Goal: Task Accomplishment & Management: Use online tool/utility

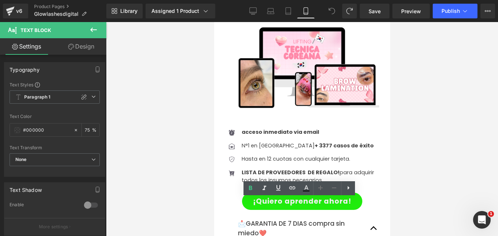
scroll to position [1358, 0]
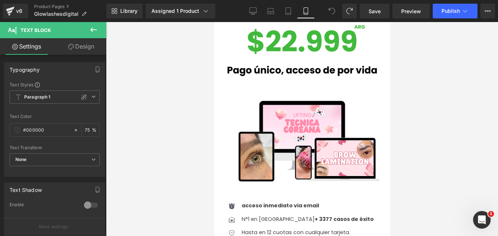
click at [88, 27] on button at bounding box center [94, 30] width 26 height 16
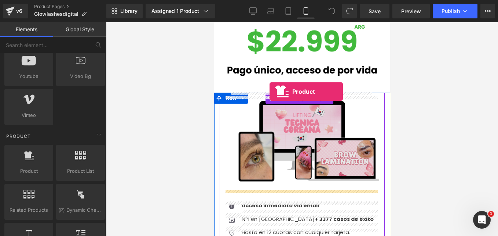
scroll to position [1307, 0]
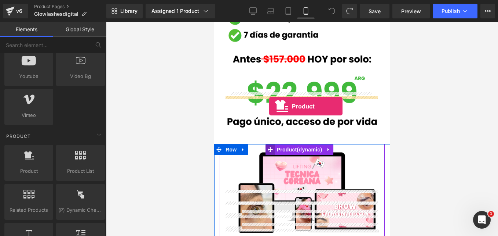
drag, startPoint x: 278, startPoint y: 152, endPoint x: 269, endPoint y: 106, distance: 46.4
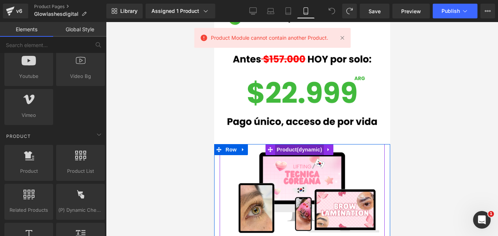
click at [298, 144] on span "Product" at bounding box center [299, 149] width 49 height 11
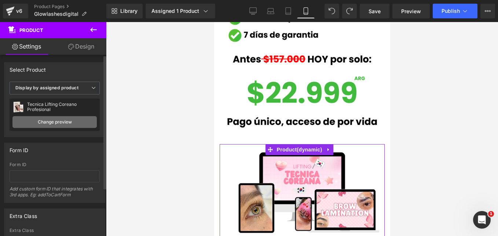
click at [66, 121] on link "Change preview" at bounding box center [54, 122] width 84 height 12
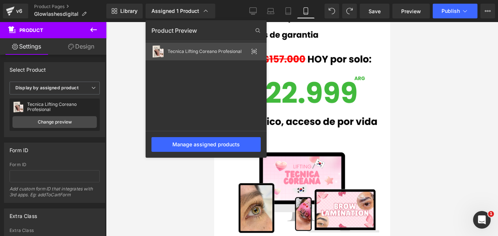
click at [176, 54] on div "Tecnica Lifting Coreano Profesional" at bounding box center [208, 51] width 81 height 5
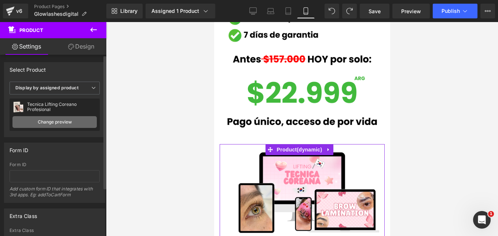
click at [72, 120] on link "Change preview" at bounding box center [54, 122] width 84 height 12
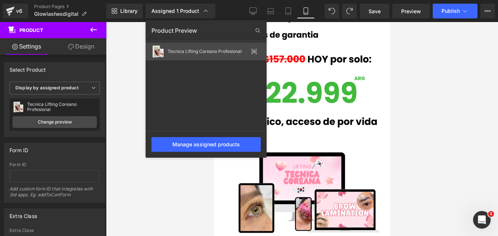
drag, startPoint x: 255, startPoint y: 54, endPoint x: 41, endPoint y: 32, distance: 215.5
click at [255, 54] on icon at bounding box center [254, 51] width 6 height 6
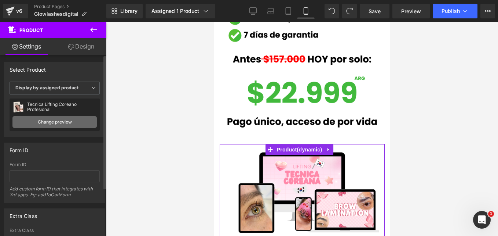
click at [66, 127] on link "Change preview" at bounding box center [54, 122] width 84 height 12
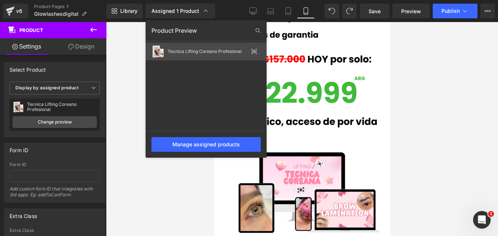
click at [252, 51] on icon at bounding box center [254, 51] width 6 height 6
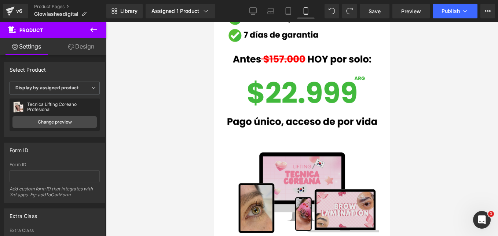
scroll to position [1343, 0]
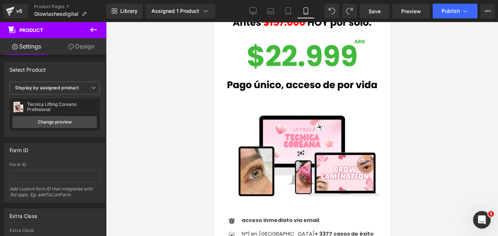
click at [93, 30] on icon at bounding box center [93, 29] width 9 height 9
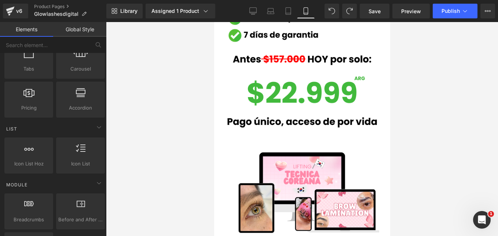
scroll to position [0, 0]
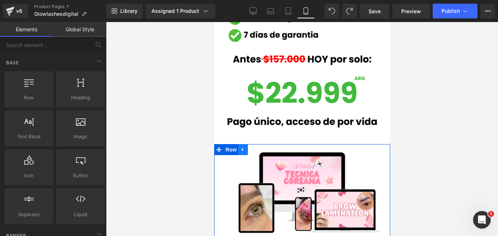
click at [240, 146] on icon at bounding box center [242, 149] width 5 height 6
click at [251, 147] on icon at bounding box center [252, 149] width 5 height 5
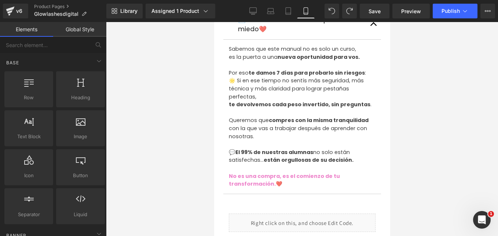
scroll to position [1708, 0]
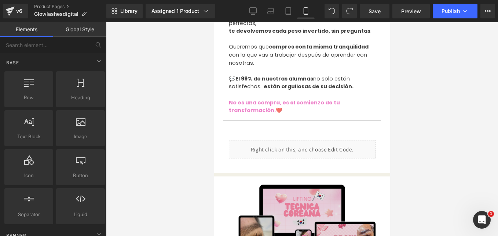
drag, startPoint x: 298, startPoint y: 157, endPoint x: 307, endPoint y: 150, distance: 12.0
click at [298, 172] on img at bounding box center [302, 222] width 154 height 101
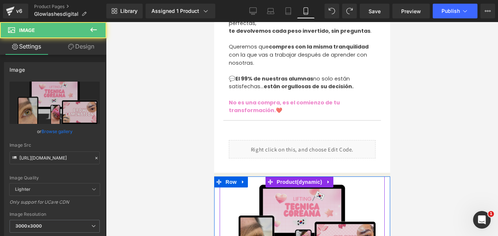
scroll to position [1782, 0]
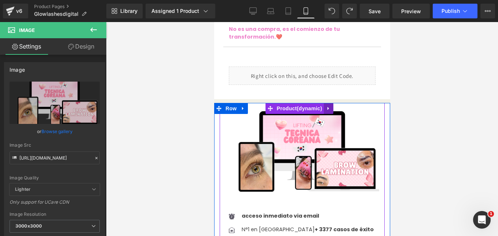
click at [328, 105] on icon at bounding box center [328, 108] width 5 height 6
click at [331, 106] on icon at bounding box center [333, 108] width 5 height 5
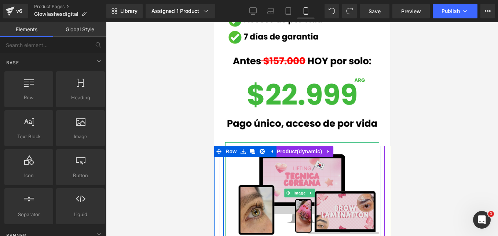
scroll to position [1341, 0]
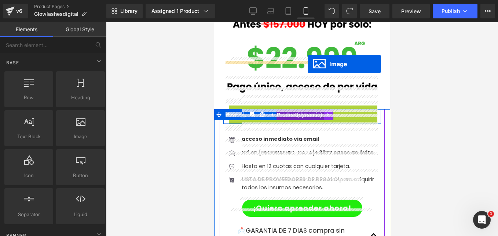
drag, startPoint x: 290, startPoint y: 106, endPoint x: 308, endPoint y: 64, distance: 46.1
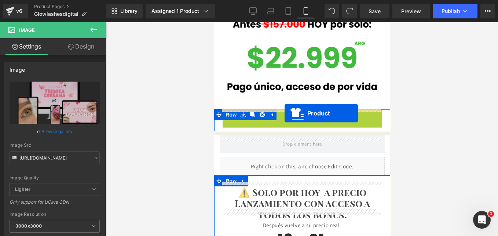
drag, startPoint x: 286, startPoint y: 69, endPoint x: 284, endPoint y: 113, distance: 43.7
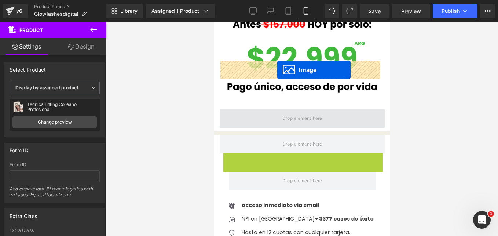
drag, startPoint x: 287, startPoint y: 157, endPoint x: 277, endPoint y: 70, distance: 88.3
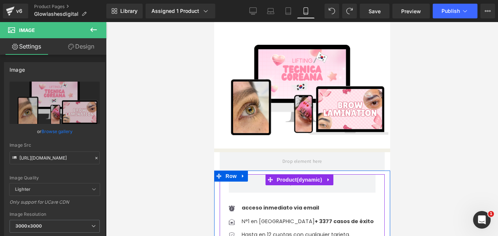
scroll to position [1452, 0]
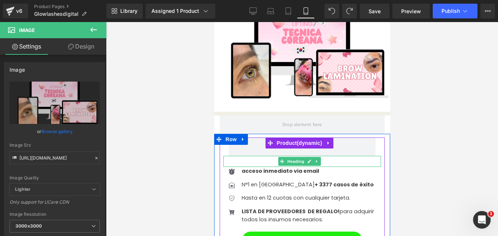
click at [264, 156] on h1 at bounding box center [302, 161] width 158 height 11
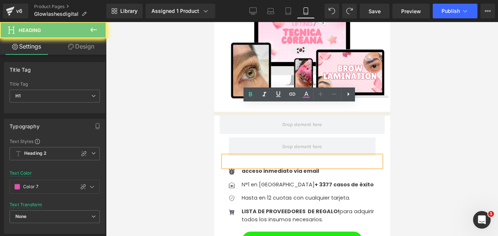
click at [265, 156] on h1 at bounding box center [302, 161] width 158 height 11
click at [266, 156] on h1 at bounding box center [302, 161] width 158 height 11
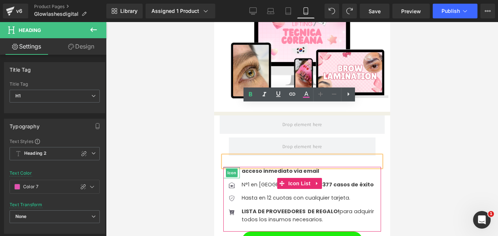
click at [231, 168] on span "Icon" at bounding box center [232, 172] width 12 height 9
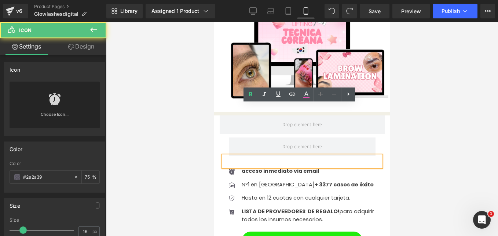
click at [245, 156] on h1 at bounding box center [302, 161] width 158 height 11
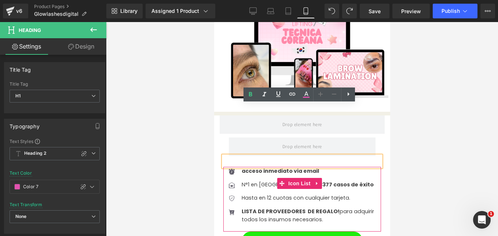
click at [317, 181] on icon at bounding box center [317, 184] width 5 height 6
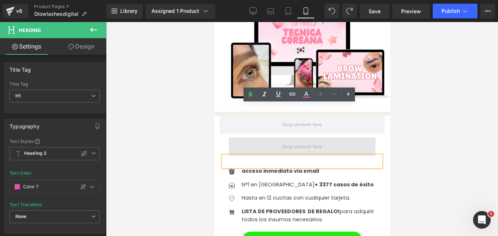
click at [364, 137] on span at bounding box center [302, 146] width 147 height 18
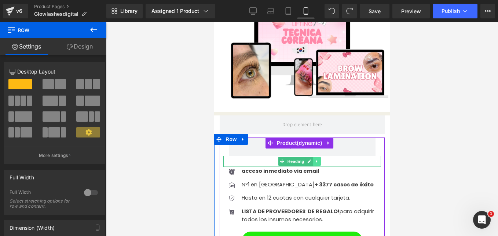
click at [317, 159] on icon at bounding box center [317, 161] width 4 height 4
click at [322, 159] on icon at bounding box center [321, 161] width 4 height 4
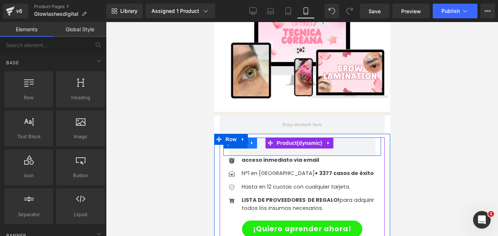
click at [251, 140] on icon at bounding box center [252, 143] width 5 height 6
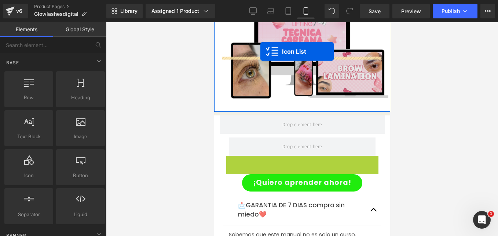
drag, startPoint x: 267, startPoint y: 121, endPoint x: 260, endPoint y: 51, distance: 70.0
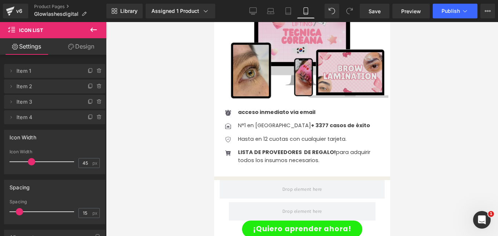
scroll to position [1378, 0]
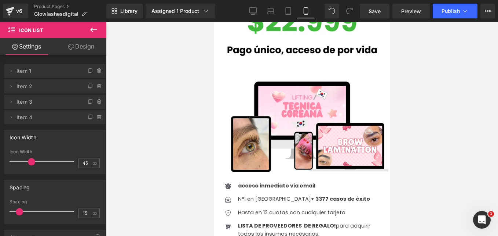
click at [93, 30] on icon at bounding box center [93, 30] width 7 height 4
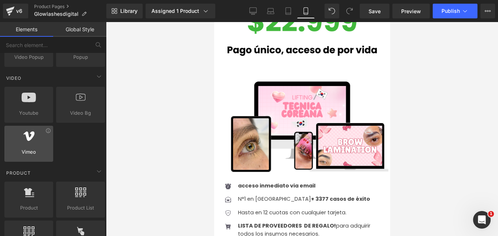
scroll to position [624, 0]
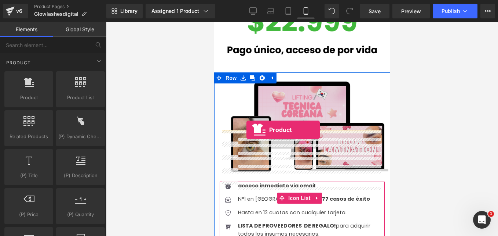
drag, startPoint x: 242, startPoint y: 119, endPoint x: 246, endPoint y: 130, distance: 11.7
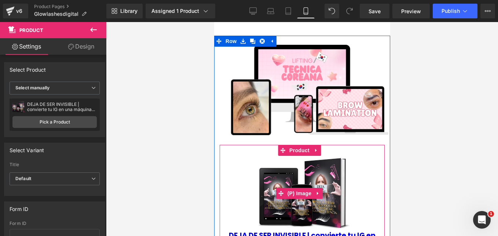
scroll to position [1452, 0]
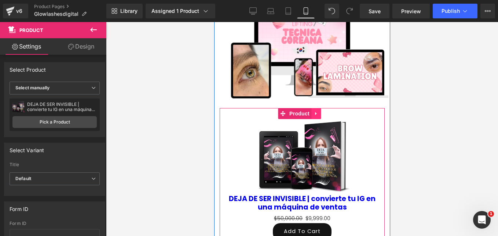
click at [317, 110] on icon at bounding box center [315, 113] width 5 height 6
click at [318, 111] on icon at bounding box center [320, 113] width 5 height 5
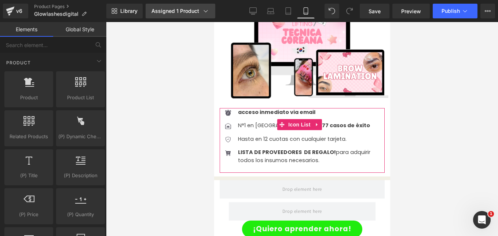
click at [191, 12] on div "Assigned 1 Product" at bounding box center [181, 10] width 58 height 7
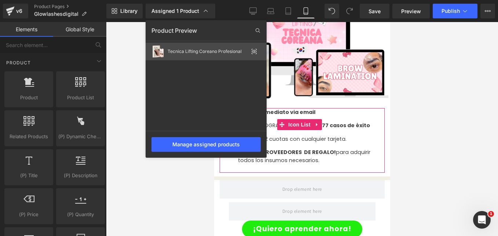
drag, startPoint x: 217, startPoint y: 52, endPoint x: 3, endPoint y: 32, distance: 214.2
click at [217, 52] on div "Tecnica Lifting Coreano Profesional" at bounding box center [208, 51] width 81 height 5
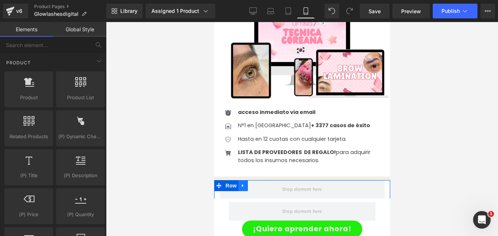
click at [240, 182] on icon at bounding box center [242, 185] width 5 height 6
click at [259, 183] on icon at bounding box center [261, 185] width 5 height 5
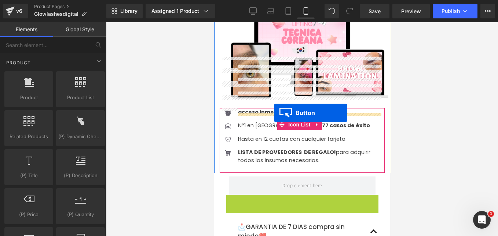
drag, startPoint x: 288, startPoint y: 153, endPoint x: 274, endPoint y: 112, distance: 44.0
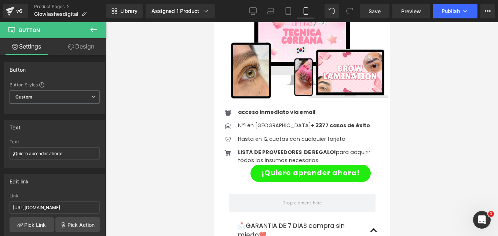
scroll to position [1525, 0]
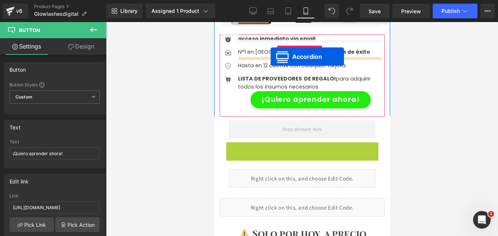
drag, startPoint x: 281, startPoint y: 107, endPoint x: 270, endPoint y: 57, distance: 51.3
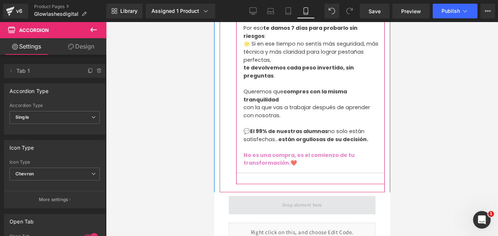
scroll to position [1708, 0]
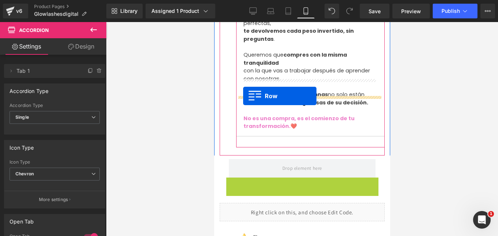
drag, startPoint x: 230, startPoint y: 130, endPoint x: 243, endPoint y: 96, distance: 36.1
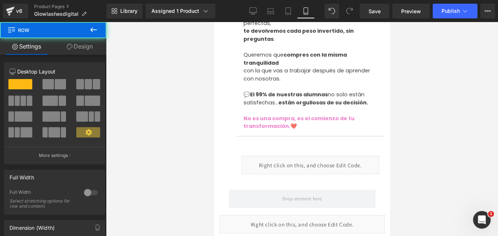
scroll to position [1782, 0]
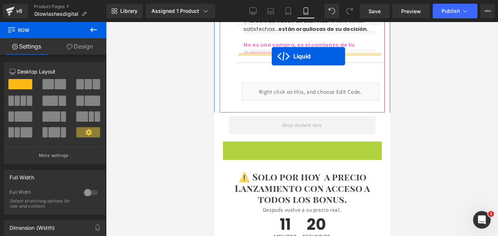
drag, startPoint x: 282, startPoint y: 98, endPoint x: 272, endPoint y: 56, distance: 43.1
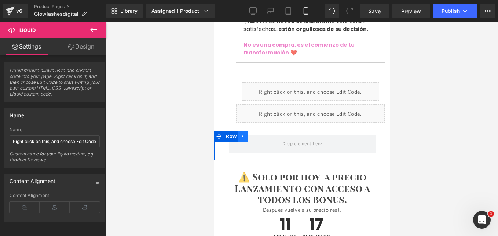
click at [243, 133] on icon at bounding box center [242, 136] width 5 height 6
click at [259, 134] on icon at bounding box center [261, 136] width 5 height 5
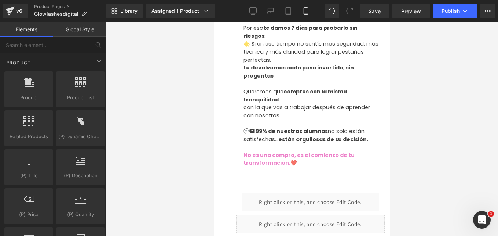
scroll to position [1708, 0]
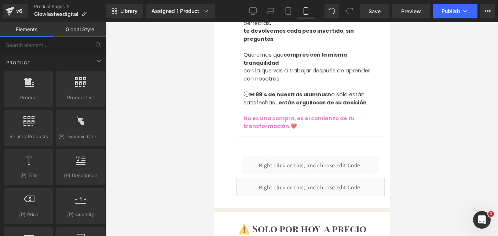
click at [214, 22] on div at bounding box center [214, 22] width 0 height 0
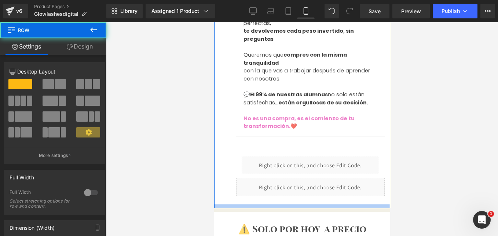
click at [268, 204] on div at bounding box center [302, 206] width 176 height 4
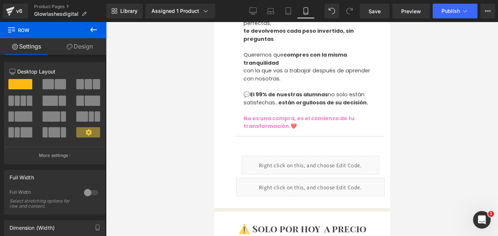
click at [214, 22] on div at bounding box center [214, 22] width 0 height 0
drag, startPoint x: 79, startPoint y: 43, endPoint x: 67, endPoint y: 83, distance: 41.6
click at [79, 43] on link "Design" at bounding box center [79, 46] width 53 height 17
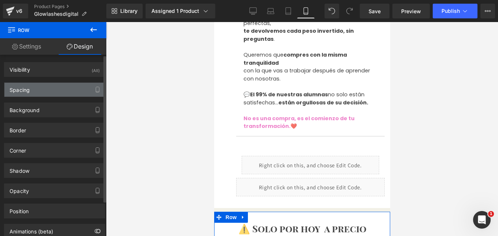
click at [49, 93] on div "Spacing" at bounding box center [54, 90] width 101 height 14
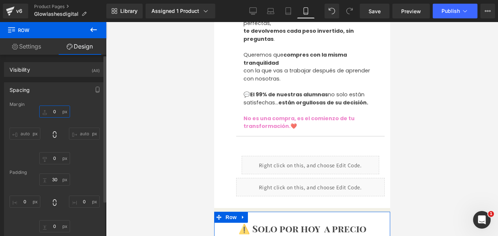
click at [58, 110] on input "0" at bounding box center [54, 111] width 31 height 12
click at [84, 161] on div "0 auto 0 auto" at bounding box center [55, 134] width 90 height 59
click at [57, 177] on input "30" at bounding box center [54, 179] width 31 height 12
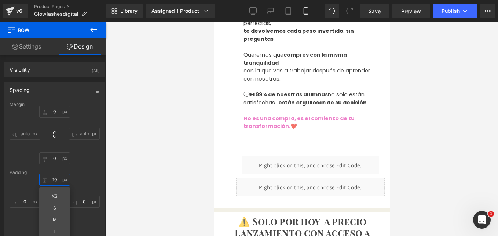
type input "10"
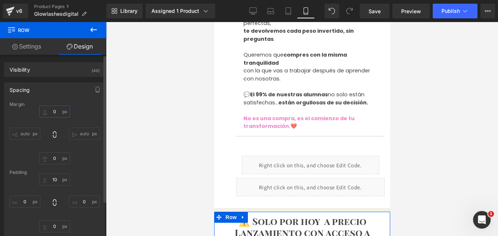
click at [55, 114] on input "0" at bounding box center [54, 111] width 31 height 12
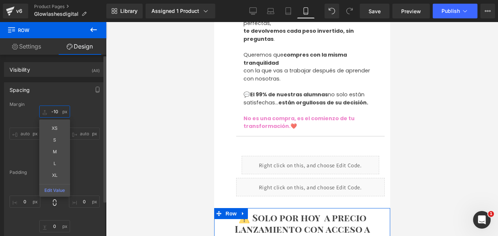
type input "-10"
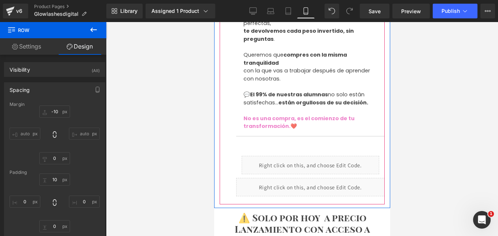
scroll to position [1672, 0]
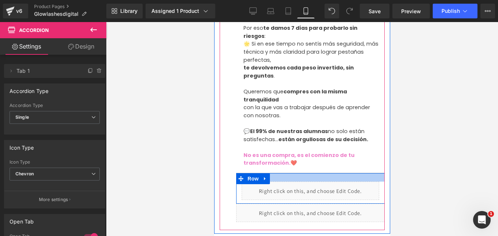
click at [282, 126] on div "LISTA DE PROVEEDORES DE REGALO! para adquirir todos los insumos necesarios. Tex…" at bounding box center [301, 75] width 165 height 294
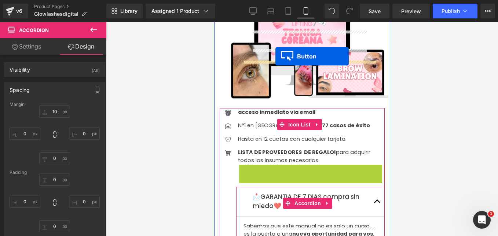
scroll to position [1635, 0]
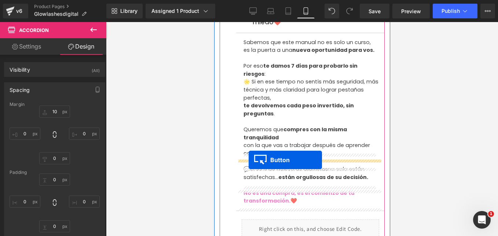
drag, startPoint x: 295, startPoint y: 121, endPoint x: 248, endPoint y: 160, distance: 60.0
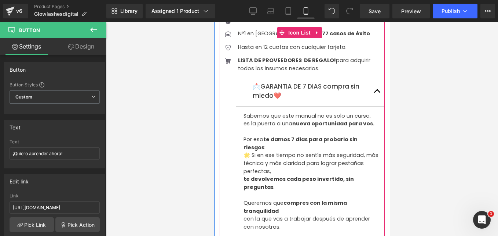
scroll to position [1653, 0]
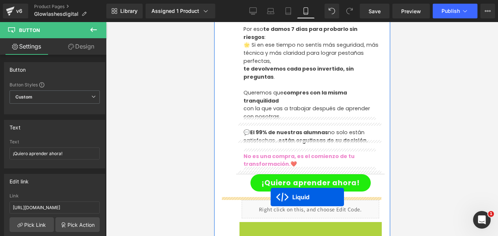
drag, startPoint x: 291, startPoint y: 176, endPoint x: 270, endPoint y: 197, distance: 29.3
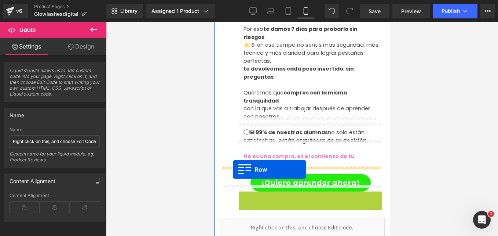
drag, startPoint x: 240, startPoint y: 149, endPoint x: 233, endPoint y: 169, distance: 21.0
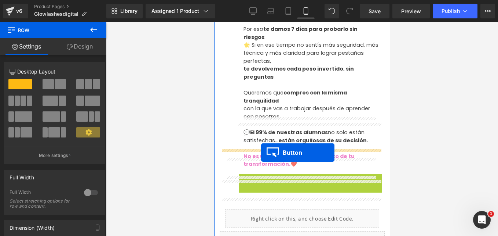
drag, startPoint x: 294, startPoint y: 132, endPoint x: 261, endPoint y: 152, distance: 39.2
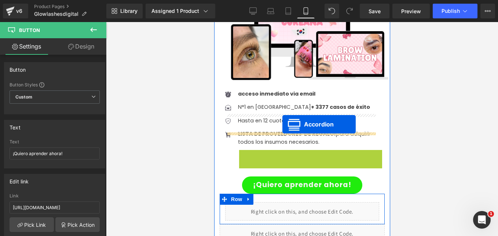
scroll to position [1543, 0]
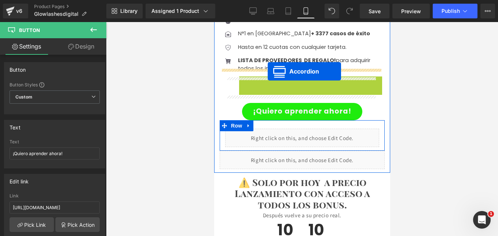
drag, startPoint x: 288, startPoint y: 116, endPoint x: 268, endPoint y: 71, distance: 49.6
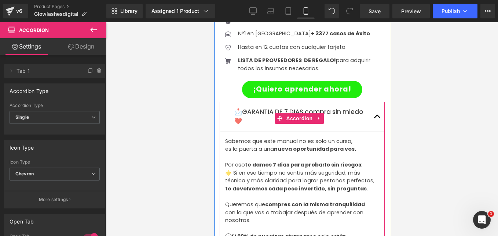
click at [377, 118] on span "button" at bounding box center [377, 118] width 0 height 0
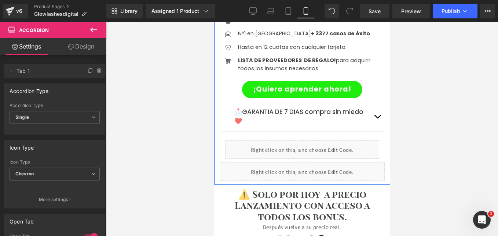
scroll to position [1507, 0]
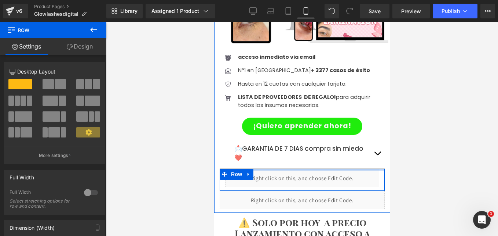
drag, startPoint x: 290, startPoint y: 121, endPoint x: 292, endPoint y: 112, distance: 9.3
click at [292, 112] on div "Image Icon acceso inmediato via email Text Block Icon N°1 en Argentina + 3377 c…" at bounding box center [302, 76] width 176 height 265
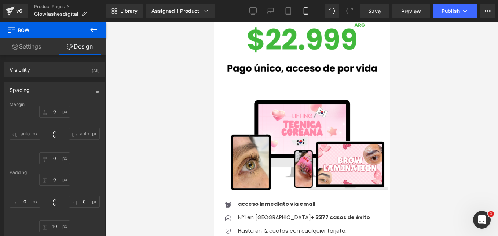
scroll to position [1396, 0]
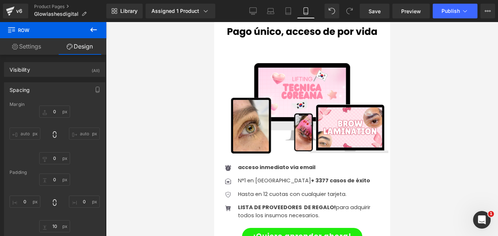
click at [94, 32] on icon at bounding box center [93, 29] width 9 height 9
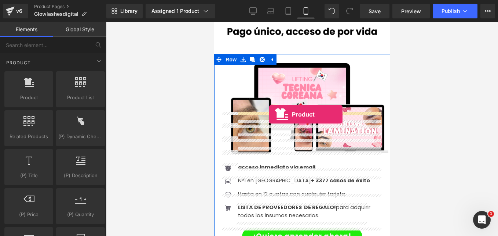
drag, startPoint x: 275, startPoint y: 123, endPoint x: 269, endPoint y: 115, distance: 10.3
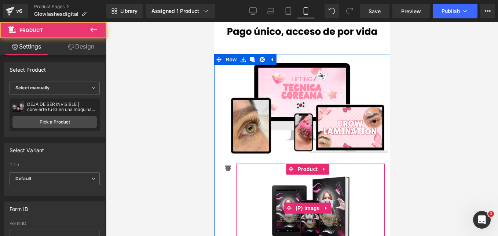
scroll to position [1433, 0]
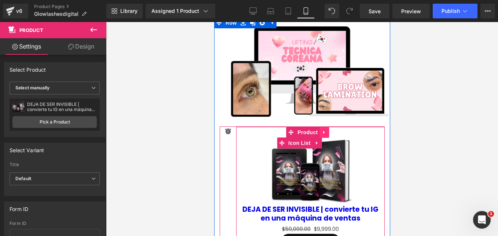
click at [324, 129] on icon at bounding box center [324, 132] width 5 height 6
click at [328, 130] on icon at bounding box center [329, 132] width 5 height 5
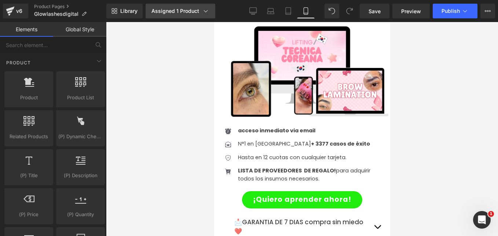
click at [186, 4] on link "Assigned 1 Product" at bounding box center [181, 11] width 70 height 15
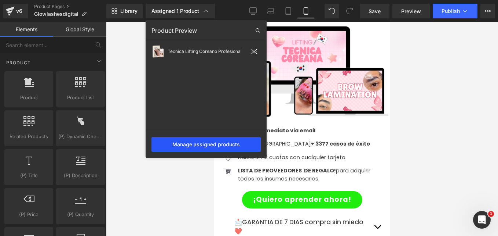
click at [197, 142] on div "Manage assigned products" at bounding box center [206, 144] width 109 height 15
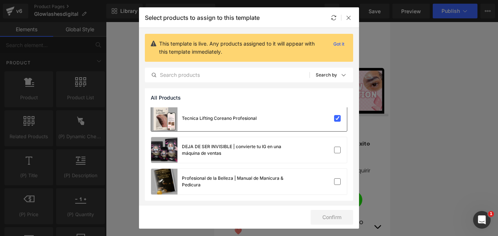
scroll to position [0, 0]
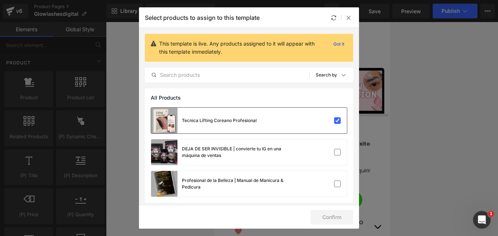
click at [281, 125] on div "Tecnica Lifting Coreano Profesional" at bounding box center [249, 121] width 196 height 26
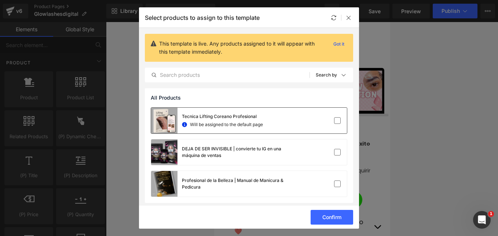
click at [342, 123] on div "Tecnica Lifting Coreano Profesional Will be assigned to the default page" at bounding box center [249, 121] width 196 height 26
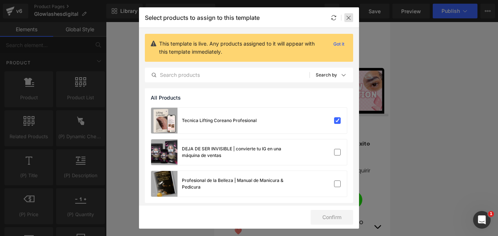
click at [350, 17] on icon at bounding box center [349, 18] width 6 height 6
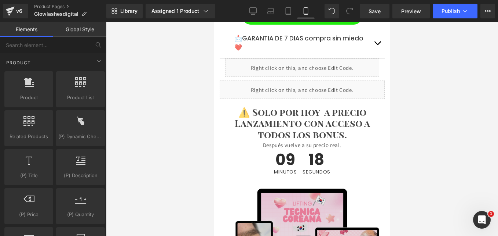
scroll to position [1690, 0]
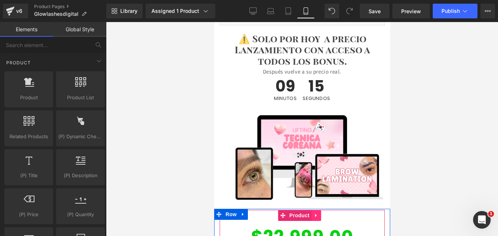
click at [317, 212] on icon at bounding box center [315, 215] width 5 height 6
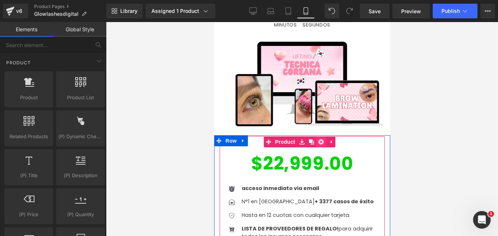
click at [319, 139] on icon at bounding box center [320, 141] width 5 height 5
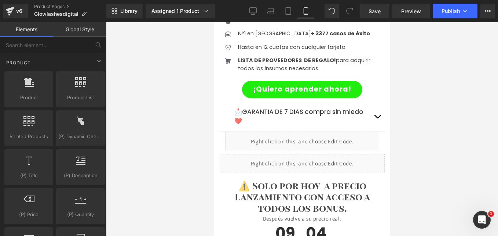
scroll to position [1433, 0]
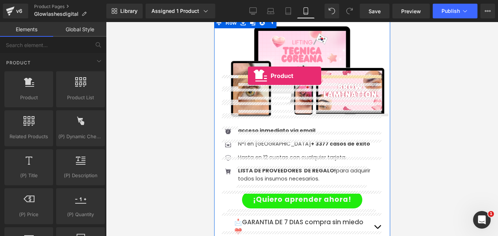
drag, startPoint x: 259, startPoint y: 120, endPoint x: 248, endPoint y: 76, distance: 45.6
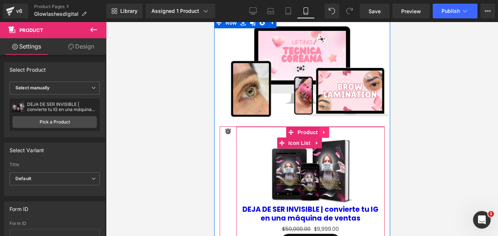
click at [324, 129] on icon at bounding box center [324, 132] width 5 height 6
click at [329, 129] on icon at bounding box center [329, 132] width 5 height 6
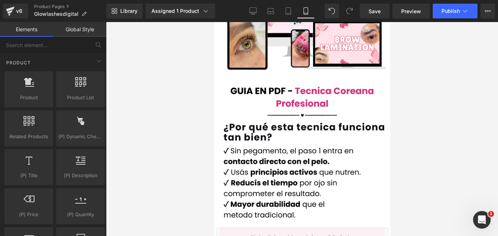
scroll to position [661, 0]
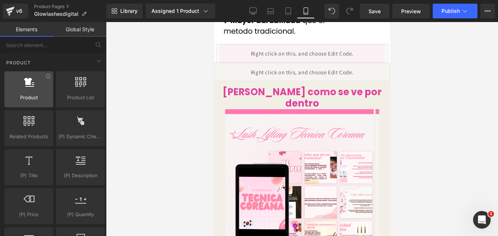
click at [35, 92] on div at bounding box center [29, 85] width 44 height 17
click at [39, 88] on div at bounding box center [29, 85] width 44 height 17
click at [48, 79] on icon at bounding box center [49, 76] width 6 height 6
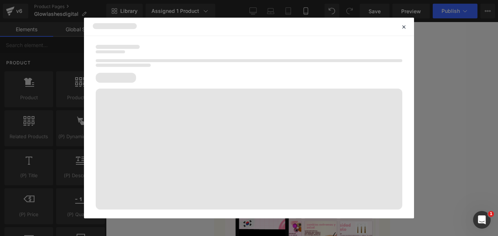
click at [94, 65] on div at bounding box center [249, 127] width 330 height 182
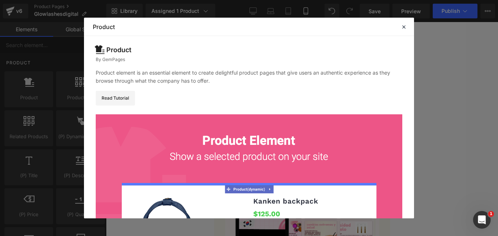
click at [129, 89] on div "Product By GemPages Product element is an essential element to create delightfu…" at bounding box center [249, 170] width 330 height 268
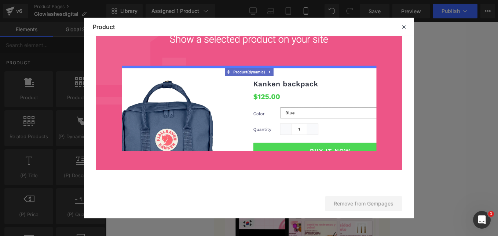
scroll to position [0, 0]
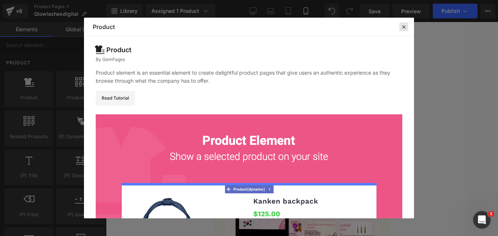
click at [403, 26] on icon at bounding box center [404, 26] width 7 height 7
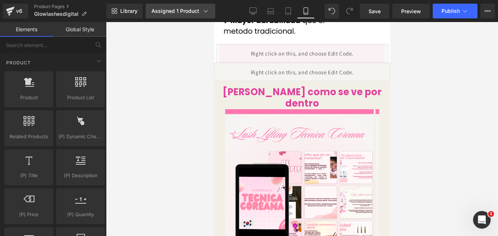
click at [171, 14] on div "Assigned 1 Product" at bounding box center [181, 10] width 58 height 7
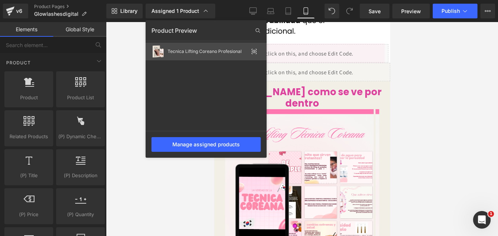
click at [258, 51] on div "Tecnica Lifting Coreano Profesional" at bounding box center [206, 52] width 121 height 18
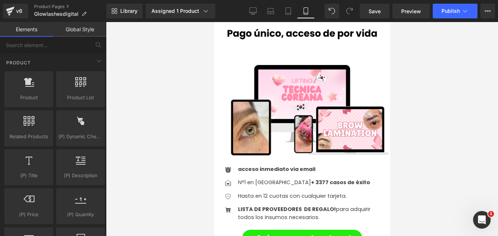
scroll to position [1505, 0]
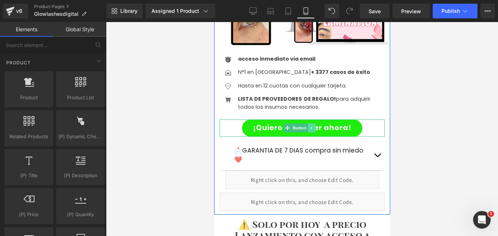
click at [310, 126] on icon at bounding box center [311, 128] width 4 height 4
click at [348, 119] on link "¡Quiero aprender ahora!" at bounding box center [302, 127] width 120 height 17
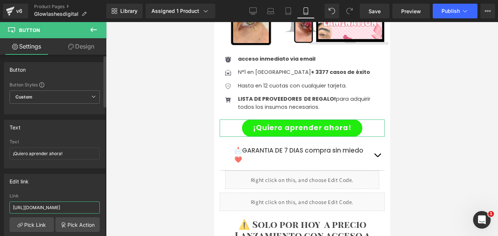
drag, startPoint x: 67, startPoint y: 204, endPoint x: 0, endPoint y: 199, distance: 67.4
click at [0, 200] on html "Product You are previewing how the will restyle your page. You can not edit Ele…" at bounding box center [249, 118] width 498 height 236
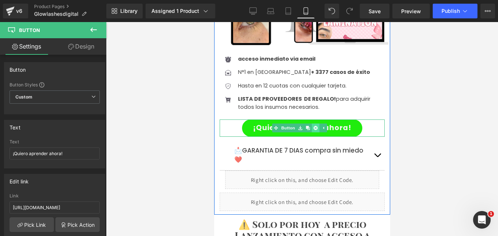
click at [314, 126] on icon at bounding box center [315, 128] width 4 height 4
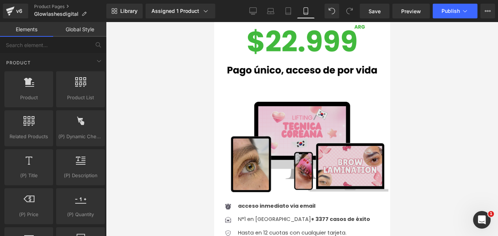
scroll to position [1321, 0]
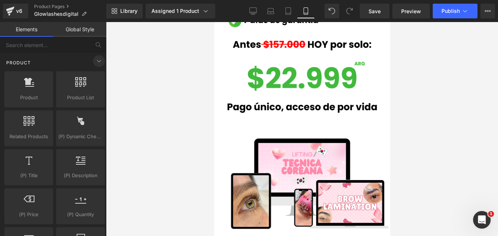
click at [95, 63] on icon at bounding box center [99, 61] width 9 height 9
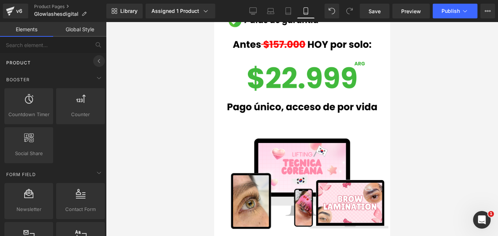
click at [95, 63] on icon at bounding box center [99, 61] width 9 height 9
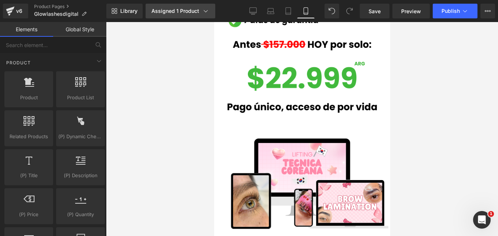
click at [175, 17] on link "Assigned 1 Product" at bounding box center [181, 11] width 70 height 15
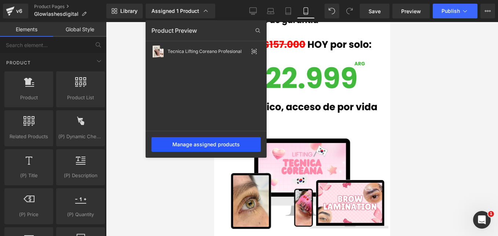
click at [192, 141] on div "Manage assigned products" at bounding box center [206, 144] width 109 height 15
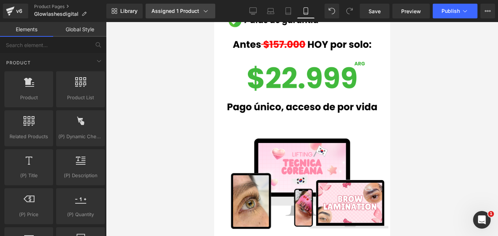
click at [181, 18] on link "Assigned 1 Product" at bounding box center [181, 11] width 70 height 15
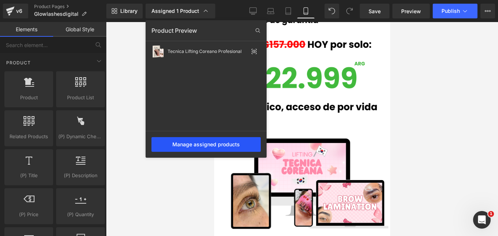
click at [200, 145] on div "Manage assigned products" at bounding box center [206, 144] width 109 height 15
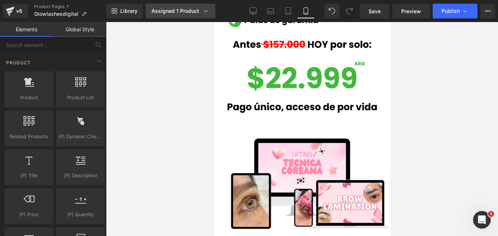
click at [197, 14] on div "Assigned 1 Product" at bounding box center [181, 10] width 58 height 7
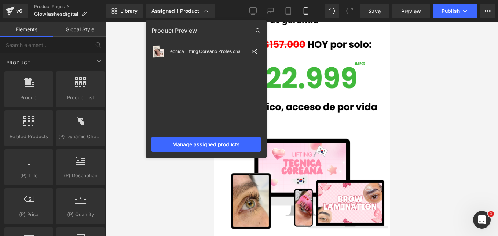
drag, startPoint x: 192, startPoint y: 75, endPoint x: 198, endPoint y: 60, distance: 15.7
click at [192, 74] on div "Tecnica Lifting Coreano Profesional" at bounding box center [206, 87] width 121 height 88
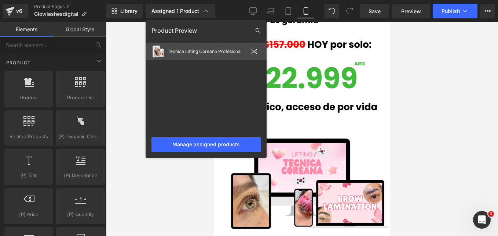
click at [198, 60] on div "Tecnica Lifting Coreano Profesional" at bounding box center [206, 52] width 121 height 18
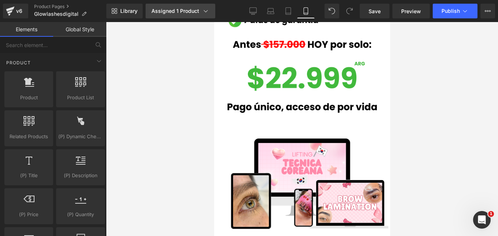
click at [181, 9] on div "Assigned 1 Product" at bounding box center [181, 10] width 58 height 7
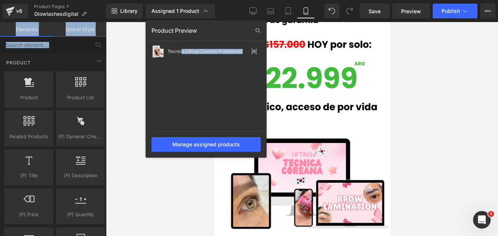
drag, startPoint x: 182, startPoint y: 48, endPoint x: 160, endPoint y: 59, distance: 25.1
click at [159, 60] on div "Tecnica Lifting Coreano Profesional" at bounding box center [206, 52] width 121 height 18
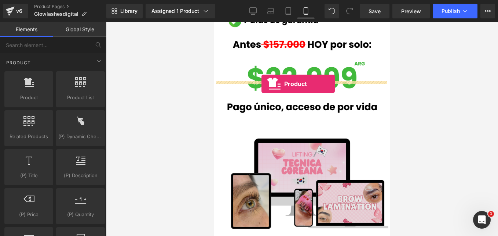
drag, startPoint x: 256, startPoint y: 107, endPoint x: 261, endPoint y: 84, distance: 23.8
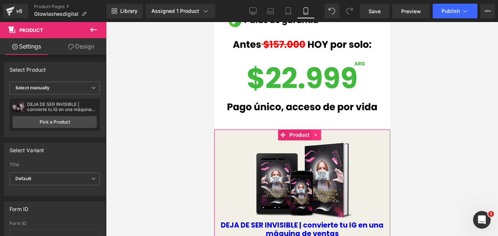
click at [315, 129] on link at bounding box center [316, 134] width 10 height 11
click at [330, 132] on icon at bounding box center [330, 135] width 5 height 6
click at [299, 129] on span "Product" at bounding box center [299, 134] width 24 height 11
click at [67, 85] on span "Select manually" at bounding box center [55, 87] width 90 height 13
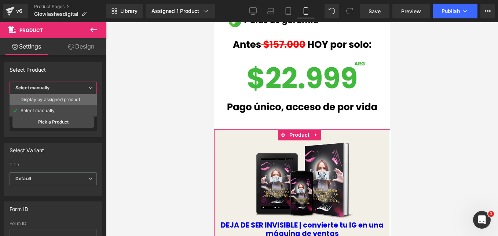
click at [61, 99] on div "Display by assigned product" at bounding box center [51, 99] width 60 height 5
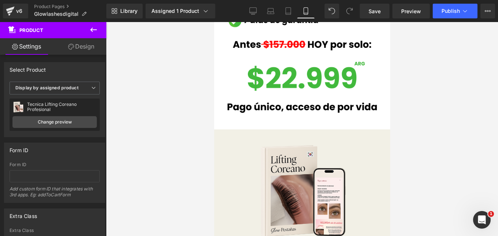
click at [277, 129] on div "Sale Off (P) Image Tecnica Lifting Coreano Profesional (P) Title $100,000.00 $2…" at bounding box center [302, 209] width 176 height 161
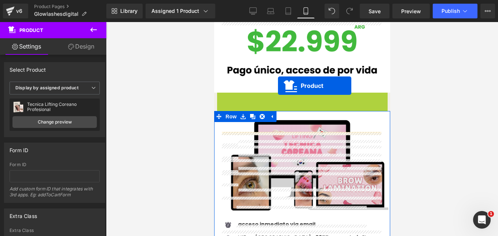
scroll to position [1395, 0]
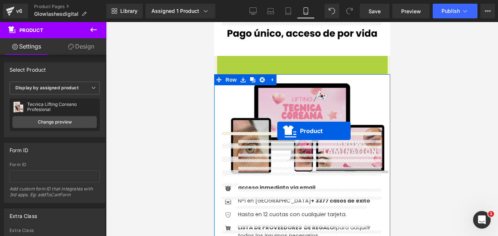
drag, startPoint x: 273, startPoint y: 88, endPoint x: 277, endPoint y: 131, distance: 42.4
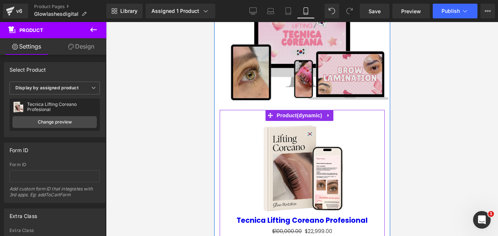
scroll to position [1413, 0]
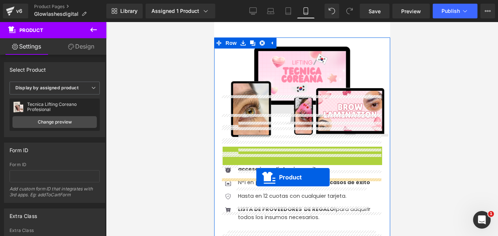
drag, startPoint x: 272, startPoint y: 102, endPoint x: 256, endPoint y: 177, distance: 76.2
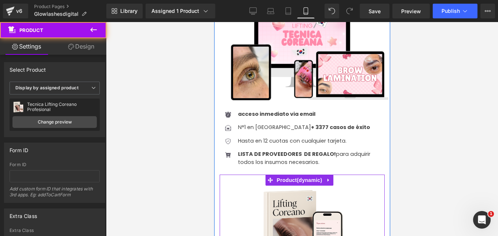
scroll to position [1523, 0]
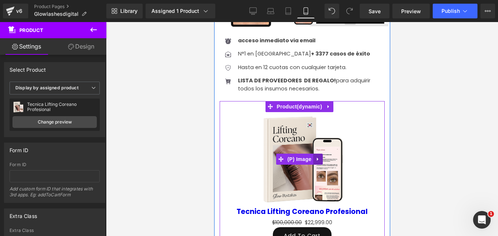
click at [317, 157] on icon at bounding box center [317, 158] width 1 height 3
click at [322, 156] on icon at bounding box center [322, 158] width 5 height 5
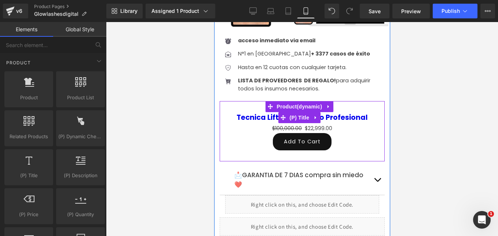
scroll to position [1450, 0]
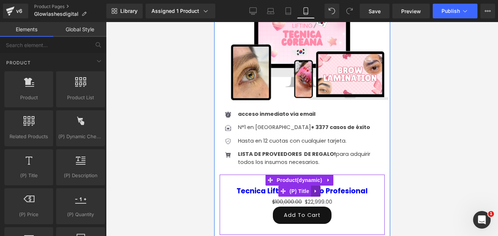
click at [316, 188] on icon at bounding box center [315, 191] width 5 height 6
click at [320, 188] on icon at bounding box center [320, 190] width 5 height 5
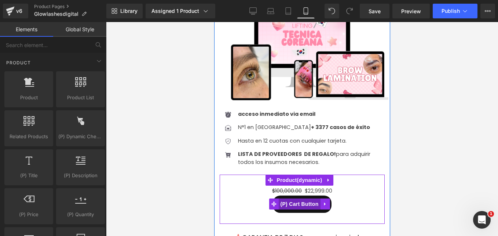
click at [297, 198] on span "(P) Cart Button" at bounding box center [299, 203] width 42 height 11
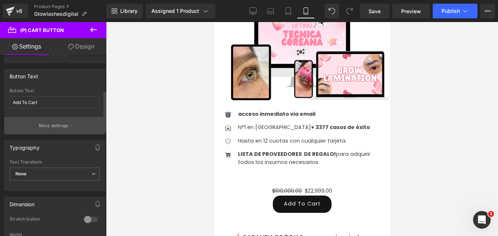
scroll to position [0, 0]
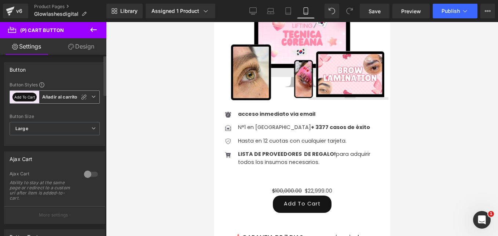
click at [91, 98] on icon at bounding box center [93, 96] width 4 height 4
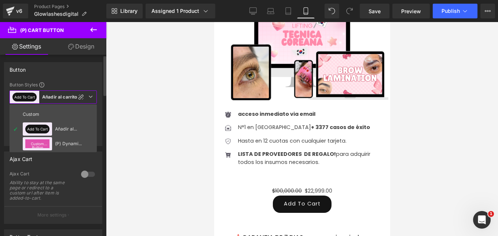
click at [90, 98] on icon at bounding box center [90, 96] width 4 height 4
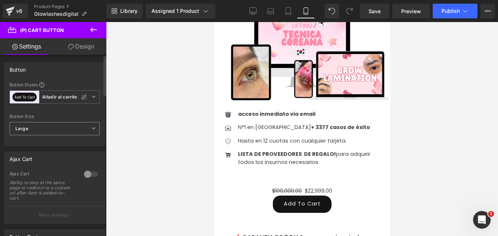
click at [70, 127] on span "Large" at bounding box center [55, 128] width 90 height 13
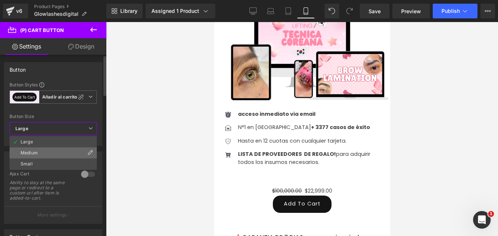
click at [62, 152] on li "Medium" at bounding box center [53, 152] width 87 height 11
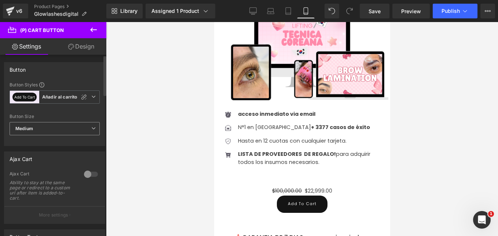
click at [74, 133] on span "Medium" at bounding box center [55, 128] width 90 height 13
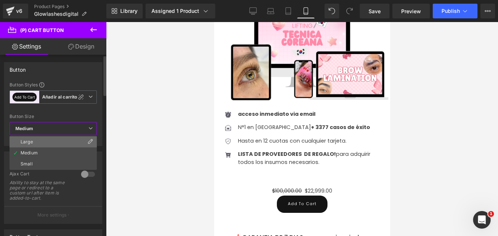
click at [67, 141] on li "Large" at bounding box center [53, 141] width 87 height 11
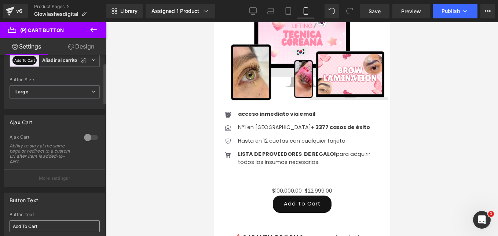
scroll to position [110, 0]
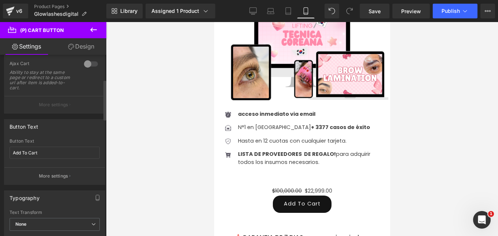
click at [61, 103] on p "More settings" at bounding box center [53, 104] width 29 height 7
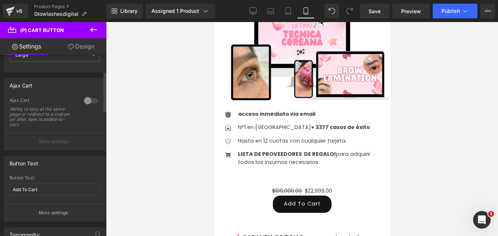
scroll to position [147, 0]
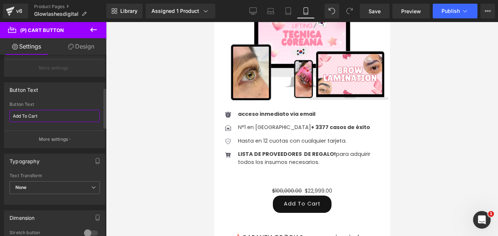
click at [51, 113] on input "Add To Cart" at bounding box center [55, 116] width 90 height 12
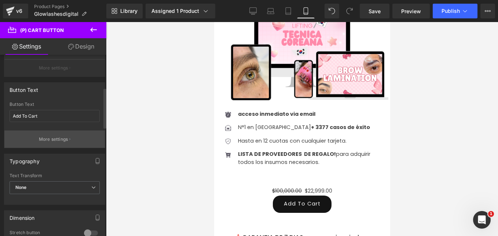
click at [66, 140] on p "More settings" at bounding box center [53, 139] width 29 height 7
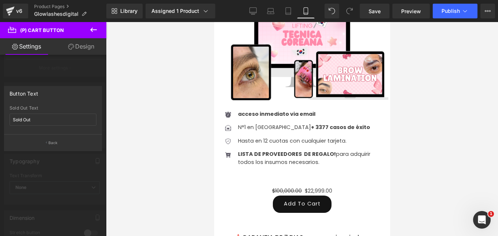
click at [52, 103] on div "Button Text Sold Out Sold Out Text Sold Out Back" at bounding box center [53, 118] width 98 height 65
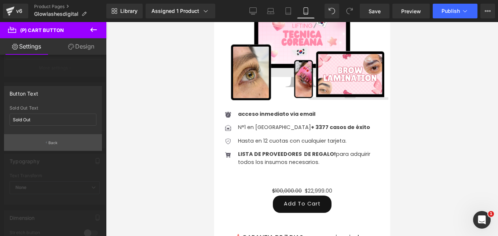
click at [52, 143] on p "Back" at bounding box center [53, 143] width 10 height 6
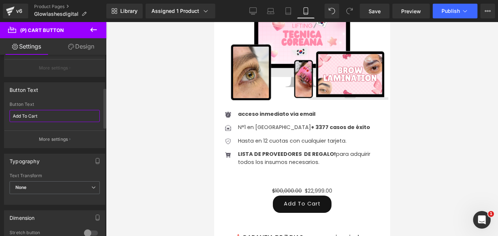
drag, startPoint x: 48, startPoint y: 119, endPoint x: 0, endPoint y: 120, distance: 48.1
click at [0, 120] on html "(P) Cart Button You are previewing how the will restyle your page. You can not …" at bounding box center [249, 118] width 498 height 236
type input "Quiero mi manual ahora"
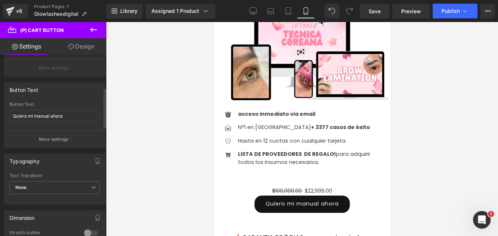
click at [52, 103] on div "Button Text" at bounding box center [55, 104] width 90 height 5
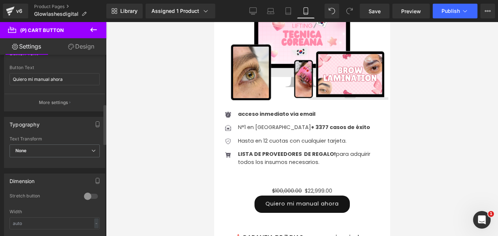
scroll to position [220, 0]
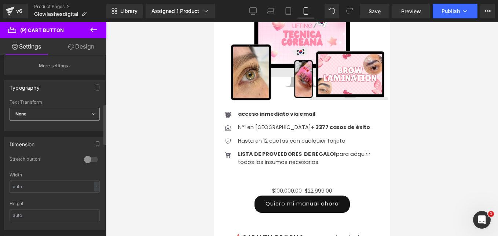
click at [54, 108] on span "None" at bounding box center [55, 114] width 90 height 13
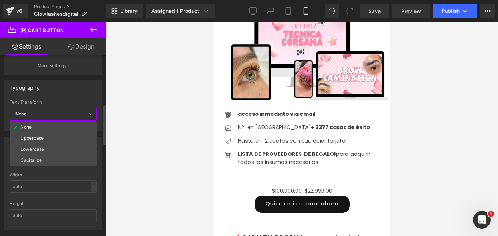
click at [65, 114] on span "None" at bounding box center [53, 114] width 87 height 13
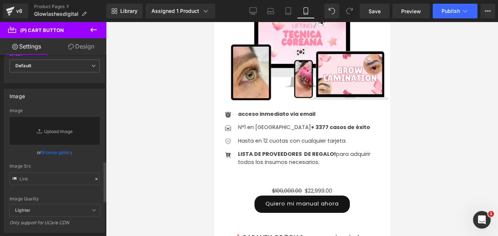
scroll to position [551, 0]
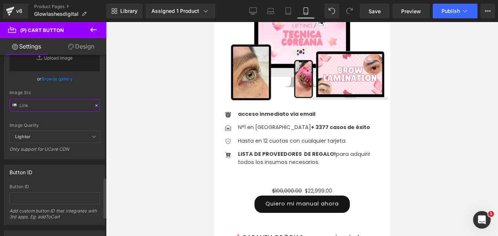
click at [38, 107] on input "text" at bounding box center [55, 105] width 90 height 13
click at [45, 91] on div "Image Src" at bounding box center [55, 92] width 90 height 5
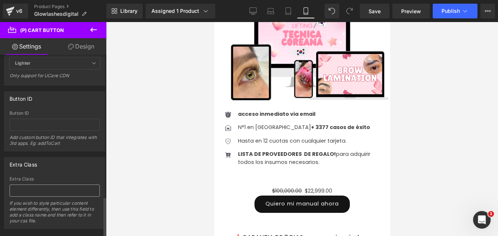
scroll to position [637, 0]
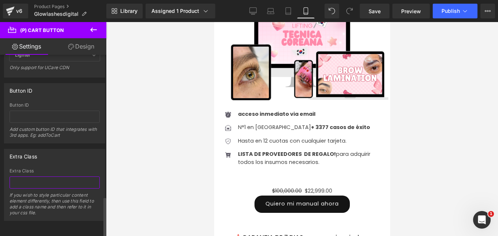
click at [43, 177] on input "text" at bounding box center [55, 182] width 90 height 12
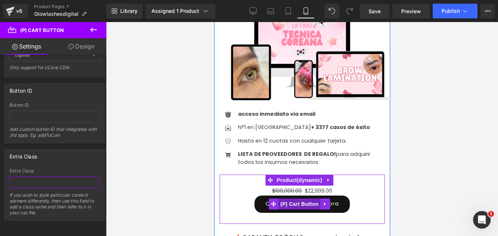
click at [304, 198] on span "(P) Cart Button" at bounding box center [299, 203] width 42 height 11
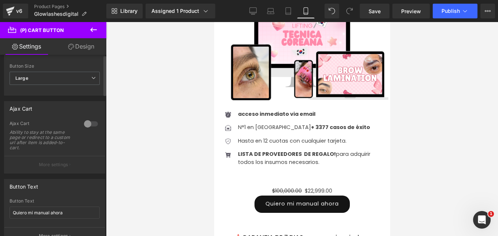
scroll to position [0, 0]
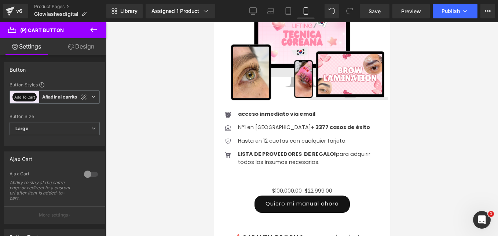
click at [92, 26] on icon at bounding box center [93, 29] width 9 height 9
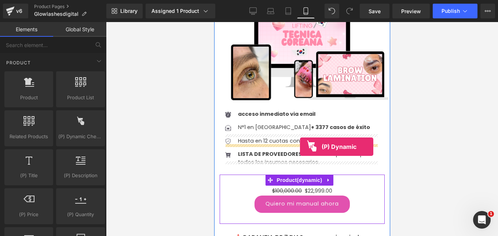
drag, startPoint x: 294, startPoint y: 152, endPoint x: 300, endPoint y: 146, distance: 8.0
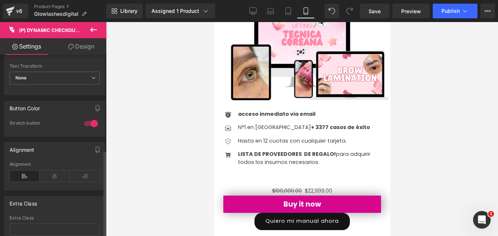
scroll to position [199, 0]
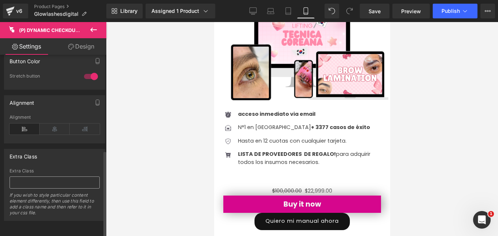
drag, startPoint x: 44, startPoint y: 179, endPoint x: 182, endPoint y: 176, distance: 138.0
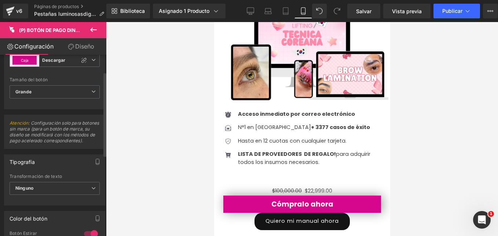
scroll to position [0, 0]
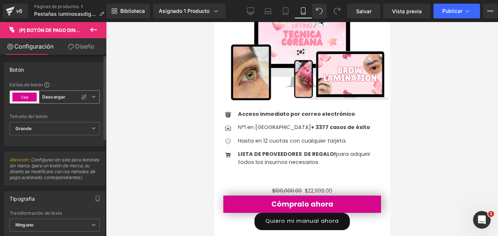
click at [94, 95] on span "Caja Descargar" at bounding box center [55, 96] width 90 height 13
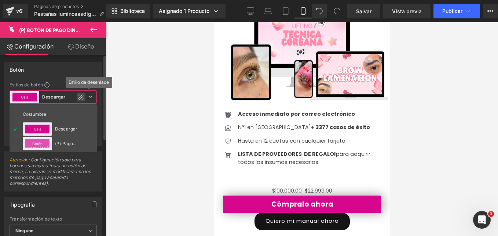
click at [82, 97] on icon at bounding box center [81, 97] width 6 height 6
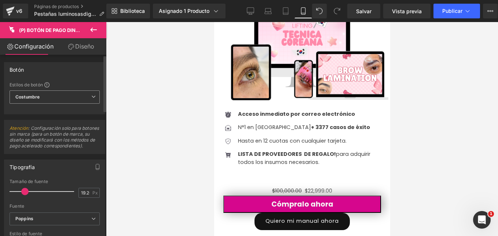
click at [91, 97] on icon at bounding box center [93, 96] width 4 height 4
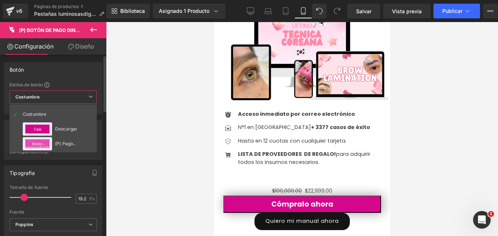
click at [73, 91] on span "Costumbre" at bounding box center [53, 96] width 87 height 13
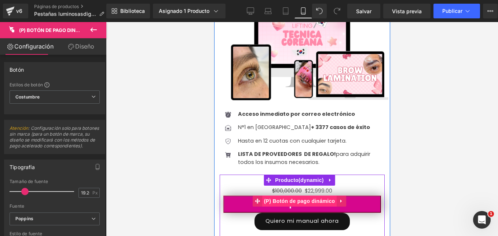
click at [300, 195] on span "(P) Botón de pago dinámico" at bounding box center [299, 200] width 75 height 11
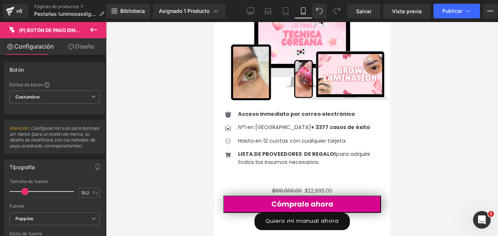
click at [92, 26] on icon at bounding box center [93, 29] width 9 height 9
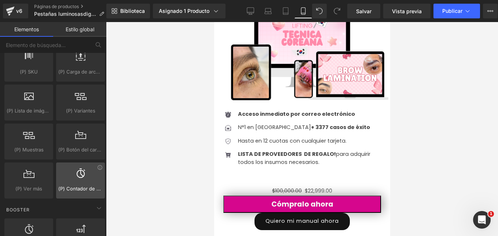
scroll to position [881, 0]
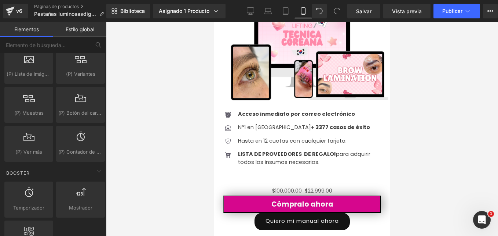
drag, startPoint x: 144, startPoint y: 109, endPoint x: 132, endPoint y: 153, distance: 46.4
click at [132, 157] on div at bounding box center [302, 129] width 392 height 214
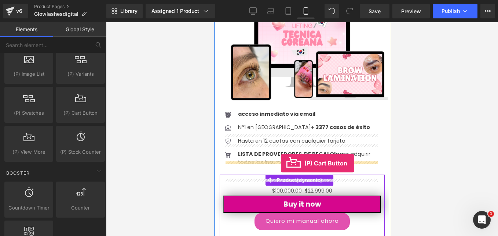
drag, startPoint x: 297, startPoint y: 125, endPoint x: 281, endPoint y: 163, distance: 41.1
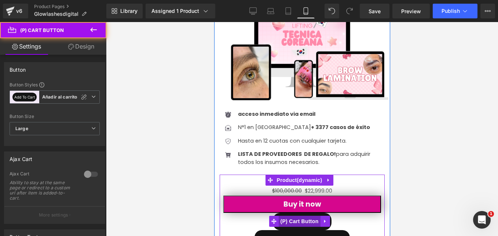
click at [297, 215] on span "(P) Cart Button" at bounding box center [299, 220] width 42 height 11
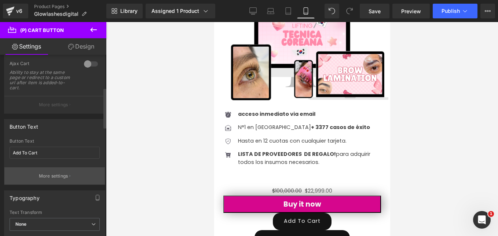
scroll to position [147, 0]
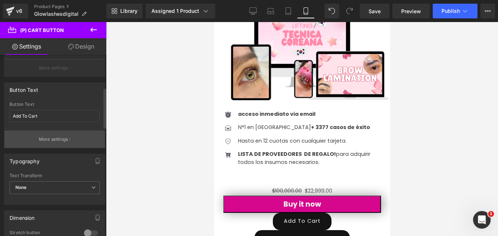
click at [57, 139] on p "More settings" at bounding box center [53, 139] width 29 height 7
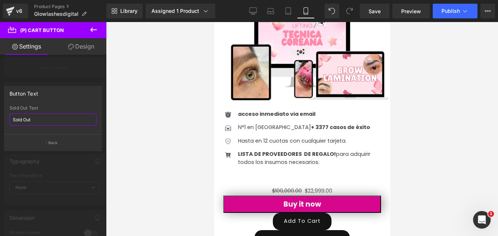
click at [61, 118] on input "Sold Out" at bounding box center [53, 119] width 87 height 12
click at [25, 109] on div "Sold Out Text" at bounding box center [53, 107] width 87 height 5
click at [47, 161] on div at bounding box center [53, 130] width 106 height 217
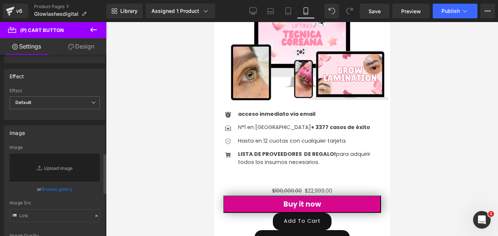
scroll to position [514, 0]
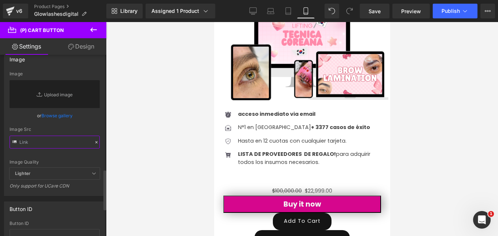
click at [70, 142] on input "text" at bounding box center [55, 141] width 90 height 13
click at [58, 128] on div "Image Src" at bounding box center [55, 129] width 90 height 5
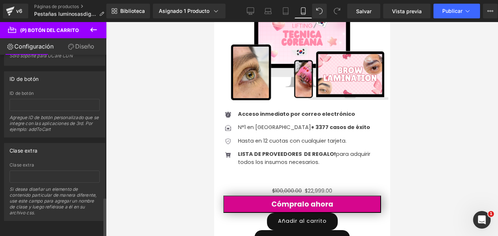
scroll to position [613, 0]
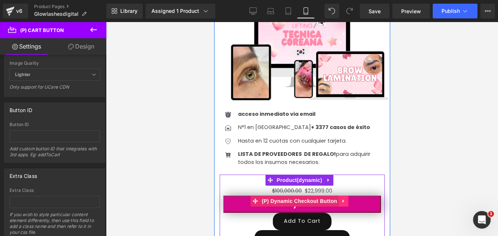
click at [342, 199] on icon at bounding box center [342, 200] width 1 height 3
click at [346, 198] on icon at bounding box center [348, 201] width 5 height 6
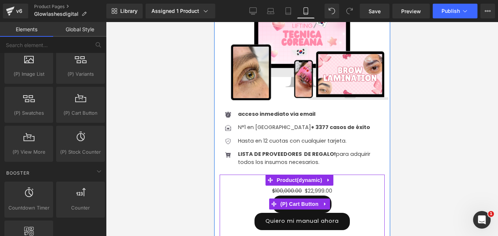
click at [323, 201] on icon at bounding box center [325, 204] width 5 height 6
click at [330, 198] on link at bounding box center [330, 203] width 10 height 11
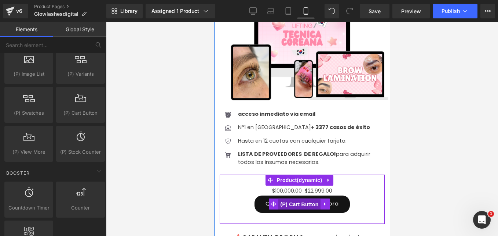
click at [302, 199] on span "(P) Cart Button" at bounding box center [299, 204] width 42 height 11
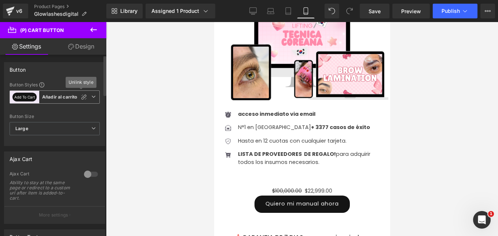
click at [52, 98] on b "Añadir al carrito" at bounding box center [59, 97] width 35 height 6
click at [65, 72] on div "Button" at bounding box center [54, 69] width 101 height 14
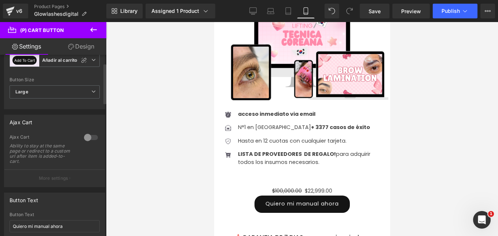
click at [91, 134] on div at bounding box center [91, 137] width 18 height 12
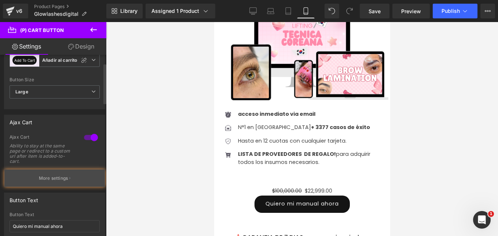
click at [73, 171] on button "More settings" at bounding box center [54, 177] width 101 height 17
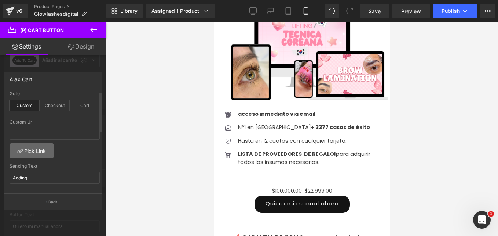
click at [37, 152] on link "Pick Link" at bounding box center [32, 150] width 44 height 15
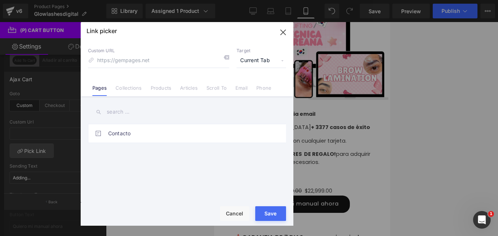
click at [121, 63] on input at bounding box center [158, 61] width 141 height 14
type input "https://wa.link/kh60qn"
click at [179, 47] on div "Custom URL https://wa.link/kh60qn Target Current Tab Current Tab New Tab Pages …" at bounding box center [187, 68] width 213 height 56
click at [276, 210] on button "Save" at bounding box center [270, 213] width 31 height 15
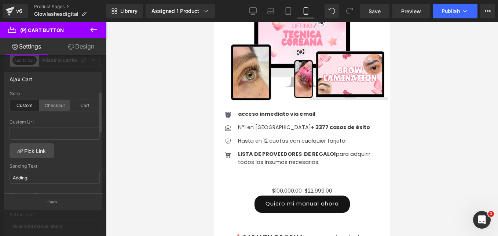
click at [59, 106] on div "Checkout" at bounding box center [55, 105] width 30 height 11
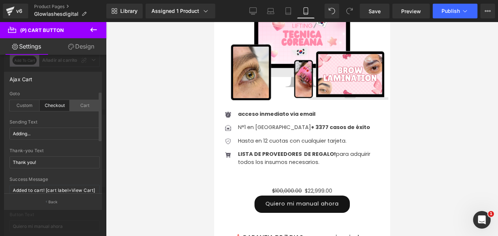
click at [76, 107] on div "Cart" at bounding box center [85, 105] width 30 height 11
click at [56, 106] on div "Checkout" at bounding box center [55, 105] width 30 height 11
click at [28, 104] on div "Custom" at bounding box center [25, 105] width 30 height 11
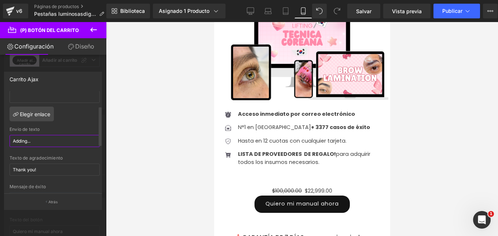
click at [36, 142] on input "Adding..." at bounding box center [55, 141] width 90 height 12
click at [30, 142] on input "Adding..." at bounding box center [55, 141] width 90 height 12
drag, startPoint x: 32, startPoint y: 142, endPoint x: 11, endPoint y: 143, distance: 21.3
click at [11, 143] on input "Adding..." at bounding box center [55, 141] width 90 height 12
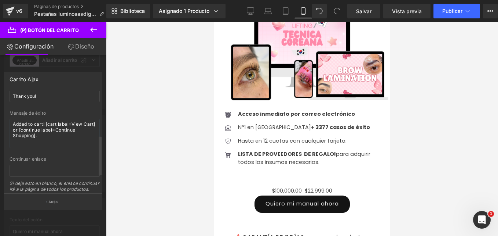
scroll to position [73, 0]
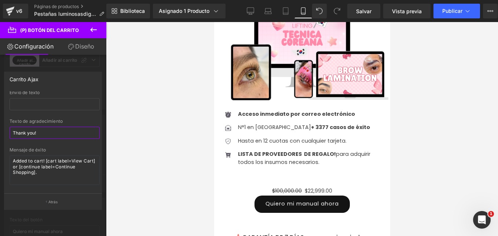
drag, startPoint x: 49, startPoint y: 135, endPoint x: 0, endPoint y: 136, distance: 48.5
click at [0, 135] on html "(P) Cart Button You are previewing how the will restyle your page. You can not …" at bounding box center [249, 118] width 498 height 236
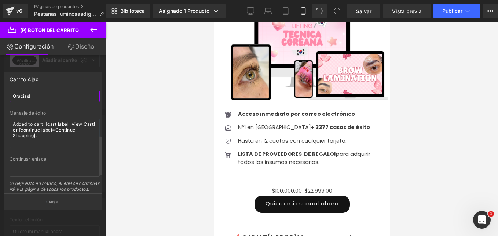
scroll to position [152, 0]
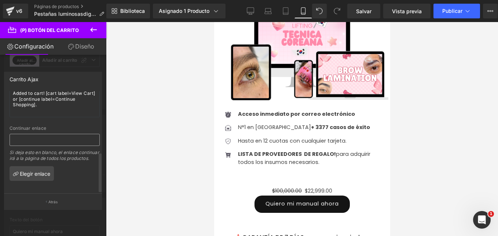
type input "Gracias!"
click at [43, 134] on input "text" at bounding box center [55, 140] width 90 height 12
paste input "https://wa.link/kh60qn"
type input "https://wa.link/kh60qn"
click at [76, 157] on div "Si deja esto en blanco, el enlace continuar irá a la página de todos los produc…" at bounding box center [55, 157] width 90 height 17
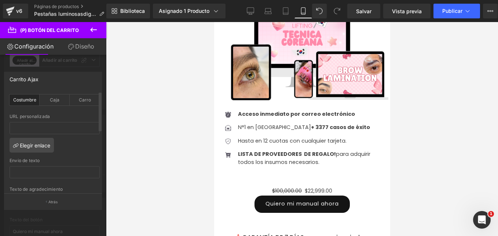
scroll to position [0, 0]
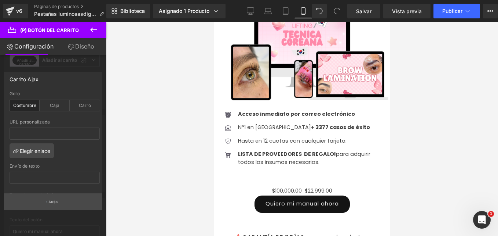
click at [69, 200] on button "Atrás" at bounding box center [53, 201] width 98 height 17
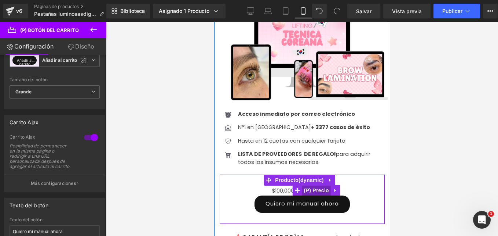
click at [313, 185] on span "(P) Precio" at bounding box center [316, 190] width 29 height 11
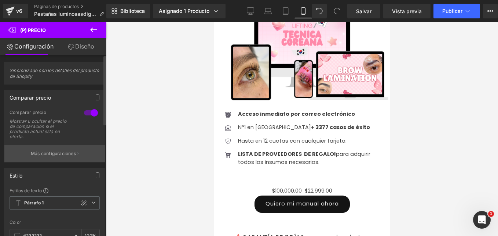
click at [50, 154] on p "Más configuraciones" at bounding box center [53, 153] width 45 height 7
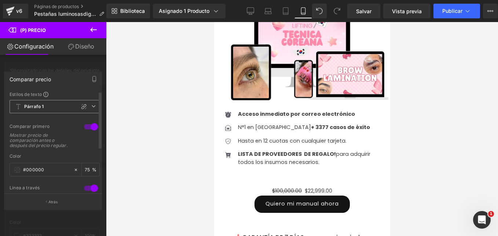
click at [58, 102] on span "Párrafo 1" at bounding box center [55, 106] width 90 height 13
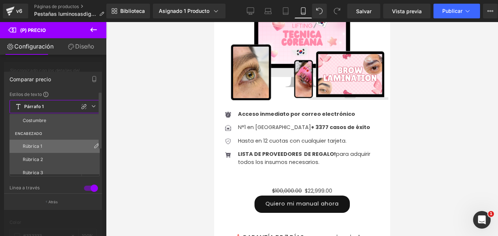
click at [41, 146] on div "Rúbrica 1" at bounding box center [32, 145] width 19 height 5
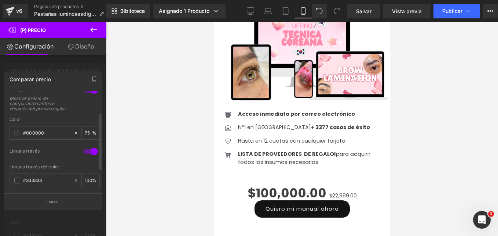
scroll to position [73, 0]
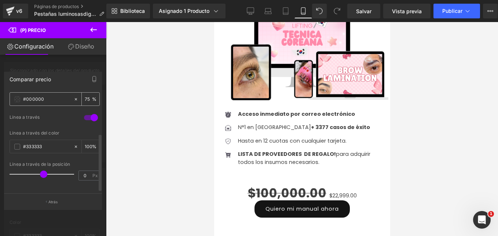
click at [15, 96] on span at bounding box center [17, 99] width 6 height 6
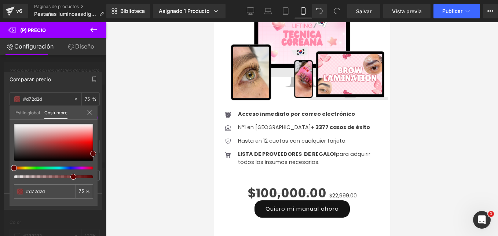
click at [102, 154] on div "Comparar precio Estilos de texto Costumbre ENCABEZADO Rúbrica 1 Rúbrica 2 Rúbri…" at bounding box center [53, 137] width 106 height 143
click at [98, 157] on div "Comparar precio Estilos de texto Costumbre ENCABEZADO Rúbrica 1 Rúbrica 2 Rúbri…" at bounding box center [53, 137] width 106 height 143
click at [91, 147] on div at bounding box center [53, 142] width 79 height 37
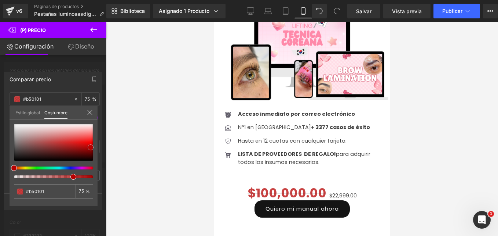
click at [90, 142] on div at bounding box center [53, 142] width 79 height 37
click at [91, 143] on span at bounding box center [90, 142] width 6 height 6
click at [81, 189] on input "75" at bounding box center [82, 190] width 7 height 5
drag, startPoint x: 85, startPoint y: 192, endPoint x: 71, endPoint y: 191, distance: 13.6
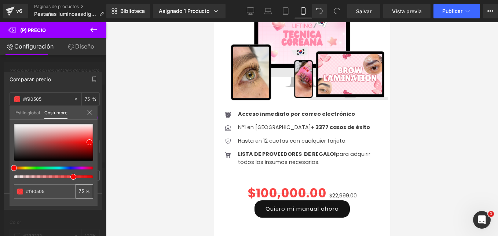
click at [71, 192] on div "#000000 75 %" at bounding box center [53, 191] width 79 height 14
type input "10"
drag, startPoint x: 24, startPoint y: 177, endPoint x: 112, endPoint y: 180, distance: 88.1
click at [112, 180] on div "(P) Price You are previewing how the will restyle your page. You can not edit E…" at bounding box center [249, 124] width 498 height 248
click at [91, 113] on icon at bounding box center [90, 112] width 6 height 6
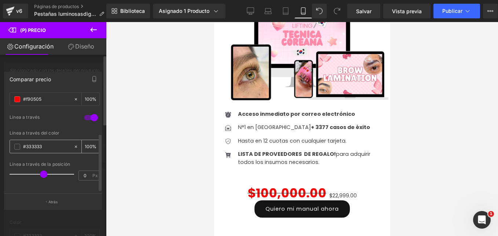
click at [17, 143] on span at bounding box center [17, 146] width 6 height 6
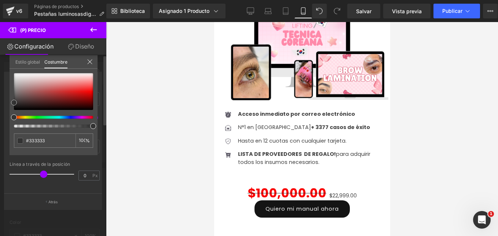
drag, startPoint x: 82, startPoint y: 94, endPoint x: 86, endPoint y: 89, distance: 6.0
click at [84, 91] on div at bounding box center [53, 91] width 79 height 37
drag, startPoint x: 86, startPoint y: 89, endPoint x: 92, endPoint y: 90, distance: 5.9
click at [92, 90] on span at bounding box center [90, 92] width 6 height 6
click at [90, 63] on icon at bounding box center [90, 62] width 6 height 6
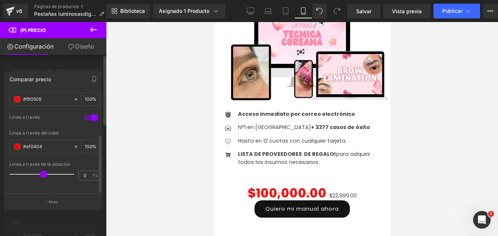
scroll to position [76, 0]
drag, startPoint x: 42, startPoint y: 168, endPoint x: 46, endPoint y: 167, distance: 3.8
click at [46, 170] on span at bounding box center [46, 173] width 7 height 7
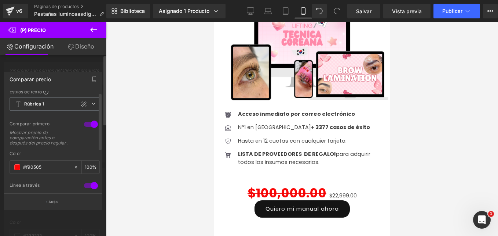
scroll to position [0, 0]
click at [92, 106] on icon at bounding box center [93, 106] width 4 height 4
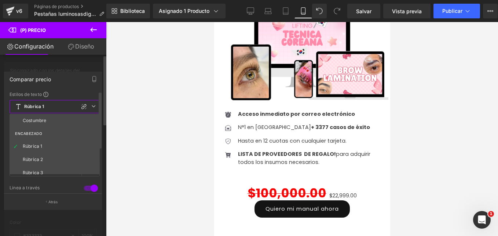
click at [91, 106] on icon at bounding box center [93, 106] width 4 height 4
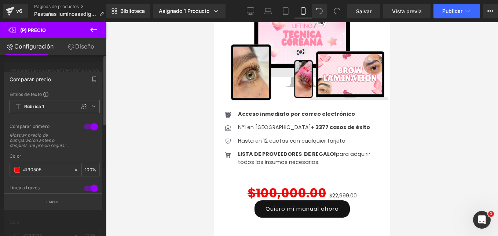
click at [62, 79] on div "Comparar precio" at bounding box center [52, 79] width 97 height 14
click at [56, 197] on button "Atrás" at bounding box center [53, 201] width 98 height 17
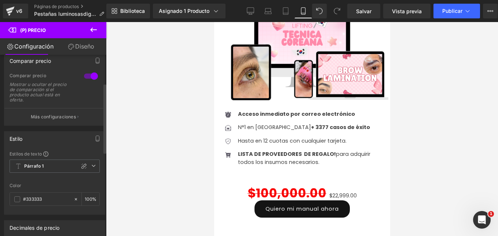
scroll to position [73, 0]
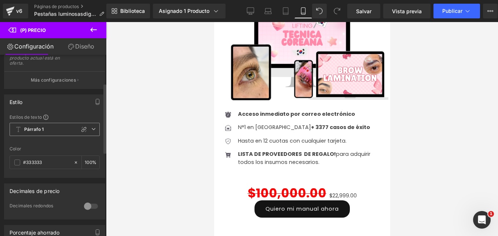
click at [46, 129] on span "Párrafo 1" at bounding box center [55, 129] width 90 height 13
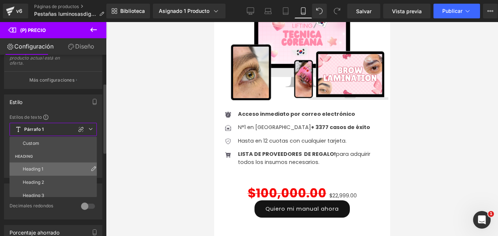
click at [37, 168] on div "Heading 1" at bounding box center [33, 168] width 21 height 5
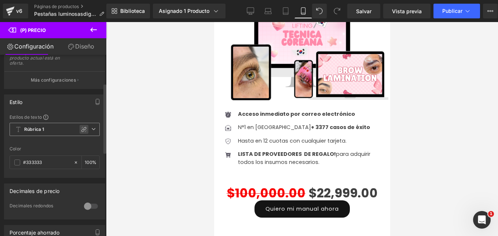
click at [81, 127] on icon at bounding box center [84, 129] width 6 height 6
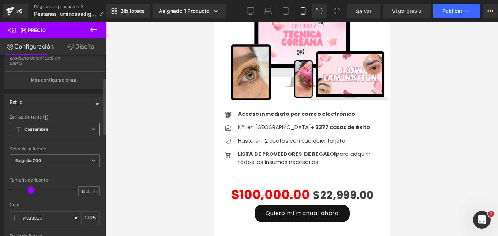
click at [29, 190] on span at bounding box center [30, 189] width 7 height 7
click at [50, 84] on button "Más configuraciones" at bounding box center [54, 79] width 101 height 17
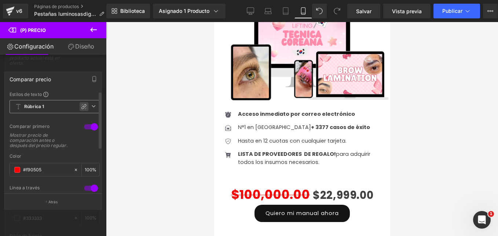
click at [81, 108] on icon at bounding box center [84, 106] width 6 height 6
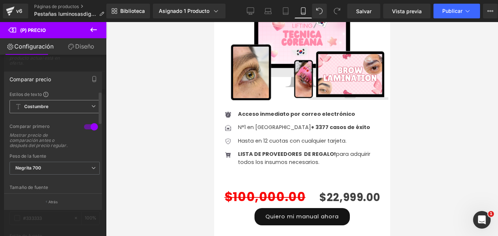
scroll to position [37, 0]
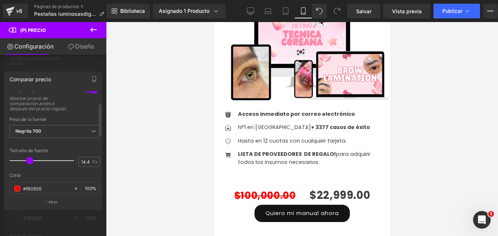
drag, startPoint x: 35, startPoint y: 161, endPoint x: 31, endPoint y: 160, distance: 4.2
click at [31, 160] on span at bounding box center [29, 160] width 7 height 7
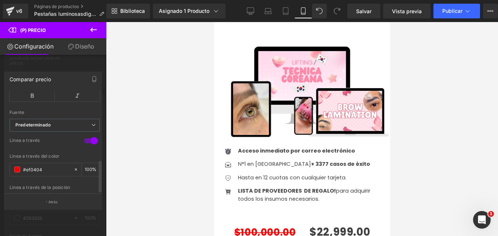
scroll to position [212, 0]
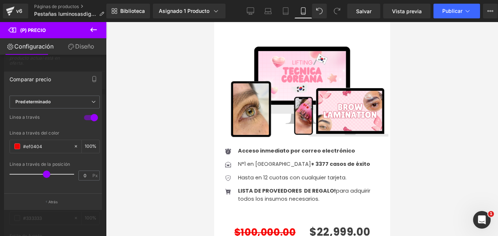
click at [57, 202] on p "Atrás" at bounding box center [53, 202] width 10 height 6
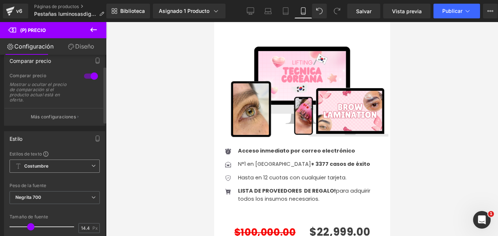
scroll to position [0, 0]
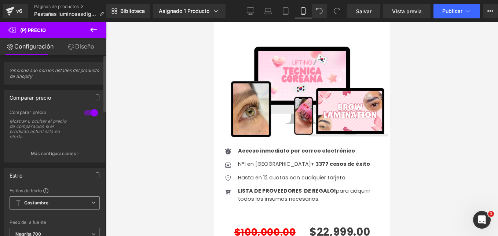
click at [89, 112] on div at bounding box center [91, 113] width 18 height 12
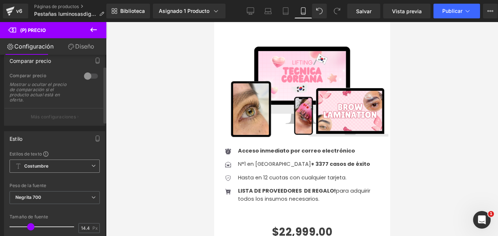
scroll to position [110, 0]
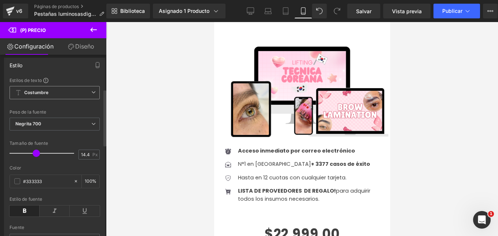
click at [36, 155] on div at bounding box center [43, 153] width 61 height 15
click at [41, 157] on div at bounding box center [43, 153] width 61 height 15
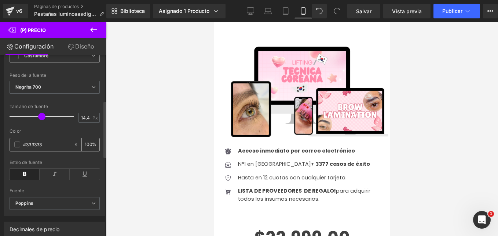
click at [14, 143] on span at bounding box center [17, 144] width 6 height 6
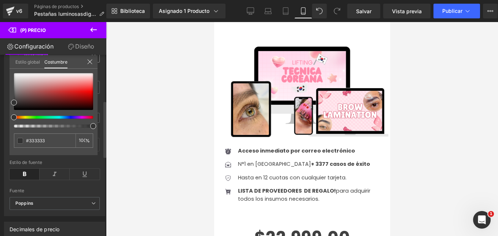
click at [36, 117] on div at bounding box center [50, 117] width 79 height 3
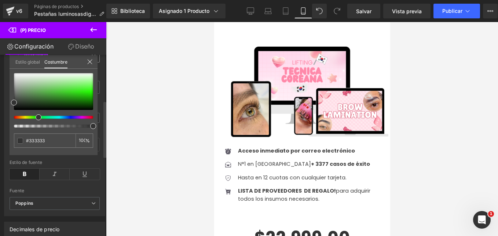
click at [37, 117] on span at bounding box center [39, 117] width 6 height 6
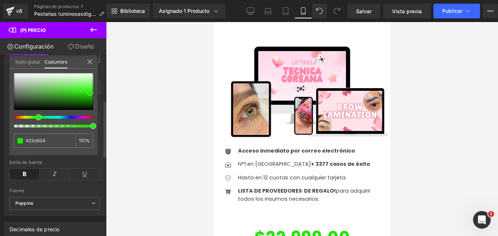
drag, startPoint x: 86, startPoint y: 90, endPoint x: 90, endPoint y: 93, distance: 4.9
click at [90, 93] on div at bounding box center [53, 91] width 79 height 37
click at [92, 61] on icon at bounding box center [90, 62] width 6 height 6
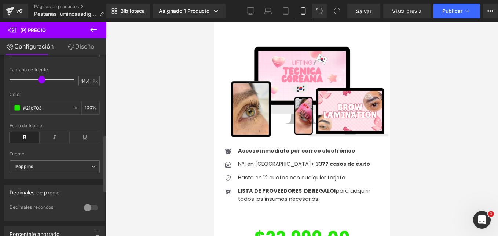
scroll to position [257, 0]
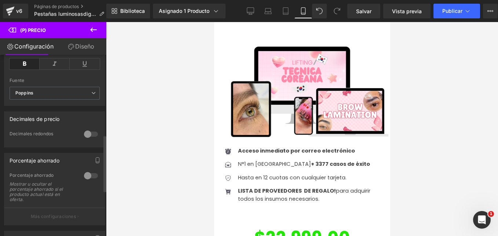
click at [85, 176] on div at bounding box center [91, 176] width 18 height 12
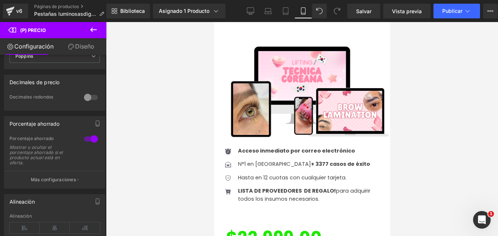
click at [438, 37] on div at bounding box center [302, 129] width 392 height 214
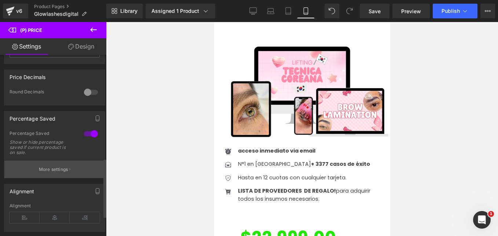
scroll to position [319, 0]
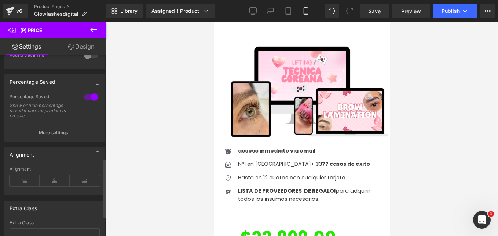
click at [54, 118] on div "Show or hide percentage saved if current product is on sale." at bounding box center [43, 110] width 66 height 15
click at [60, 133] on button "More settings" at bounding box center [54, 132] width 101 height 17
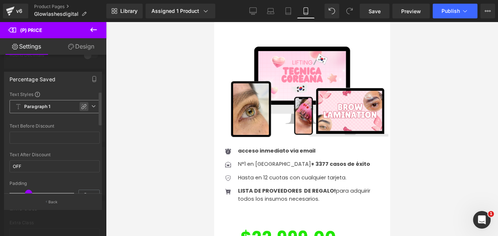
drag, startPoint x: 84, startPoint y: 103, endPoint x: 78, endPoint y: 113, distance: 11.3
click at [82, 104] on div at bounding box center [84, 106] width 9 height 9
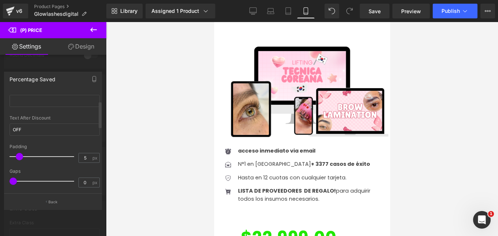
drag, startPoint x: 28, startPoint y: 157, endPoint x: 19, endPoint y: 156, distance: 9.2
click at [19, 156] on span at bounding box center [19, 156] width 7 height 7
click at [12, 183] on span at bounding box center [13, 180] width 7 height 7
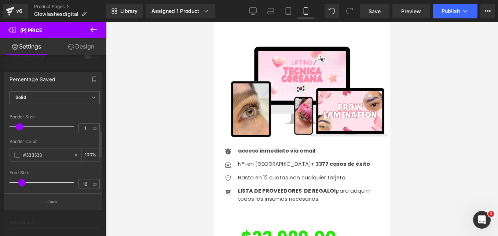
click at [19, 128] on span at bounding box center [19, 126] width 7 height 7
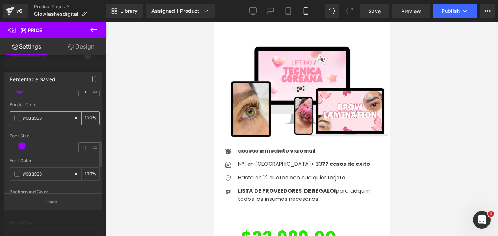
click at [17, 114] on div "#333333" at bounding box center [41, 118] width 63 height 13
click at [21, 117] on div "#333333" at bounding box center [41, 118] width 63 height 13
click at [16, 116] on span at bounding box center [17, 118] width 6 height 6
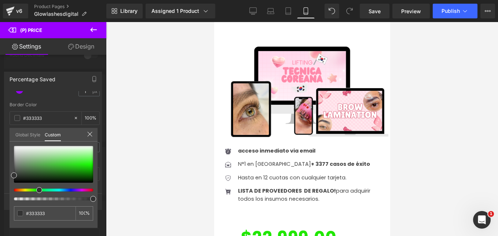
click at [36, 190] on div at bounding box center [50, 189] width 79 height 3
click at [89, 163] on div at bounding box center [53, 164] width 79 height 37
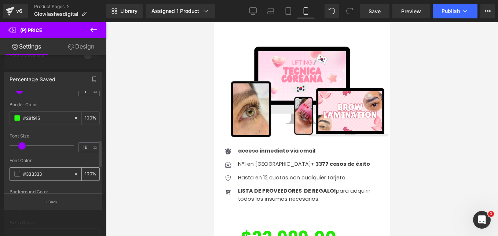
click at [17, 173] on span at bounding box center [17, 174] width 6 height 6
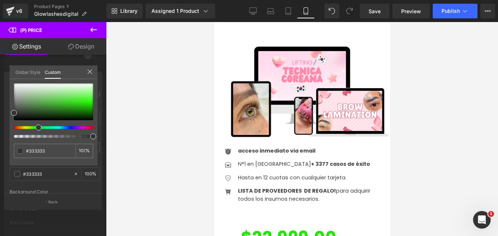
click at [36, 126] on div at bounding box center [50, 127] width 79 height 3
drag, startPoint x: 74, startPoint y: 106, endPoint x: 84, endPoint y: 101, distance: 10.8
click at [84, 101] on div at bounding box center [53, 101] width 79 height 37
drag, startPoint x: 85, startPoint y: 97, endPoint x: 87, endPoint y: 108, distance: 11.2
click at [87, 108] on div at bounding box center [53, 101] width 79 height 37
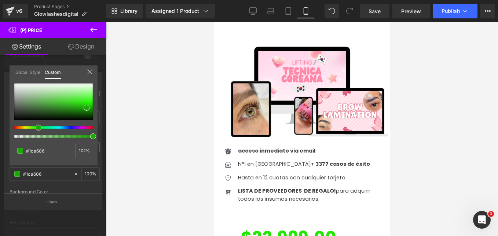
click at [93, 72] on div "Global Style Custom" at bounding box center [54, 72] width 88 height 14
click at [89, 72] on icon at bounding box center [90, 72] width 6 height 6
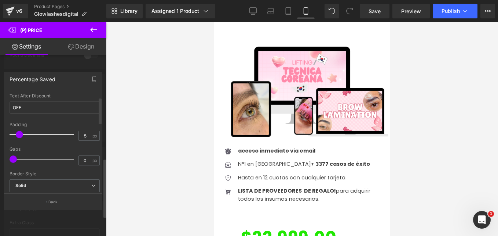
scroll to position [0, 0]
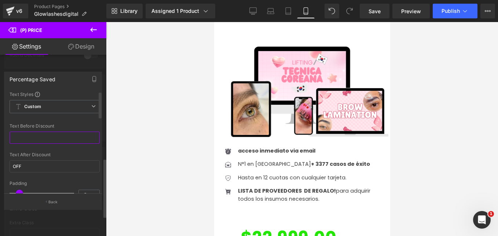
click at [51, 139] on input "text" at bounding box center [55, 137] width 90 height 12
type input "k"
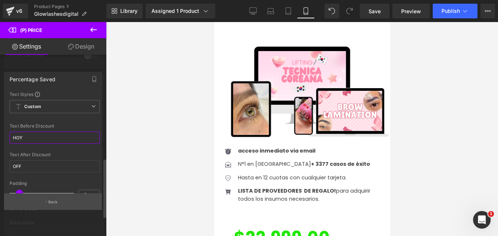
type input "HOY"
click at [61, 195] on button "Back" at bounding box center [53, 201] width 98 height 17
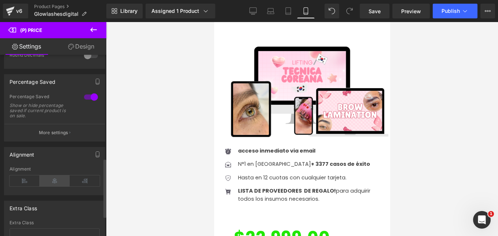
click at [55, 186] on icon at bounding box center [55, 180] width 30 height 11
click at [21, 186] on icon at bounding box center [25, 180] width 30 height 11
click at [57, 186] on icon at bounding box center [55, 180] width 30 height 11
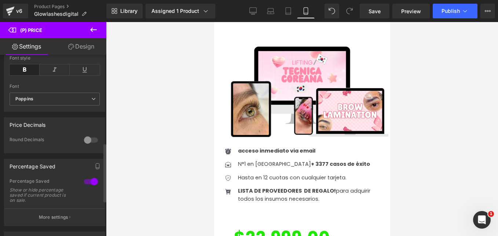
scroll to position [272, 0]
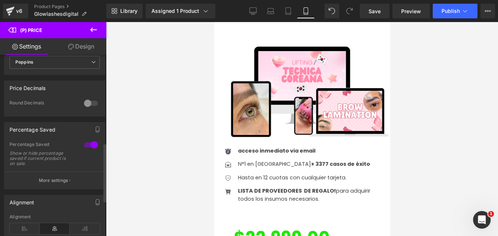
click at [87, 109] on div at bounding box center [91, 103] width 18 height 12
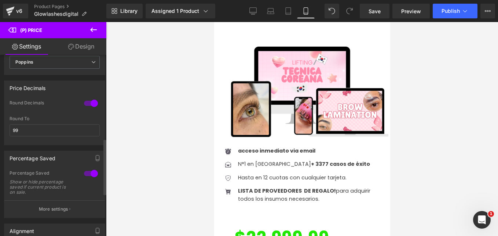
click at [91, 109] on div at bounding box center [91, 103] width 18 height 12
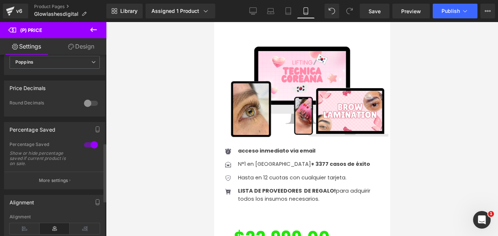
click at [91, 109] on div at bounding box center [91, 103] width 18 height 12
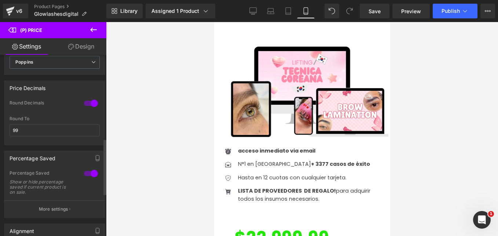
click at [91, 109] on div at bounding box center [91, 103] width 18 height 12
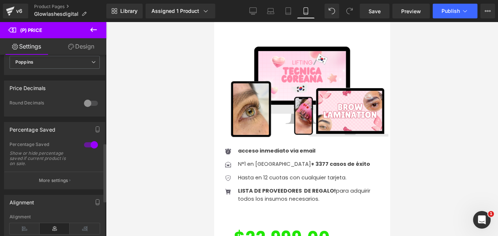
click at [92, 109] on div at bounding box center [91, 103] width 18 height 12
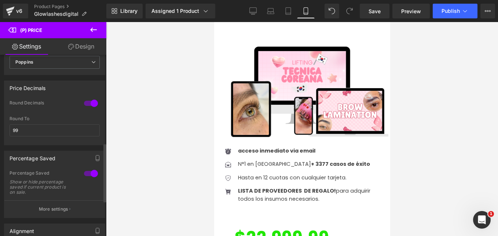
scroll to position [308, 0]
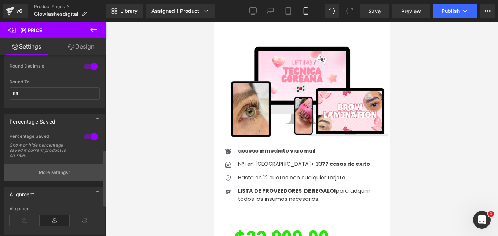
click at [58, 175] on p "More settings" at bounding box center [53, 172] width 29 height 7
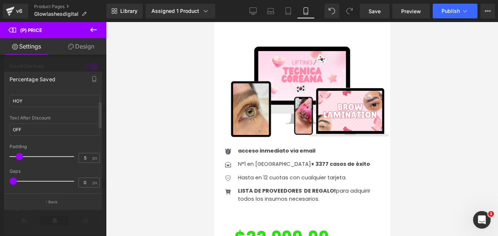
scroll to position [0, 0]
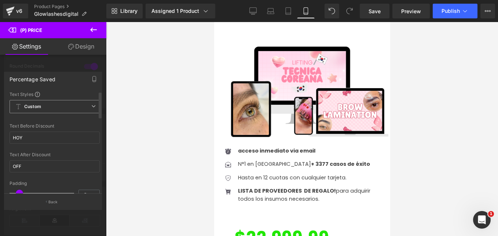
click at [87, 106] on span "Custom" at bounding box center [55, 106] width 90 height 13
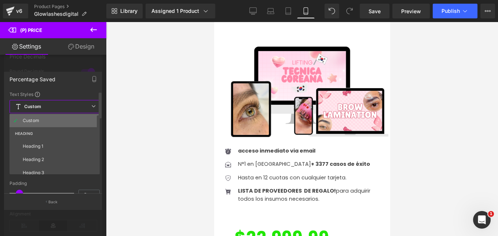
click at [56, 121] on li "Custom" at bounding box center [57, 120] width 94 height 13
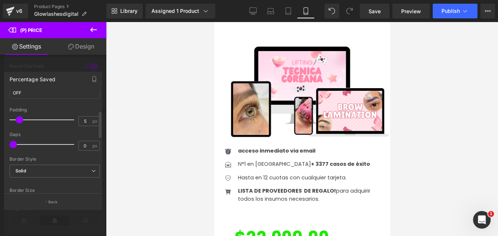
scroll to position [110, 0]
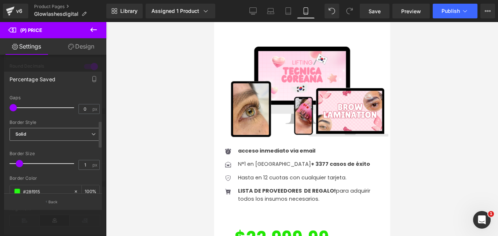
click at [42, 136] on span "Solid" at bounding box center [55, 134] width 90 height 13
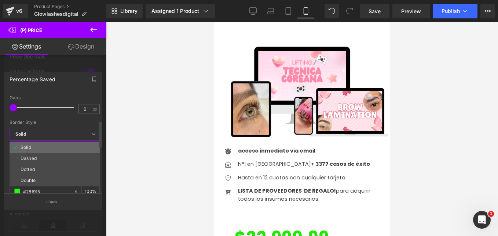
click at [44, 151] on li "Solid" at bounding box center [55, 147] width 90 height 11
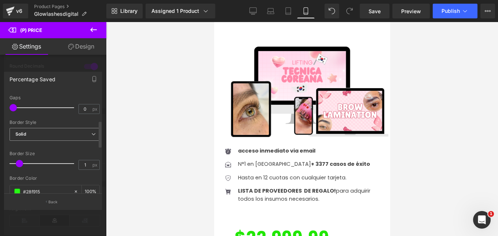
click at [55, 134] on span "Solid" at bounding box center [55, 134] width 90 height 13
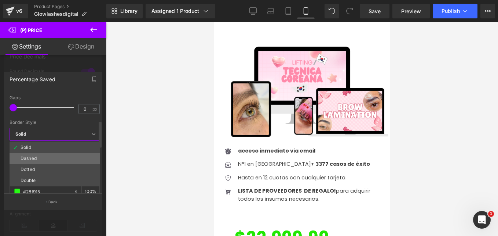
click at [45, 155] on li "Dashed" at bounding box center [55, 158] width 90 height 11
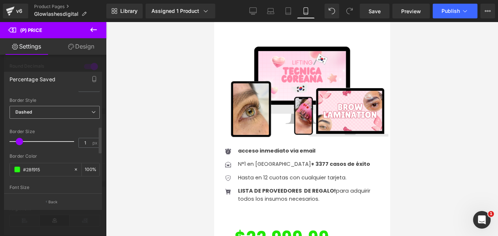
scroll to position [59, 0]
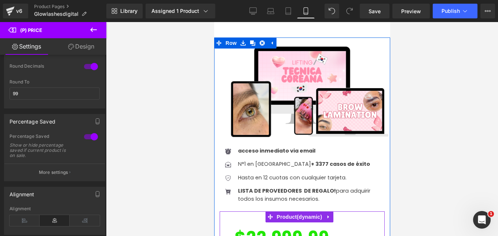
scroll to position [1450, 0]
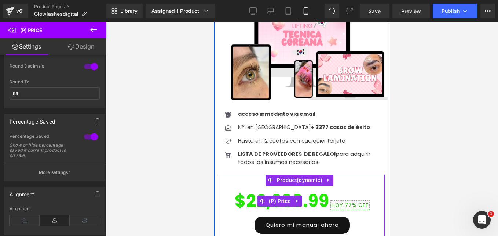
click at [329, 185] on div "$22,999.99 HOY 77% OFF" at bounding box center [302, 200] width 158 height 31
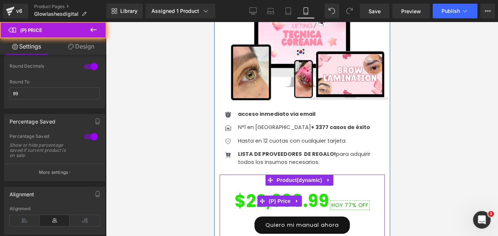
click at [326, 185] on span "$22,999.99" at bounding box center [282, 200] width 94 height 31
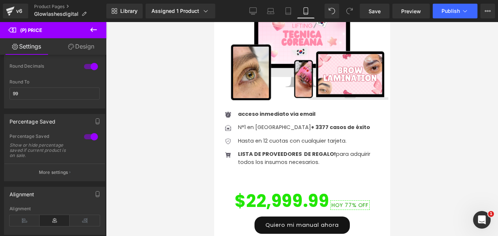
scroll to position [345, 0]
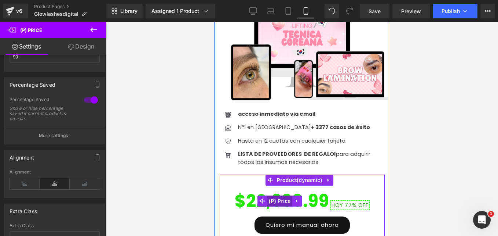
click at [277, 195] on span "(P) Price" at bounding box center [280, 200] width 26 height 11
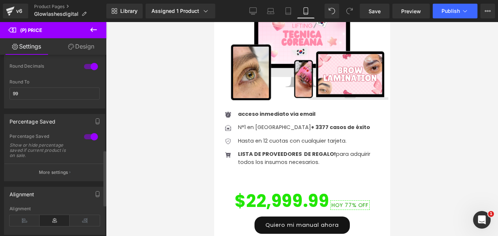
scroll to position [410, 0]
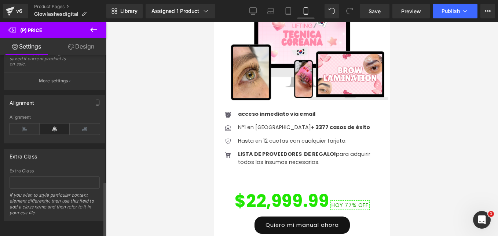
click at [62, 123] on icon at bounding box center [55, 128] width 30 height 11
click at [84, 125] on icon at bounding box center [85, 128] width 30 height 11
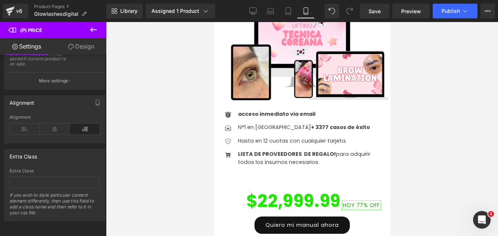
click at [188, 126] on div at bounding box center [302, 129] width 392 height 214
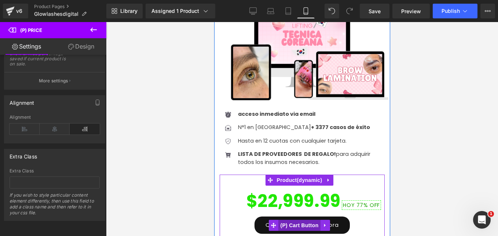
click at [304, 219] on span "(P) Cart Button" at bounding box center [299, 224] width 42 height 11
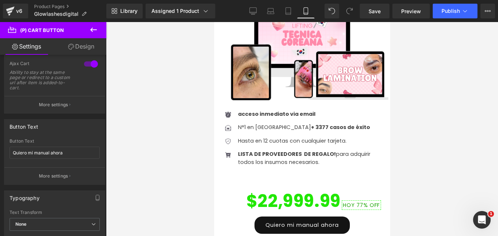
scroll to position [184, 0]
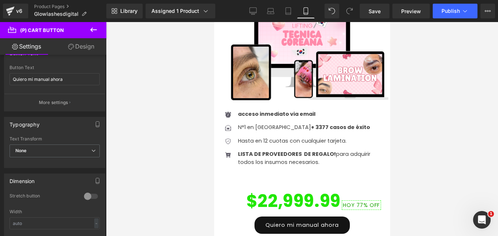
drag, startPoint x: 373, startPoint y: 12, endPoint x: 368, endPoint y: 20, distance: 9.3
click at [373, 12] on span "Save" at bounding box center [375, 11] width 12 height 8
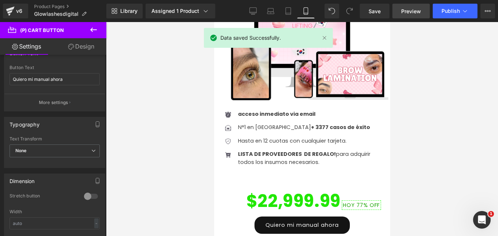
click at [409, 10] on span "Preview" at bounding box center [412, 11] width 20 height 8
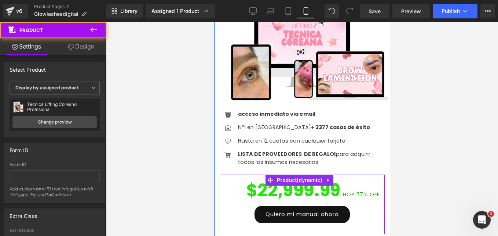
drag, startPoint x: 251, startPoint y: 130, endPoint x: 252, endPoint y: 119, distance: 10.7
click at [252, 119] on div "Image Icon acceso inmediato via email Text Block Icon N°1 en Argentina + 3377 c…" at bounding box center [302, 154] width 176 height 307
click at [178, 111] on div at bounding box center [302, 129] width 392 height 214
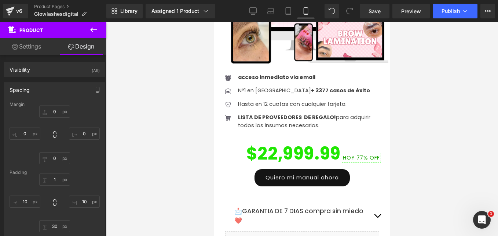
scroll to position [1450, 0]
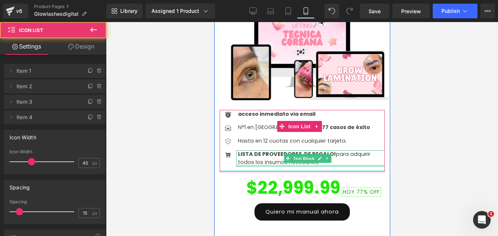
drag, startPoint x: 262, startPoint y: 121, endPoint x: 264, endPoint y: 114, distance: 8.0
click at [264, 114] on div "Icon acceso inmediato via email Text Block Icon N°1 en Argentina + 3377 casos d…" at bounding box center [301, 141] width 165 height 62
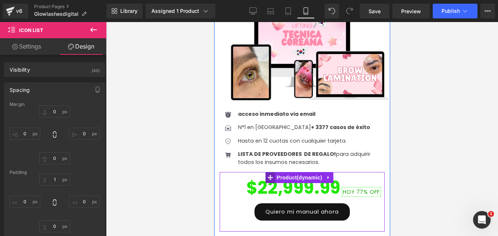
click at [274, 172] on span at bounding box center [270, 177] width 10 height 11
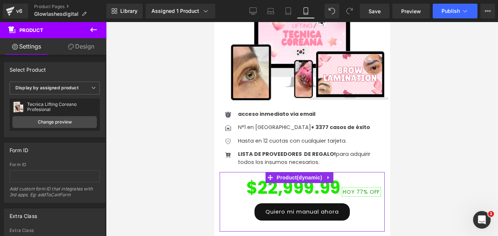
click at [86, 48] on link "Design" at bounding box center [81, 46] width 53 height 17
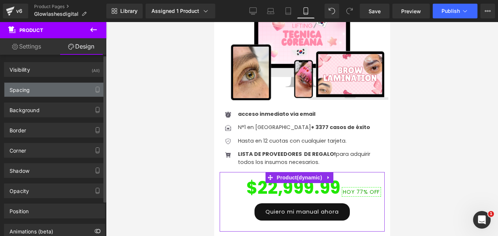
click at [49, 94] on div "Spacing" at bounding box center [54, 90] width 101 height 14
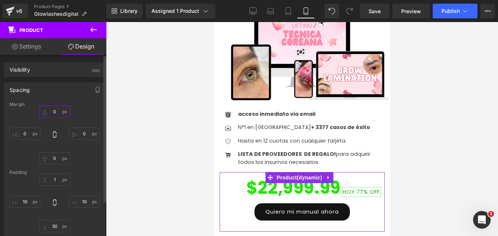
click at [56, 111] on input "text" at bounding box center [54, 111] width 31 height 12
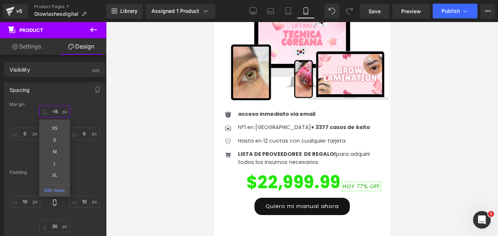
type input "-15"
click at [187, 138] on div at bounding box center [302, 129] width 392 height 214
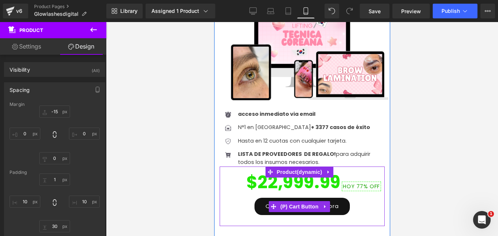
scroll to position [1486, 0]
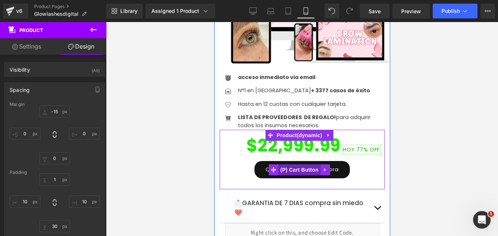
click at [294, 164] on span "(P) Cart Button" at bounding box center [299, 169] width 42 height 11
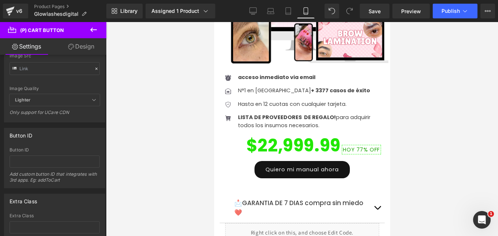
scroll to position [637, 0]
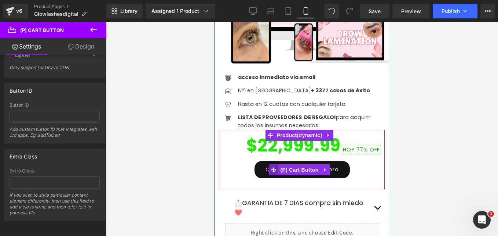
click at [273, 167] on icon at bounding box center [273, 170] width 5 height 6
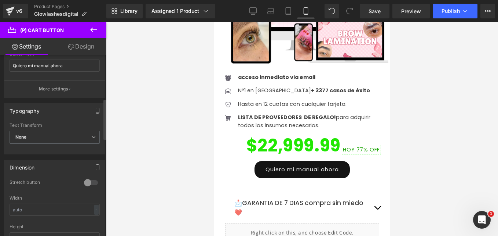
scroll to position [160, 0]
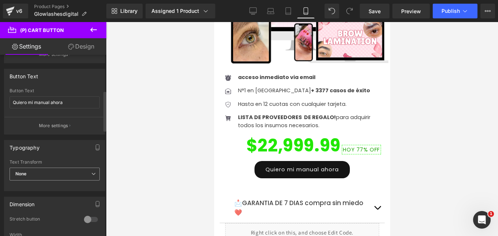
click at [76, 177] on span "None" at bounding box center [55, 173] width 90 height 13
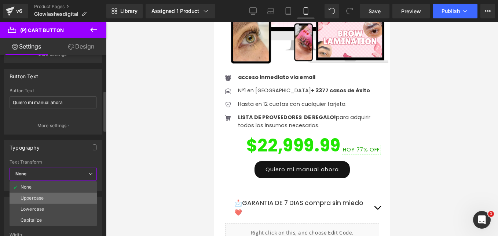
click at [46, 199] on li "Uppercase" at bounding box center [53, 197] width 87 height 11
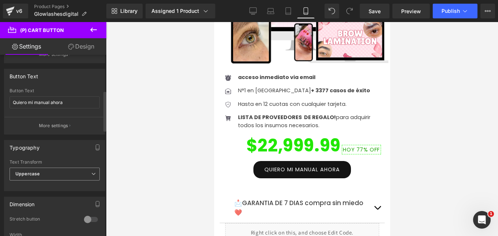
click at [52, 177] on span "Uppercase" at bounding box center [55, 173] width 90 height 13
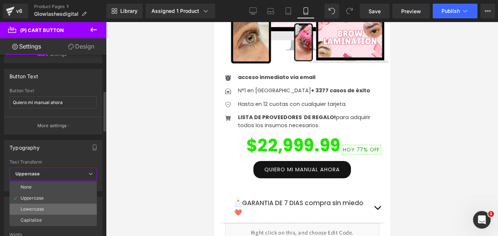
click at [44, 208] on li "Lowercase" at bounding box center [53, 208] width 87 height 11
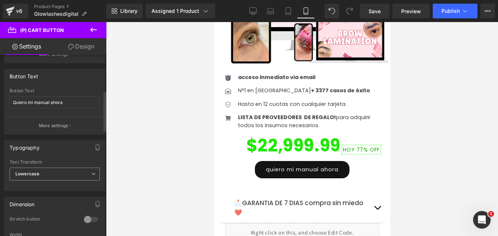
click at [52, 170] on span "Lowercase" at bounding box center [55, 173] width 90 height 13
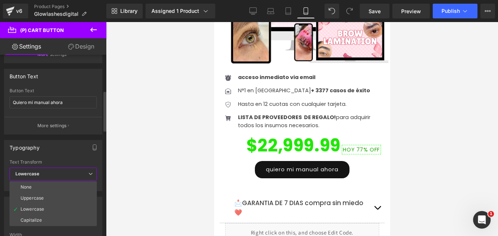
click at [46, 218] on li "Capitalize" at bounding box center [53, 219] width 87 height 11
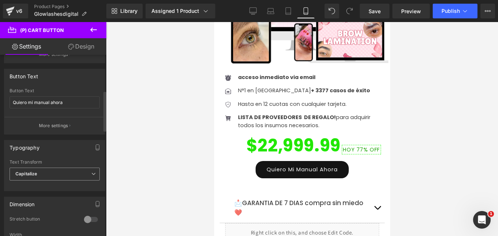
click at [45, 170] on span "Capitalize" at bounding box center [55, 173] width 90 height 13
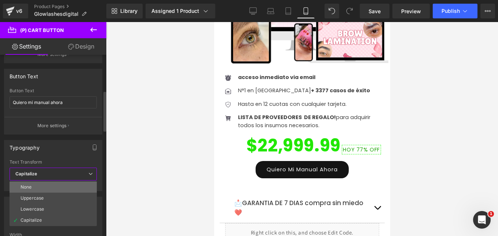
click at [45, 191] on li "None" at bounding box center [53, 186] width 87 height 11
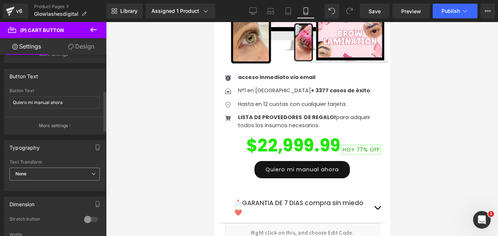
click at [45, 178] on span "None" at bounding box center [55, 173] width 90 height 13
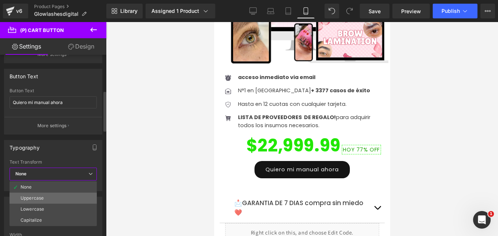
click at [50, 197] on li "Uppercase" at bounding box center [53, 197] width 87 height 11
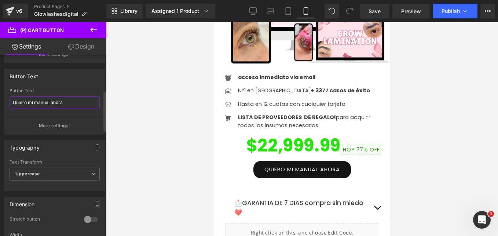
click at [73, 102] on input "Quiero mi manual ahora" at bounding box center [55, 102] width 90 height 12
drag, startPoint x: 63, startPoint y: 103, endPoint x: 29, endPoint y: 102, distance: 34.1
click at [29, 102] on input "Quiero mi manual ahora!" at bounding box center [55, 102] width 90 height 12
click at [14, 103] on input "Quiero la Maestria!" at bounding box center [55, 102] width 90 height 12
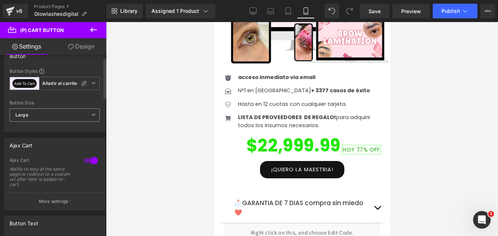
scroll to position [0, 0]
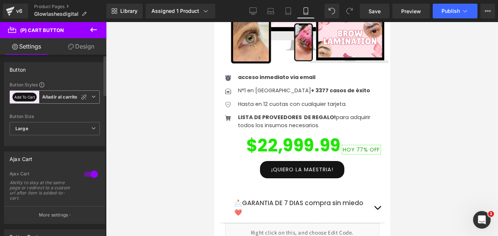
type input "¡Quiero la Maestría!"
click at [29, 97] on button "Add To Cart" at bounding box center [24, 96] width 24 height 9
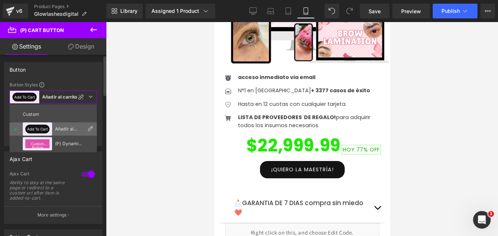
click at [92, 127] on icon at bounding box center [90, 129] width 6 height 6
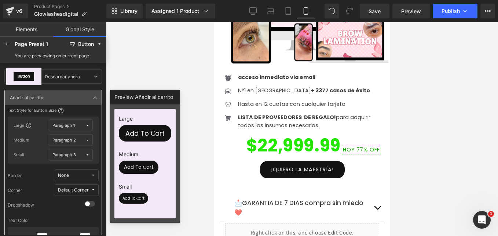
click at [96, 28] on link "Global Style" at bounding box center [79, 29] width 53 height 15
click at [95, 43] on button "Button" at bounding box center [86, 44] width 38 height 12
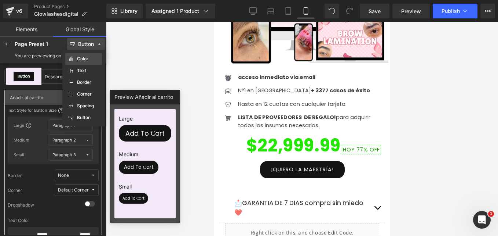
click at [89, 59] on div "Color" at bounding box center [83, 59] width 31 height 6
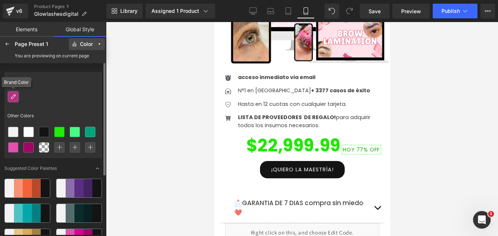
click at [13, 94] on icon at bounding box center [13, 97] width 6 height 6
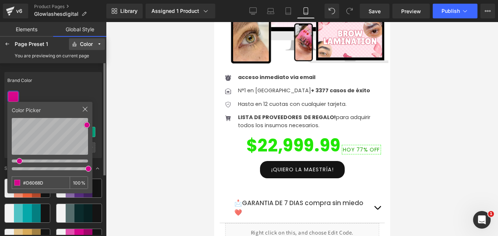
click at [55, 88] on div "Brand Color" at bounding box center [53, 80] width 98 height 17
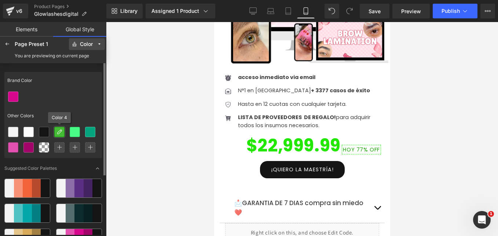
click at [60, 133] on icon at bounding box center [60, 132] width 6 height 6
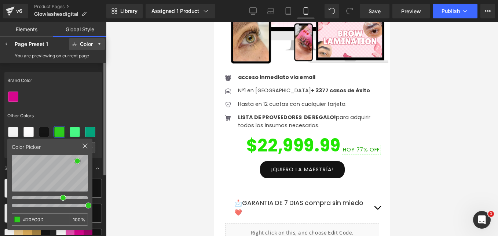
click at [78, 112] on div "Other Colors" at bounding box center [53, 115] width 98 height 17
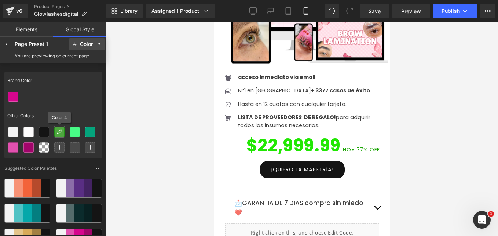
click at [63, 135] on div at bounding box center [60, 132] width 10 height 10
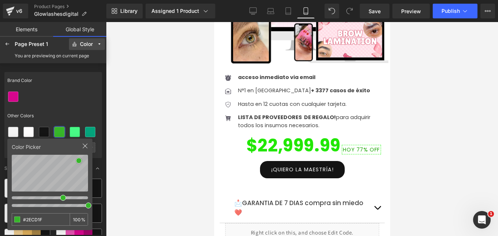
click at [79, 102] on div at bounding box center [53, 96] width 98 height 15
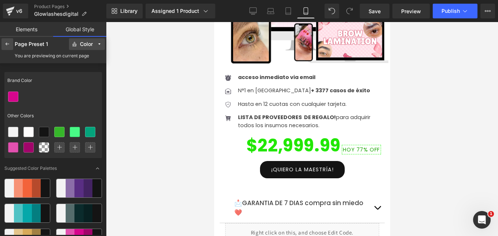
click at [6, 43] on icon at bounding box center [7, 44] width 6 height 6
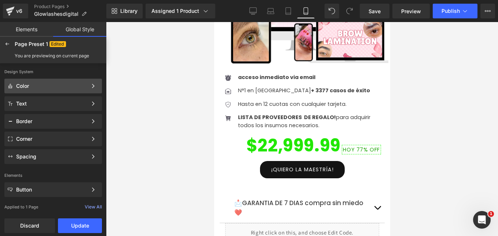
click at [53, 89] on div "Color Color Style Define a color palette and apply it to your pages 1 of 3 Next" at bounding box center [53, 86] width 98 height 15
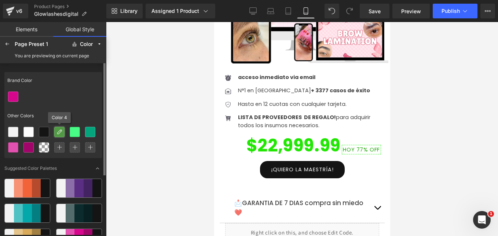
click at [58, 132] on icon at bounding box center [60, 132] width 6 height 6
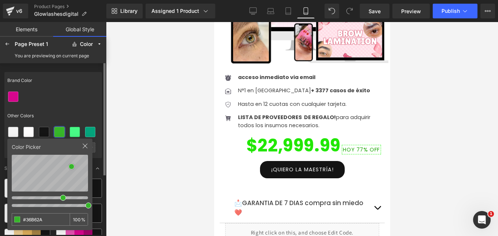
click at [62, 106] on div "Brand Color Other Colors" at bounding box center [53, 115] width 98 height 86
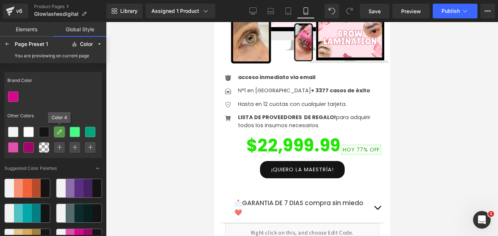
click at [60, 132] on icon at bounding box center [60, 132] width 6 height 6
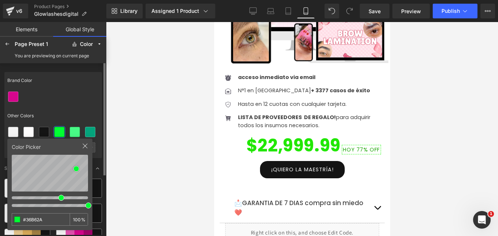
click at [61, 197] on div at bounding box center [61, 198] width 6 height 6
click at [63, 105] on div "Brand Color Other Colors" at bounding box center [53, 115] width 98 height 86
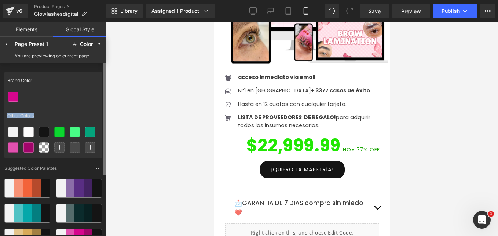
drag, startPoint x: 62, startPoint y: 131, endPoint x: 31, endPoint y: 100, distance: 43.9
drag, startPoint x: 31, startPoint y: 100, endPoint x: 51, endPoint y: 108, distance: 21.7
click at [45, 102] on div at bounding box center [53, 96] width 98 height 15
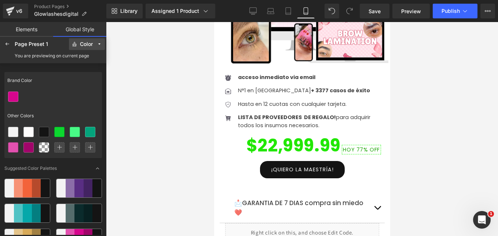
click at [97, 45] on icon at bounding box center [99, 43] width 5 height 5
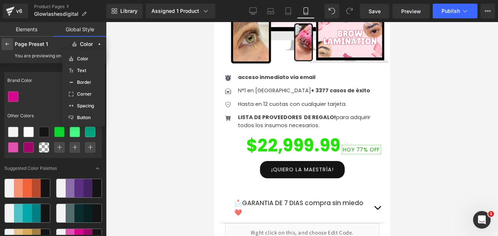
click at [12, 43] on div at bounding box center [7, 44] width 12 height 12
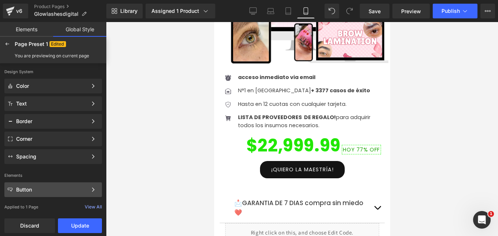
click at [75, 188] on div "Button" at bounding box center [51, 189] width 71 height 6
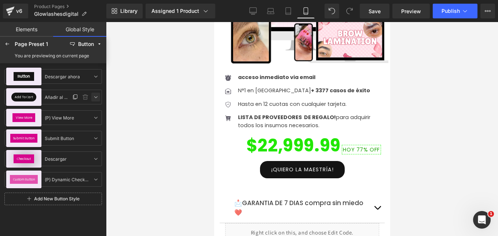
click at [96, 97] on icon at bounding box center [96, 97] width 6 height 6
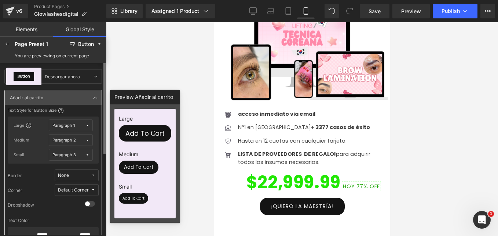
click at [87, 124] on icon at bounding box center [88, 125] width 4 height 4
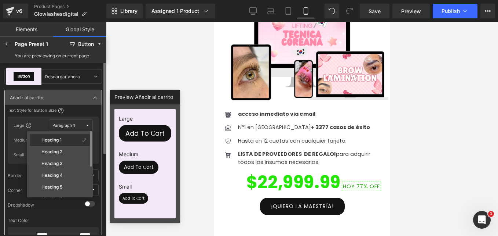
click at [66, 141] on div "Heading 1" at bounding box center [55, 140] width 49 height 6
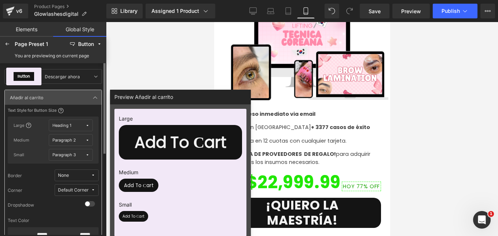
click at [83, 124] on span "Heading 1" at bounding box center [68, 126] width 33 height 6
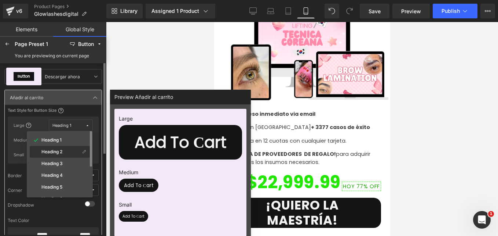
click at [62, 150] on label "Heading 2" at bounding box center [51, 151] width 21 height 5
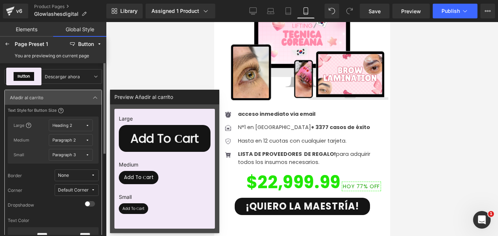
click at [83, 124] on span "Heading 2" at bounding box center [68, 126] width 33 height 6
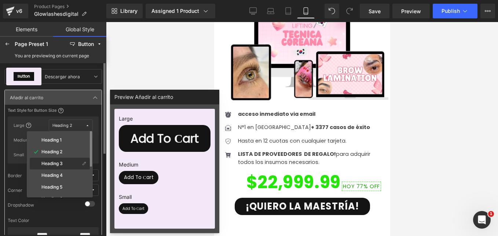
click at [60, 164] on label "Heading 3" at bounding box center [51, 163] width 21 height 5
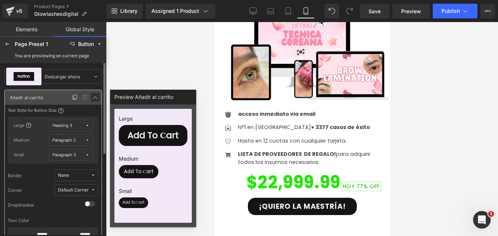
click at [94, 98] on icon at bounding box center [95, 97] width 6 height 6
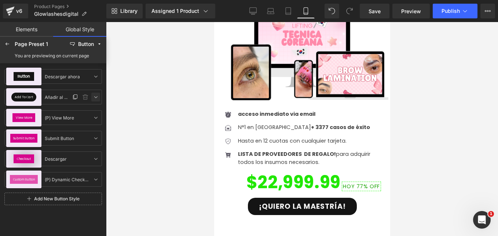
click at [95, 95] on icon at bounding box center [96, 97] width 6 height 6
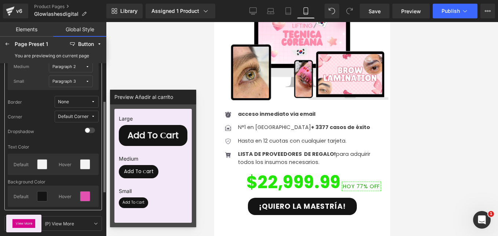
scroll to position [110, 0]
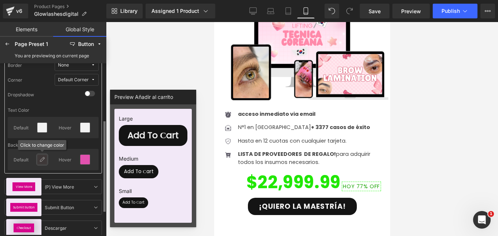
click at [45, 159] on icon at bounding box center [42, 159] width 6 height 6
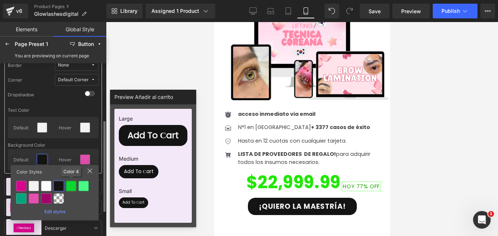
click at [74, 183] on div at bounding box center [71, 186] width 10 height 10
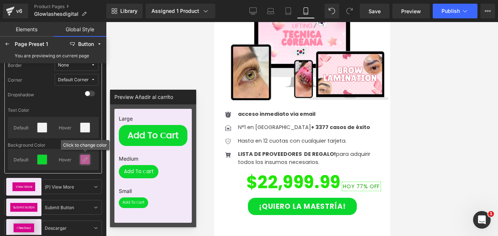
click at [87, 160] on icon at bounding box center [85, 159] width 6 height 6
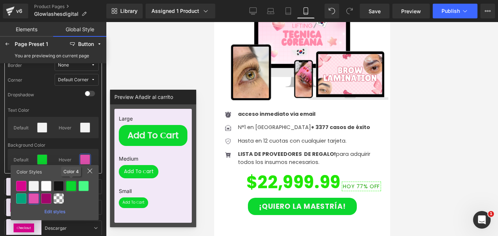
click at [70, 185] on div at bounding box center [71, 186] width 10 height 10
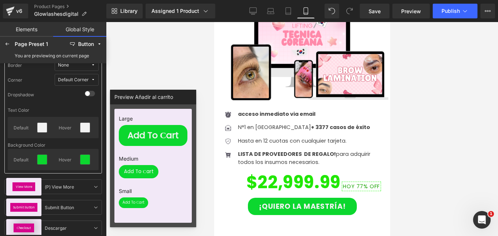
click at [72, 148] on div "Background Color" at bounding box center [53, 145] width 91 height 8
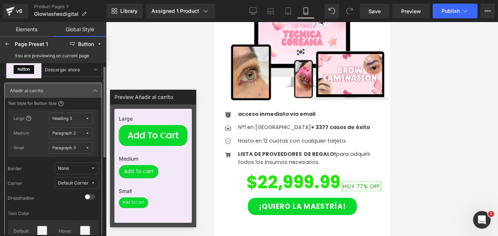
scroll to position [0, 0]
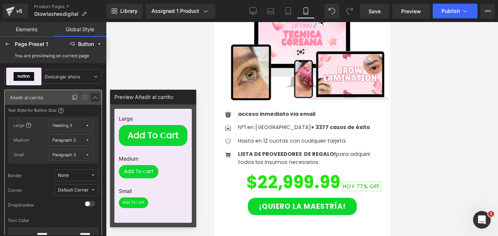
click at [94, 98] on icon at bounding box center [95, 97] width 6 height 6
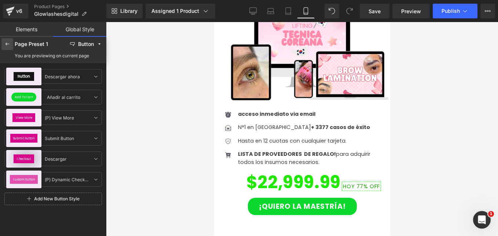
click at [12, 45] on div at bounding box center [7, 44] width 12 height 12
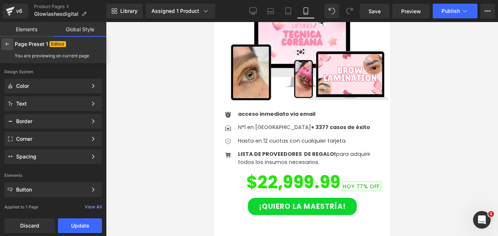
click at [11, 44] on div at bounding box center [7, 44] width 12 height 12
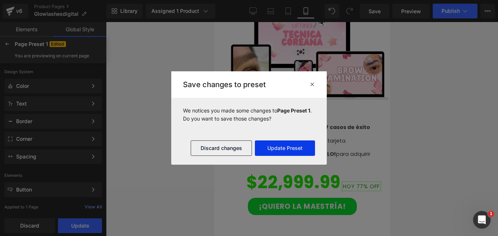
click at [285, 146] on button "Update Preset" at bounding box center [285, 147] width 60 height 15
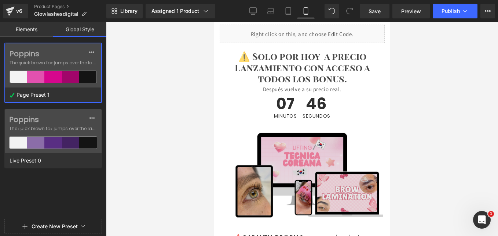
scroll to position [1780, 0]
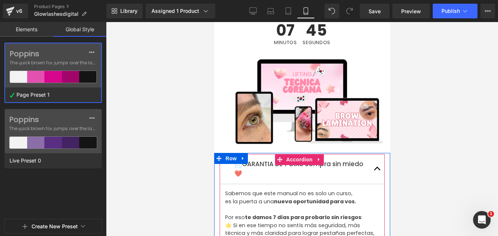
click at [377, 170] on span "button" at bounding box center [377, 170] width 0 height 0
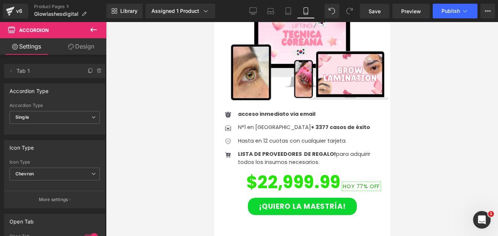
scroll to position [1413, 0]
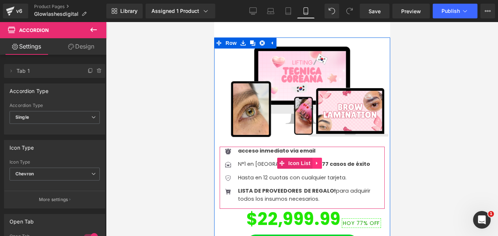
click at [318, 160] on icon at bounding box center [317, 163] width 5 height 6
click at [311, 160] on icon at bounding box center [312, 162] width 5 height 5
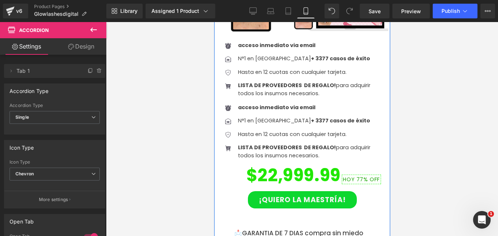
scroll to position [1519, 0]
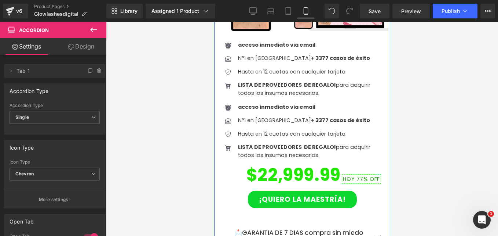
click at [235, 103] on div "Icon" at bounding box center [227, 108] width 17 height 11
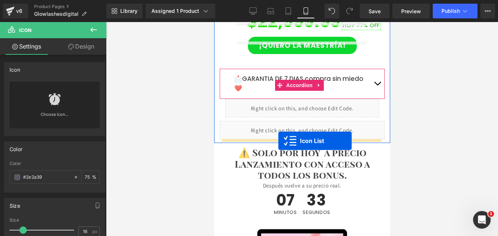
scroll to position [1739, 0]
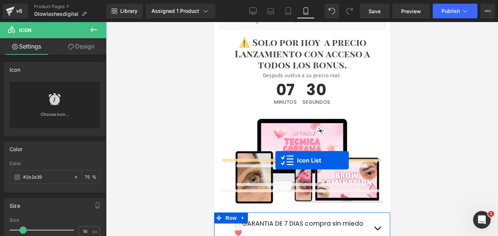
drag, startPoint x: 282, startPoint y: 58, endPoint x: 275, endPoint y: 160, distance: 102.3
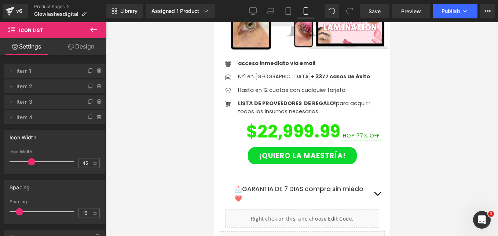
scroll to position [1464, 0]
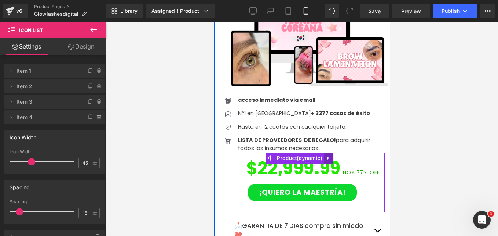
click at [328, 155] on icon at bounding box center [328, 158] width 5 height 6
click at [324, 155] on icon at bounding box center [323, 158] width 5 height 6
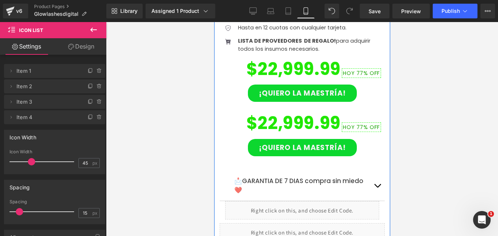
scroll to position [1567, 0]
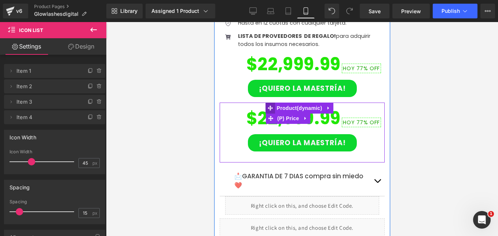
click at [246, 103] on span "$22,999.99" at bounding box center [293, 118] width 94 height 31
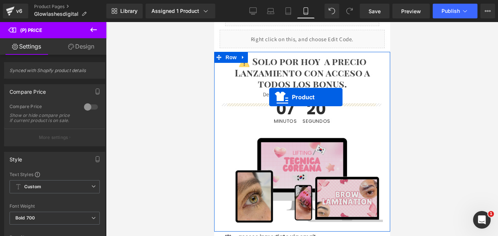
scroll to position [1824, 0]
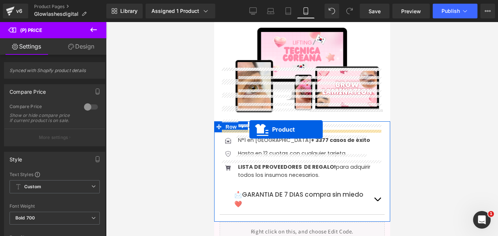
drag, startPoint x: 272, startPoint y: 56, endPoint x: 249, endPoint y: 129, distance: 76.6
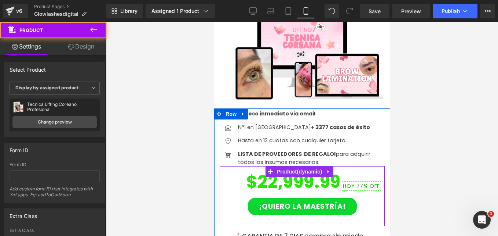
scroll to position [1812, 0]
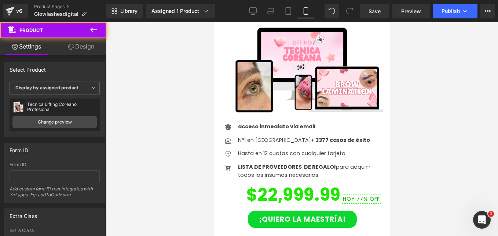
click at [146, 128] on div at bounding box center [302, 129] width 392 height 214
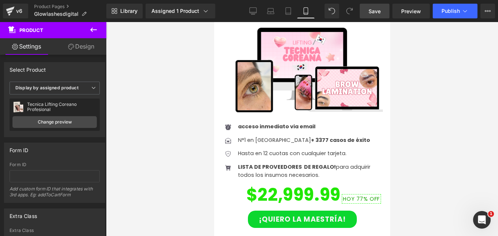
click at [380, 11] on span "Save" at bounding box center [375, 11] width 12 height 8
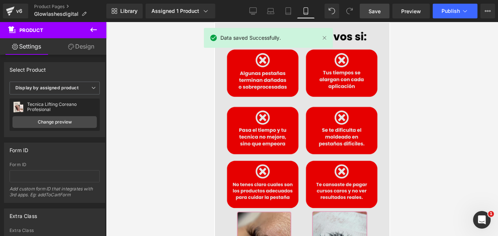
scroll to position [0, 0]
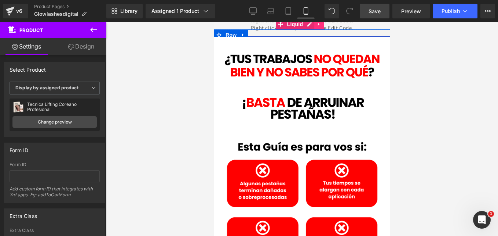
click at [319, 25] on icon at bounding box center [318, 25] width 5 height 6
click at [321, 24] on icon at bounding box center [323, 24] width 5 height 5
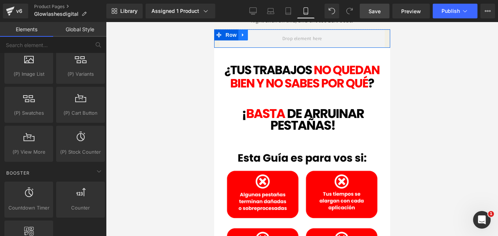
click at [244, 38] on link at bounding box center [243, 34] width 10 height 11
click at [264, 34] on link at bounding box center [262, 34] width 10 height 11
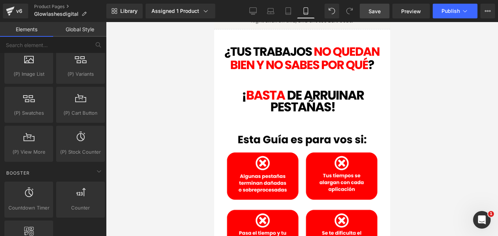
click at [378, 11] on span "Save" at bounding box center [375, 11] width 12 height 8
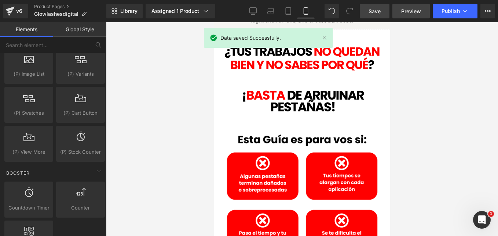
click at [413, 10] on span "Preview" at bounding box center [412, 11] width 20 height 8
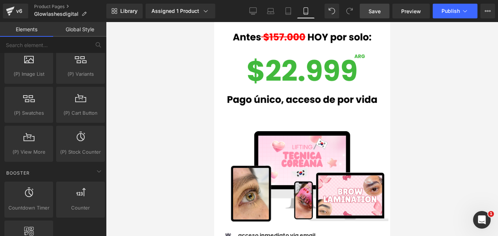
scroll to position [1505, 0]
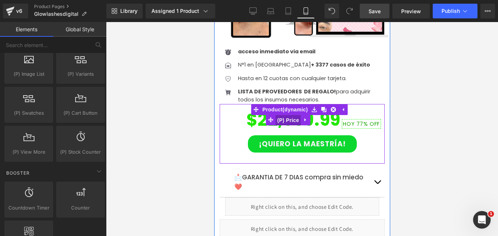
drag, startPoint x: 286, startPoint y: 65, endPoint x: 330, endPoint y: 155, distance: 99.6
click at [286, 115] on span "(P) Price" at bounding box center [288, 120] width 26 height 11
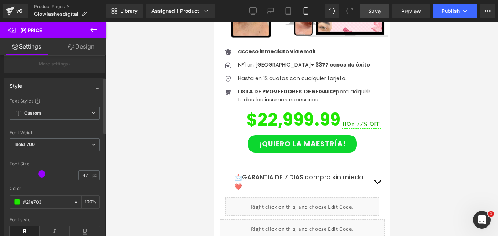
scroll to position [110, 0]
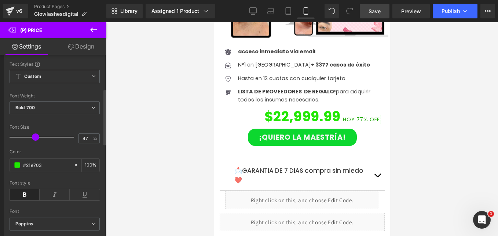
drag, startPoint x: 38, startPoint y: 142, endPoint x: 32, endPoint y: 142, distance: 5.9
click at [32, 141] on span at bounding box center [35, 136] width 7 height 7
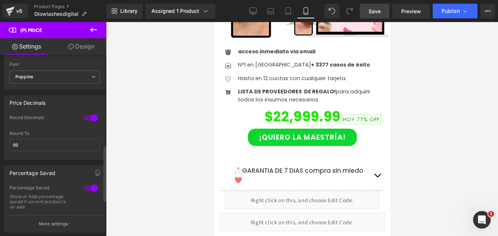
scroll to position [330, 0]
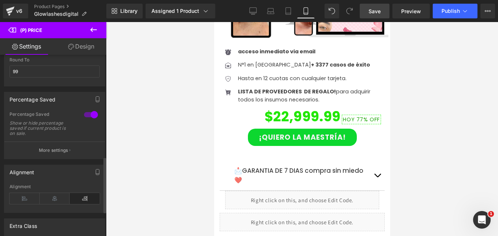
click at [87, 120] on div at bounding box center [91, 115] width 18 height 12
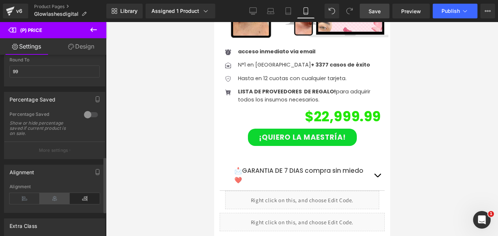
scroll to position [410, 0]
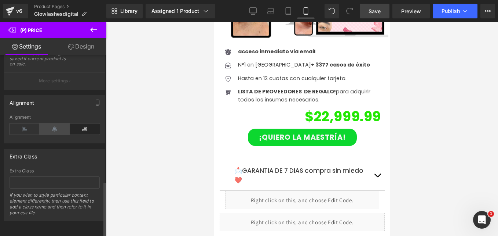
click at [51, 123] on icon at bounding box center [55, 128] width 30 height 11
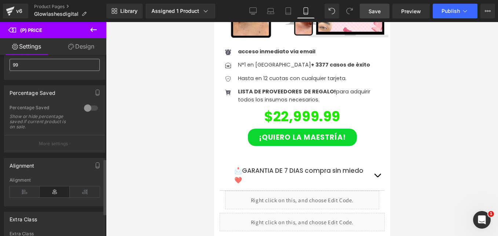
scroll to position [190, 0]
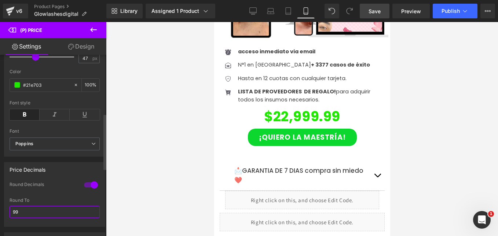
drag, startPoint x: 39, startPoint y: 219, endPoint x: 0, endPoint y: 193, distance: 46.9
click at [0, 199] on html "(P) Price You are previewing how the Page Preset 1 will restyle your page. You …" at bounding box center [249, 118] width 498 height 236
click at [90, 189] on div at bounding box center [91, 185] width 18 height 12
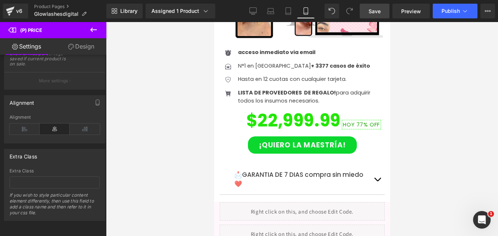
scroll to position [1798, 0]
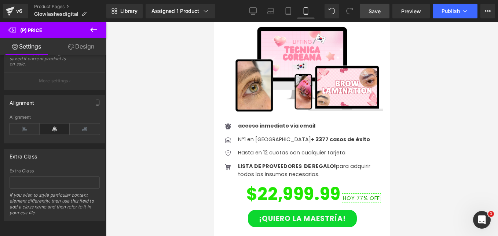
click at [302, 178] on div "$22,999.99 HOY 77% OFF (P) Price" at bounding box center [302, 193] width 158 height 31
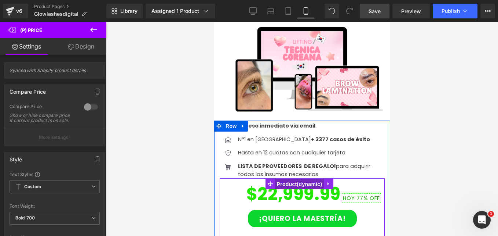
click at [299, 178] on span "Product" at bounding box center [299, 183] width 49 height 11
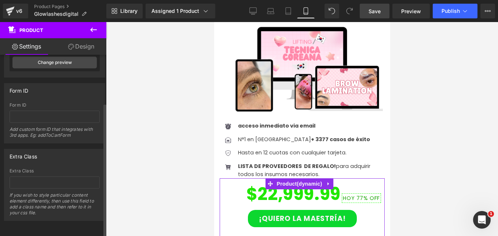
scroll to position [0, 0]
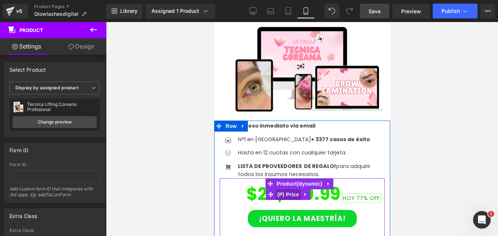
click at [288, 189] on span "(P) Price" at bounding box center [288, 194] width 26 height 11
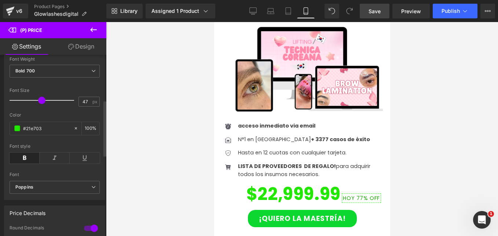
scroll to position [220, 0]
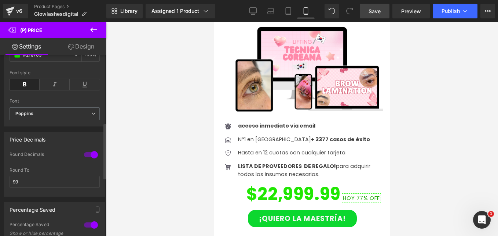
click at [90, 159] on div at bounding box center [91, 155] width 18 height 12
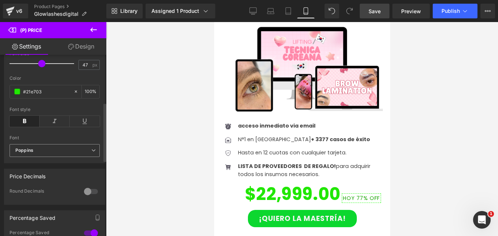
scroll to position [147, 0]
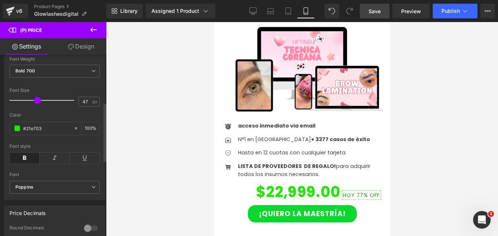
drag, startPoint x: 41, startPoint y: 107, endPoint x: 37, endPoint y: 107, distance: 4.1
click at [37, 104] on span at bounding box center [37, 100] width 7 height 7
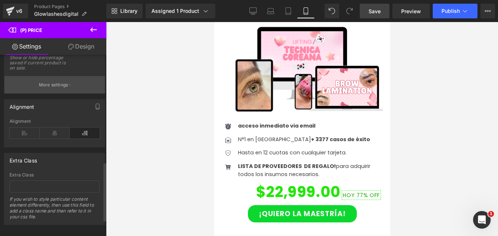
scroll to position [294, 0]
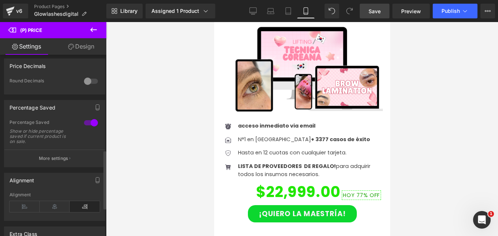
click at [92, 128] on div at bounding box center [91, 123] width 18 height 12
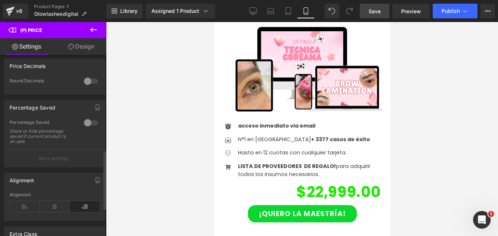
scroll to position [367, 0]
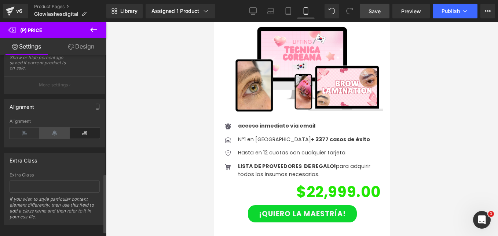
click at [57, 133] on icon at bounding box center [55, 132] width 30 height 11
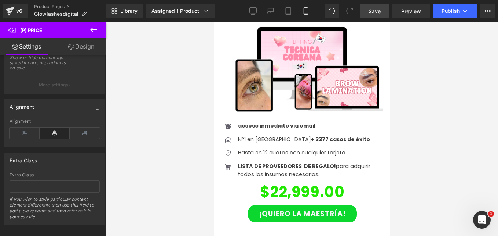
click at [375, 17] on link "Save" at bounding box center [375, 11] width 30 height 15
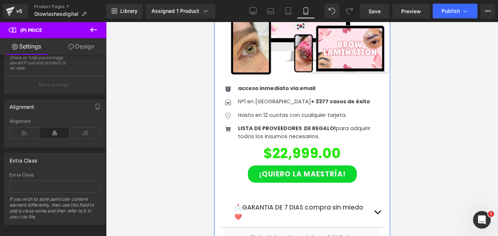
scroll to position [1541, 0]
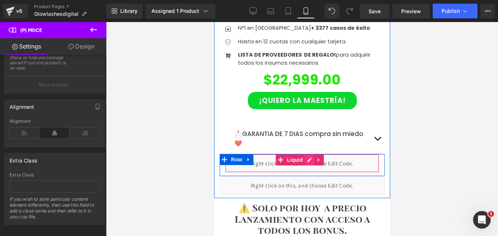
click at [310, 154] on div "Liquid" at bounding box center [302, 163] width 154 height 18
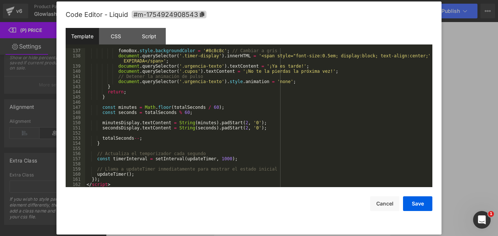
scroll to position [699, 0]
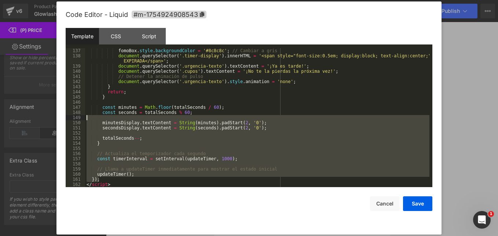
drag, startPoint x: 127, startPoint y: 181, endPoint x: 140, endPoint y: 142, distance: 41.4
click at [140, 142] on div "fomoBox . style . backgroundColor = '#8c8c8c' ; // Cambiar a gris document . qu…" at bounding box center [257, 122] width 345 height 149
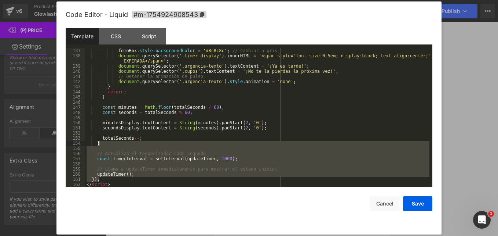
click at [115, 184] on div "fomoBox . style . backgroundColor = '#8c8c8c' ; // Cambiar a gris document . qu…" at bounding box center [257, 122] width 345 height 149
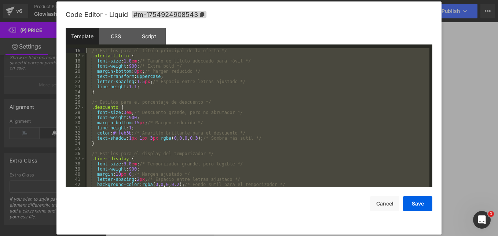
scroll to position [0, 0]
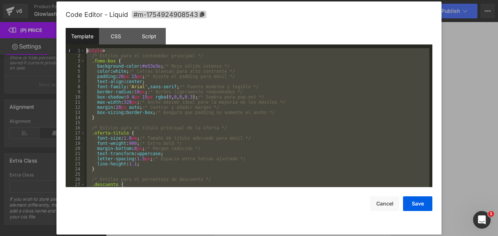
drag, startPoint x: 110, startPoint y: 168, endPoint x: 83, endPoint y: -22, distance: 191.2
click at [83, 0] on html "(P) Price You are previewing how the Page Preset 1 will restyle your page. You …" at bounding box center [249, 118] width 498 height 236
click at [88, 49] on div "< style > /* Estilos para el contenedor principal */ .fomo-box { background-col…" at bounding box center [257, 117] width 345 height 139
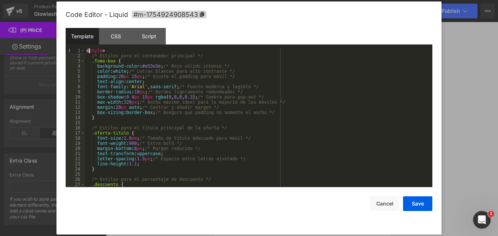
click at [86, 51] on div "< style > /* Estilos para el contenedor principal */ .fomo-box { background-col…" at bounding box center [257, 117] width 345 height 139
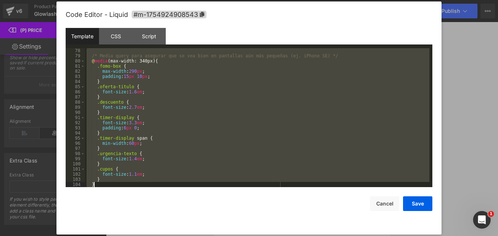
scroll to position [699, 0]
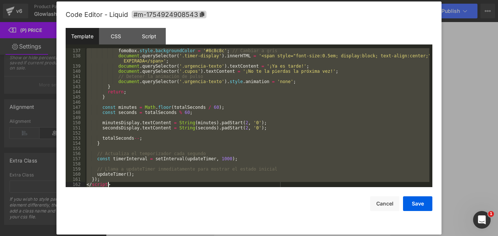
drag, startPoint x: 87, startPoint y: 50, endPoint x: 210, endPoint y: 254, distance: 238.2
click at [210, 235] on html "(P) Price You are previewing how the Page Preset 1 will restyle your page. You …" at bounding box center [249, 118] width 498 height 236
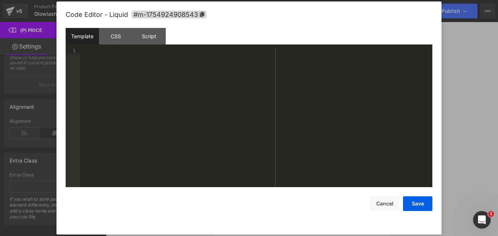
scroll to position [509, 0]
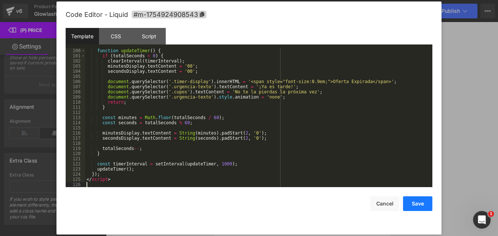
click at [423, 201] on button "Save" at bounding box center [417, 203] width 29 height 15
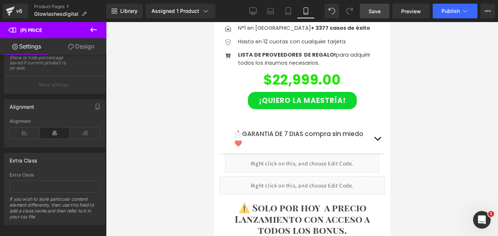
click at [366, 14] on link "Save" at bounding box center [375, 11] width 30 height 15
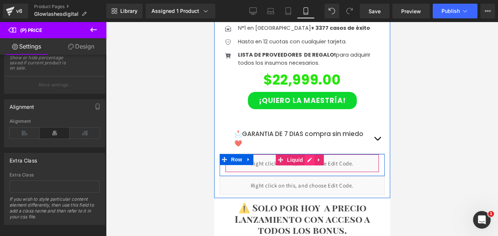
click at [308, 154] on div "Liquid" at bounding box center [302, 163] width 154 height 18
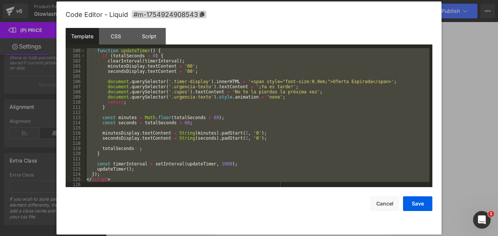
drag, startPoint x: 86, startPoint y: 51, endPoint x: 263, endPoint y: 254, distance: 269.0
click at [263, 235] on html "(P) Price You are previewing how the Page Preset 1 will restyle your page. You …" at bounding box center [249, 118] width 498 height 236
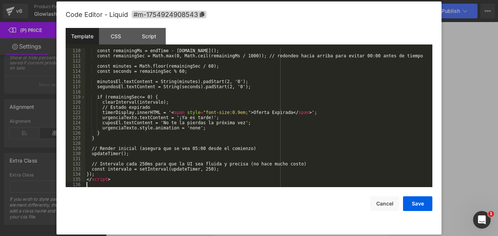
scroll to position [560, 0]
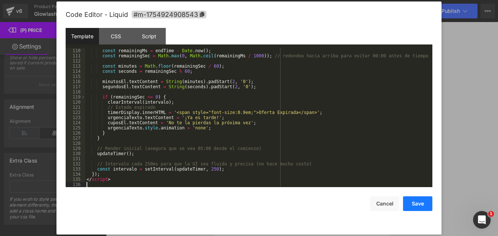
click at [418, 203] on button "Save" at bounding box center [417, 203] width 29 height 15
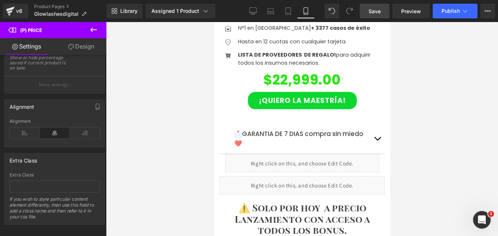
click at [372, 15] on span "Save" at bounding box center [375, 11] width 12 height 8
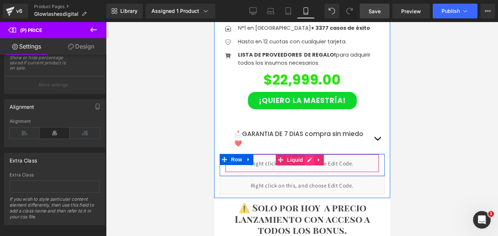
click at [311, 154] on div "Liquid" at bounding box center [302, 163] width 154 height 18
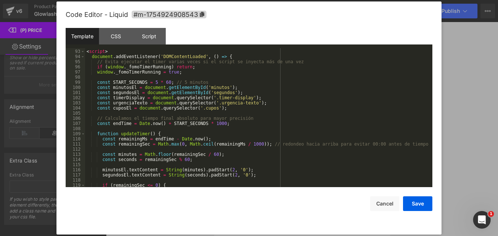
scroll to position [472, 0]
click at [152, 81] on div "< script > document . addEventListener ( 'DOMContentLoaded' , ( ) => { // Evita…" at bounding box center [257, 118] width 345 height 149
click at [181, 81] on div "< script > document . addEventListener ( 'DOMContentLoaded' , ( ) => { // Evita…" at bounding box center [257, 118] width 345 height 149
click at [212, 73] on div "< script > document . addEventListener ( 'DOMContentLoaded' , ( ) => { // Evita…" at bounding box center [257, 118] width 345 height 149
click at [213, 74] on div "< script > document . addEventListener ( 'DOMContentLoaded' , ( ) => { // Evita…" at bounding box center [257, 118] width 345 height 149
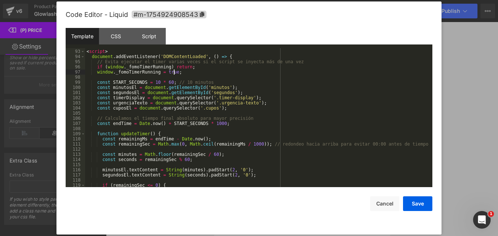
click at [214, 76] on div "< script > document . addEventListener ( 'DOMContentLoaded' , ( ) => { // Evita…" at bounding box center [257, 118] width 345 height 149
click at [212, 81] on div "< script > document . addEventListener ( 'DOMContentLoaded' , ( ) => { // Evita…" at bounding box center [257, 118] width 345 height 149
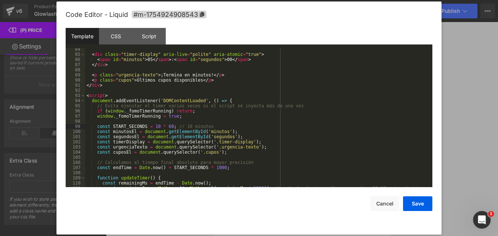
scroll to position [406, 0]
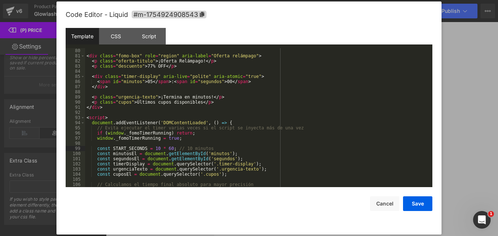
click at [146, 81] on div "< div class = "fomo-box" role = "region" aria-label = "Oferta relámpago" > < p …" at bounding box center [257, 122] width 345 height 149
click at [238, 81] on div "< div class = "fomo-box" role = "region" aria-label = "Oferta relámpago" > < p …" at bounding box center [257, 122] width 345 height 149
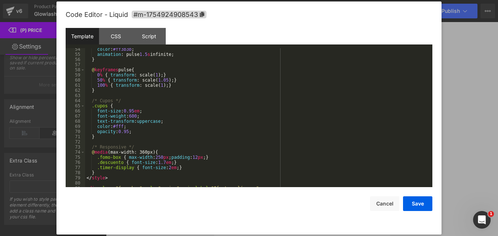
scroll to position [252, 0]
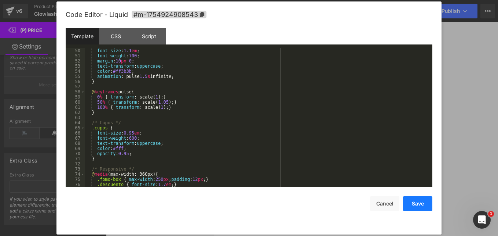
click at [418, 206] on button "Save" at bounding box center [417, 203] width 29 height 15
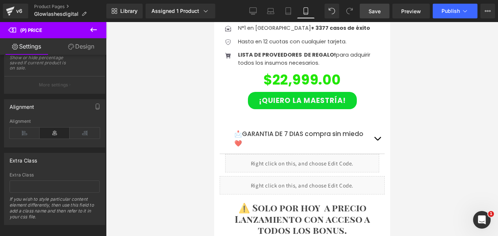
click at [385, 14] on link "Save" at bounding box center [375, 11] width 30 height 15
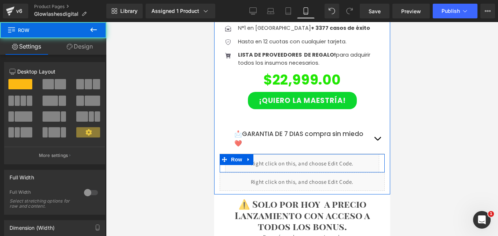
drag, startPoint x: 272, startPoint y: 122, endPoint x: 271, endPoint y: 118, distance: 3.7
click at [271, 154] on div "Liquid Row" at bounding box center [301, 163] width 165 height 18
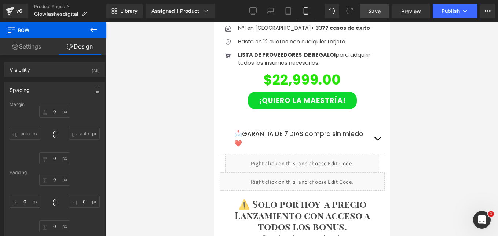
click at [374, 10] on span "Save" at bounding box center [375, 11] width 12 height 8
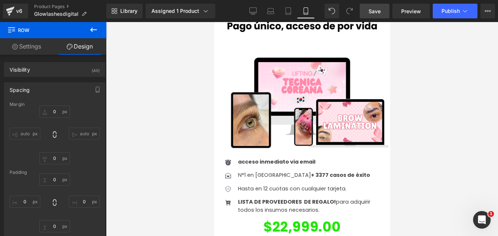
scroll to position [1505, 0]
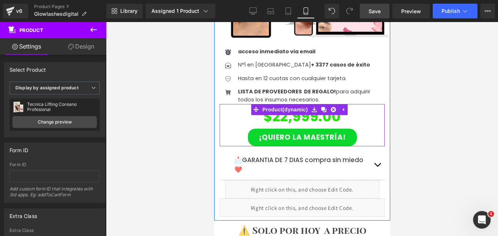
drag, startPoint x: 292, startPoint y: 101, endPoint x: 292, endPoint y: 90, distance: 10.6
click at [292, 104] on div "$22,999.00 (P) Price ¡Quiero la Maestría! (P) Cart Button Product" at bounding box center [301, 125] width 165 height 43
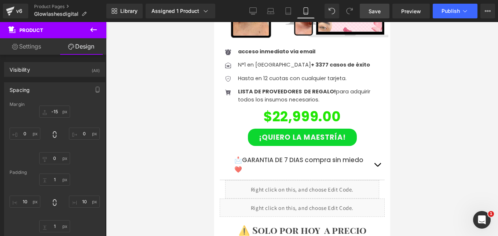
click at [366, 12] on link "Save" at bounding box center [375, 11] width 30 height 15
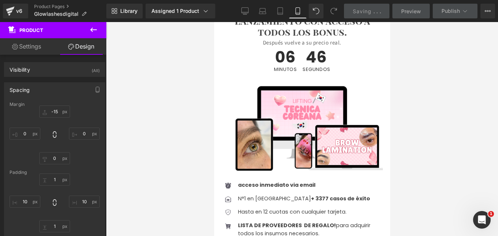
scroll to position [1872, 0]
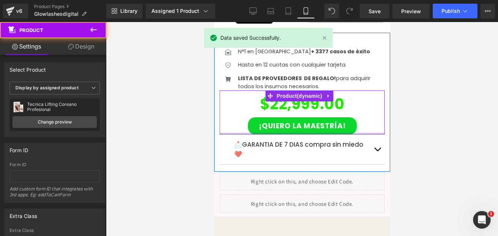
drag, startPoint x: 296, startPoint y: 81, endPoint x: 298, endPoint y: 75, distance: 6.9
click at [298, 90] on div "$22,999.00 (P) Price ¡Quiero la Maestría! (P) Cart Button Product" at bounding box center [301, 112] width 165 height 44
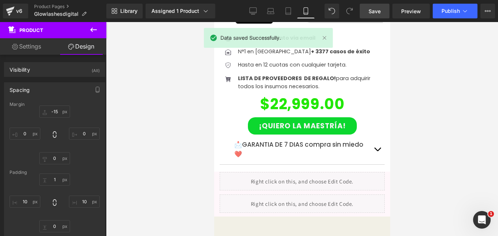
click at [368, 14] on link "Save" at bounding box center [375, 11] width 30 height 15
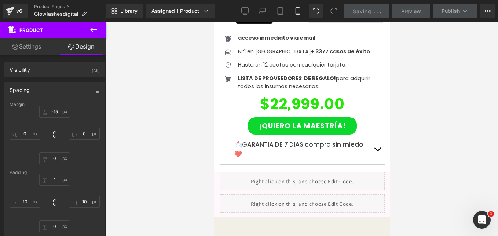
scroll to position [1908, 0]
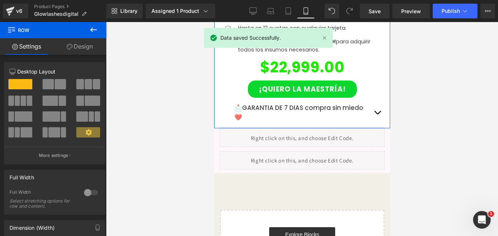
drag, startPoint x: 283, startPoint y: 77, endPoint x: 284, endPoint y: 70, distance: 6.9
click at [284, 70] on div "Icon acceso inmediato via email Text Block Icon N°1 en Argentina + 3377 casos d…" at bounding box center [302, 62] width 176 height 132
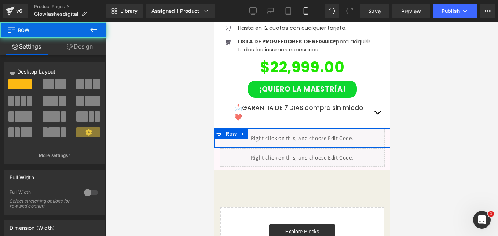
drag, startPoint x: 265, startPoint y: 94, endPoint x: 293, endPoint y: 119, distance: 37.7
click at [267, 128] on div "Liquid Row" at bounding box center [302, 137] width 176 height 19
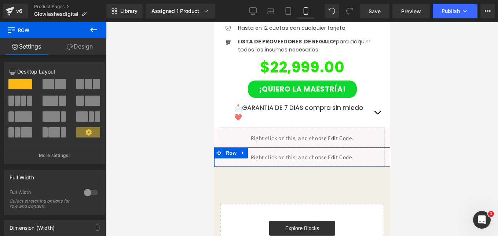
click at [283, 147] on div "Liquid Row" at bounding box center [302, 156] width 176 height 19
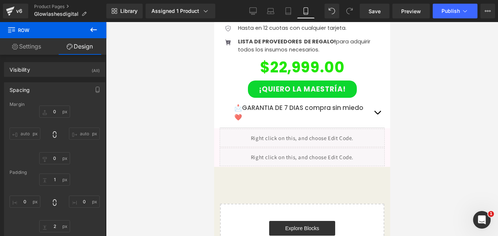
scroll to position [1835, 0]
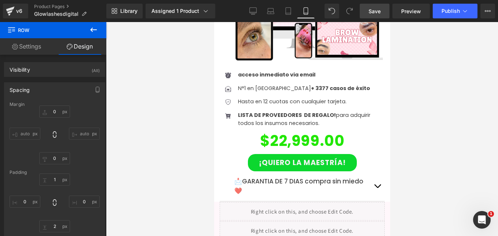
click at [371, 13] on span "Save" at bounding box center [375, 11] width 12 height 8
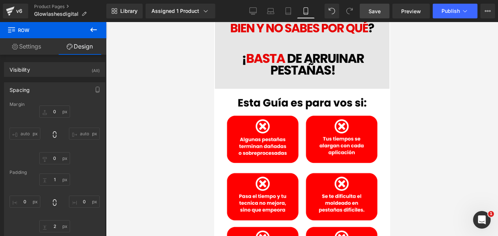
scroll to position [0, 0]
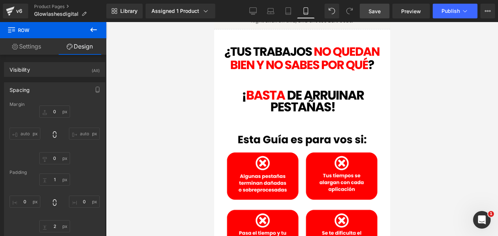
click at [371, 15] on link "Save" at bounding box center [375, 11] width 30 height 15
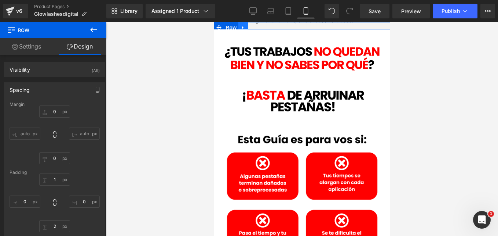
click at [241, 25] on icon at bounding box center [242, 28] width 5 height 6
click at [250, 25] on icon at bounding box center [252, 27] width 5 height 5
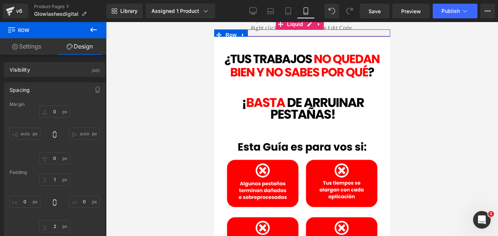
click at [300, 31] on div "Liquid" at bounding box center [301, 27] width 187 height 18
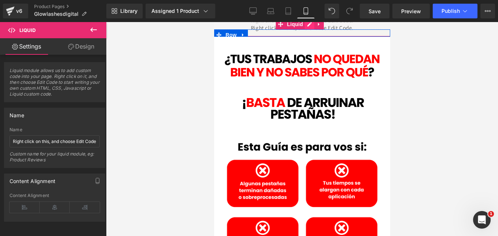
click at [310, 28] on div "Liquid" at bounding box center [301, 27] width 187 height 18
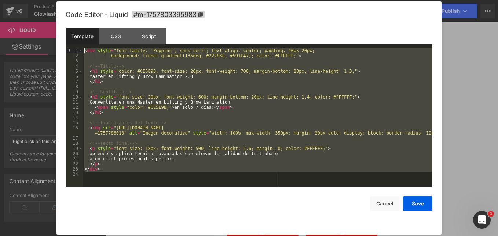
drag, startPoint x: 105, startPoint y: 178, endPoint x: 26, endPoint y: -27, distance: 219.8
click at [26, 0] on html "(P) Price You are previewing how the Page Preset 1 will restyle your page. You …" at bounding box center [249, 118] width 498 height 236
click at [107, 179] on div "< div style = "font-family: 'Poppins', sans-serif; text-align: center; padding:…" at bounding box center [258, 117] width 350 height 139
drag, startPoint x: 109, startPoint y: 179, endPoint x: 64, endPoint y: 36, distance: 149.5
click at [64, 36] on div "Code Editor - Liquid #m-1757803395983 Template CSS Script Data 1 2 3 4 5 6 7 8 …" at bounding box center [249, 117] width 385 height 233
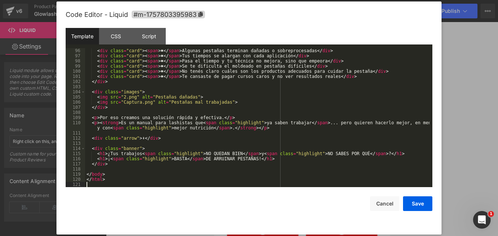
scroll to position [488, 0]
click at [415, 204] on button "Save" at bounding box center [417, 203] width 29 height 15
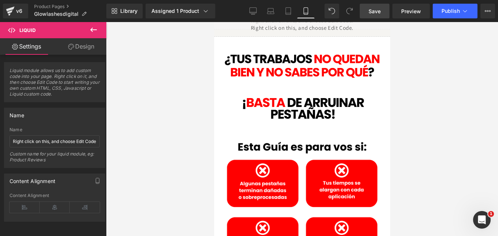
click at [372, 8] on span "Save" at bounding box center [375, 11] width 12 height 8
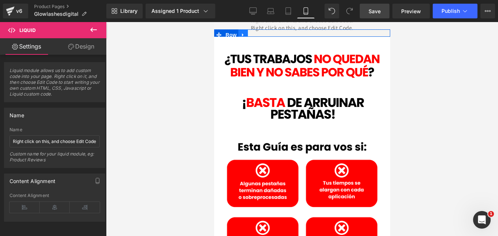
click at [241, 33] on icon at bounding box center [242, 35] width 5 height 6
click at [262, 35] on icon at bounding box center [261, 35] width 5 height 6
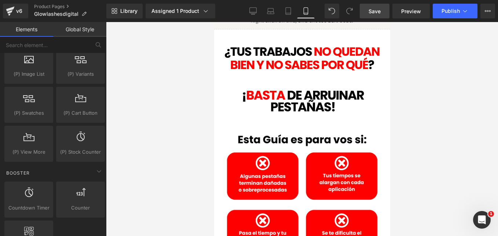
drag, startPoint x: 376, startPoint y: 8, endPoint x: 176, endPoint y: 12, distance: 200.4
click at [376, 8] on span "Save" at bounding box center [375, 11] width 12 height 8
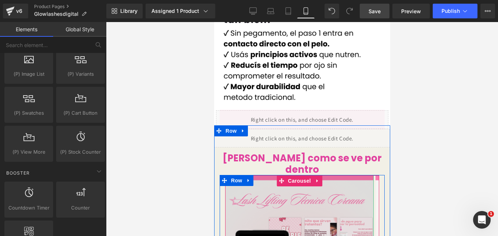
scroll to position [661, 0]
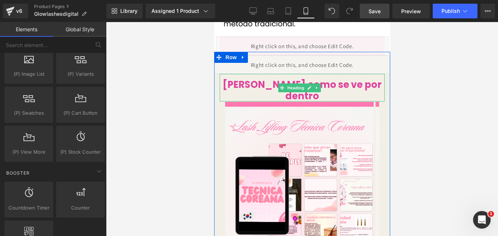
click at [348, 78] on span "[PERSON_NAME] se ve por dentro" at bounding box center [301, 90] width 159 height 25
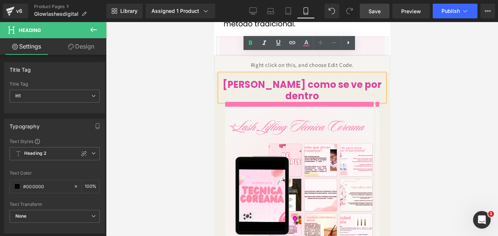
click at [289, 78] on span "[PERSON_NAME] se ve por dentro" at bounding box center [301, 90] width 159 height 25
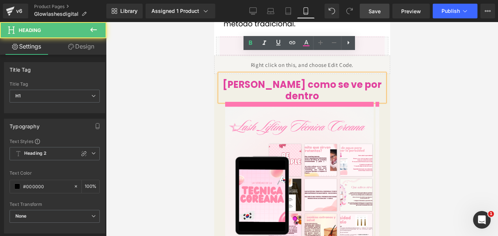
click at [289, 78] on span "[PERSON_NAME] se ve por dentro" at bounding box center [301, 90] width 159 height 25
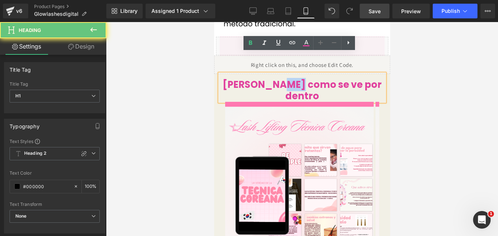
click at [289, 78] on span "[PERSON_NAME] se ve por dentro" at bounding box center [301, 90] width 159 height 25
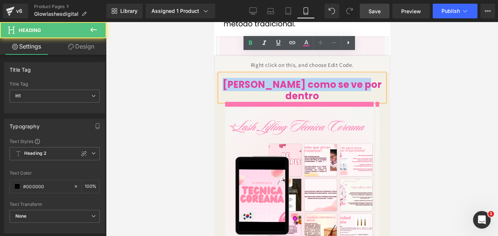
click at [289, 78] on span "[PERSON_NAME] se ve por dentro" at bounding box center [301, 90] width 159 height 25
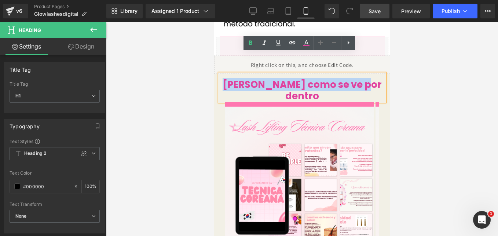
click at [243, 78] on span "[PERSON_NAME] se ve por dentro" at bounding box center [301, 90] width 159 height 25
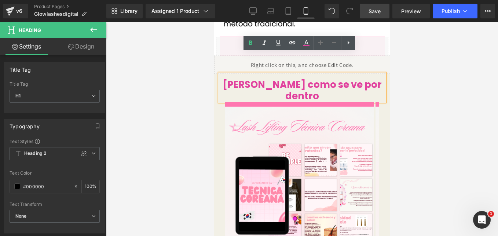
click at [224, 79] on h1 "[PERSON_NAME] se ve por dentro" at bounding box center [301, 90] width 165 height 22
click at [89, 44] on link "Design" at bounding box center [81, 46] width 53 height 17
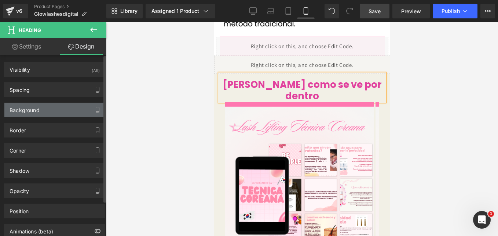
click at [54, 104] on div "Background" at bounding box center [54, 110] width 101 height 14
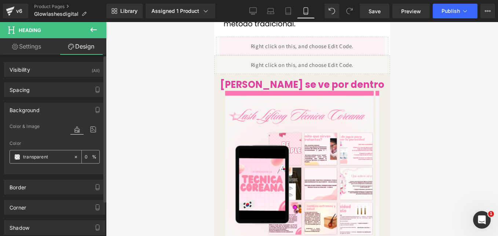
click at [44, 157] on input "transparent" at bounding box center [46, 157] width 47 height 8
click at [17, 159] on span at bounding box center [17, 157] width 6 height 6
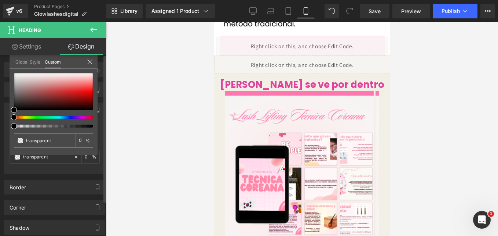
click at [33, 61] on link "Global Style" at bounding box center [27, 61] width 25 height 12
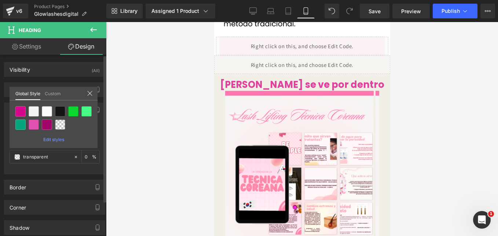
click at [54, 91] on link "Custom" at bounding box center [53, 93] width 16 height 12
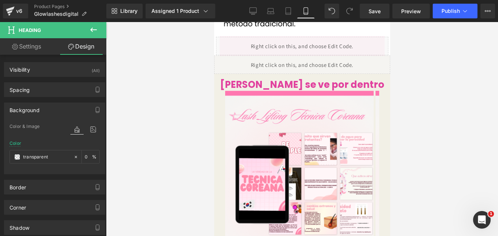
click at [165, 87] on div at bounding box center [302, 129] width 392 height 214
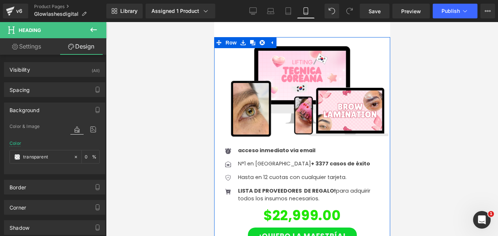
scroll to position [1431, 0]
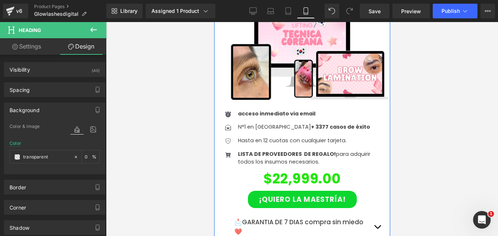
click at [218, 143] on div "Image Icon acceso inmediato via email Text Block Icon N°1 en [GEOGRAPHIC_DATA] …" at bounding box center [302, 139] width 176 height 278
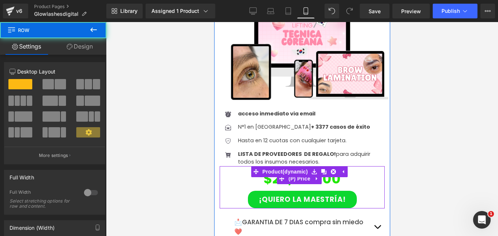
click at [235, 166] on div "$22,999.00" at bounding box center [302, 178] width 158 height 25
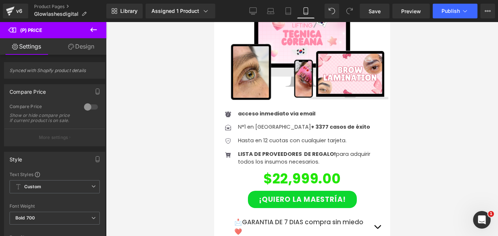
click at [79, 45] on link "Design" at bounding box center [81, 46] width 53 height 17
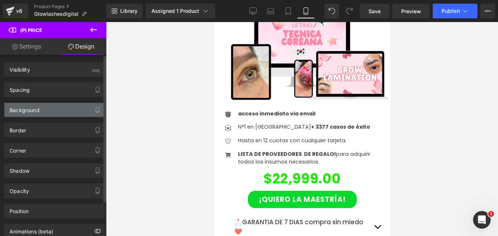
click at [51, 108] on div "Background" at bounding box center [54, 110] width 101 height 14
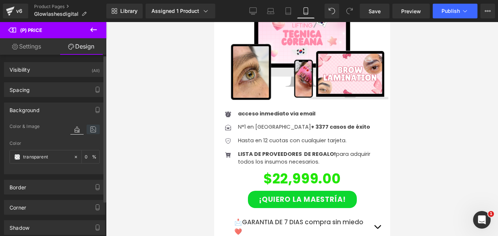
click at [91, 132] on icon at bounding box center [93, 129] width 13 height 10
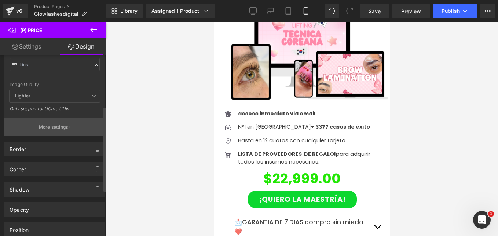
scroll to position [110, 0]
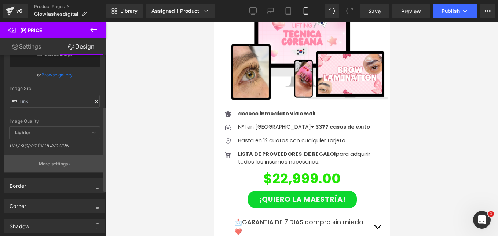
drag, startPoint x: 59, startPoint y: 150, endPoint x: 59, endPoint y: 156, distance: 5.9
click at [59, 151] on div "Only support for UCare CDN" at bounding box center [55, 147] width 90 height 11
click at [59, 156] on button "More settings" at bounding box center [54, 163] width 101 height 17
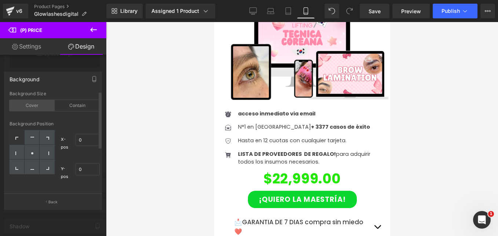
click at [33, 107] on div "Cover" at bounding box center [32, 105] width 45 height 11
click at [63, 106] on div "Contain" at bounding box center [77, 105] width 45 height 11
click at [21, 81] on div "Background" at bounding box center [25, 77] width 30 height 10
click at [51, 195] on button "Back" at bounding box center [53, 201] width 98 height 17
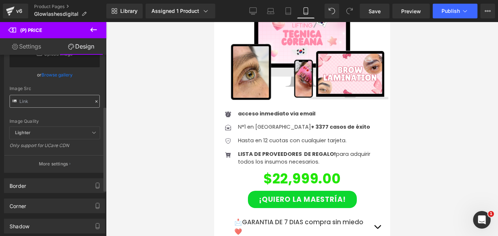
scroll to position [73, 0]
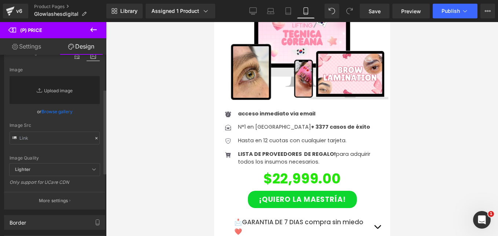
click at [54, 90] on link "Replace Image" at bounding box center [55, 90] width 90 height 28
type input "C:\fakepath\LIFTING (1).png"
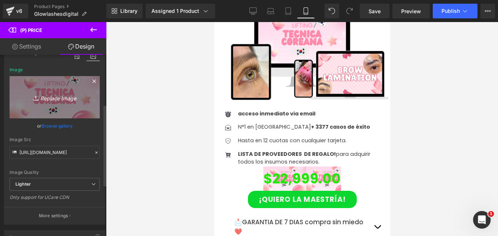
scroll to position [110, 0]
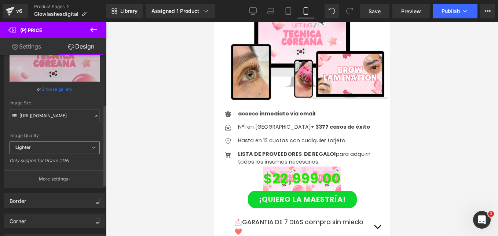
click at [79, 148] on span "Lighter" at bounding box center [55, 147] width 90 height 13
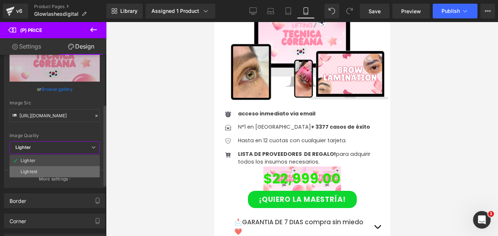
click at [61, 168] on li "Lightest" at bounding box center [55, 171] width 90 height 11
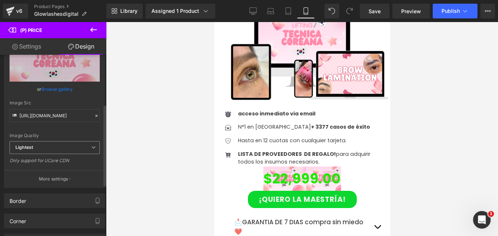
click at [68, 145] on span "Lightest" at bounding box center [55, 147] width 90 height 13
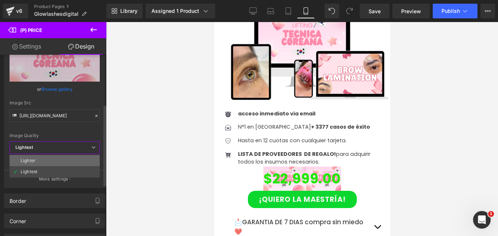
click at [58, 163] on li "Lighter" at bounding box center [55, 160] width 90 height 11
type input "[URL][DOMAIN_NAME]"
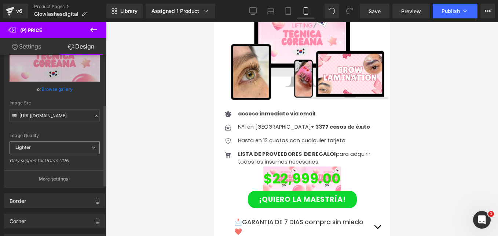
click at [65, 152] on span "Lighter" at bounding box center [55, 147] width 90 height 13
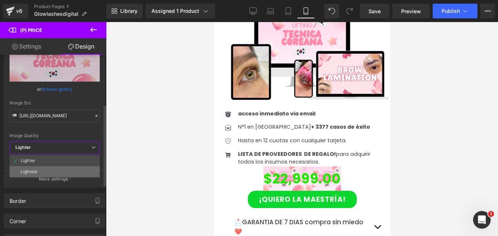
click at [59, 170] on li "Lightest" at bounding box center [55, 171] width 90 height 11
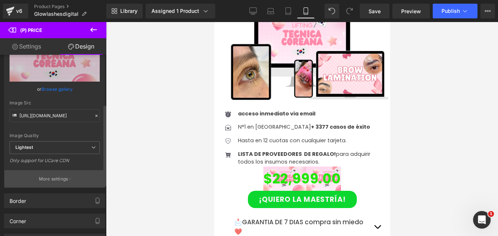
click at [68, 176] on button "More settings" at bounding box center [54, 178] width 101 height 17
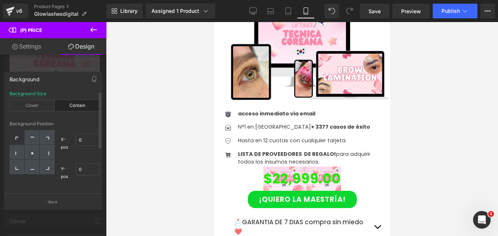
click at [21, 137] on div at bounding box center [17, 137] width 15 height 15
click at [15, 133] on div at bounding box center [17, 137] width 15 height 15
click at [27, 152] on div at bounding box center [32, 152] width 15 height 15
type input "50"
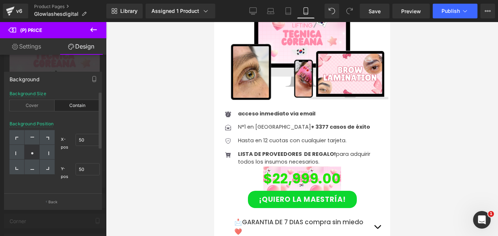
click at [32, 153] on circle at bounding box center [32, 153] width 2 height 2
click at [34, 164] on div at bounding box center [32, 166] width 15 height 15
type input "50"
type input "100"
click at [49, 151] on div at bounding box center [47, 152] width 15 height 15
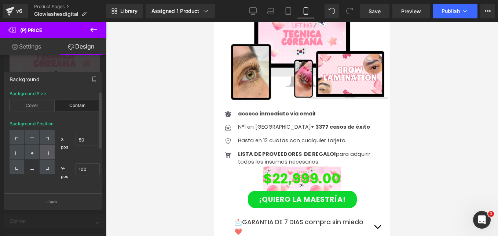
type input "100"
type input "50"
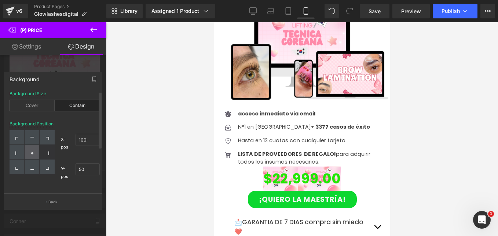
click at [30, 152] on icon at bounding box center [32, 153] width 4 height 4
type input "50"
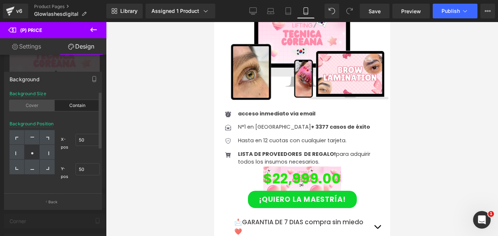
click at [35, 106] on div "Cover" at bounding box center [32, 105] width 45 height 11
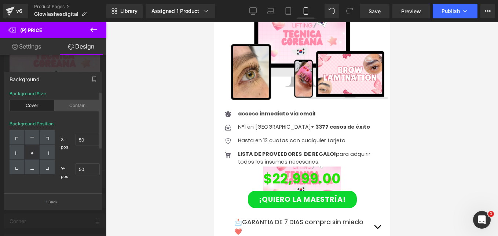
click at [72, 106] on div "Contain" at bounding box center [77, 105] width 45 height 11
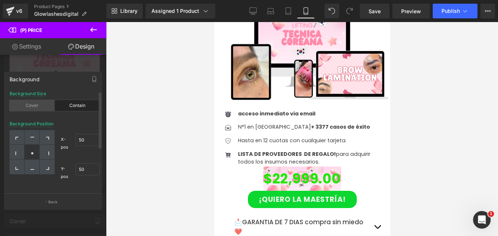
click at [25, 104] on div "Cover" at bounding box center [32, 105] width 45 height 11
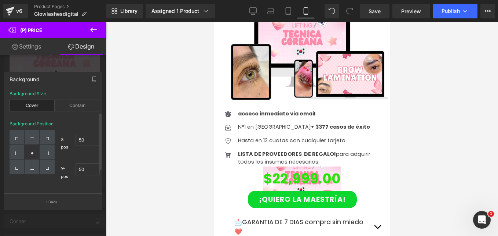
scroll to position [73, 0]
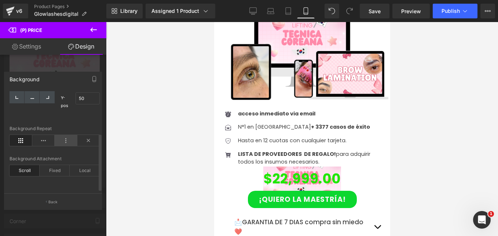
click at [55, 136] on icon at bounding box center [66, 140] width 23 height 11
click at [41, 138] on icon at bounding box center [43, 140] width 23 height 11
click at [20, 137] on icon at bounding box center [21, 140] width 23 height 11
click at [48, 167] on div "Fixed" at bounding box center [55, 170] width 30 height 11
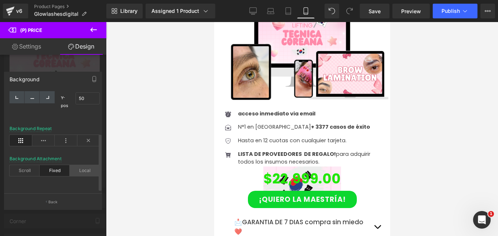
click at [82, 170] on div "Local" at bounding box center [85, 170] width 30 height 11
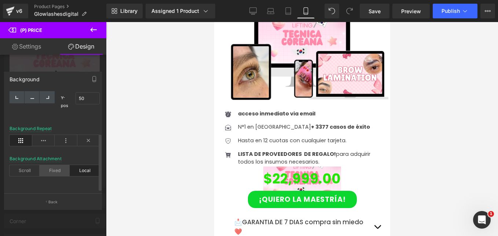
click at [60, 166] on div "Fixed" at bounding box center [55, 170] width 30 height 11
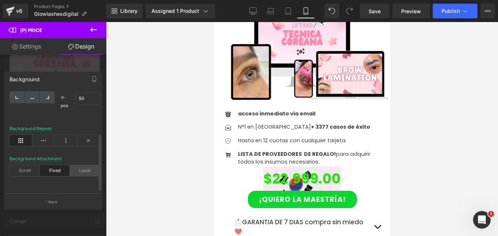
click at [92, 166] on div "Local" at bounding box center [85, 170] width 30 height 11
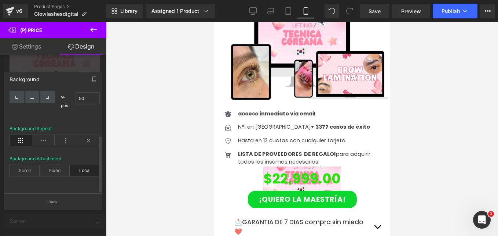
scroll to position [0, 0]
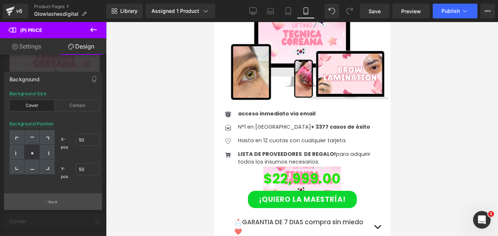
click at [56, 204] on p "Back" at bounding box center [53, 202] width 10 height 6
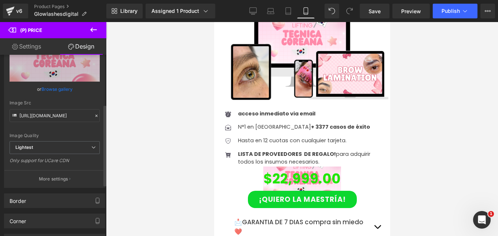
scroll to position [37, 0]
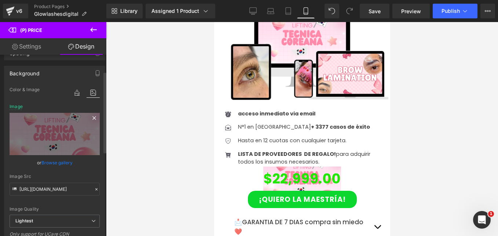
click at [92, 118] on icon at bounding box center [93, 117] width 3 height 3
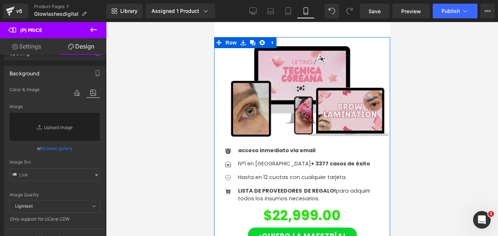
scroll to position [1321, 0]
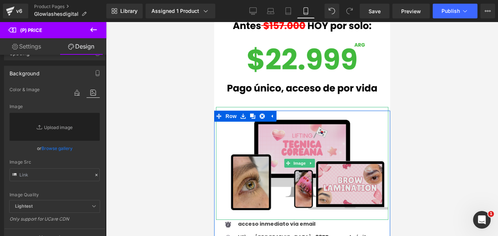
click at [219, 107] on img at bounding box center [302, 163] width 172 height 113
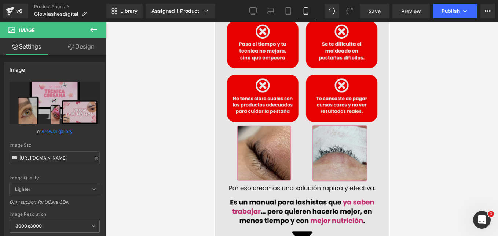
scroll to position [0, 0]
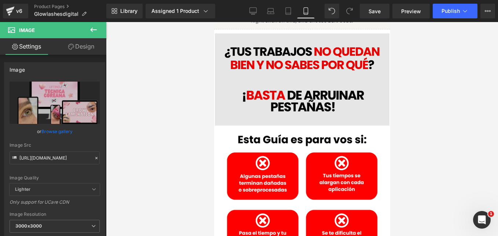
click at [304, 73] on img at bounding box center [302, 79] width 175 height 92
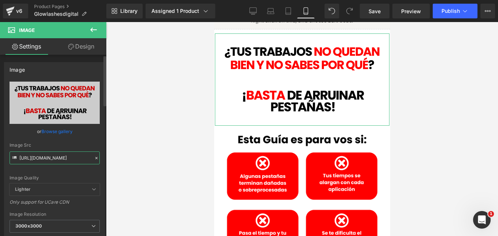
click at [44, 160] on input "https://cdn.shopify.com/s/files/1/0663/2269/4232/files/1_2f299d84-c762-493f-a74…" at bounding box center [55, 157] width 90 height 13
paste input "36a11e90-b044-48e8-9f4a-59468e16c247.png?v=1757805418"
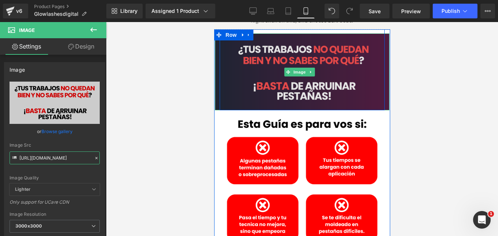
type input "https://cdn.shopify.com/s/files/1/0663/2269/4232/files/1_36a11e90-b044-48e8-9f4…"
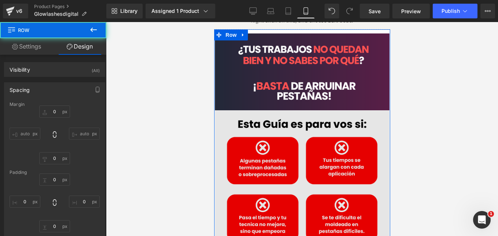
type input "0"
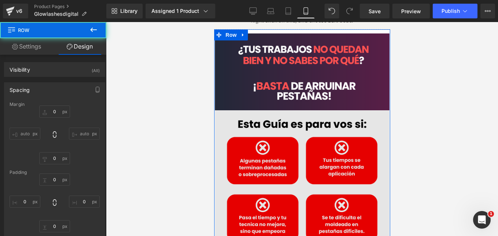
type input "0"
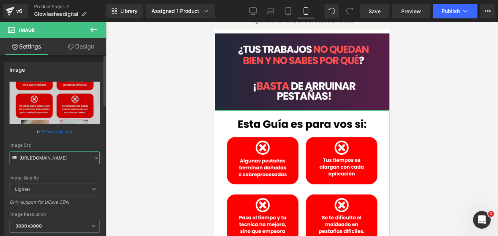
click at [57, 157] on input "https://cdn.shopify.com/s/files/1/0663/2269/4232/files/2_8421d766-b1e2-4a8c-80e…" at bounding box center [55, 157] width 90 height 13
paste input "426810d7-d0b8-4ba0-a5bc-06c5c3a9cacc.png?v=175780532"
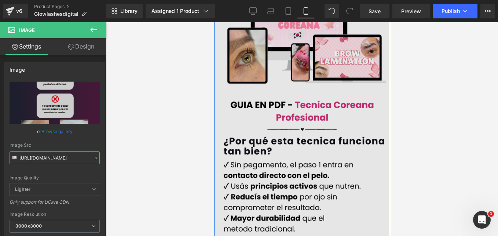
scroll to position [367, 0]
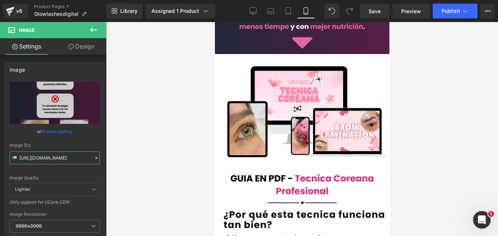
type input "https://cdn.shopify.com/s/files/1/0663/2269/4232/files/2_426810d7-d0b8-4ba0-a5b…"
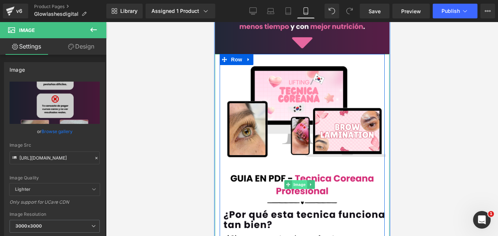
click at [297, 180] on span "Image" at bounding box center [299, 184] width 15 height 9
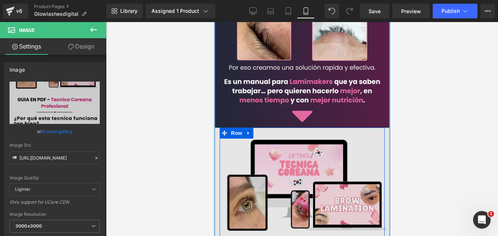
scroll to position [367, 0]
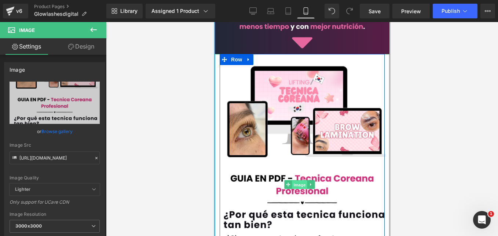
click at [301, 180] on span "Image" at bounding box center [299, 184] width 15 height 9
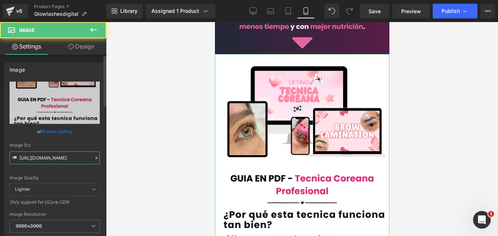
click at [59, 157] on input "https://cdn.shopify.com/s/files/1/0663/2269/4232/files/5_eb48b4fa-6f14-4558-bb0…" at bounding box center [55, 157] width 90 height 13
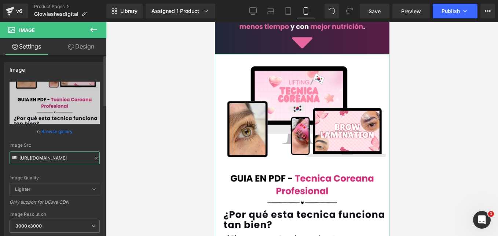
click at [59, 157] on input "https://cdn.shopify.com/s/files/1/0663/2269/4232/files/5_eb48b4fa-6f14-4558-bb0…" at bounding box center [55, 157] width 90 height 13
paste input "6_39436775-32e6-4c81-bea7-10c695a0bd94.png?v=1757805862"
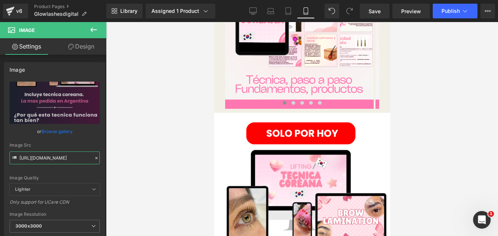
scroll to position [881, 0]
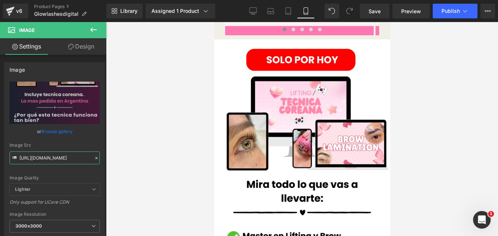
type input "https://cdn.shopify.com/s/files/1/0663/2269/4232/files/6_39436775-32e6-4c81-bea…"
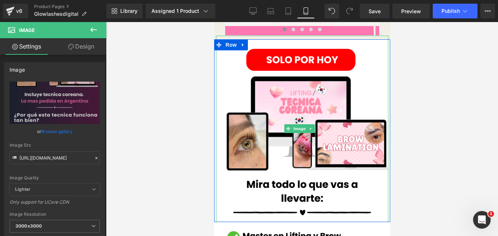
click at [298, 124] on span "Image" at bounding box center [299, 128] width 15 height 9
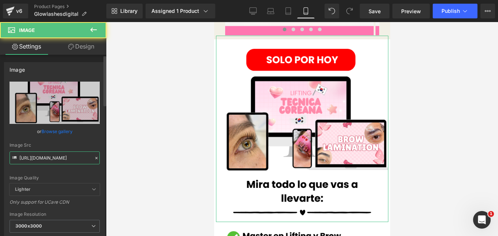
click at [57, 156] on input "https://cdn.shopify.com/s/files/1/0663/2269/4232/files/Heading_3_bf5bc28f-c335-…" at bounding box center [55, 157] width 90 height 13
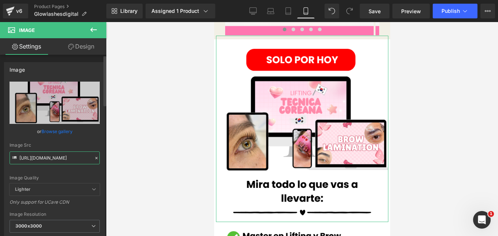
click at [57, 156] on input "https://cdn.shopify.com/s/files/1/0663/2269/4232/files/Heading_3_bf5bc28f-c335-…" at bounding box center [55, 157] width 90 height 13
paste input "4_8f6b0c23-a267-47ca-8b3a-e0aab21c2f24.png?v=175780548"
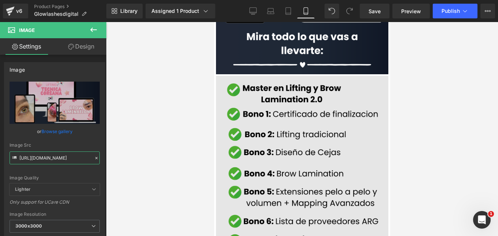
scroll to position [1101, 0]
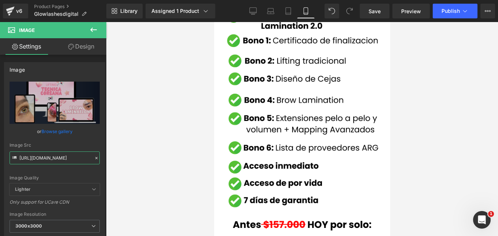
type input "https://cdn.shopify.com/s/files/1/0663/2269/4232/files/4_8f6b0c23-a267-47ca-8b3…"
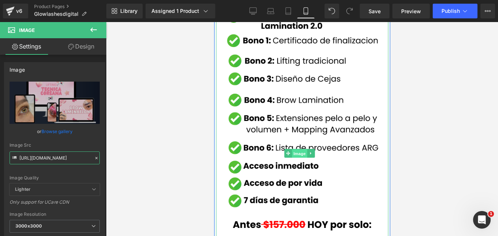
drag, startPoint x: 301, startPoint y: 126, endPoint x: 426, endPoint y: 137, distance: 125.7
click at [301, 149] on span "Image" at bounding box center [299, 153] width 15 height 9
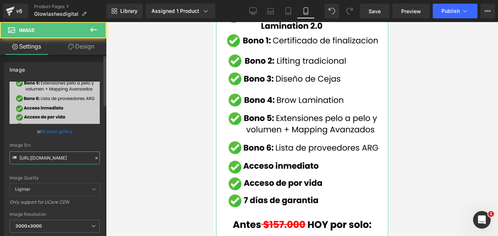
click at [57, 159] on input "https://cdn.shopify.com/s/files/1/0663/2269/4232/files/4_02dc2973-9176-4a2e-a6c…" at bounding box center [55, 157] width 90 height 13
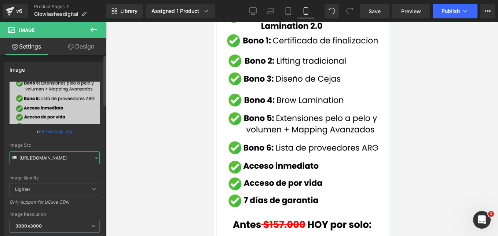
paste input "5_d2820ccf-b609-4435-9356-8299b4dcb5f8.png?v=1757805321"
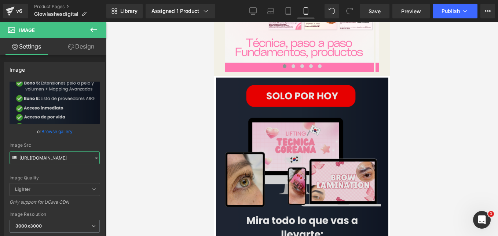
scroll to position [881, 0]
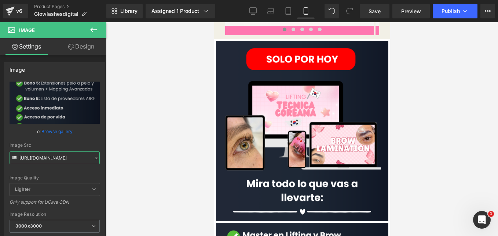
type input "https://cdn.shopify.com/s/files/1/0663/2269/4232/files/5_d2820ccf-b609-4435-935…"
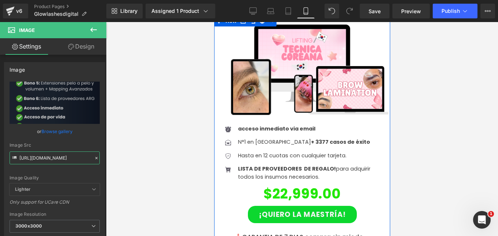
scroll to position [1358, 0]
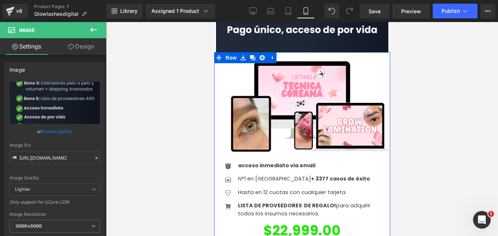
click at [284, 188] on div "Hasta en 12 cuotas con cualquier tarjeta. Text Block" at bounding box center [310, 192] width 149 height 8
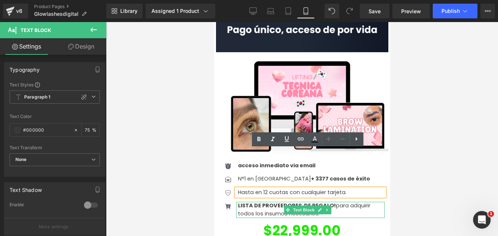
drag, startPoint x: 345, startPoint y: 173, endPoint x: 337, endPoint y: 174, distance: 8.1
click at [345, 201] on p "LISTA DE PROVEEDORES DE REGALO! para adquirir todos los insumos necesarios." at bounding box center [311, 209] width 147 height 16
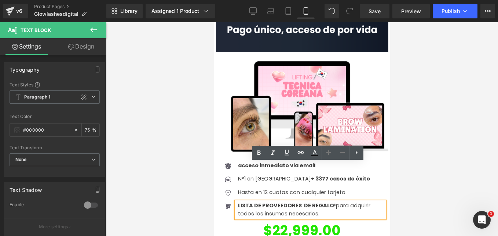
drag, startPoint x: 336, startPoint y: 173, endPoint x: 235, endPoint y: 166, distance: 101.5
click at [236, 201] on div "LISTA DE PROVEEDORES DE REGALO! para adquirir todos los insumos necesarios." at bounding box center [310, 209] width 149 height 16
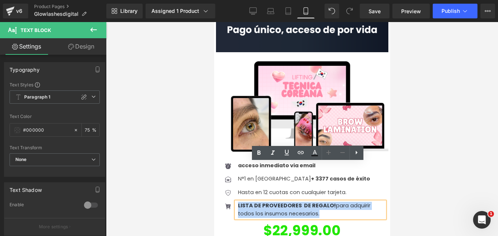
drag, startPoint x: 322, startPoint y: 177, endPoint x: 237, endPoint y: 164, distance: 86.5
click at [237, 201] on div "LISTA DE PROVEEDORES DE REGALO! para adquirir todos los insumos necesarios." at bounding box center [310, 209] width 149 height 16
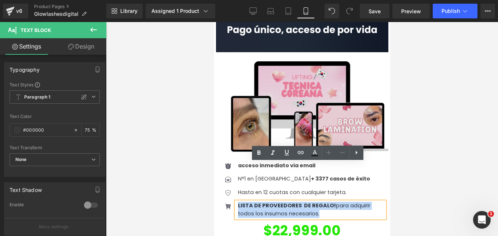
copy p "LISTA DE PROVEEDORES DE REGALO! para adquirir todos los insumos necesarios."
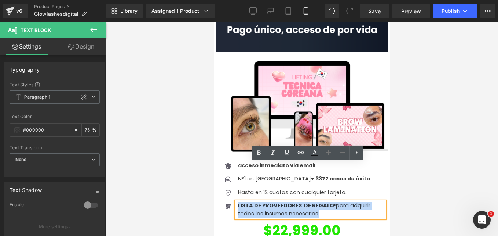
click at [244, 201] on div "LISTA DE PROVEEDORES DE REGALO! para adquirir todos los insumos necesarios." at bounding box center [310, 209] width 149 height 16
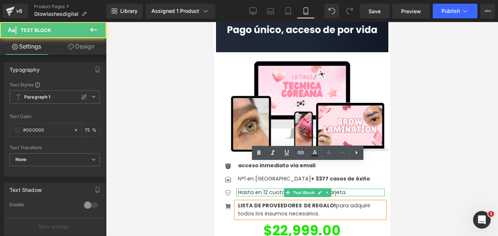
click at [247, 188] on p "Hasta en 12 cuotas con cualquier tarjeta." at bounding box center [311, 192] width 147 height 8
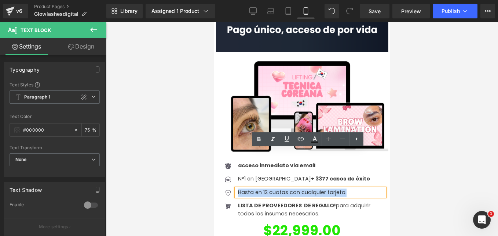
drag, startPoint x: 348, startPoint y: 155, endPoint x: 239, endPoint y: 152, distance: 108.7
click at [239, 188] on p "Hasta en 12 cuotas con cualquier tarjeta." at bounding box center [311, 192] width 147 height 8
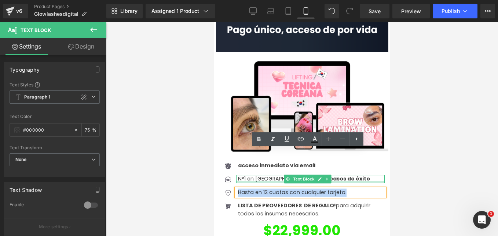
copy p "Hasta en 12 cuotas con cualquier tarjeta."
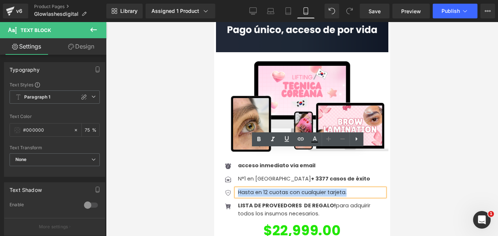
drag, startPoint x: 226, startPoint y: 141, endPoint x: 236, endPoint y: 143, distance: 9.3
click at [226, 176] on span "Icon" at bounding box center [228, 180] width 12 height 9
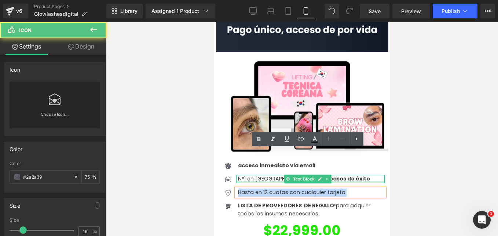
click at [244, 181] on div at bounding box center [310, 182] width 149 height 2
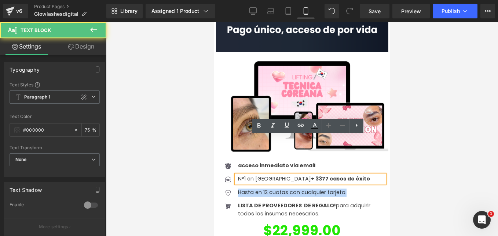
click at [245, 175] on p "N°1 en Argentina + 3377 casos de éxito" at bounding box center [311, 179] width 147 height 8
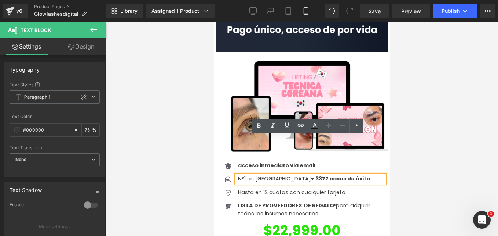
drag, startPoint x: 337, startPoint y: 141, endPoint x: 235, endPoint y: 139, distance: 102.1
click at [236, 175] on div "N°1 en Argentina + 3377 casos de éxito" at bounding box center [310, 179] width 149 height 8
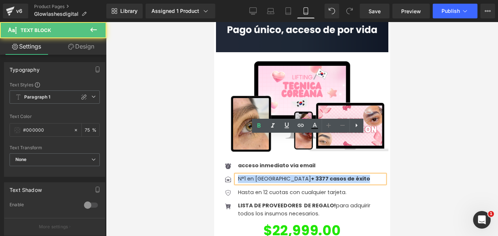
drag, startPoint x: 341, startPoint y: 141, endPoint x: 238, endPoint y: 141, distance: 103.5
click at [238, 175] on p "N°1 en Argentina + 3377 casos de éxito" at bounding box center [311, 179] width 147 height 8
copy p "N°1 en Argentina + 3377 casos de éxito"
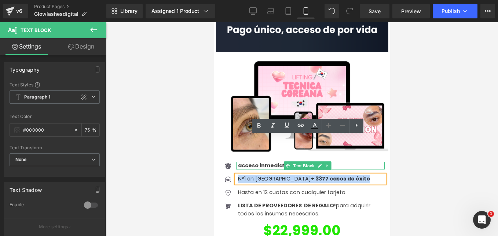
drag, startPoint x: 244, startPoint y: 124, endPoint x: 253, endPoint y: 124, distance: 8.4
click at [244, 161] on strong "acceso inmediato via email" at bounding box center [276, 164] width 77 height 7
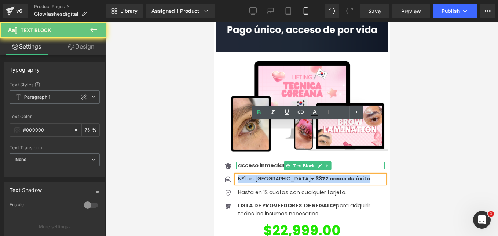
click at [253, 161] on strong "acceso inmediato via email" at bounding box center [276, 164] width 77 height 7
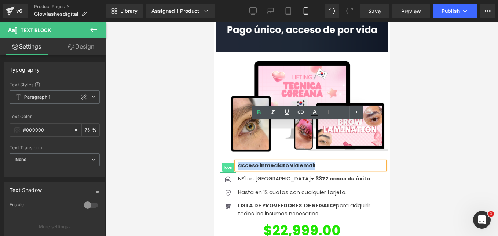
drag, startPoint x: 327, startPoint y: 127, endPoint x: 231, endPoint y: 123, distance: 95.8
click at [231, 161] on li "Icon acceso inmediato via email Text Block" at bounding box center [301, 165] width 165 height 8
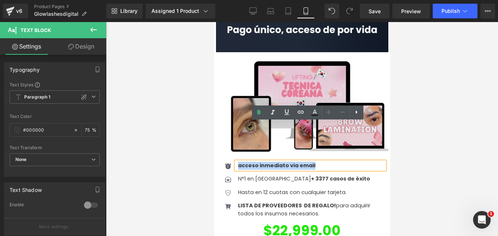
copy strong "acceso inmediato via email"
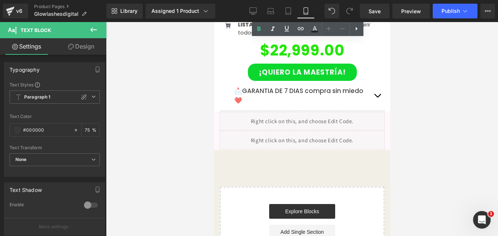
scroll to position [1672, 0]
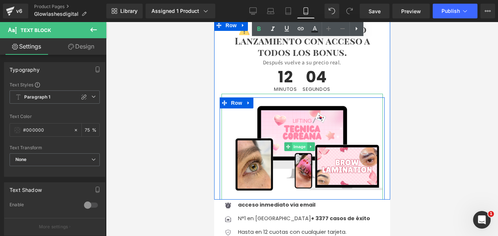
drag, startPoint x: 302, startPoint y: 107, endPoint x: 353, endPoint y: 144, distance: 63.3
click at [302, 142] on span "Image" at bounding box center [299, 146] width 15 height 9
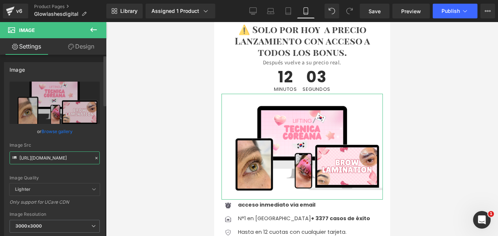
click at [55, 162] on input "https://cdn.shopify.com/s/files/1/0663/2269/4232/files/Pink_White_Girly_Dreamy_…" at bounding box center [55, 157] width 90 height 13
click at [57, 159] on input "https://cdn.shopify.com/s/files/1/0663/2269/4232/files/Pink_White_Girly_Dreamy_…" at bounding box center [55, 157] width 90 height 13
click at [58, 159] on input "https://cdn.shopify.com/s/files/1/0663/2269/4232/files/Pink_White_Girly_Dreamy_…" at bounding box center [55, 157] width 90 height 13
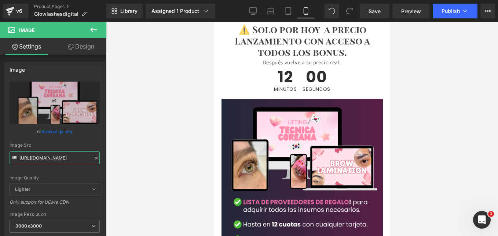
scroll to position [1709, 0]
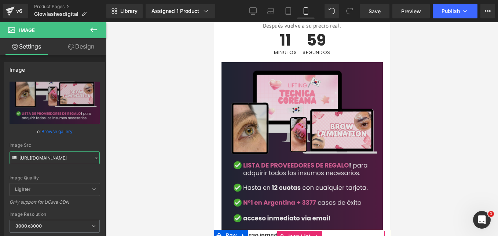
type input "https://cdn.shopify.com/s/files/1/0663/2269/4232/files/Heading_4_3000x3000.png?…"
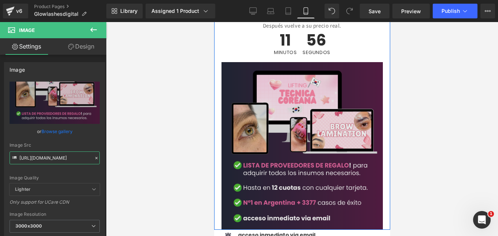
scroll to position [1745, 0]
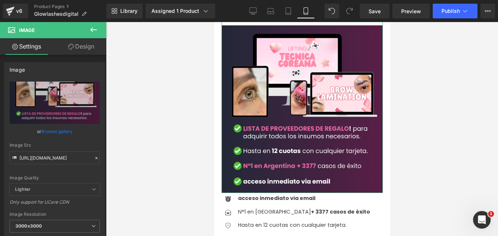
click at [84, 46] on link "Design" at bounding box center [81, 46] width 53 height 17
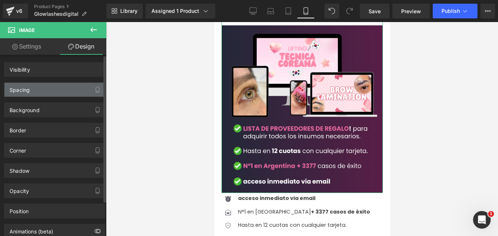
click at [45, 88] on div "Spacing" at bounding box center [54, 90] width 101 height 14
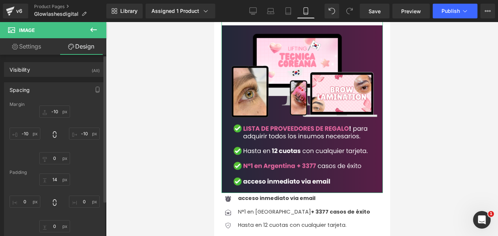
scroll to position [0, 0]
click at [23, 133] on input "-10" at bounding box center [25, 133] width 31 height 12
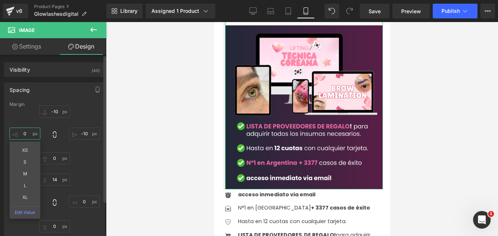
type input "0-"
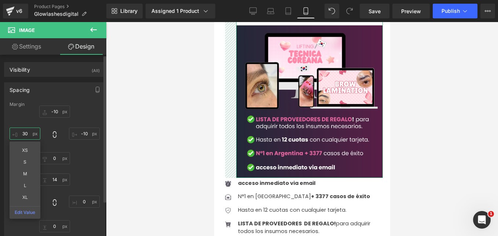
type input "3"
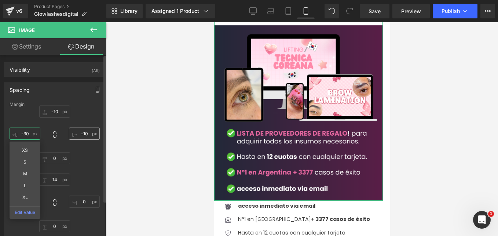
type input "-30"
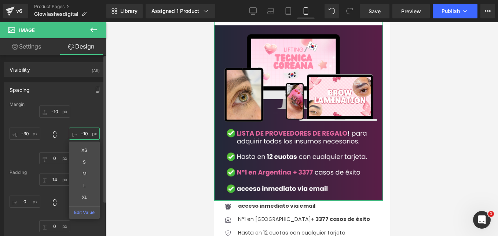
click at [88, 134] on input "-10" at bounding box center [84, 133] width 31 height 12
click at [86, 132] on input "-10" at bounding box center [84, 133] width 31 height 12
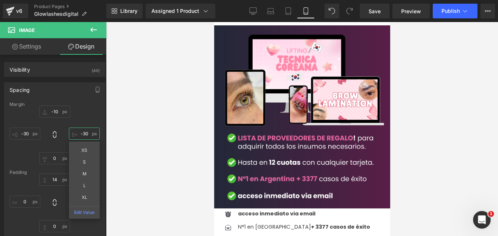
type input "-30"
click at [184, 124] on div at bounding box center [302, 129] width 392 height 214
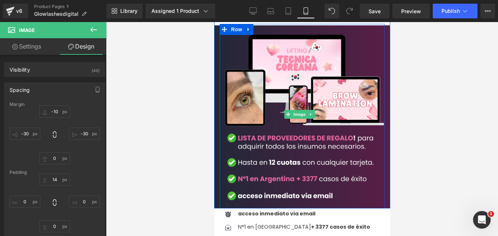
scroll to position [1819, 0]
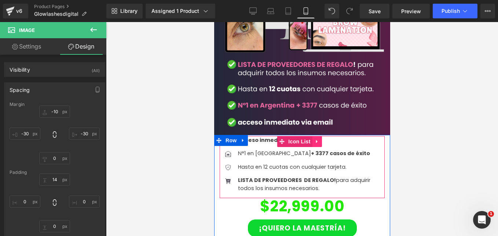
click at [316, 138] on icon at bounding box center [317, 141] width 5 height 6
click at [321, 139] on icon at bounding box center [321, 141] width 5 height 5
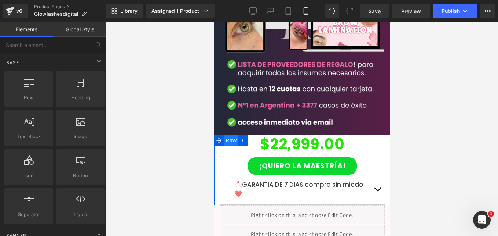
click at [230, 135] on span "Row" at bounding box center [231, 140] width 15 height 11
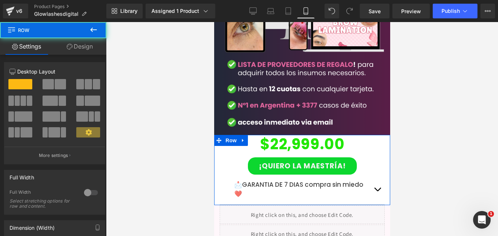
click at [88, 51] on link "Design" at bounding box center [79, 46] width 53 height 17
click at [0, 0] on div "Background" at bounding box center [0, 0] width 0 height 0
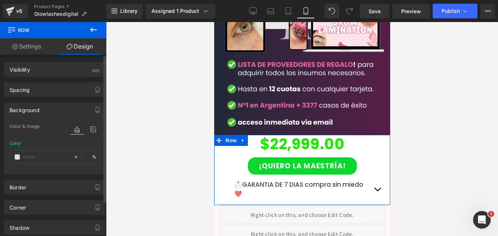
type input "#ffffff"
type input "100"
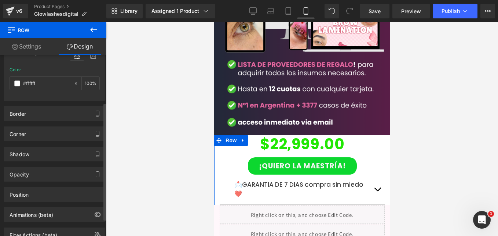
scroll to position [37, 0]
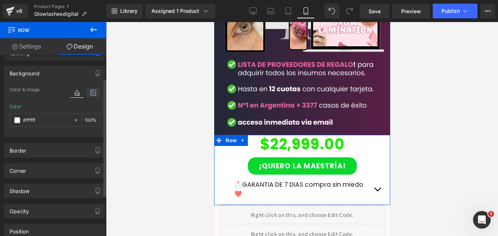
click at [90, 92] on icon at bounding box center [93, 93] width 13 height 10
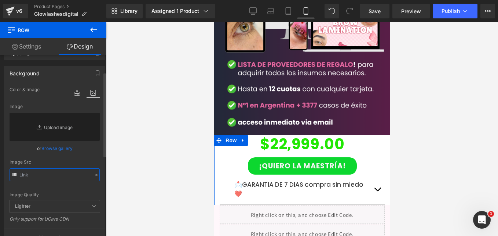
click at [42, 172] on input "text" at bounding box center [55, 174] width 90 height 13
paste input "[URL][DOMAIN_NAME]"
type input "[URL][DOMAIN_NAME]"
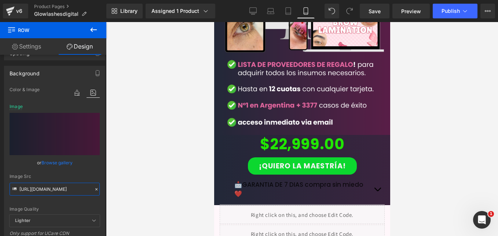
scroll to position [1856, 0]
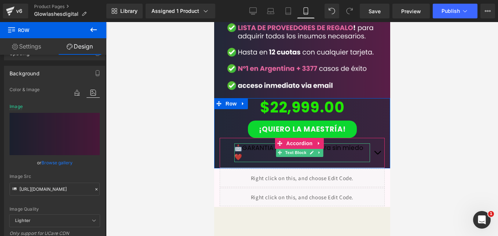
click at [265, 143] on p "📩GARANTIA DE 7 DIAS compra sin miedo❤️" at bounding box center [302, 152] width 136 height 19
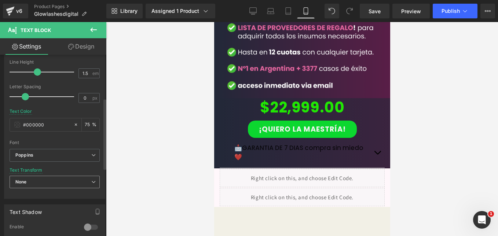
scroll to position [147, 0]
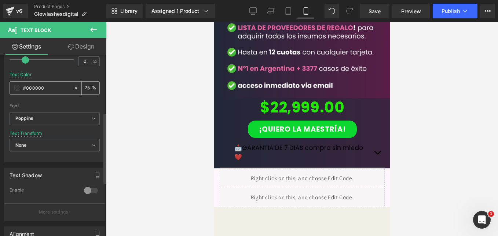
click at [19, 90] on span at bounding box center [17, 88] width 6 height 6
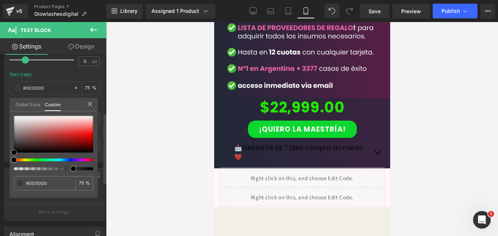
type input "#cf9a9a"
click at [0, 86] on html "Row You are previewing how the Page Preset 1 will restyle your page. You can no…" at bounding box center [249, 118] width 498 height 236
type input "#ffffff"
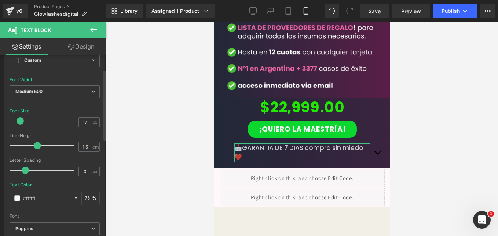
scroll to position [73, 0]
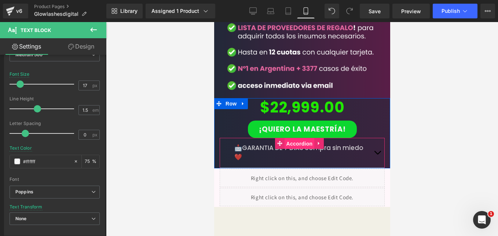
drag, startPoint x: 297, startPoint y: 97, endPoint x: 407, endPoint y: 141, distance: 118.0
click at [297, 138] on span "Accordion" at bounding box center [299, 143] width 30 height 11
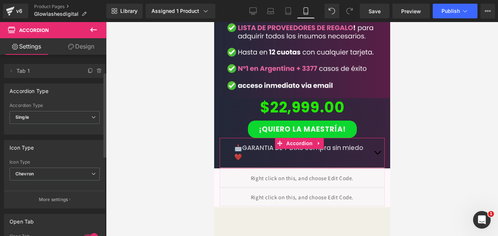
scroll to position [37, 0]
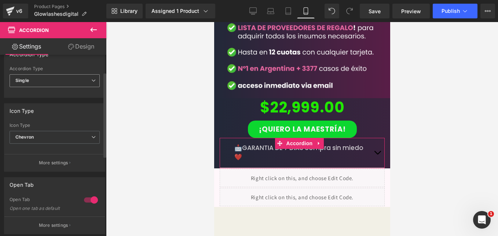
click at [75, 81] on span "Single" at bounding box center [55, 80] width 90 height 13
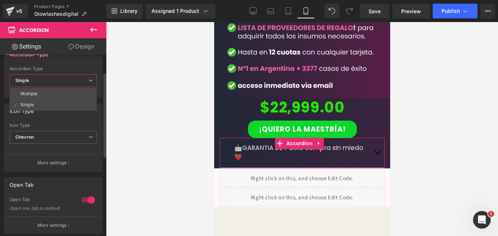
click at [71, 83] on span "Single" at bounding box center [53, 80] width 87 height 13
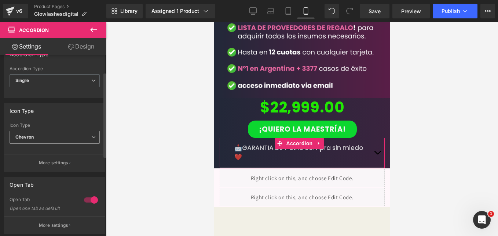
click at [72, 135] on span "Chevron" at bounding box center [55, 137] width 90 height 13
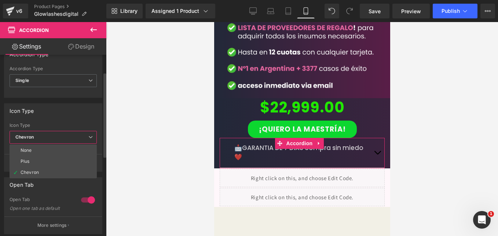
click at [75, 134] on span "Chevron" at bounding box center [53, 137] width 87 height 13
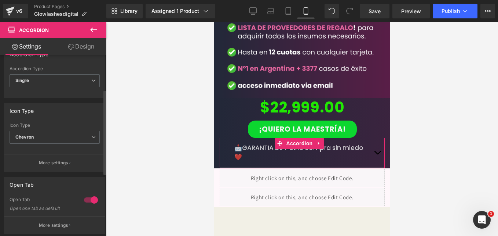
scroll to position [73, 0]
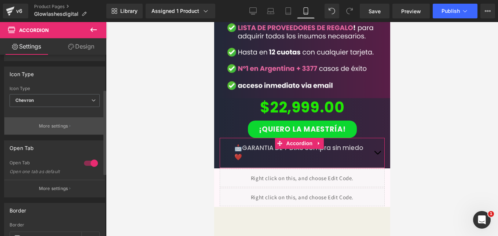
click at [63, 124] on p "More settings" at bounding box center [53, 126] width 29 height 7
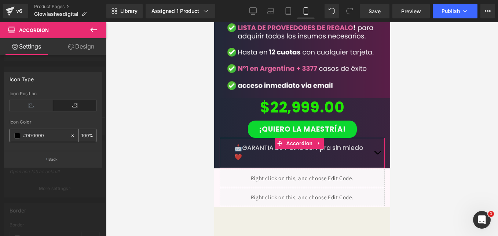
click at [16, 137] on span at bounding box center [17, 135] width 6 height 6
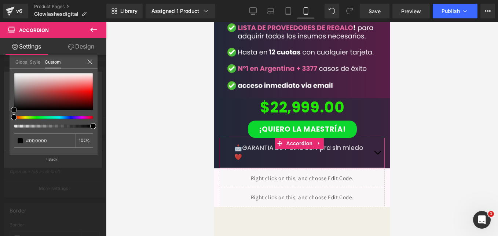
click at [0, 43] on html "Accordion You are previewing how the Page Preset 1 will restyle your page. You …" at bounding box center [249, 118] width 498 height 236
type input "#a97979"
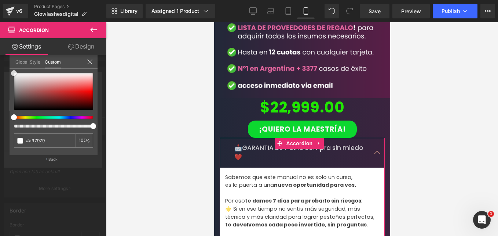
type input "#ffffff"
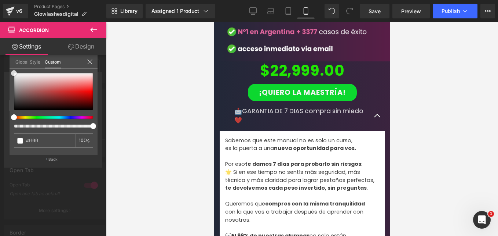
scroll to position [1856, 0]
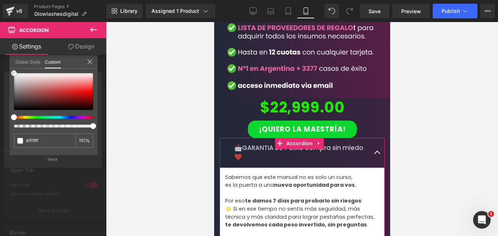
type input "#e9d2d2"
type input "#6d3030"
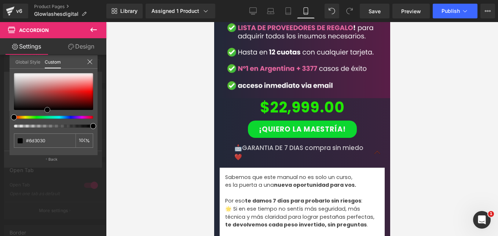
drag, startPoint x: 42, startPoint y: 78, endPoint x: 47, endPoint y: 111, distance: 33.8
click at [47, 110] on div at bounding box center [53, 91] width 79 height 37
type input "#000000"
type input "#9c6767"
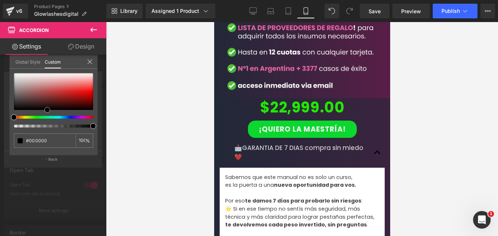
type input "#9c6767"
drag, startPoint x: 4, startPoint y: 75, endPoint x: 0, endPoint y: 50, distance: 25.0
click at [0, 54] on html "Accordion You are previewing how the Page Preset 1 will restyle your page. You …" at bounding box center [249, 118] width 498 height 236
type input "#e5e5e5"
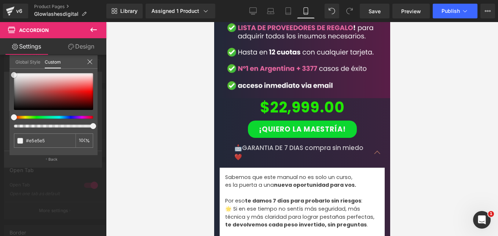
type input "#ffffff"
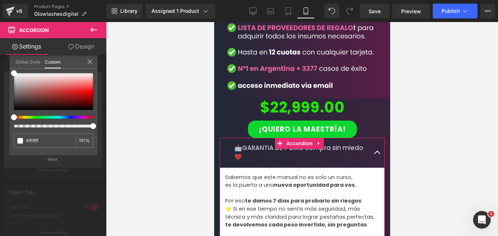
click at [89, 61] on icon at bounding box center [90, 62] width 6 height 6
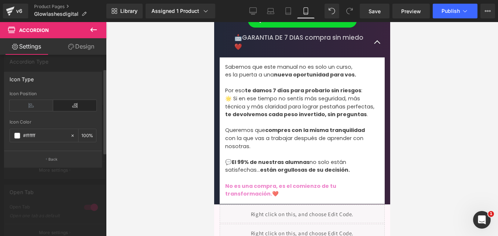
scroll to position [1892, 0]
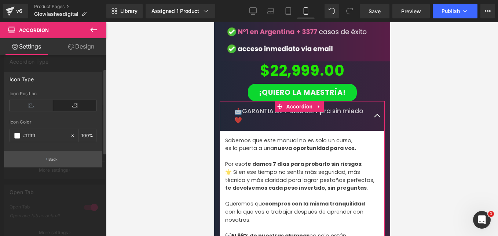
click at [59, 160] on button "Back" at bounding box center [53, 158] width 98 height 17
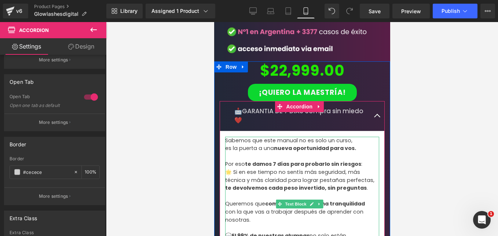
scroll to position [1929, 0]
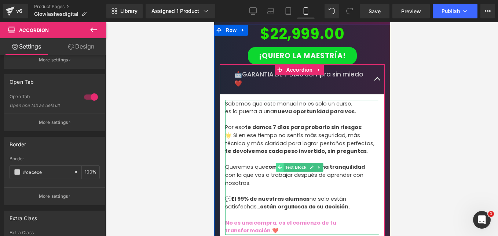
click at [280, 165] on icon at bounding box center [279, 167] width 4 height 4
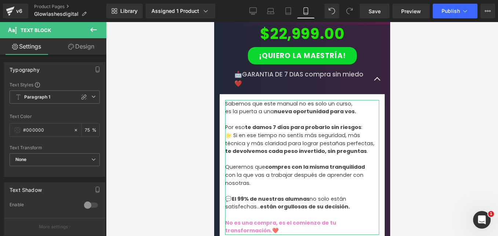
drag, startPoint x: 72, startPoint y: 49, endPoint x: 54, endPoint y: 124, distance: 77.5
click at [72, 49] on icon at bounding box center [71, 47] width 6 height 6
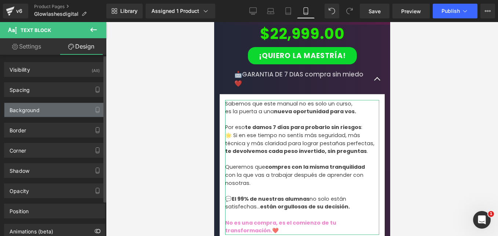
click at [43, 106] on div "Background" at bounding box center [54, 110] width 101 height 14
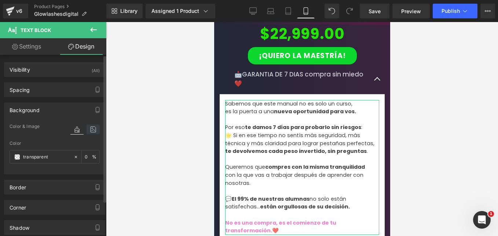
click at [89, 125] on icon at bounding box center [93, 129] width 13 height 10
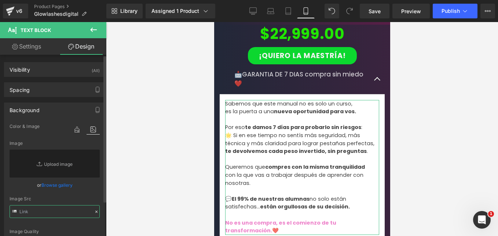
click at [46, 211] on input "text" at bounding box center [55, 211] width 90 height 13
paste input "[URL][DOMAIN_NAME]"
type input "[URL][DOMAIN_NAME]"
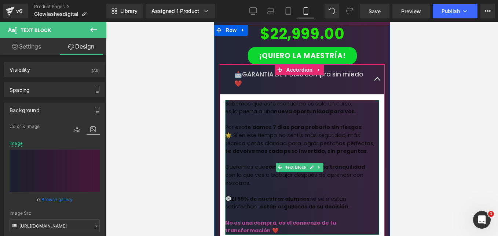
click at [255, 123] on strong "te damos 7 días para probarlo sin riesgos" at bounding box center [303, 126] width 116 height 7
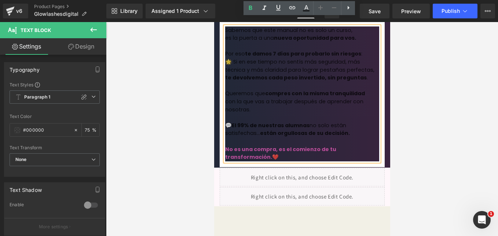
scroll to position [1966, 0]
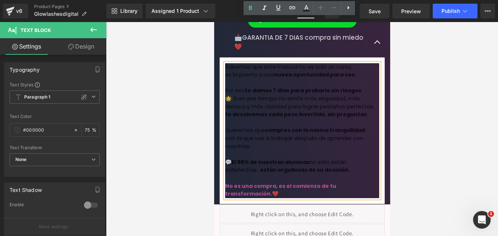
click at [264, 158] on p "💬 El 99% de nuestras alumnas no solo están satisfechas… están orgullosas de su …" at bounding box center [302, 170] width 154 height 24
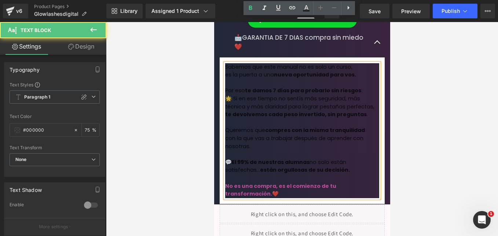
click at [351, 158] on p "💬 El 99% de nuestras alumnas no solo están satisfechas… están orgullosas de su …" at bounding box center [302, 170] width 154 height 24
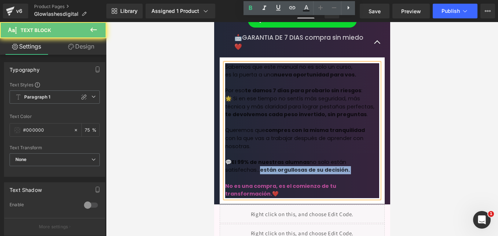
click at [351, 158] on p "💬 El 99% de nuestras alumnas no solo están satisfechas… están orgullosas de su …" at bounding box center [302, 170] width 154 height 24
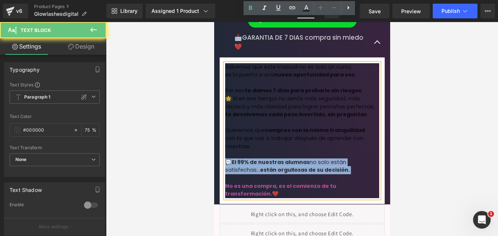
drag, startPoint x: 351, startPoint y: 127, endPoint x: 304, endPoint y: 116, distance: 47.9
click at [304, 158] on p "💬 El 99% de nuestras alumnas no solo están satisfechas… están orgullosas de su …" at bounding box center [302, 170] width 154 height 24
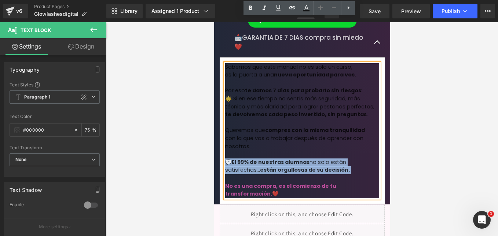
click at [323, 166] on strong "están orgullosas de su decisión." at bounding box center [305, 169] width 90 height 7
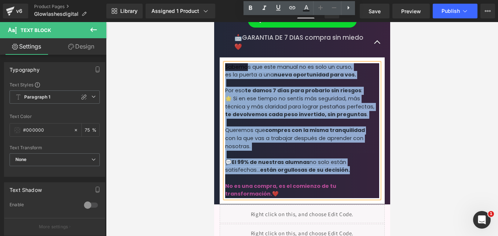
scroll to position [1892, 0]
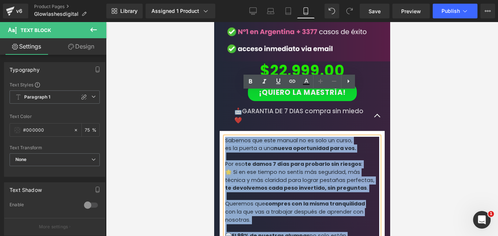
drag, startPoint x: 323, startPoint y: 112, endPoint x: 225, endPoint y: 94, distance: 99.6
click at [225, 137] on div "Sabemos que este manual no es solo un curso, es la puerta a una nueva oportunid…" at bounding box center [302, 204] width 154 height 135
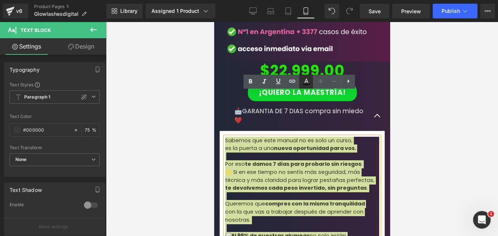
click at [307, 83] on icon at bounding box center [306, 81] width 9 height 9
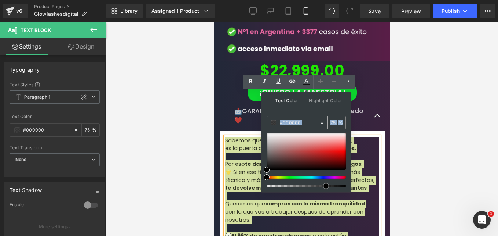
drag, startPoint x: 281, startPoint y: 131, endPoint x: 269, endPoint y: 128, distance: 11.7
click at [269, 128] on div "#000000 75 %" at bounding box center [306, 154] width 79 height 76
drag, startPoint x: 269, startPoint y: 128, endPoint x: 262, endPoint y: 129, distance: 7.0
click at [262, 129] on div "Text Color Highlight Color rgba(232, 231, 231, 0.75) #e8e7e7 75 % transparent t…" at bounding box center [307, 142] width 90 height 100
type input "#ffffff"
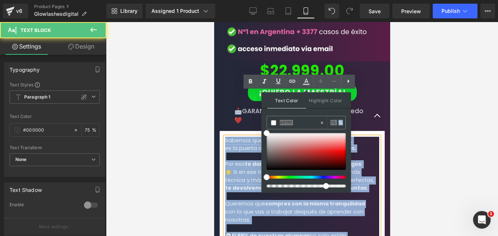
click at [227, 168] on span "🌟 Si en ese tiempo no sentís más seguridad, más técnica y más claridad para log…" at bounding box center [299, 175] width 149 height 15
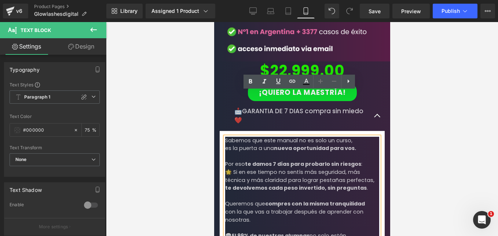
click at [221, 148] on article "Sabemos que este manual no es solo un curso, es la puerta a una nueva oportunid…" at bounding box center [301, 204] width 165 height 146
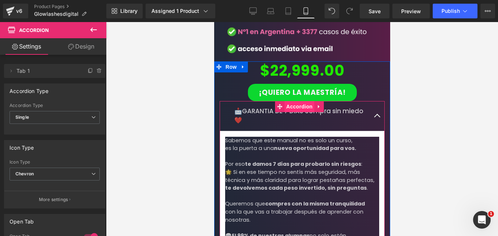
click at [296, 101] on span "Accordion" at bounding box center [299, 106] width 30 height 11
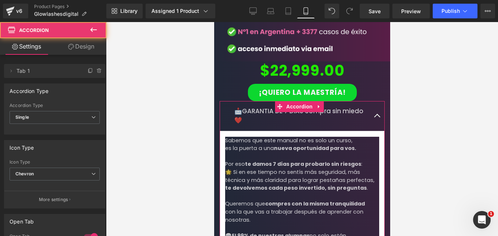
click at [80, 48] on link "Design" at bounding box center [81, 46] width 53 height 17
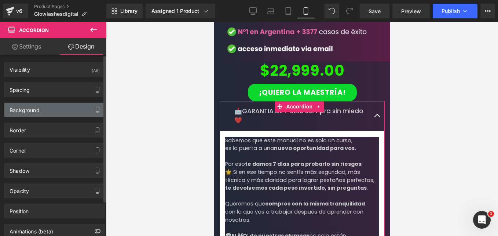
click at [41, 107] on div "Background" at bounding box center [54, 110] width 101 height 14
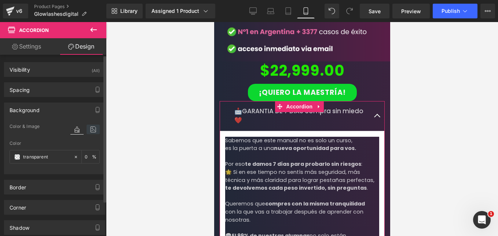
click at [89, 128] on icon at bounding box center [93, 129] width 13 height 10
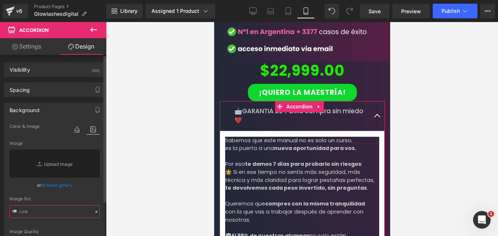
click at [47, 209] on input "text" at bounding box center [55, 211] width 90 height 13
paste input "[URL][DOMAIN_NAME]"
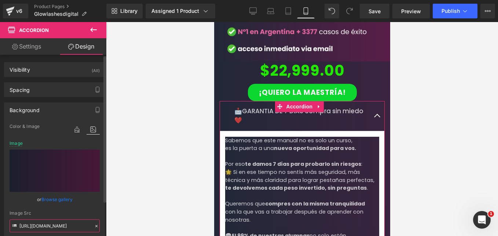
scroll to position [73, 0]
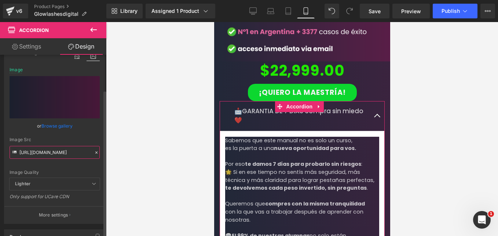
type input "[URL][DOMAIN_NAME]"
click at [80, 168] on div "Image Quality Lighter Lightest Lighter Lighter Lightest Only support for UCare …" at bounding box center [55, 112] width 90 height 129
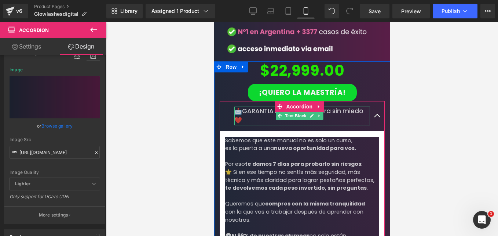
click at [262, 106] on p "📩GARANTIA DE 7 DIAS compra sin miedo❤️" at bounding box center [302, 115] width 136 height 19
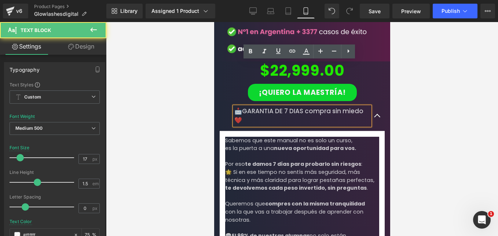
click at [216, 80] on div "$22,999.00 (P) Price ¡Quiero la Maestría! (P) Cart Button Product 📩GARANTIA DE …" at bounding box center [302, 169] width 176 height 215
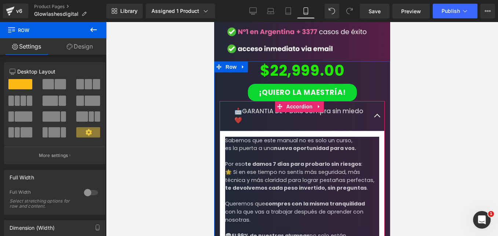
click at [376, 101] on button "button" at bounding box center [377, 116] width 15 height 30
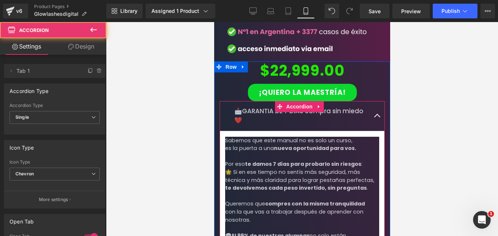
click at [377, 117] on span "button" at bounding box center [377, 117] width 0 height 0
click at [371, 101] on button "button" at bounding box center [377, 116] width 15 height 30
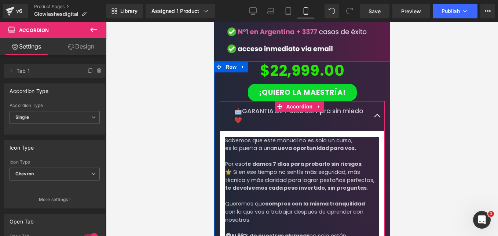
click at [377, 117] on span "button" at bounding box center [377, 117] width 0 height 0
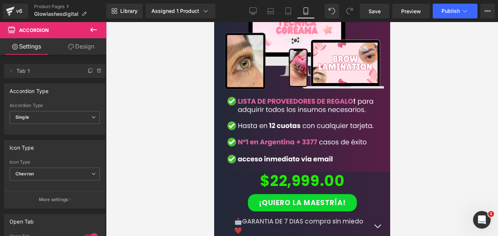
scroll to position [1819, 0]
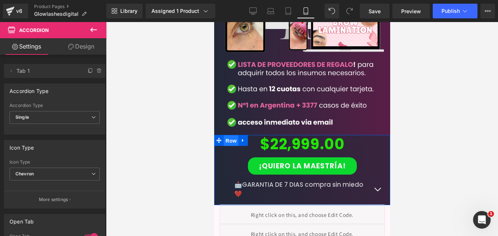
click at [228, 135] on span "Row" at bounding box center [231, 140] width 15 height 11
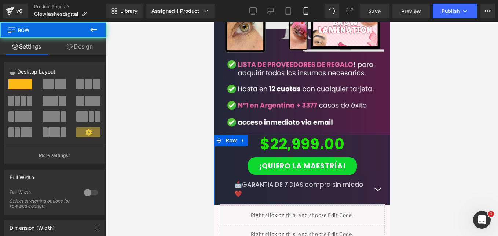
click at [86, 43] on link "Design" at bounding box center [79, 46] width 53 height 17
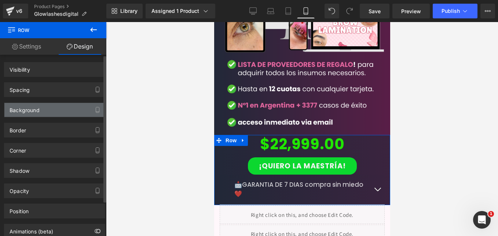
click at [38, 111] on div "Background" at bounding box center [25, 108] width 30 height 10
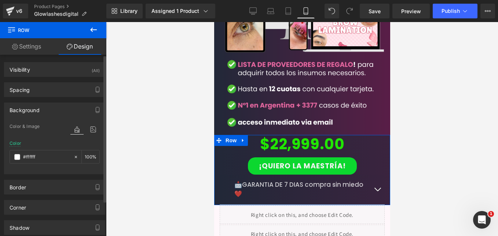
scroll to position [37, 0]
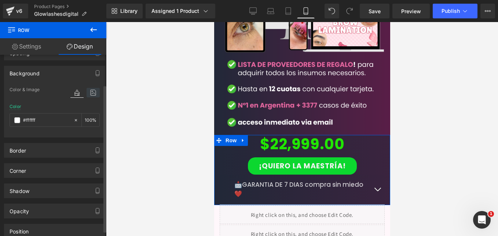
click at [88, 88] on icon at bounding box center [93, 93] width 13 height 10
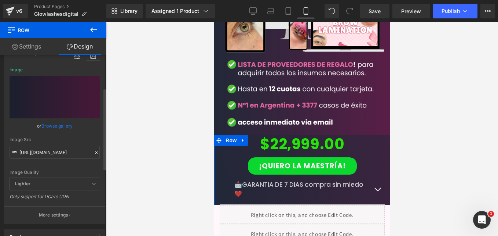
scroll to position [110, 0]
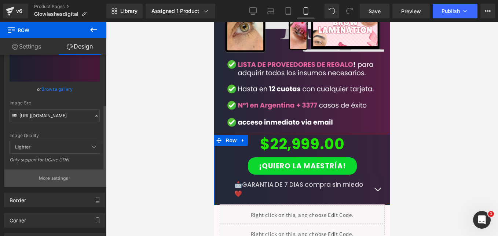
click at [62, 174] on button "More settings" at bounding box center [54, 177] width 101 height 17
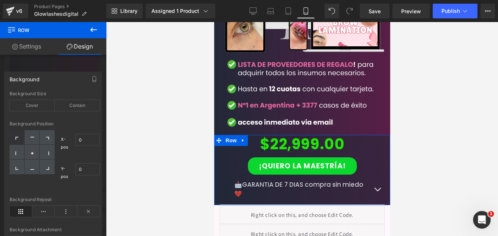
click at [21, 138] on div at bounding box center [17, 137] width 15 height 15
click at [35, 153] on div at bounding box center [32, 152] width 15 height 15
type input "50"
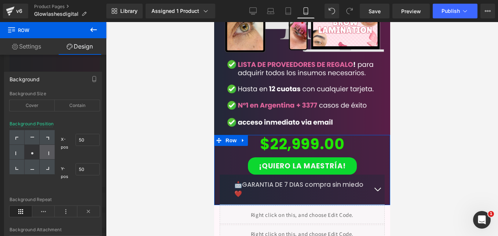
click at [53, 156] on div at bounding box center [47, 152] width 15 height 15
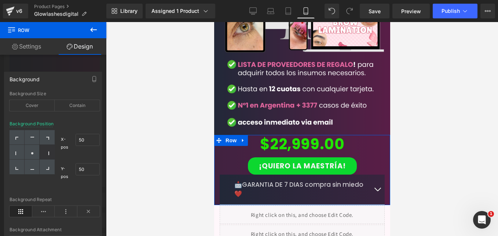
type input "100"
type input "50"
click at [36, 150] on div at bounding box center [32, 152] width 15 height 15
type input "50"
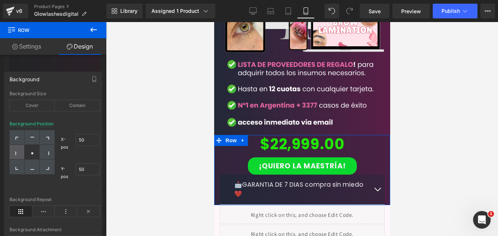
click at [18, 151] on icon at bounding box center [17, 153] width 4 height 4
type input "0"
type input "50"
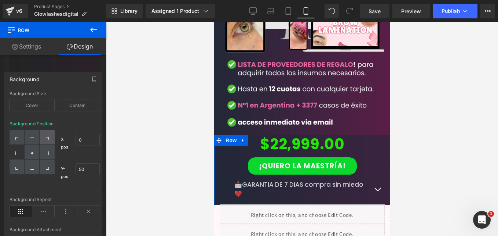
click at [48, 136] on div at bounding box center [47, 137] width 15 height 15
type input "100"
type input "0"
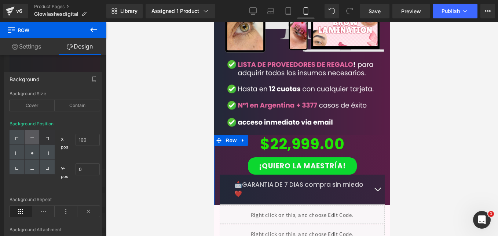
click at [32, 137] on icon at bounding box center [32, 137] width 4 height 1
type input "50"
type input "0"
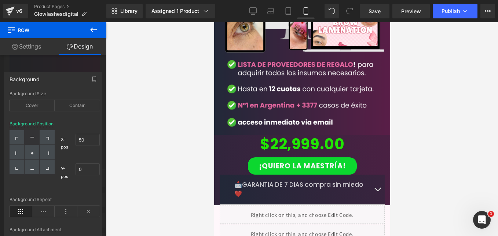
click at [152, 94] on div at bounding box center [302, 129] width 392 height 214
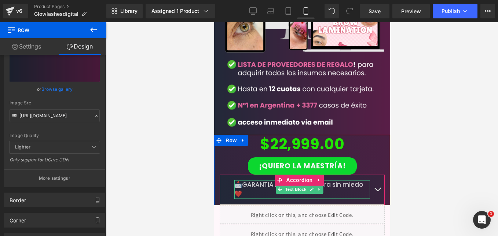
scroll to position [1856, 0]
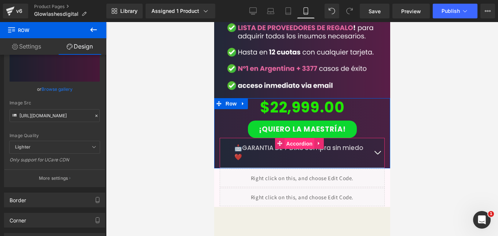
click at [295, 138] on span "Accordion" at bounding box center [299, 143] width 30 height 11
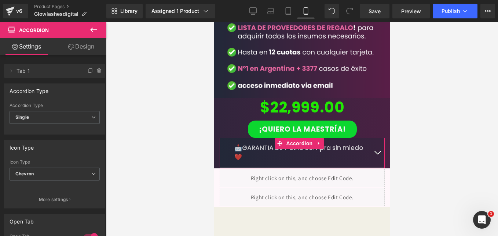
click at [95, 37] on button at bounding box center [94, 30] width 26 height 16
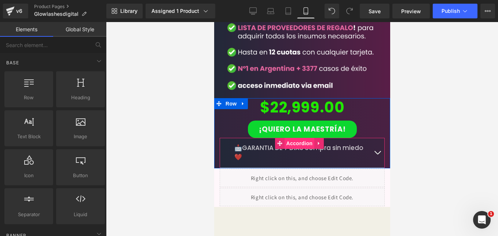
click at [297, 138] on span "Accordion" at bounding box center [299, 143] width 30 height 11
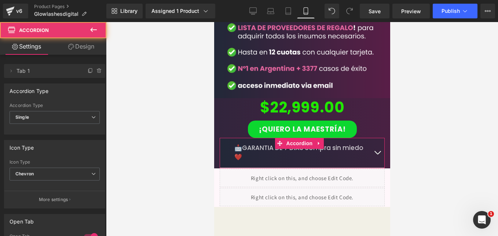
click at [79, 45] on link "Design" at bounding box center [81, 46] width 53 height 17
click at [0, 0] on div "Background" at bounding box center [0, 0] width 0 height 0
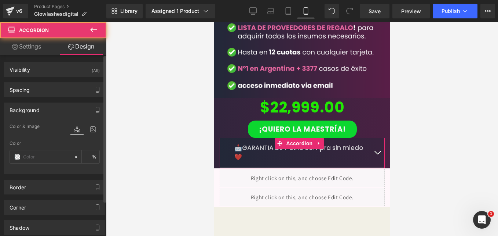
type input "transparent"
type input "0"
type input "[URL][DOMAIN_NAME]"
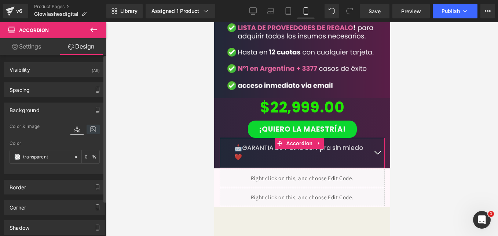
click at [87, 128] on icon at bounding box center [93, 129] width 13 height 10
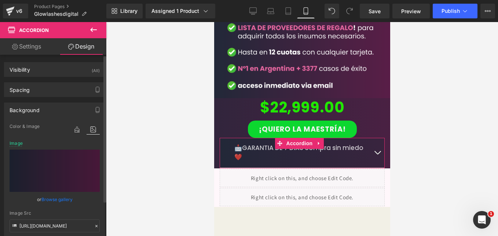
scroll to position [73, 0]
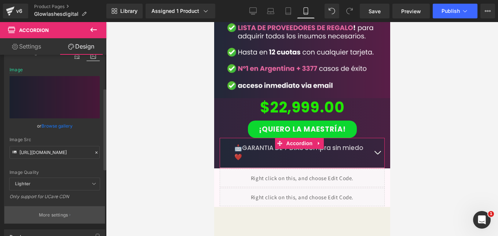
click at [54, 213] on p "More settings" at bounding box center [53, 214] width 29 height 7
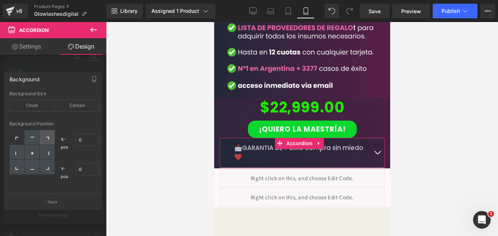
click at [40, 139] on div at bounding box center [47, 137] width 15 height 15
type input "100"
type input "0"
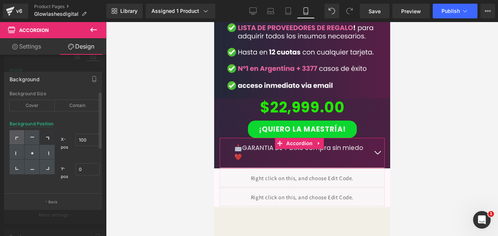
click at [16, 137] on icon at bounding box center [16, 138] width 3 height 3
type input "0"
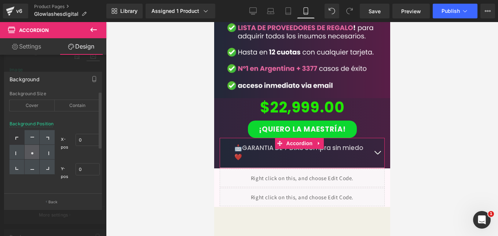
drag, startPoint x: 22, startPoint y: 151, endPoint x: 30, endPoint y: 156, distance: 8.9
click at [22, 152] on div at bounding box center [17, 152] width 15 height 15
type input "0"
type input "50"
click at [32, 155] on div at bounding box center [32, 152] width 15 height 15
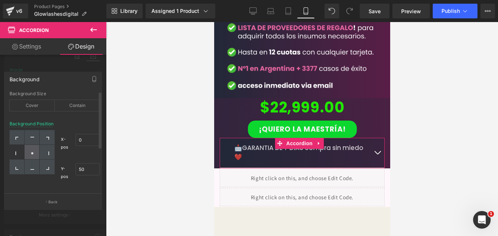
type input "50"
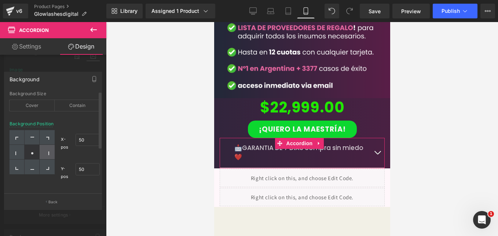
click at [50, 154] on div at bounding box center [47, 152] width 15 height 15
type input "100"
type input "50"
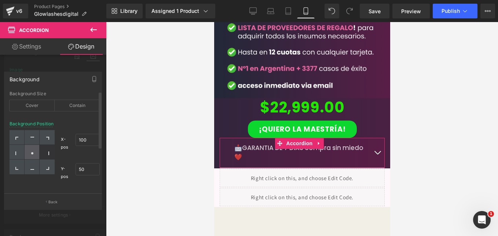
click at [32, 155] on div at bounding box center [32, 152] width 15 height 15
type input "50"
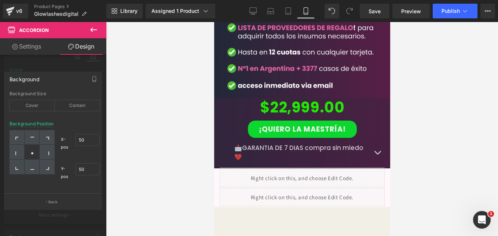
click at [197, 121] on div at bounding box center [302, 129] width 392 height 214
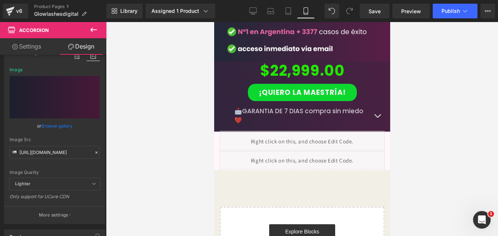
scroll to position [1856, 0]
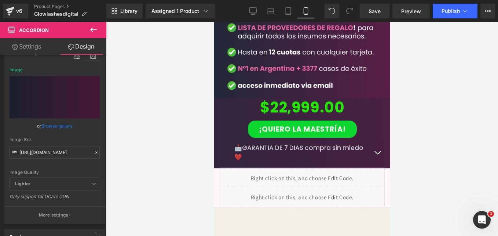
click at [377, 154] on span "button" at bounding box center [377, 154] width 0 height 0
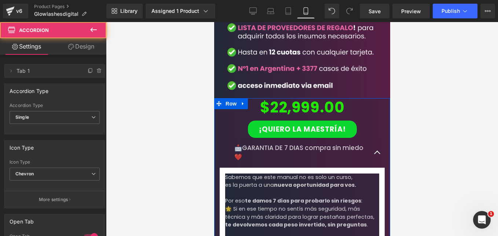
scroll to position [1892, 0]
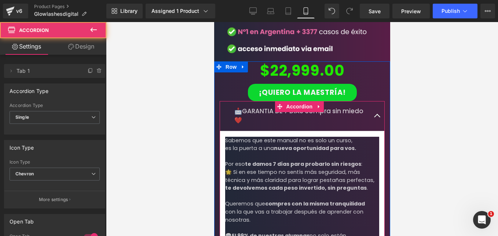
click at [254, 101] on div "📩GARANTIA DE 7 DIAS compra sin miedo❤️ Text Block" at bounding box center [301, 116] width 165 height 30
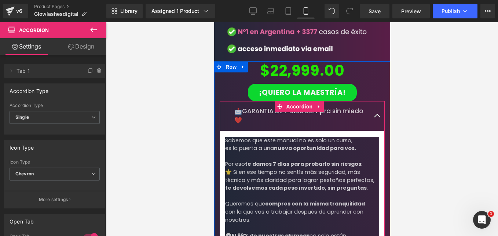
click at [222, 131] on article "Sabemos que este manual no es solo un curso, es la puerta a una nueva oportunid…" at bounding box center [301, 204] width 165 height 146
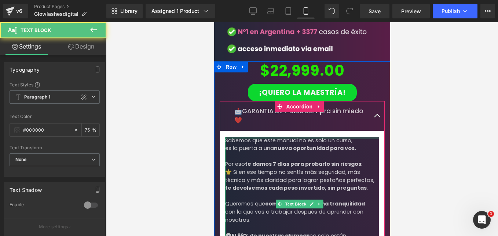
drag, startPoint x: 244, startPoint y: 92, endPoint x: 247, endPoint y: 88, distance: 5.0
click at [247, 131] on article "Sabemos que este manual no es solo un curso, es la puerta a una nueva oportunid…" at bounding box center [301, 204] width 165 height 146
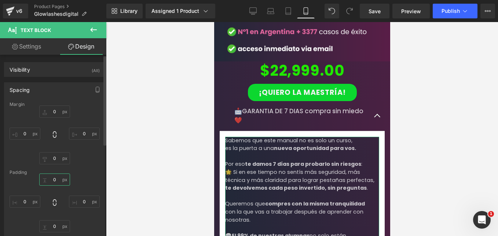
click at [55, 179] on input "0" at bounding box center [54, 179] width 31 height 12
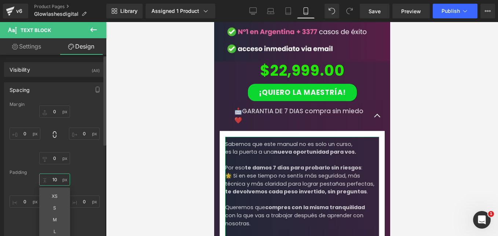
type input "1"
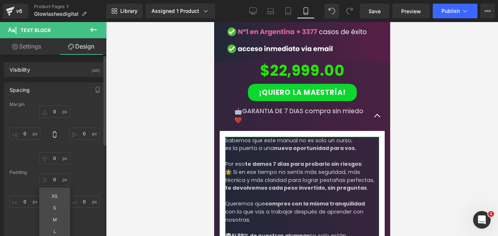
click at [95, 161] on div "0px 0 0px 0 0px 0 0px 0" at bounding box center [55, 134] width 90 height 59
click at [54, 113] on input "0" at bounding box center [54, 111] width 31 height 12
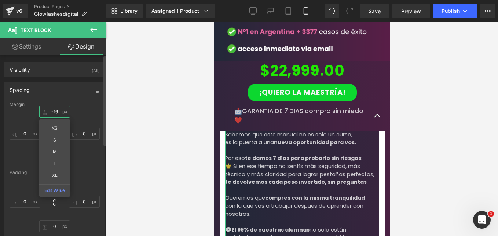
type input "-16"
click at [26, 155] on div "-16 -16 XS S M L XL Edit Value 0px 0 0px 0 0px 0" at bounding box center [55, 134] width 90 height 59
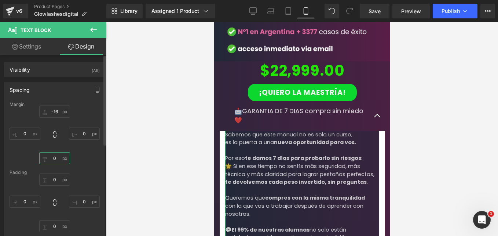
click at [58, 160] on input "0" at bounding box center [54, 158] width 31 height 12
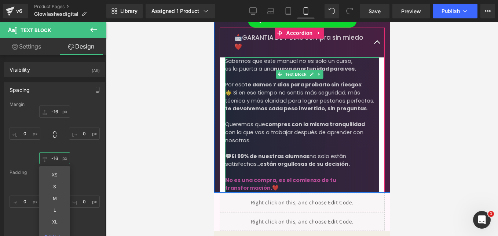
scroll to position [1929, 0]
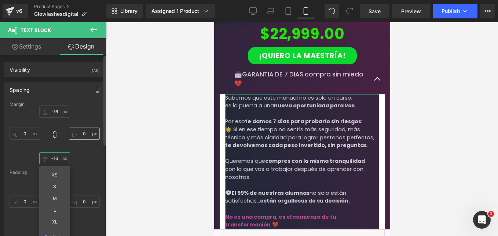
type input "-16"
click at [87, 131] on input "0" at bounding box center [84, 133] width 31 height 12
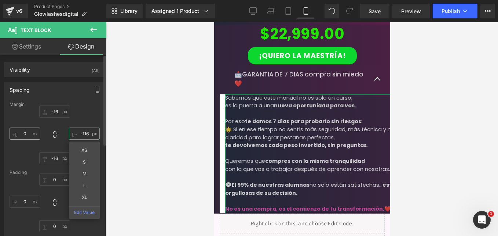
type input "-116"
click at [30, 132] on input "0" at bounding box center [25, 133] width 31 height 12
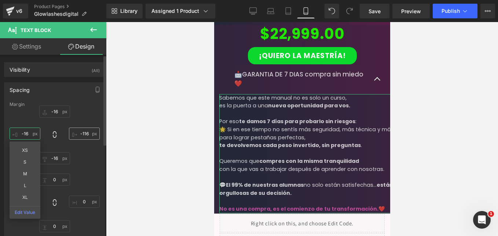
type input "-16"
click at [84, 134] on input "-116" at bounding box center [84, 133] width 31 height 12
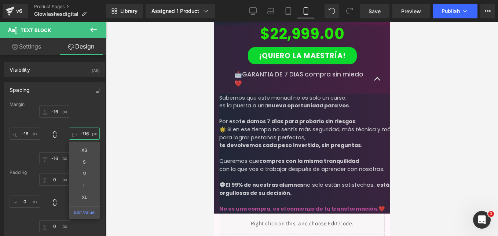
type input "1"
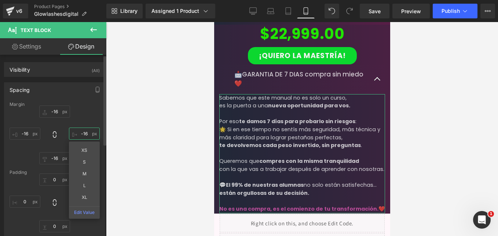
type input "-16"
click at [90, 115] on div "-16 -16 -16 -16 XS S M L XL Edit Value -16 -16 -16 -16" at bounding box center [55, 134] width 90 height 59
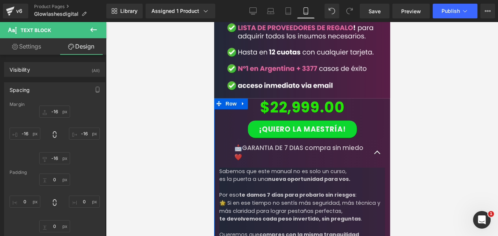
scroll to position [1892, 0]
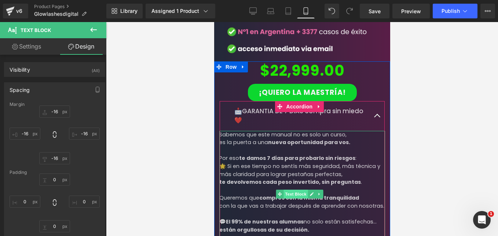
click at [294, 189] on span "Text Block" at bounding box center [295, 193] width 24 height 9
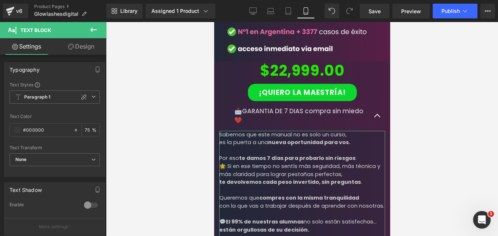
click at [85, 45] on link "Design" at bounding box center [81, 46] width 53 height 17
click at [0, 0] on div "Background" at bounding box center [0, 0] width 0 height 0
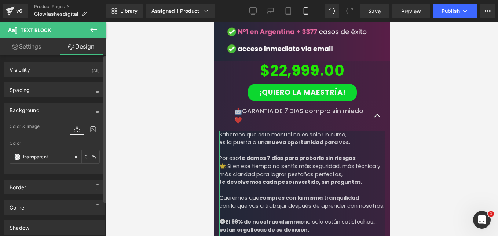
type input "[URL][DOMAIN_NAME]"
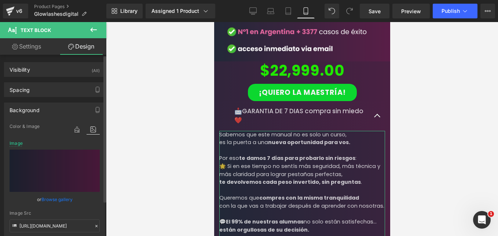
scroll to position [110, 0]
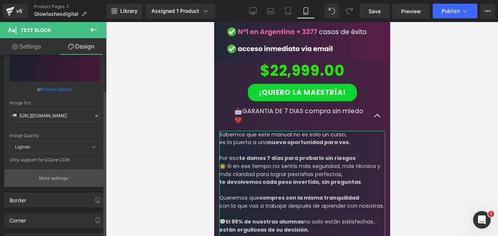
click at [49, 177] on p "More settings" at bounding box center [53, 178] width 29 height 7
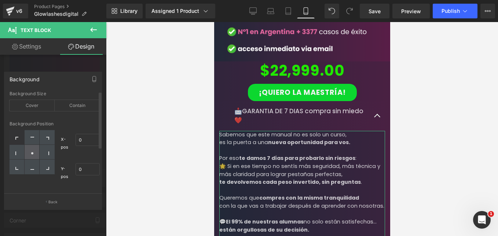
click at [32, 151] on icon at bounding box center [32, 153] width 4 height 4
type input "50"
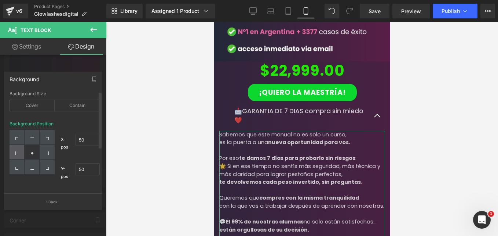
click at [18, 149] on div at bounding box center [17, 152] width 15 height 15
type input "0"
type input "50"
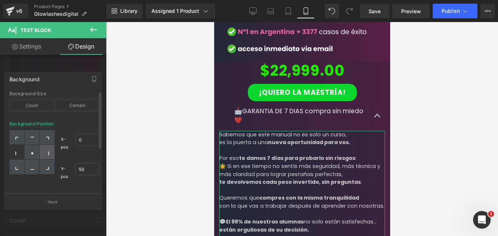
click at [48, 152] on icon at bounding box center [48, 153] width 1 height 4
type input "100"
type input "50"
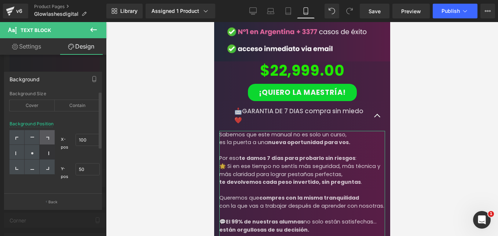
click at [41, 134] on div at bounding box center [47, 137] width 15 height 15
type input "100"
type input "0"
click at [45, 141] on div at bounding box center [47, 137] width 15 height 15
click at [27, 141] on div at bounding box center [32, 137] width 15 height 15
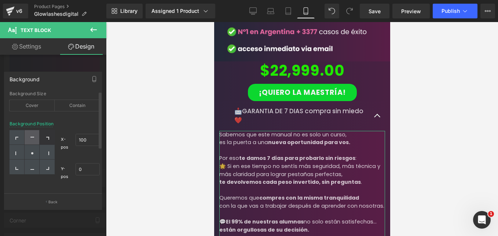
type input "50"
type input "0"
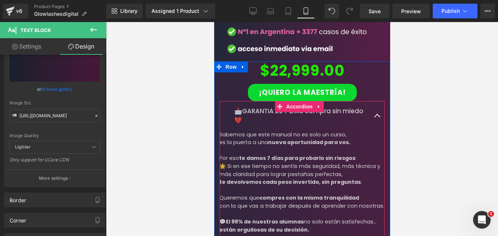
click at [371, 101] on button "button" at bounding box center [377, 116] width 15 height 30
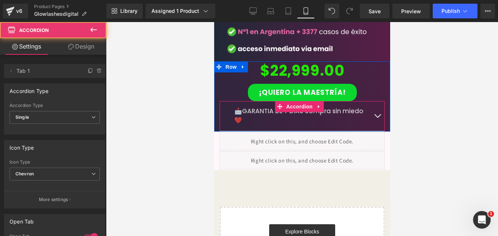
click at [374, 101] on button "button" at bounding box center [377, 116] width 15 height 30
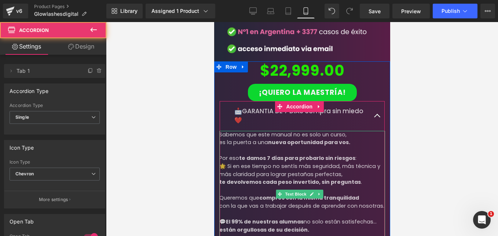
scroll to position [1929, 0]
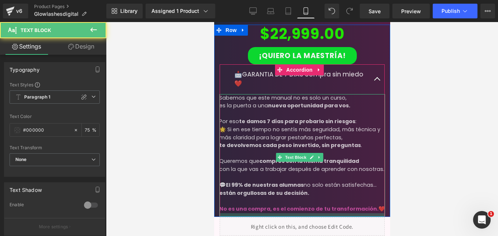
drag, startPoint x: 251, startPoint y: 174, endPoint x: 376, endPoint y: 157, distance: 126.0
click at [253, 213] on div at bounding box center [302, 214] width 166 height 3
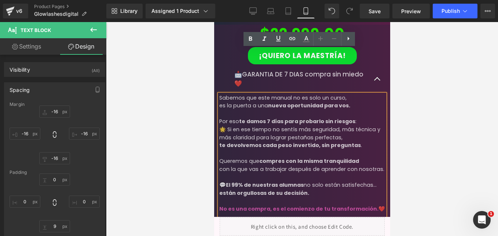
type input "-16"
type input "0"
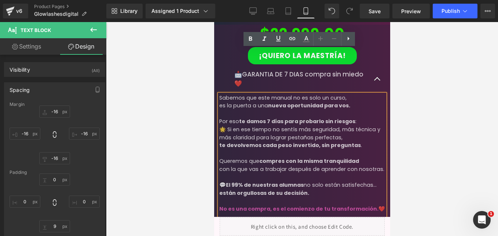
type input "0"
type input "9"
type input "0"
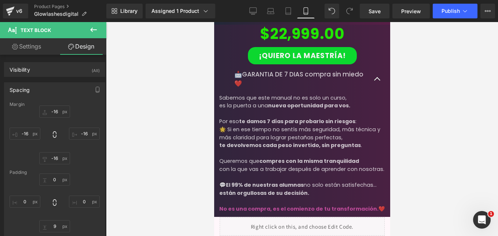
click at [177, 130] on div at bounding box center [302, 129] width 392 height 214
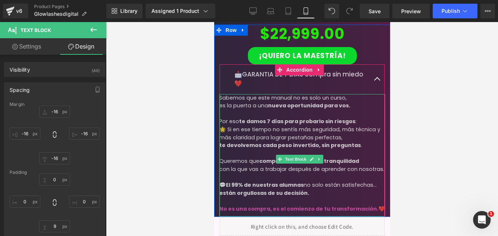
scroll to position [1966, 0]
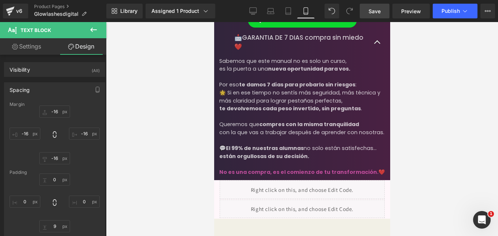
click at [377, 13] on span "Save" at bounding box center [375, 11] width 12 height 8
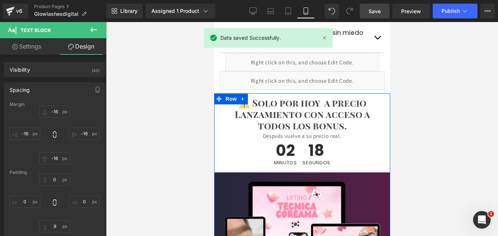
scroll to position [1562, 0]
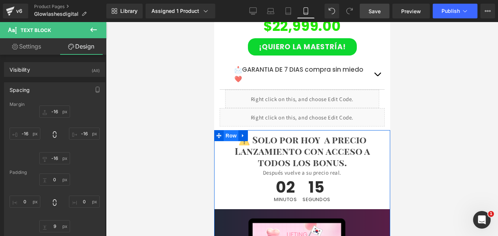
click at [228, 130] on span "Row" at bounding box center [231, 135] width 15 height 11
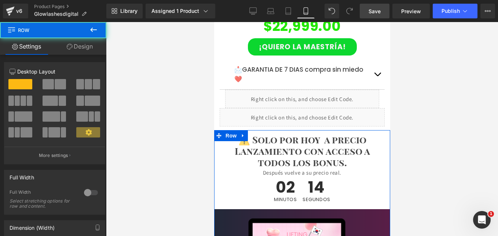
drag, startPoint x: 82, startPoint y: 41, endPoint x: 44, endPoint y: 115, distance: 83.1
click at [82, 41] on link "Design" at bounding box center [79, 46] width 53 height 17
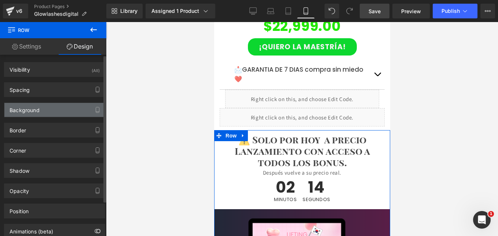
type input "#ffffff"
type input "100"
click at [47, 108] on div "Background" at bounding box center [54, 110] width 101 height 14
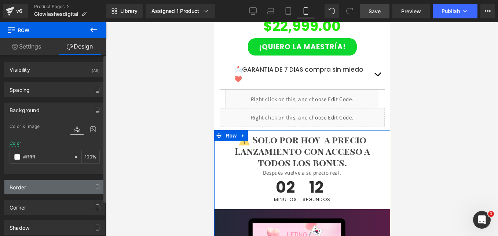
scroll to position [37, 0]
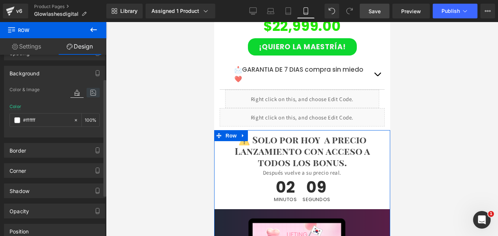
click at [94, 93] on icon at bounding box center [93, 93] width 13 height 10
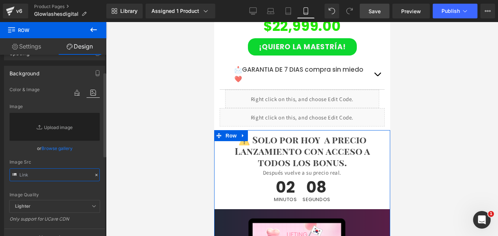
click at [52, 177] on input "text" at bounding box center [55, 174] width 90 height 13
paste input "https://cdn.shopify.com/s/files/1/0663/2269/4232/files/Heading_6.png?v=17578073…"
type input "https://cdn.shopify.com/s/files/1/0663/2269/4232/files/Heading_6.png?v=17578073…"
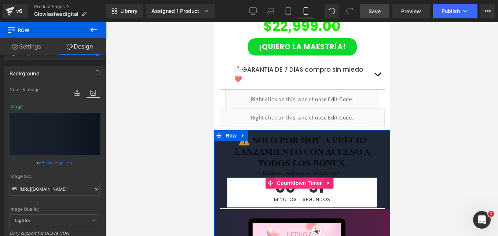
click at [300, 177] on span "Countdown Timer" at bounding box center [299, 182] width 49 height 11
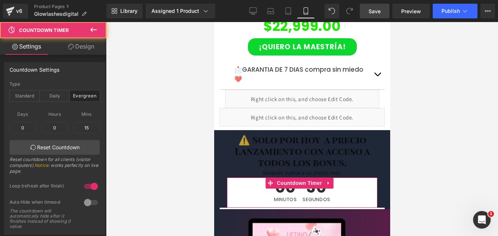
click at [86, 49] on link "Design" at bounding box center [81, 46] width 53 height 17
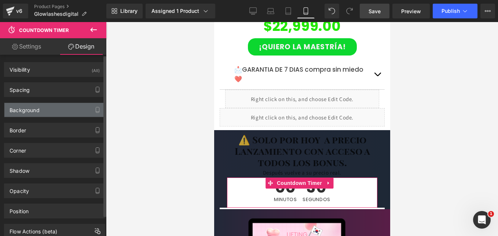
type input "#ffffff"
type input "100"
click at [50, 108] on div "Background" at bounding box center [54, 110] width 101 height 14
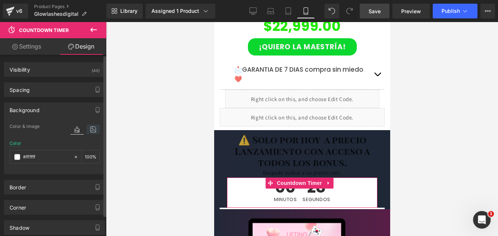
click at [89, 129] on icon at bounding box center [93, 129] width 13 height 10
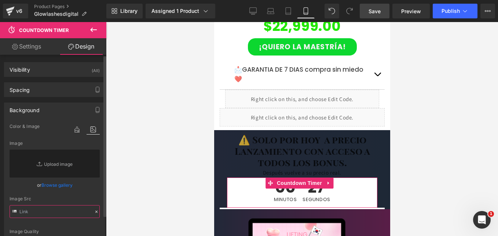
click at [44, 212] on input "text" at bounding box center [55, 211] width 90 height 13
paste input "https://cdn.shopify.com/s/files/1/0663/2269/4232/files/Heading_6.png?v=17578073…"
type input "https://cdn.shopify.com/s/files/1/0663/2269/4232/files/Heading_6.png?v=17578073…"
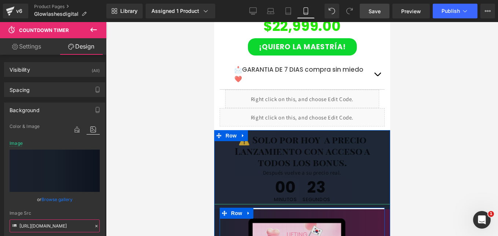
scroll to position [1599, 0]
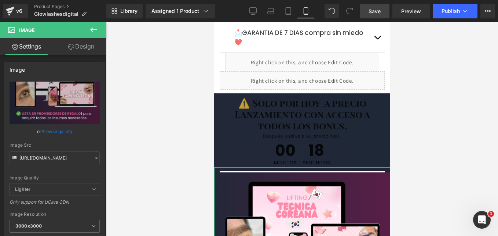
drag, startPoint x: 80, startPoint y: 49, endPoint x: 55, endPoint y: 80, distance: 39.7
click at [80, 49] on link "Design" at bounding box center [81, 46] width 53 height 17
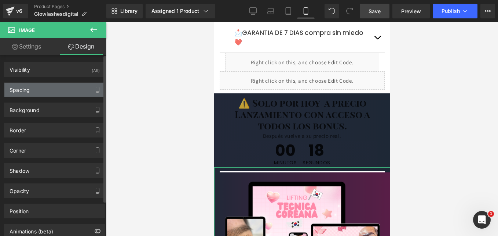
type input "-10"
type input "-30"
type input "0"
type input "-30"
type input "14"
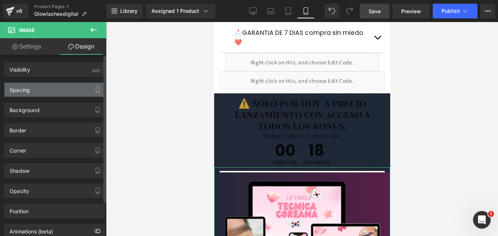
type input "0"
click at [47, 92] on div "Spacing" at bounding box center [54, 90] width 101 height 14
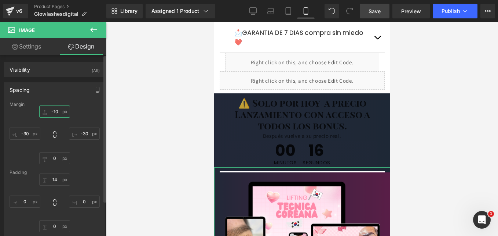
click at [57, 111] on input "-10" at bounding box center [54, 111] width 31 height 12
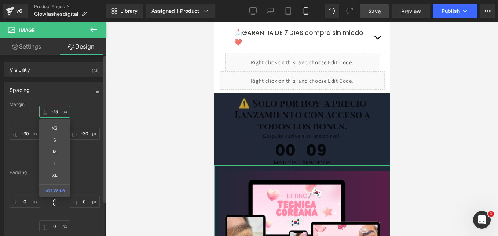
type input "-15"
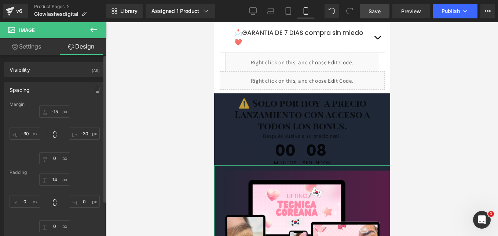
click at [95, 105] on div "Margin -15 -15 -30px -30 0px 0 -30px -30 Padding 14px 14 0px 0 0px 0 0px 0" at bounding box center [54, 170] width 101 height 136
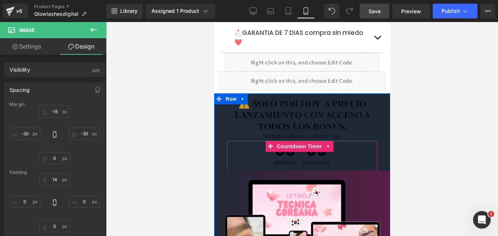
click at [302, 160] on span "Segundos" at bounding box center [316, 162] width 28 height 5
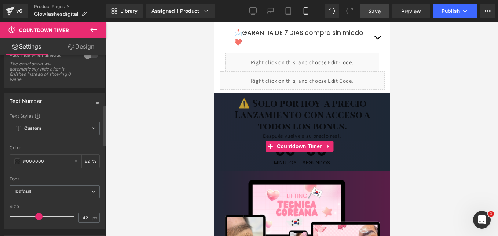
scroll to position [220, 0]
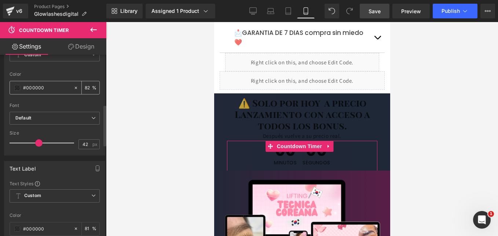
click at [15, 88] on span at bounding box center [17, 88] width 6 height 6
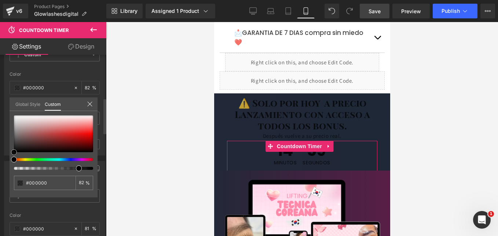
click at [0, 73] on html "Countdown Timer You are previewing how the Page Preset 1 will restyle your page…" at bounding box center [249, 118] width 498 height 236
type input "#c66b6b"
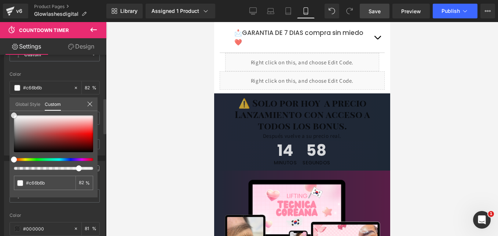
type input "#ffffff"
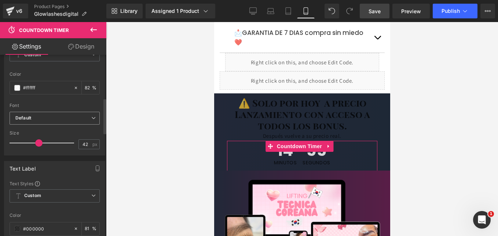
click at [41, 117] on b "Default" at bounding box center [53, 118] width 76 height 6
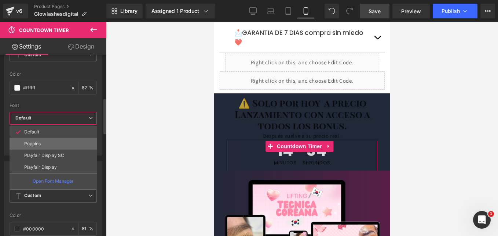
click at [44, 146] on li "Poppins" at bounding box center [53, 144] width 87 height 12
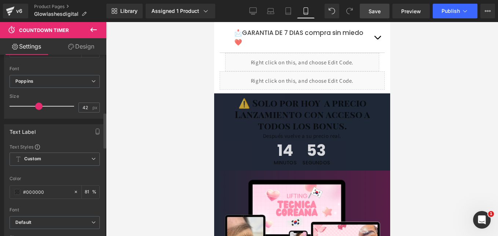
scroll to position [294, 0]
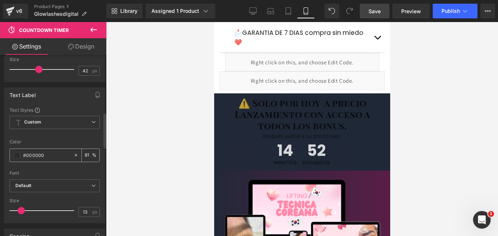
click at [15, 154] on span at bounding box center [17, 155] width 6 height 6
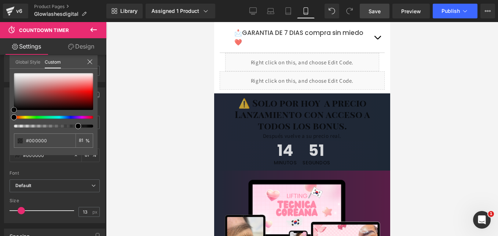
click at [0, 58] on html "Countdown Timer You are previewing how the Page Preset 1 will restyle your page…" at bounding box center [249, 118] width 498 height 236
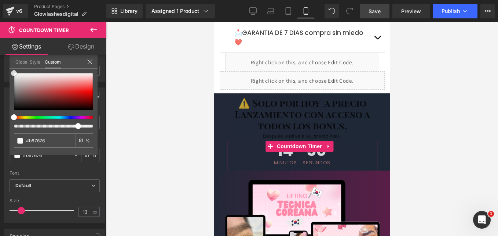
type input "#b67676"
type input "#ffffff"
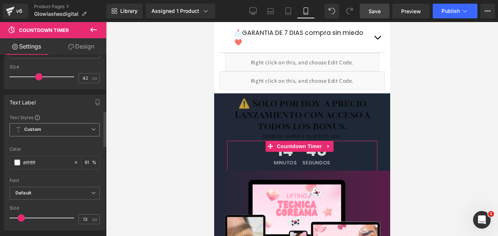
click at [46, 131] on span "Custom" at bounding box center [55, 129] width 90 height 13
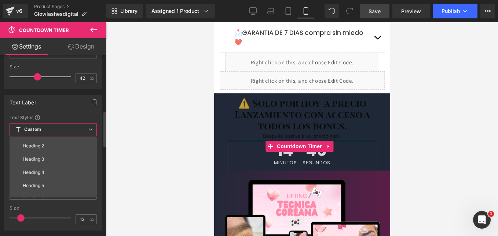
scroll to position [110, 0]
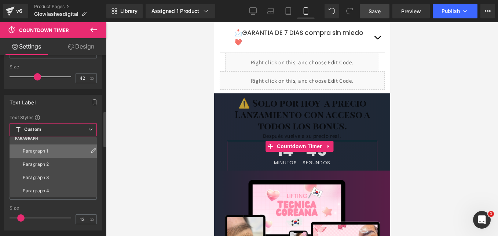
click at [46, 152] on div "Paragraph 1" at bounding box center [36, 150] width 26 height 5
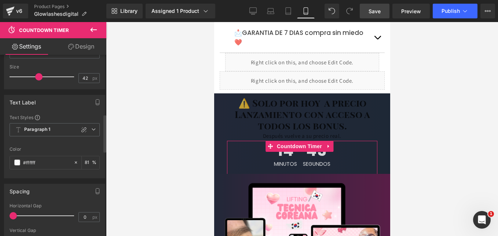
click at [47, 176] on div at bounding box center [55, 175] width 90 height 5
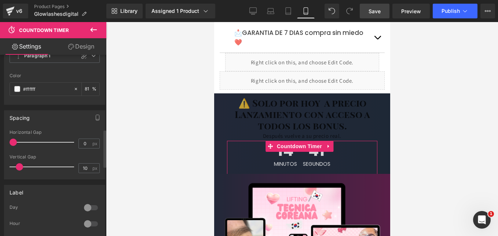
scroll to position [0, 0]
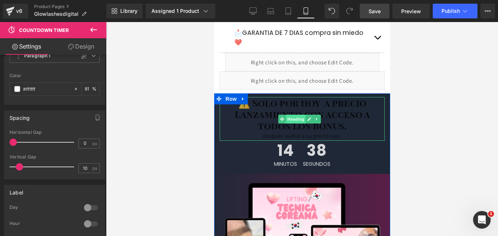
click at [300, 115] on span "Heading" at bounding box center [296, 119] width 20 height 9
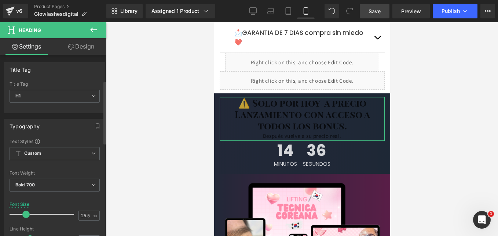
scroll to position [73, 0]
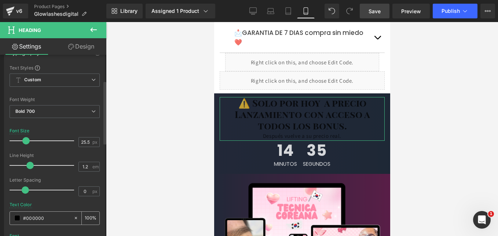
click at [16, 215] on span at bounding box center [17, 218] width 6 height 6
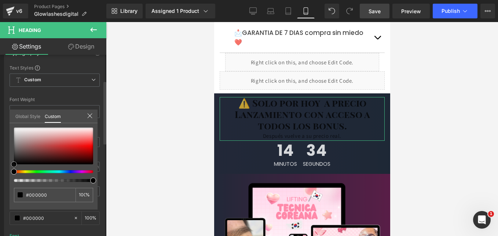
type input "#f1d9d9"
drag, startPoint x: 9, startPoint y: 116, endPoint x: 5, endPoint y: 89, distance: 26.7
click at [0, 102] on html "Heading You are previewing how the Page Preset 1 will restyle your page. You ca…" at bounding box center [249, 118] width 498 height 236
type input "#ffffff"
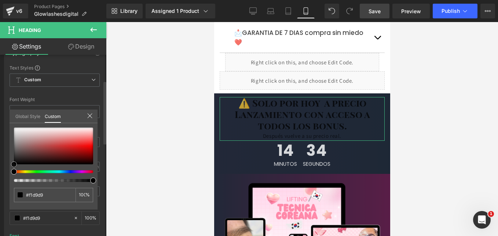
type input "#ffffff"
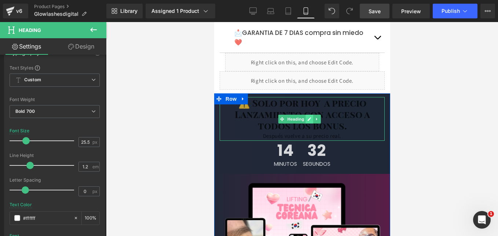
click at [310, 115] on link at bounding box center [309, 119] width 8 height 9
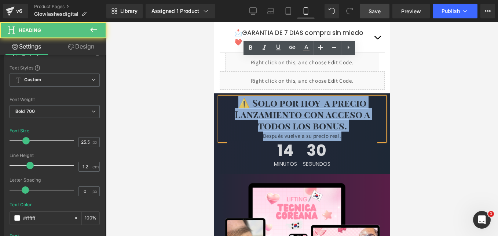
drag, startPoint x: 344, startPoint y: 94, endPoint x: 207, endPoint y: 62, distance: 140.7
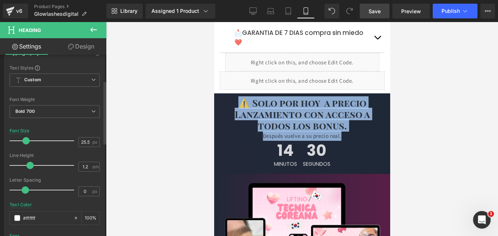
scroll to position [184, 0]
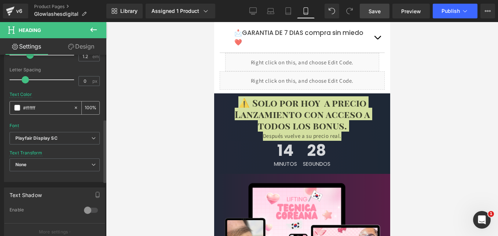
click at [18, 108] on span at bounding box center [17, 108] width 6 height 6
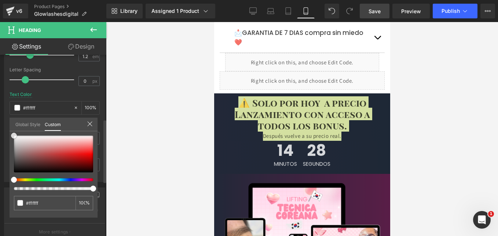
type input "#d28d8d"
type input "#ffffff"
drag, startPoint x: 4, startPoint y: 128, endPoint x: 3, endPoint y: 122, distance: 6.0
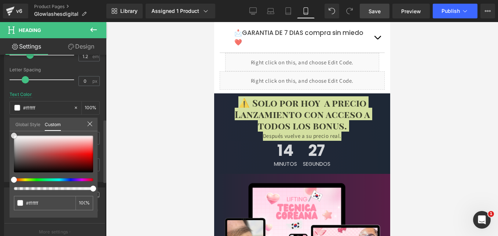
click at [3, 126] on div "Typography Text Styles Custom Heading 1 Heading 2 Heading 3 Heading 4 Heading 5…" at bounding box center [55, 56] width 110 height 252
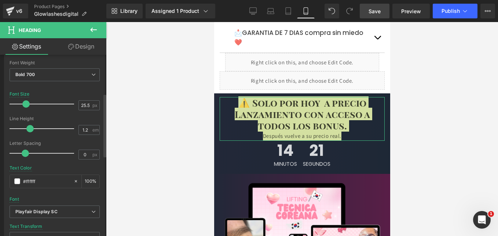
scroll to position [0, 0]
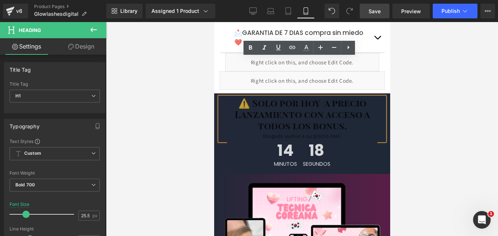
click at [282, 132] on span "Después vuelve a su precio real." at bounding box center [302, 135] width 79 height 7
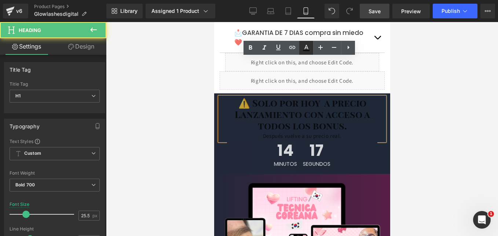
click at [309, 46] on icon at bounding box center [306, 47] width 9 height 9
type input "#000000"
type input "72"
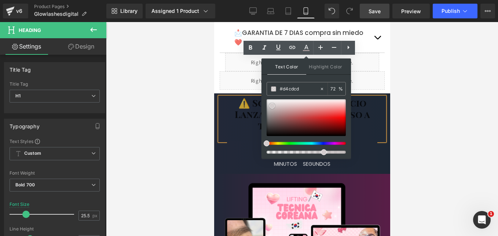
drag, startPoint x: 486, startPoint y: 128, endPoint x: 228, endPoint y: 72, distance: 264.6
click at [230, 97] on h1 "⚠️ Solo por hoy a precio Lanzamiento con acceso a todos los bonus." at bounding box center [301, 114] width 165 height 34
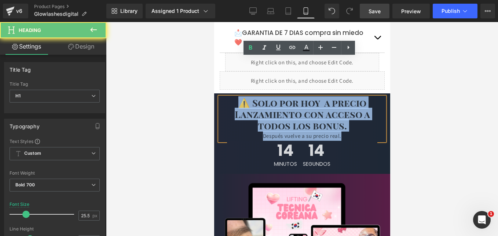
drag, startPoint x: 232, startPoint y: 64, endPoint x: 369, endPoint y: 94, distance: 139.7
click at [369, 97] on div "⚠️ Solo por hoy a precio Lanzamiento con acceso a todos los bonus. Después vuel…" at bounding box center [301, 119] width 165 height 44
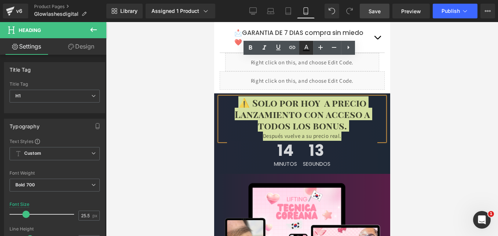
click at [309, 45] on icon at bounding box center [306, 47] width 9 height 9
type input "#000000"
type input "75"
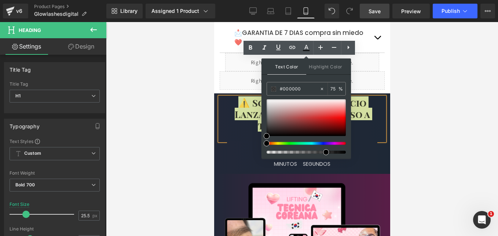
drag, startPoint x: 493, startPoint y: 117, endPoint x: 236, endPoint y: 73, distance: 261.1
click at [269, 103] on div at bounding box center [306, 117] width 79 height 37
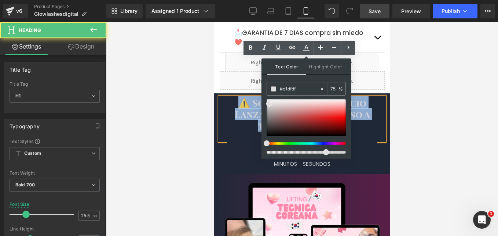
click at [235, 96] on span "⚠️ Solo por hoy a precio Lanzamiento con acceso a todos los bonus." at bounding box center [302, 113] width 135 height 35
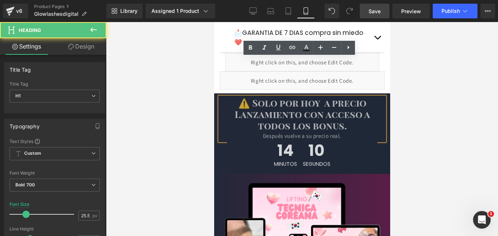
click at [339, 96] on span "⚠️ Solo por hoy a precio Lanzamiento con acceso a todos los bonus." at bounding box center [302, 113] width 135 height 35
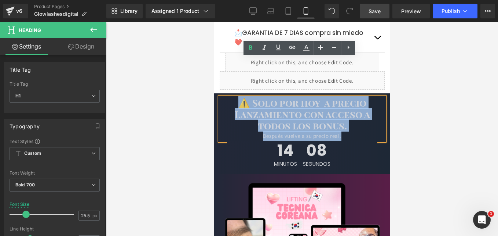
drag, startPoint x: 349, startPoint y: 95, endPoint x: 240, endPoint y: 63, distance: 114.5
click at [240, 97] on div "⚠️ Solo por hoy a precio Lanzamiento con acceso a todos los bonus. Después vuel…" at bounding box center [301, 119] width 165 height 44
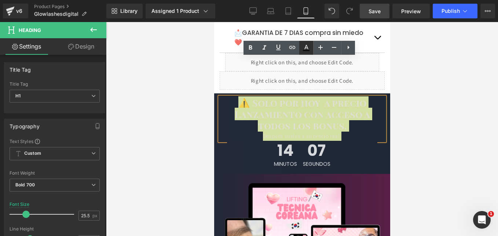
click at [306, 50] on icon at bounding box center [306, 47] width 9 height 9
type input "#000000"
type input "75"
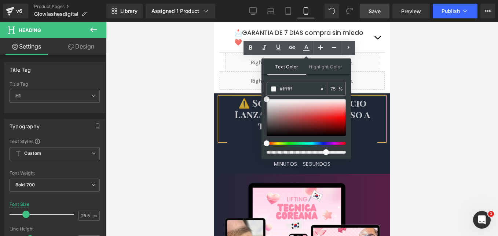
drag, startPoint x: 495, startPoint y: 138, endPoint x: 260, endPoint y: 92, distance: 239.5
click at [283, 79] on div "Text Color Highlight Color rgba(255, 255, 255, 0.75) #ffffff 75 % transparent t…" at bounding box center [307, 108] width 90 height 100
click at [227, 97] on h1 "⚠️ Solo por hoy a precio Lanzamiento con acceso a todos los bonus." at bounding box center [301, 114] width 165 height 34
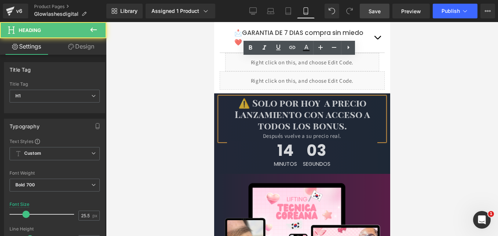
click at [282, 96] on span "⚠️ Solo por hoy a precio Lanzamiento con acceso a todos los bonus." at bounding box center [302, 113] width 135 height 35
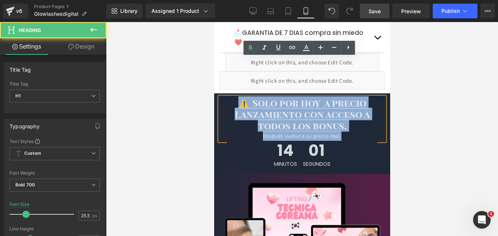
drag, startPoint x: 345, startPoint y: 97, endPoint x: 237, endPoint y: 65, distance: 111.9
click at [237, 97] on div "⚠️ Solo por hoy a precio Lanzamiento con acceso a todos los bonus. Después vuel…" at bounding box center [301, 119] width 165 height 44
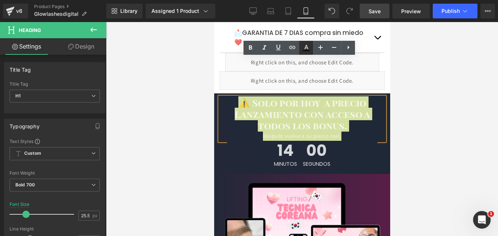
click at [307, 47] on icon at bounding box center [306, 47] width 9 height 9
type input "#000000"
type input "75"
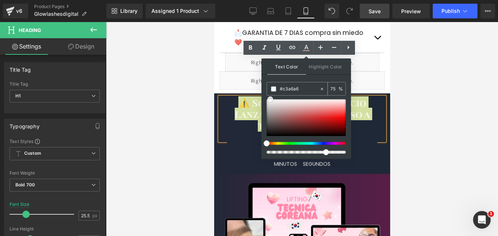
type input "#ffffff"
click at [270, 89] on div "#ffffff 75 %" at bounding box center [306, 120] width 79 height 76
click at [340, 90] on div "75 %" at bounding box center [337, 88] width 18 height 13
click at [334, 87] on input "75" at bounding box center [335, 88] width 8 height 8
type input "7"
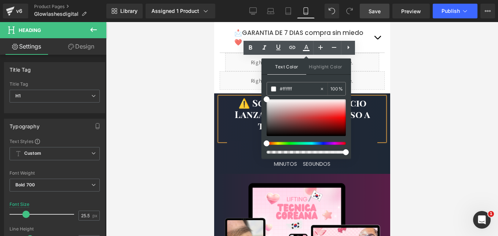
type input "100"
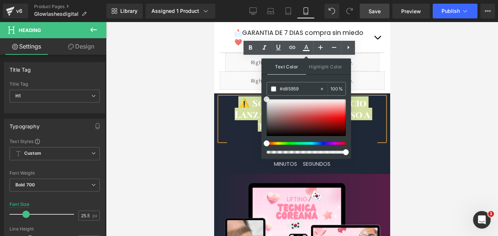
click at [316, 114] on div at bounding box center [306, 117] width 79 height 37
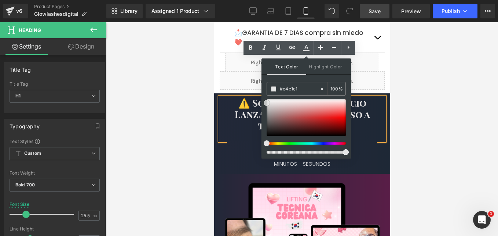
type input "#e6e4e4"
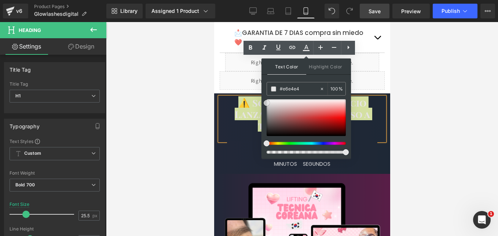
drag, startPoint x: 519, startPoint y: 133, endPoint x: 251, endPoint y: 97, distance: 270.1
click at [265, 77] on div "Text Color Highlight Color rgba(230, 228, 228, 1) #e6e4e4 100 % transparent tra…" at bounding box center [307, 108] width 90 height 100
click at [238, 96] on span "⚠️ Solo por hoy a precio Lanzamiento con acceso a todos los bonus." at bounding box center [302, 113] width 135 height 35
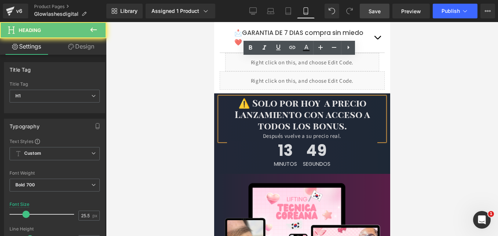
click at [367, 131] on div "Después vuelve a su precio real." at bounding box center [301, 136] width 165 height 10
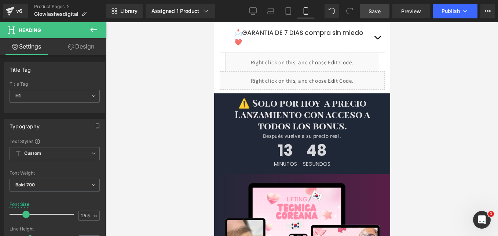
click at [482, 109] on div at bounding box center [302, 129] width 392 height 214
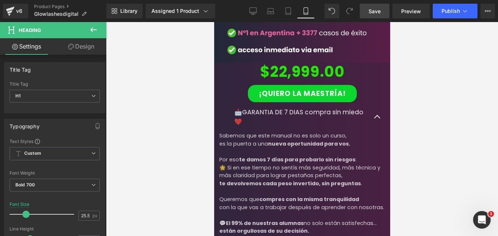
scroll to position [2002, 0]
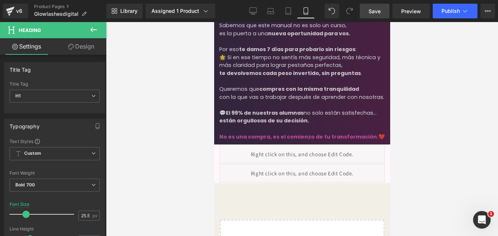
click at [369, 9] on span "Save" at bounding box center [375, 11] width 12 height 8
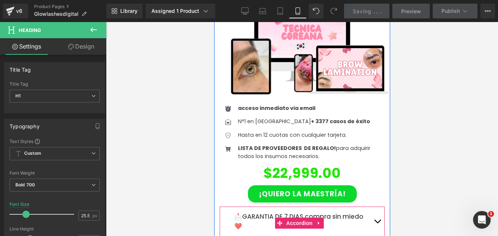
scroll to position [1452, 0]
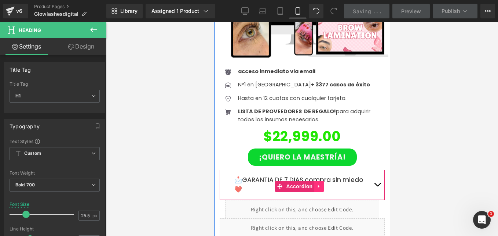
click at [321, 181] on link at bounding box center [319, 186] width 10 height 11
click at [321, 184] on icon at bounding box center [323, 186] width 5 height 5
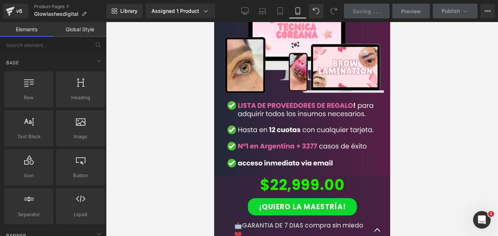
scroll to position [1856, 0]
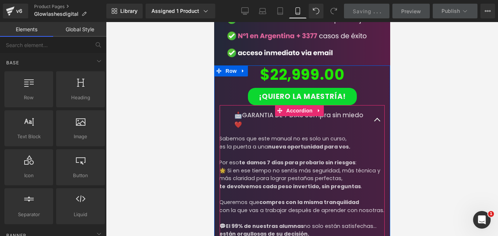
drag, startPoint x: 375, startPoint y: 75, endPoint x: 371, endPoint y: 74, distance: 4.3
click at [375, 105] on button "button" at bounding box center [377, 120] width 15 height 30
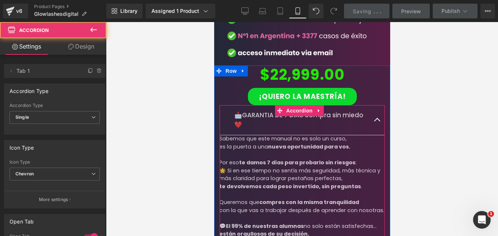
click at [377, 121] on span "button" at bounding box center [377, 121] width 0 height 0
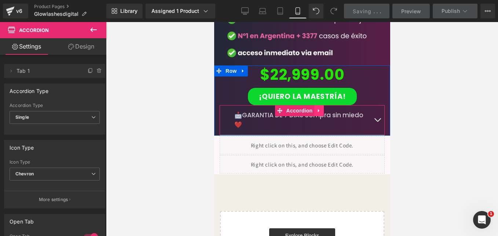
click at [319, 108] on icon at bounding box center [318, 111] width 5 height 6
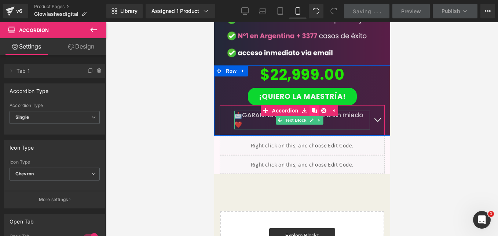
click at [312, 108] on icon at bounding box center [314, 110] width 5 height 5
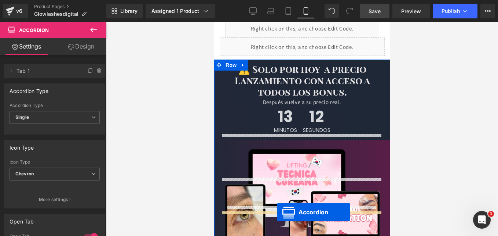
scroll to position [1489, 0]
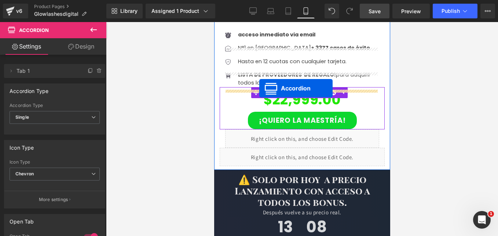
drag, startPoint x: 265, startPoint y: 138, endPoint x: 259, endPoint y: 88, distance: 50.3
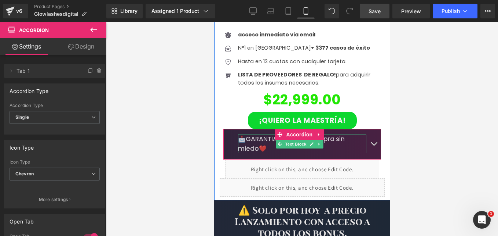
scroll to position [1415, 0]
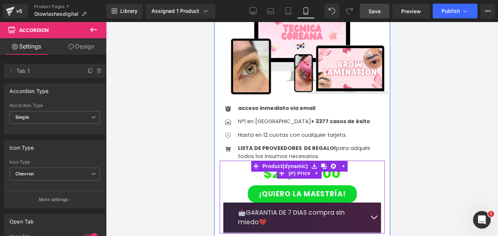
click at [237, 161] on div "$22,999.00" at bounding box center [302, 173] width 158 height 25
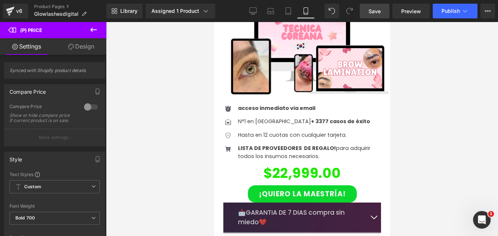
drag, startPoint x: 86, startPoint y: 46, endPoint x: 57, endPoint y: 107, distance: 67.3
click at [86, 46] on link "Design" at bounding box center [81, 46] width 53 height 17
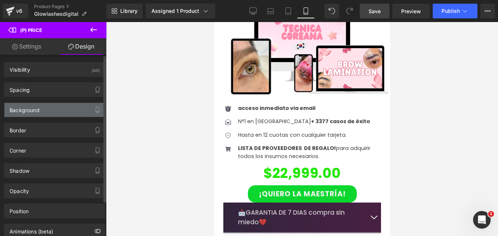
click at [53, 112] on div "Background" at bounding box center [54, 110] width 101 height 14
type input "transparent"
type input "0"
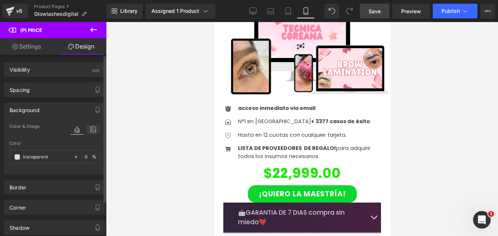
click at [91, 126] on icon at bounding box center [93, 129] width 13 height 10
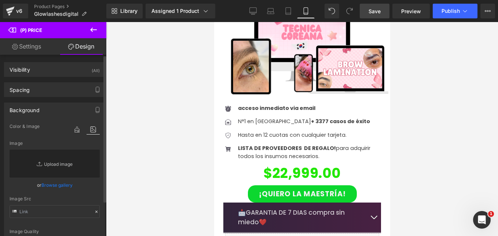
click at [56, 161] on link "Replace Image" at bounding box center [55, 163] width 90 height 28
click at [57, 210] on input "text" at bounding box center [55, 211] width 90 height 13
paste input "[URL][DOMAIN_NAME]"
type input "[URL][DOMAIN_NAME]"
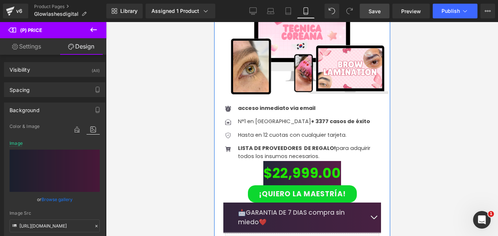
click at [216, 144] on div "Image Icon acceso inmediato via email Text Block Icon N°1 en Argentina + 3377 c…" at bounding box center [302, 132] width 176 height 275
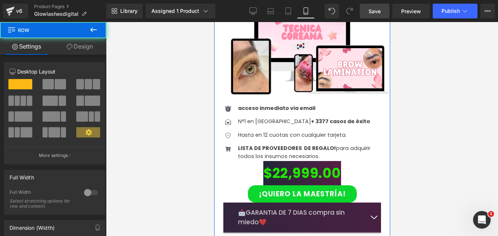
click at [226, 161] on div "$22,999.00" at bounding box center [302, 173] width 158 height 25
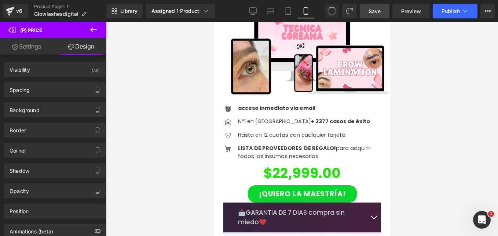
click at [255, 161] on div "$22,999.00" at bounding box center [302, 173] width 158 height 25
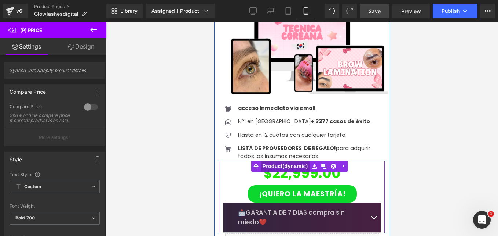
drag, startPoint x: 286, startPoint y: 128, endPoint x: 370, endPoint y: 72, distance: 101.2
click at [286, 160] on span "Product" at bounding box center [285, 165] width 49 height 11
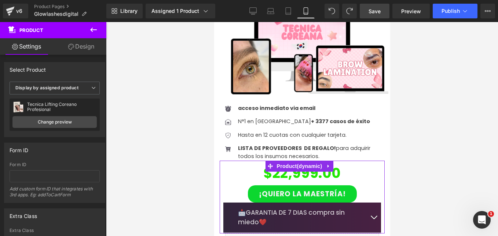
click at [89, 43] on link "Design" at bounding box center [81, 46] width 53 height 17
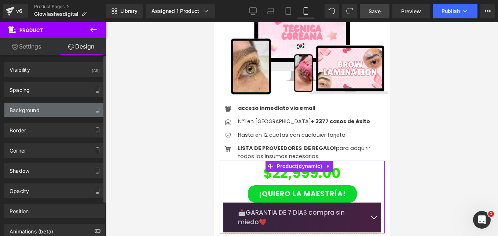
click at [65, 110] on div "Background" at bounding box center [54, 110] width 101 height 14
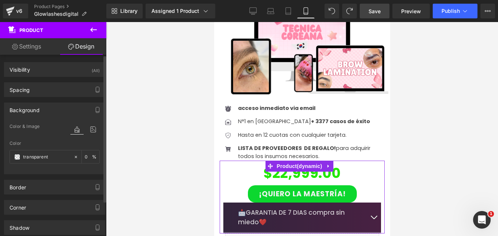
type input "transparent"
type input "0"
click at [88, 130] on icon at bounding box center [93, 129] width 13 height 10
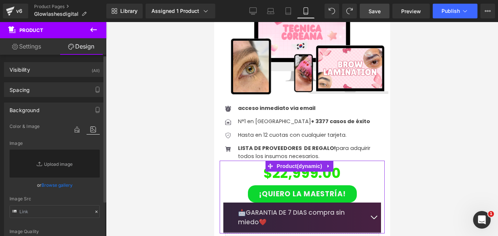
scroll to position [37, 0]
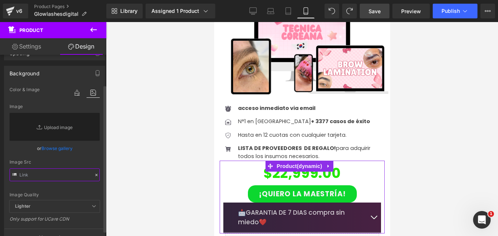
click at [46, 179] on input "text" at bounding box center [55, 174] width 90 height 13
paste input "[URL][DOMAIN_NAME]"
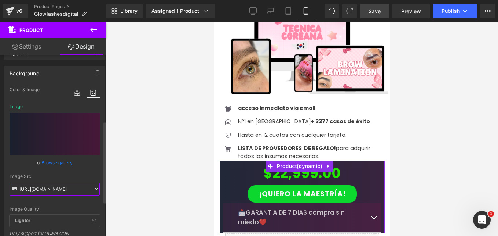
scroll to position [147, 0]
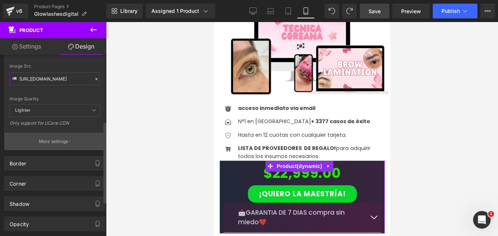
type input "[URL][DOMAIN_NAME]"
click at [44, 143] on p "More settings" at bounding box center [53, 141] width 29 height 7
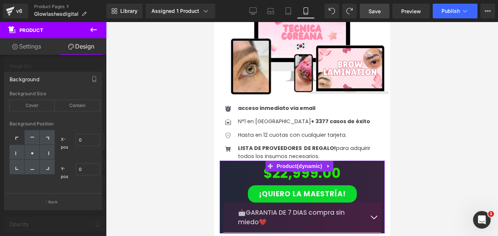
scroll to position [0, 0]
click at [17, 141] on div at bounding box center [17, 137] width 15 height 15
click at [33, 155] on div at bounding box center [32, 152] width 15 height 15
type input "50"
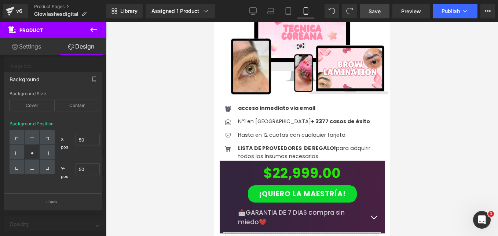
scroll to position [1342, 0]
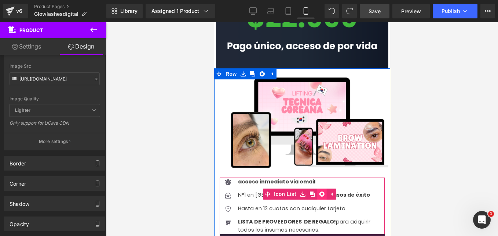
click at [319, 191] on icon at bounding box center [321, 193] width 5 height 5
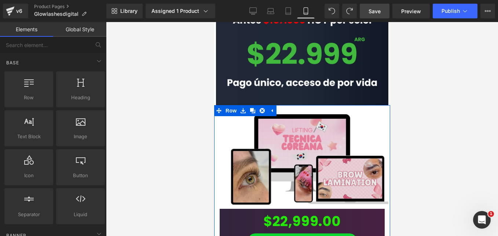
scroll to position [1268, 0]
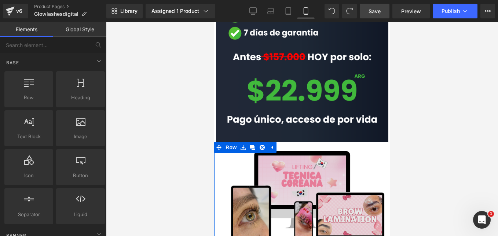
click at [261, 156] on img at bounding box center [302, 194] width 172 height 113
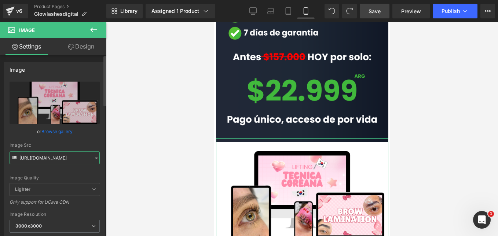
click at [68, 159] on input "https://cdn.shopify.com/s/files/1/0663/2269/4232/files/Pink_White_Girly_Dreamy_…" at bounding box center [55, 157] width 90 height 13
click at [67, 158] on input "https://cdn.shopify.com/s/files/1/0663/2269/4232/files/Pink_White_Girly_Dreamy_…" at bounding box center [55, 157] width 90 height 13
click at [65, 157] on input "https://cdn.shopify.com/s/files/1/0663/2269/4232/files/Pink_White_Girly_Dreamy_…" at bounding box center [55, 157] width 90 height 13
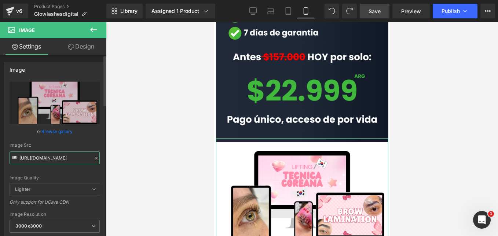
click at [65, 157] on input "https://cdn.shopify.com/s/files/1/0663/2269/4232/files/Pink_White_Girly_Dreamy_…" at bounding box center [55, 157] width 90 height 13
paste input "Heading_4.png?v=1757806665"
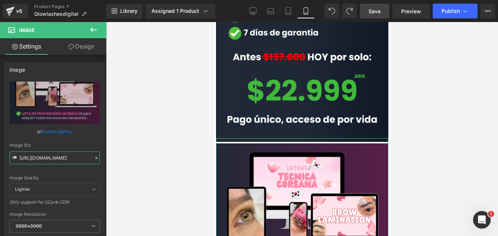
type input "https://cdn.shopify.com/s/files/1/0663/2269/4232/files/Heading_4_3000x3000.png?…"
click at [81, 47] on link "Design" at bounding box center [81, 46] width 53 height 17
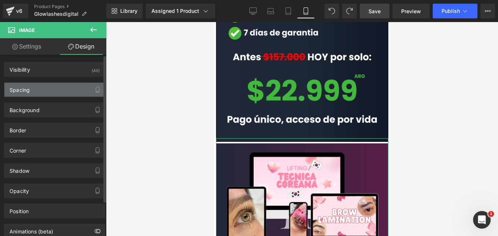
type input "-10"
type input "0"
type input "-10"
type input "14"
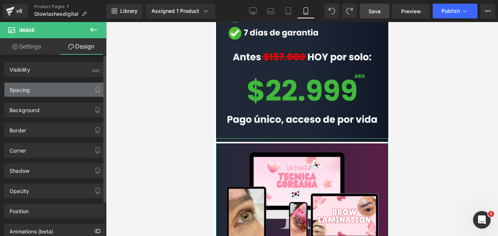
type input "0"
click at [48, 91] on div "Spacing" at bounding box center [54, 90] width 101 height 14
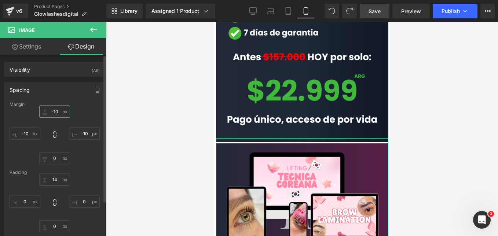
click at [57, 113] on input "-10" at bounding box center [54, 111] width 31 height 12
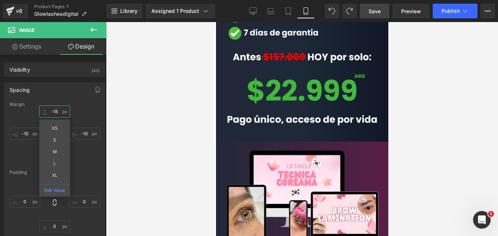
type input "-15"
click at [159, 92] on div at bounding box center [302, 129] width 392 height 214
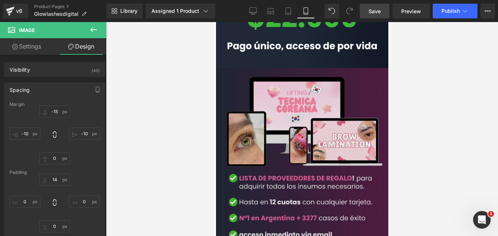
scroll to position [1415, 0]
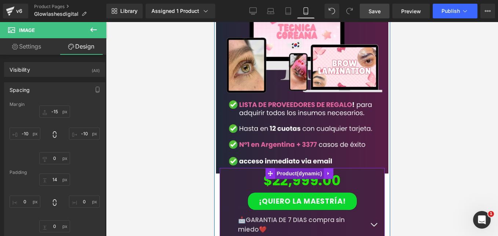
click at [284, 168] on span "Product" at bounding box center [299, 173] width 49 height 11
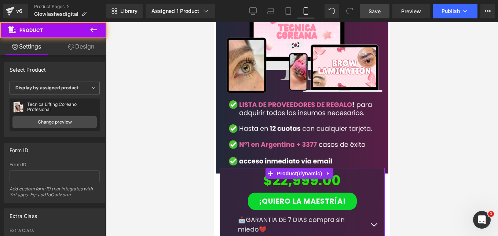
click at [75, 52] on link "Design" at bounding box center [81, 46] width 53 height 17
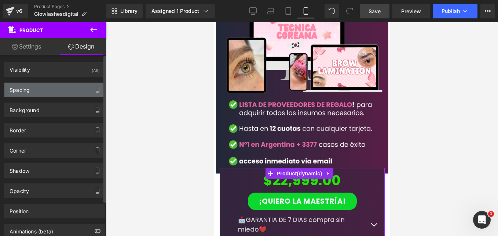
click at [58, 89] on div "Spacing" at bounding box center [54, 90] width 101 height 14
type input "-15"
type input "0"
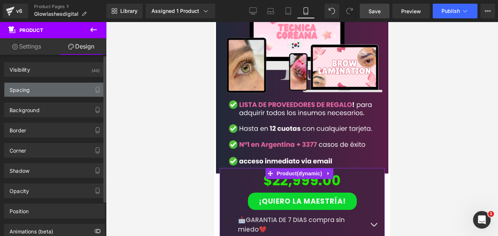
type input "1"
type input "10"
type input "1"
type input "10"
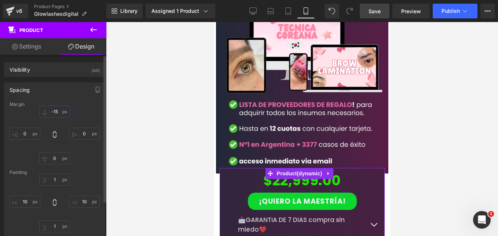
click at [55, 110] on input "-15" at bounding box center [54, 111] width 31 height 12
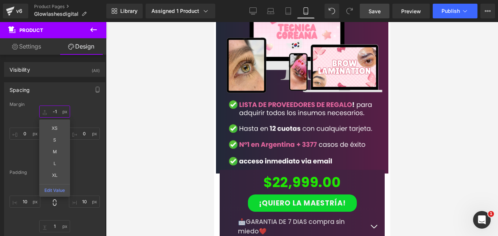
type input "-"
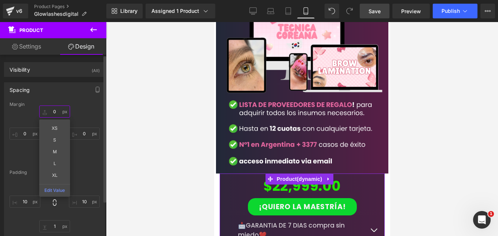
type input "0"
click at [90, 119] on div "0 0 XS S M L XL Edit Value 0px 0 0px 0 0px 0" at bounding box center [55, 134] width 90 height 59
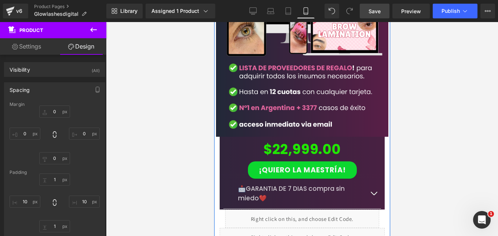
scroll to position [1489, 0]
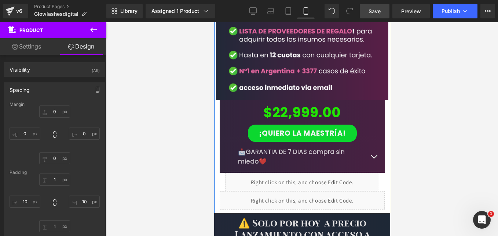
click at [217, 117] on div "Image $22,999.00 (P) Price ¡Quiero la Maestría! (P) Cart Button 📩GARANTIA DE 7 …" at bounding box center [302, 65] width 176 height 288
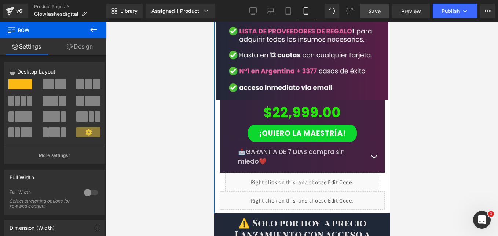
drag, startPoint x: 81, startPoint y: 48, endPoint x: 47, endPoint y: 112, distance: 71.6
click at [81, 48] on link "Design" at bounding box center [79, 46] width 53 height 17
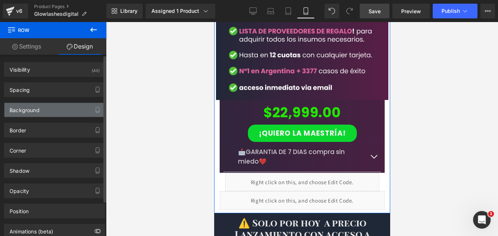
click at [47, 112] on div "Background" at bounding box center [54, 110] width 101 height 14
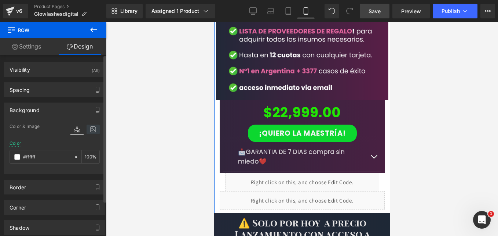
click at [89, 128] on icon at bounding box center [93, 129] width 13 height 10
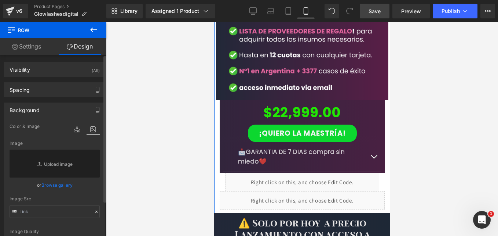
scroll to position [73, 0]
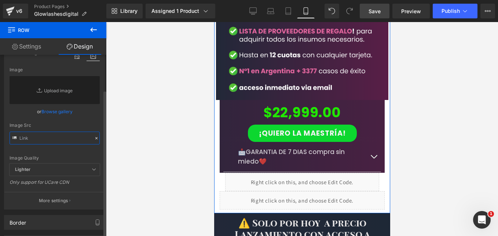
click at [53, 137] on input "text" at bounding box center [55, 137] width 90 height 13
paste input "https://cdn.shopify.com/s/files/1/0663/2269/4232/files/Heading_4.png?v=17578066…"
type input "https://cdn.shopify.com/s/files/1/0663/2269/4232/files/Heading_4.png?v=17578066…"
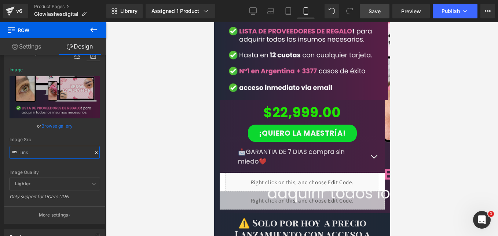
scroll to position [0, 0]
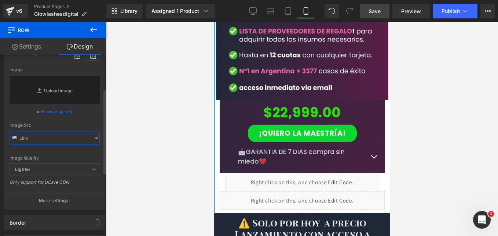
paste input "[URL][DOMAIN_NAME]"
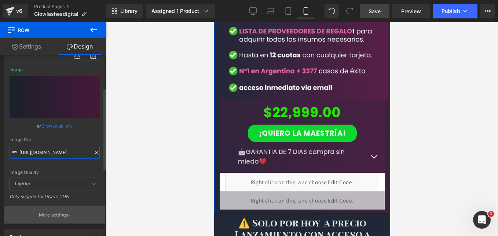
type input "[URL][DOMAIN_NAME]"
click at [53, 214] on p "More settings" at bounding box center [53, 214] width 29 height 7
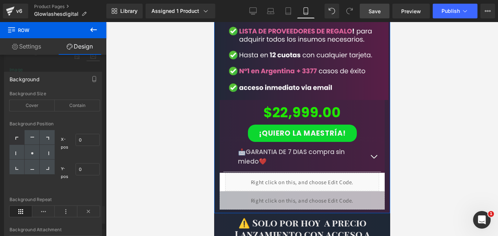
scroll to position [0, 0]
click at [34, 153] on icon at bounding box center [32, 153] width 4 height 4
type input "50"
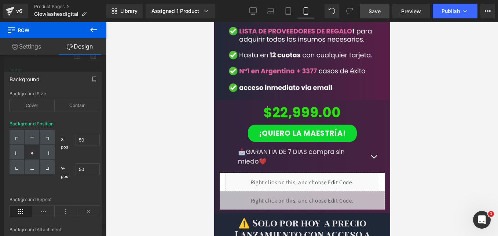
click at [144, 127] on div at bounding box center [302, 129] width 392 height 214
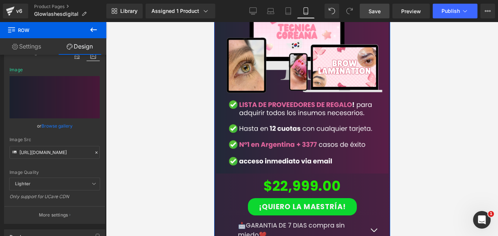
scroll to position [1489, 0]
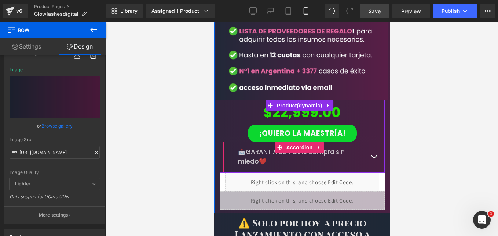
click at [369, 142] on button "button" at bounding box center [373, 157] width 15 height 30
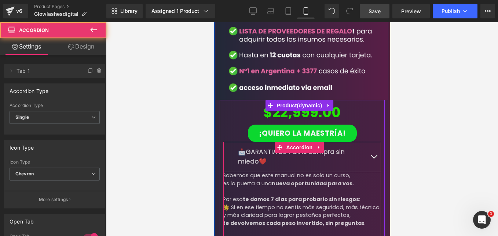
click at [374, 158] on span "button" at bounding box center [374, 158] width 0 height 0
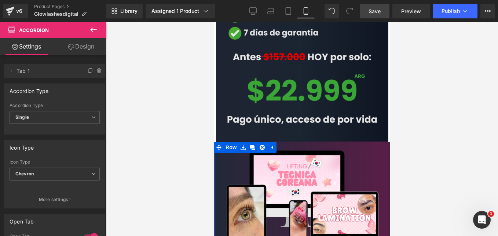
scroll to position [1195, 0]
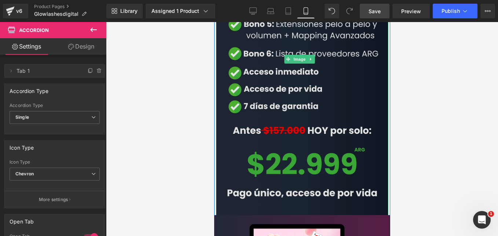
click at [227, 150] on img at bounding box center [302, 59] width 172 height 312
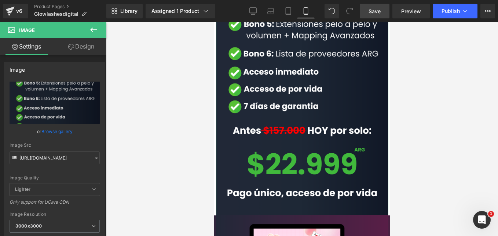
click at [81, 50] on link "Design" at bounding box center [81, 46] width 53 height 17
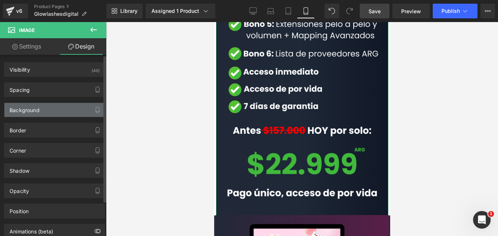
type input "-10"
type input "0"
type input "-10"
type input "14"
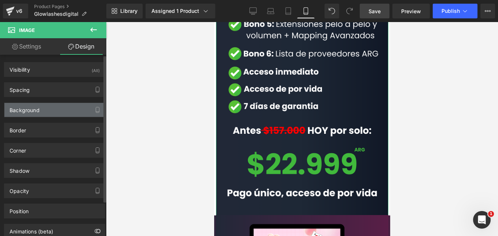
type input "0"
type input "transparent"
type input "0"
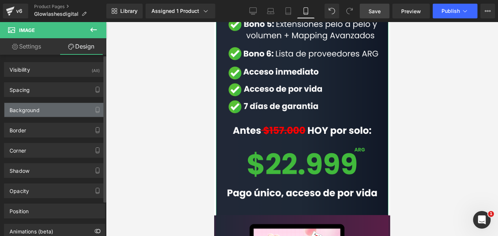
click at [48, 110] on div "Background" at bounding box center [54, 110] width 101 height 14
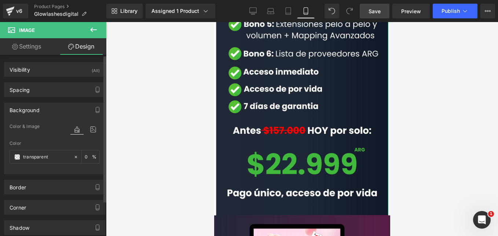
click at [52, 97] on div "Spacing Margin -10px -10 -10px -10 0px 0 -10px -10 Padding 14px 14 0px 0 0px 0 …" at bounding box center [54, 89] width 101 height 15
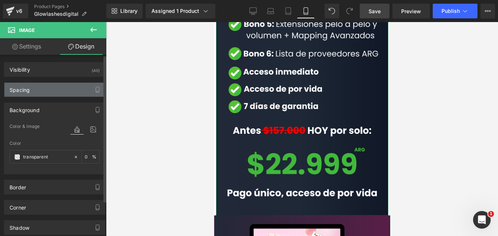
click at [54, 89] on div "Spacing" at bounding box center [54, 90] width 101 height 14
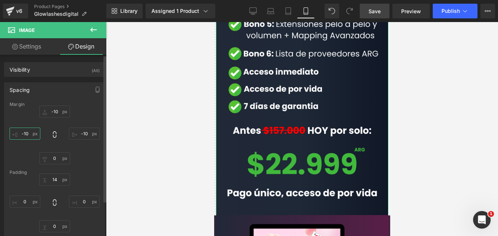
click at [29, 132] on input "-10" at bounding box center [25, 133] width 31 height 12
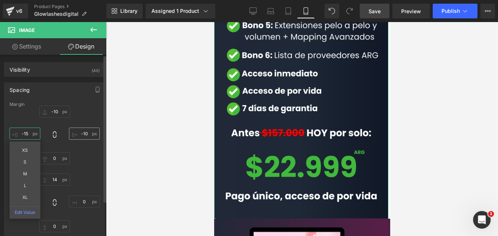
type input "-15"
click at [87, 132] on input "-10" at bounding box center [84, 133] width 31 height 12
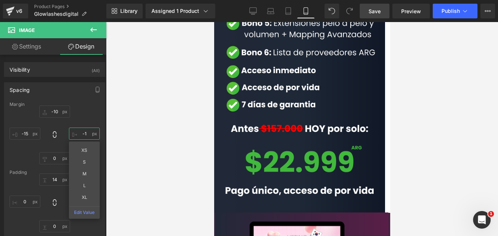
type input "-15"
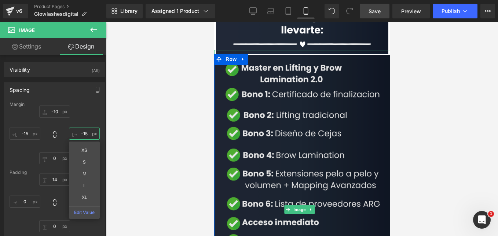
scroll to position [938, 0]
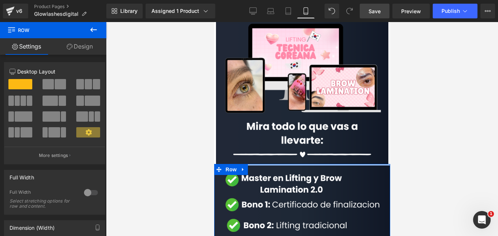
click at [257, 164] on div at bounding box center [302, 165] width 176 height 2
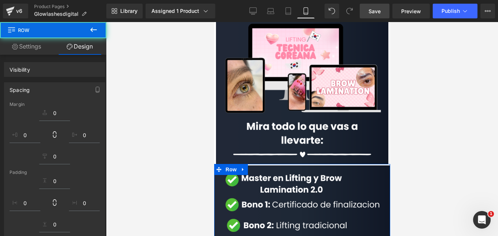
click at [257, 164] on div at bounding box center [302, 165] width 176 height 2
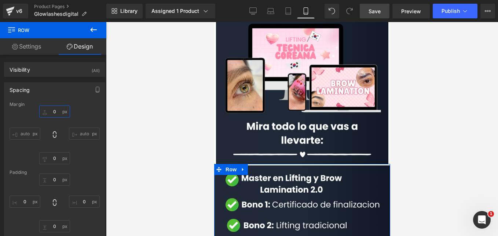
click at [58, 111] on input "0" at bounding box center [54, 111] width 31 height 12
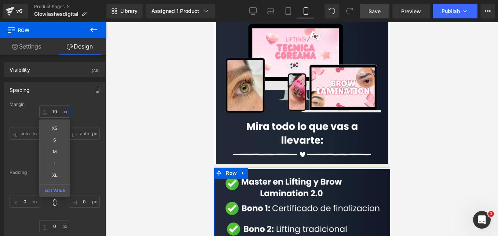
type input "10¿"
type input "¿"
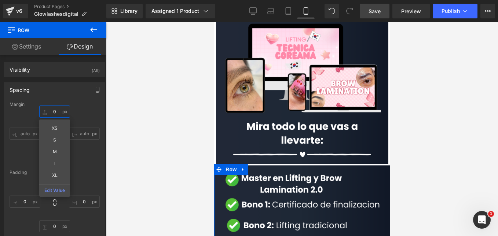
type input "¿"
click at [239, 160] on div at bounding box center [302, 161] width 176 height 2
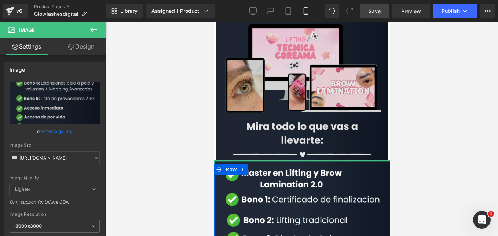
drag, startPoint x: 240, startPoint y: 135, endPoint x: 364, endPoint y: 139, distance: 124.5
click at [243, 117] on div "Liquid Row Image Row Image Row Image Row Liquid Row Row Liquid Mira como se ve …" at bounding box center [302, 230] width 176 height 2292
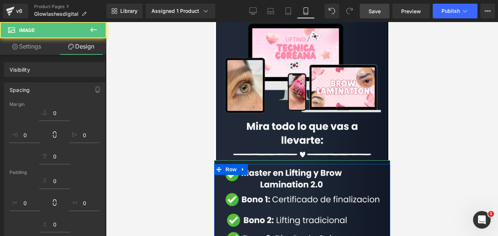
click at [170, 108] on div at bounding box center [302, 129] width 392 height 214
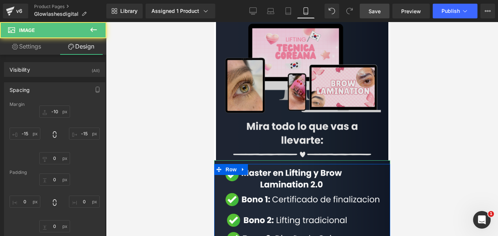
click at [227, 107] on img at bounding box center [302, 71] width 172 height 186
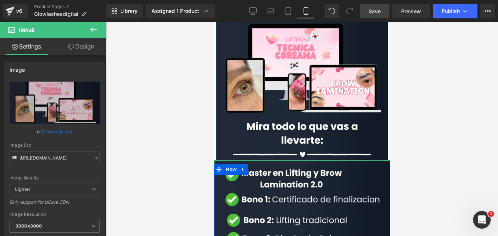
click at [86, 51] on link "Design" at bounding box center [81, 46] width 53 height 17
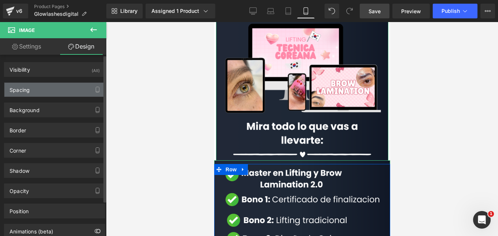
click at [47, 90] on div "Spacing" at bounding box center [54, 90] width 101 height 14
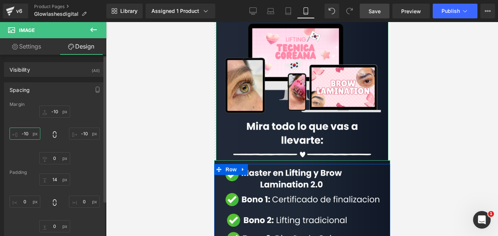
click at [29, 132] on input "-10" at bounding box center [25, 133] width 31 height 12
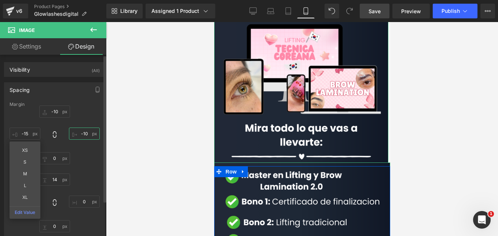
click at [87, 132] on input "-10" at bounding box center [84, 133] width 31 height 12
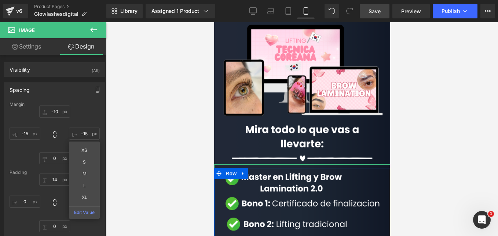
click at [205, 95] on div at bounding box center [302, 129] width 392 height 214
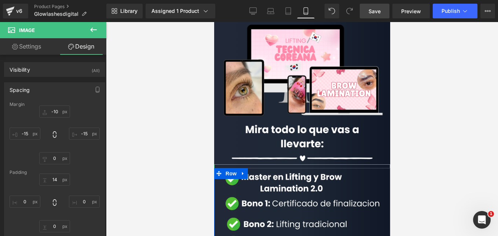
click at [174, 130] on div at bounding box center [302, 129] width 392 height 214
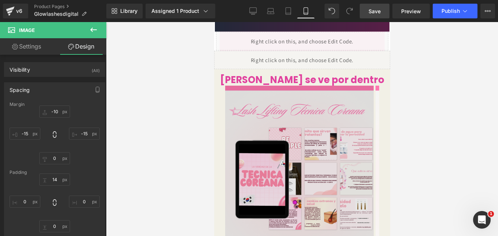
scroll to position [571, 0]
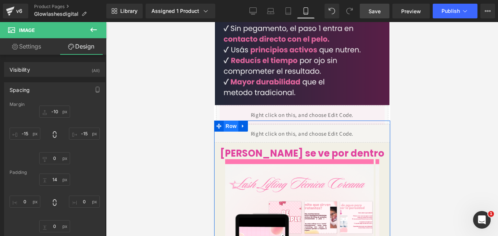
click at [231, 120] on span "Row" at bounding box center [231, 125] width 15 height 11
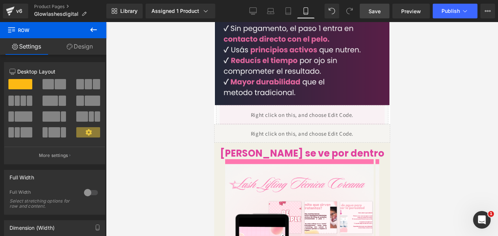
click at [93, 37] on button at bounding box center [94, 30] width 26 height 16
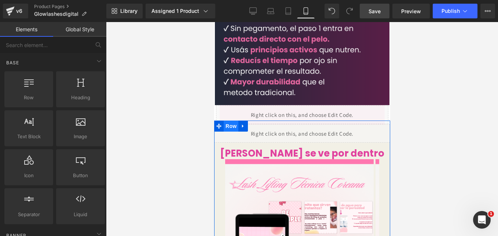
click at [229, 120] on span "Row" at bounding box center [231, 125] width 15 height 11
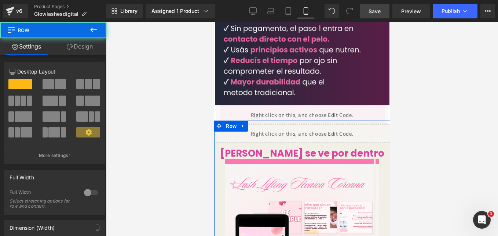
click at [83, 54] on link "Design" at bounding box center [79, 46] width 53 height 17
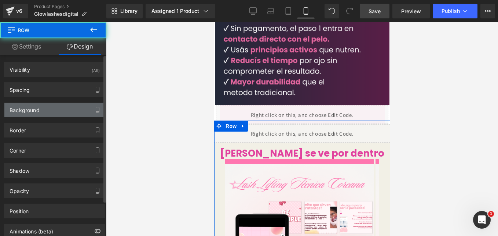
click at [41, 110] on div "Background" at bounding box center [54, 110] width 101 height 14
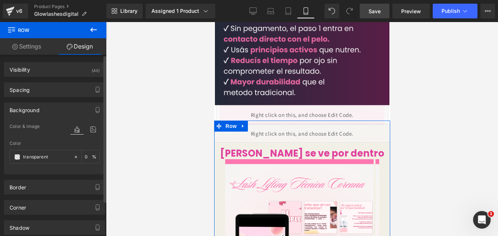
click at [95, 122] on div at bounding box center [84, 129] width 29 height 20
click at [88, 131] on icon at bounding box center [93, 129] width 13 height 10
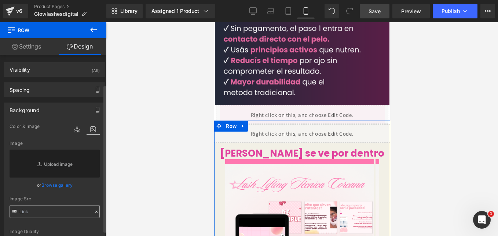
scroll to position [37, 0]
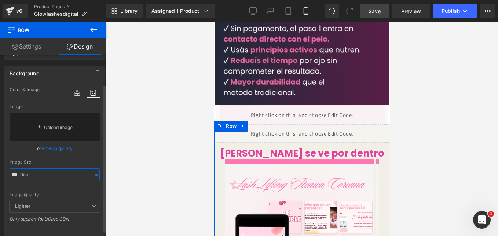
click at [59, 176] on input "text" at bounding box center [55, 174] width 90 height 13
paste input "[URL][DOMAIN_NAME]"
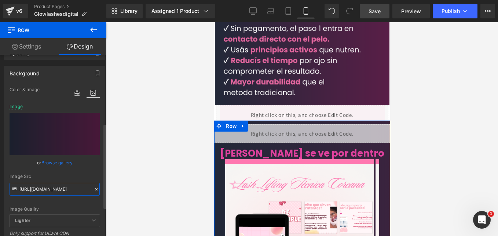
scroll to position [147, 0]
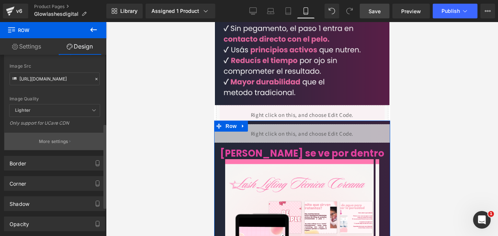
click at [56, 143] on p "More settings" at bounding box center [53, 141] width 29 height 7
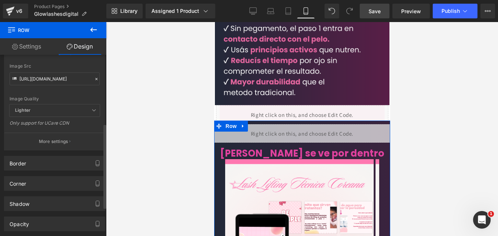
scroll to position [0, 0]
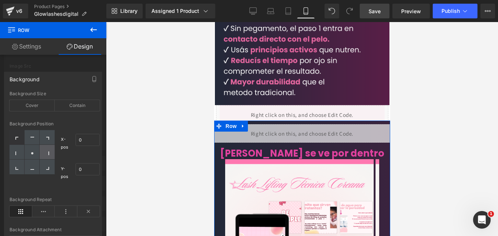
drag, startPoint x: 34, startPoint y: 154, endPoint x: 52, endPoint y: 153, distance: 17.7
click at [34, 155] on div at bounding box center [32, 152] width 15 height 15
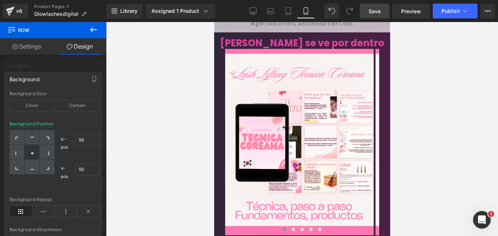
scroll to position [571, 0]
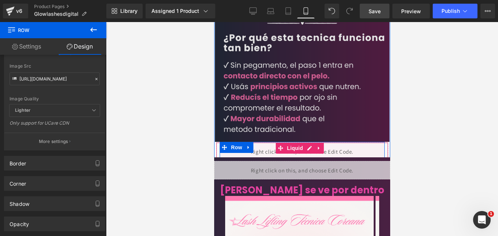
scroll to position [498, 0]
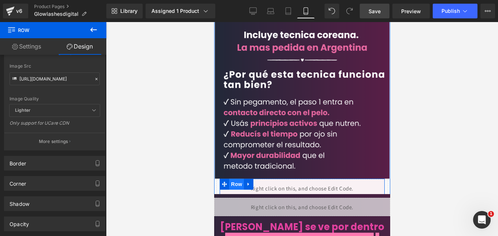
click at [234, 178] on span "Row" at bounding box center [236, 183] width 15 height 11
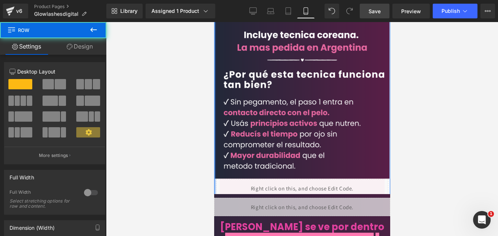
drag, startPoint x: 215, startPoint y: 164, endPoint x: 210, endPoint y: 163, distance: 4.9
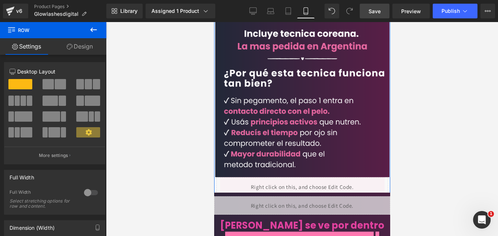
click at [204, 178] on div at bounding box center [302, 129] width 392 height 214
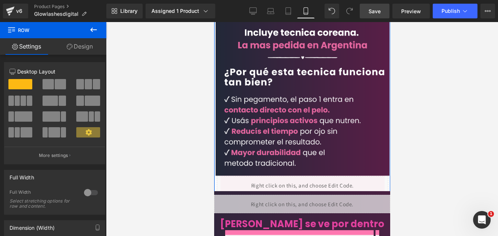
click at [196, 200] on div at bounding box center [302, 129] width 392 height 214
click at [205, 203] on div at bounding box center [302, 129] width 392 height 214
click at [212, 207] on div at bounding box center [302, 129] width 392 height 214
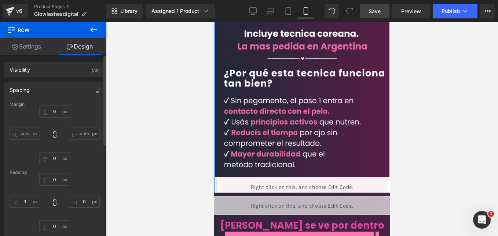
scroll to position [37, 0]
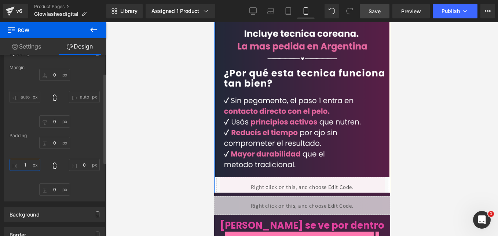
click at [28, 167] on input "1" at bounding box center [25, 165] width 31 height 12
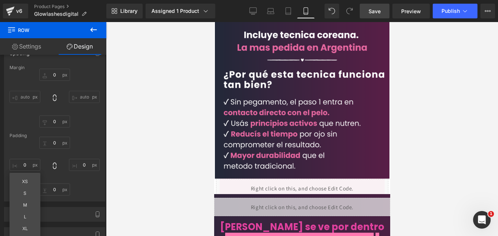
click at [160, 153] on div at bounding box center [302, 129] width 392 height 214
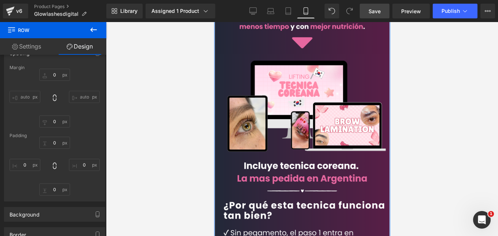
scroll to position [514, 0]
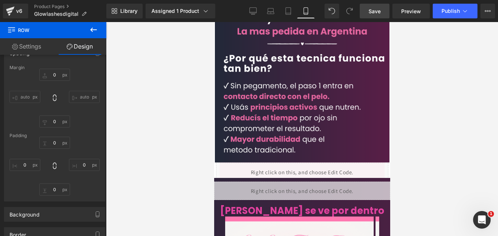
click at [371, 15] on span "Save" at bounding box center [375, 11] width 12 height 8
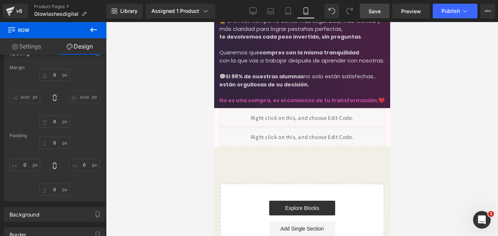
scroll to position [1980, 0]
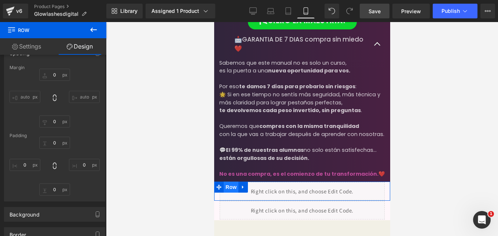
click at [226, 181] on span "Row" at bounding box center [231, 186] width 15 height 11
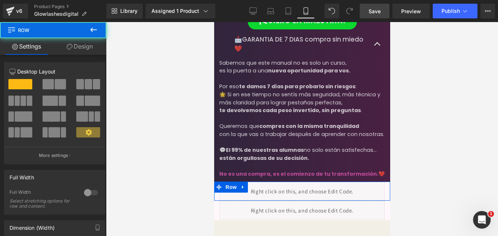
drag, startPoint x: 92, startPoint y: 52, endPoint x: 57, endPoint y: 107, distance: 64.9
click at [92, 52] on link "Design" at bounding box center [79, 46] width 53 height 17
click at [0, 0] on div "Background" at bounding box center [0, 0] width 0 height 0
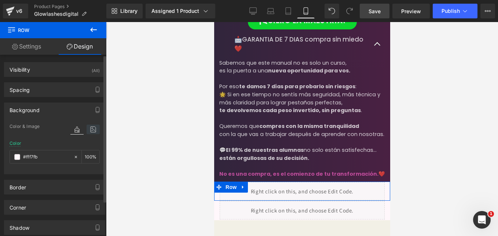
click at [90, 129] on icon at bounding box center [93, 129] width 13 height 10
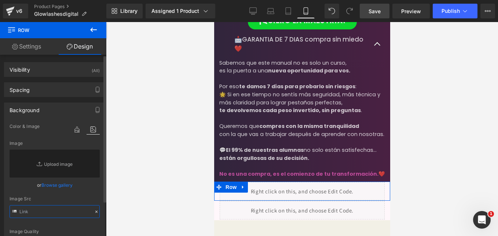
click at [46, 210] on input "text" at bounding box center [55, 211] width 90 height 13
paste input "[URL][DOMAIN_NAME]"
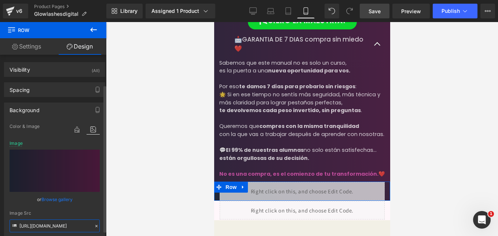
scroll to position [73, 0]
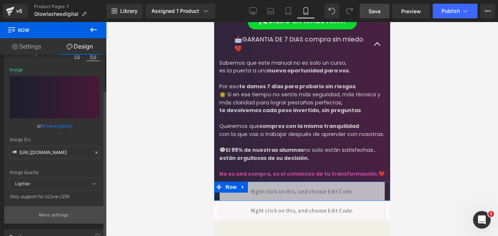
click at [49, 210] on button "More settings" at bounding box center [54, 214] width 101 height 17
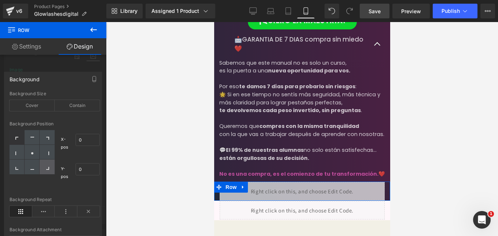
scroll to position [0, 0]
click at [36, 152] on div at bounding box center [32, 152] width 15 height 15
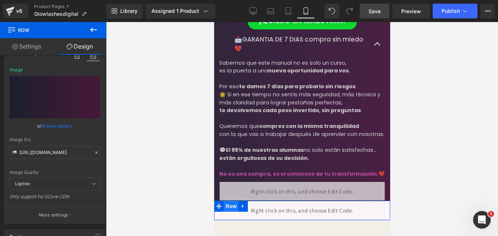
click at [231, 200] on span "Row" at bounding box center [231, 205] width 15 height 11
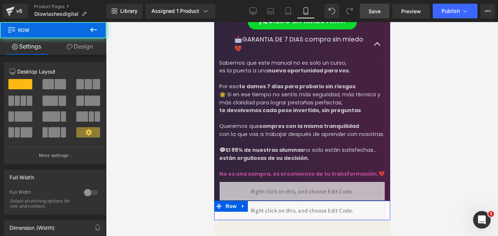
click at [84, 50] on link "Design" at bounding box center [79, 46] width 53 height 17
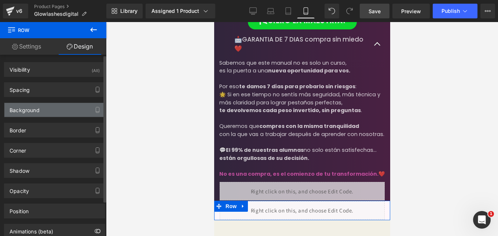
click at [38, 112] on div "Background" at bounding box center [25, 108] width 30 height 10
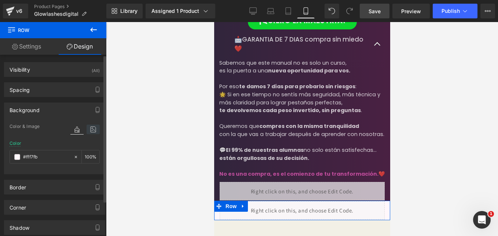
click at [91, 130] on icon at bounding box center [93, 129] width 13 height 10
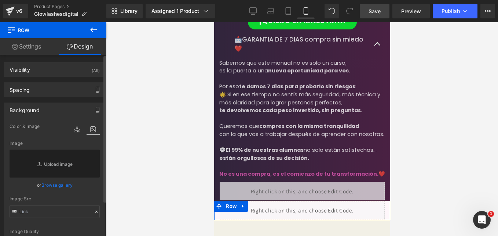
scroll to position [110, 0]
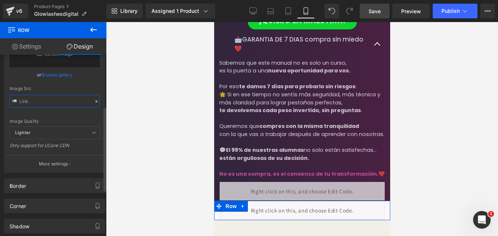
click at [44, 105] on input "text" at bounding box center [55, 101] width 90 height 13
paste input "[URL][DOMAIN_NAME]"
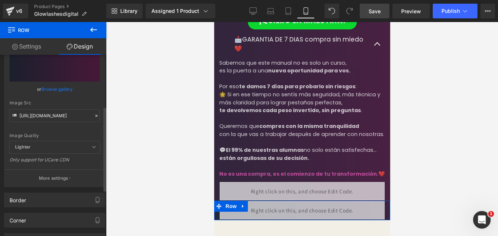
click at [57, 162] on div "Only support for UCare CDN" at bounding box center [55, 162] width 90 height 11
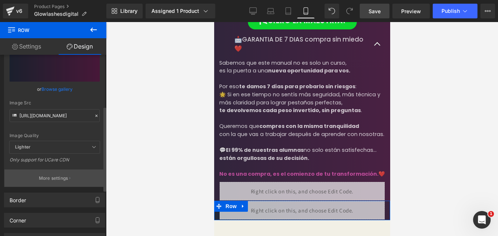
click at [54, 175] on p "More settings" at bounding box center [53, 178] width 29 height 7
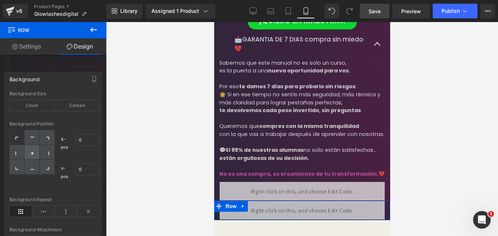
click at [33, 152] on icon at bounding box center [32, 153] width 4 height 4
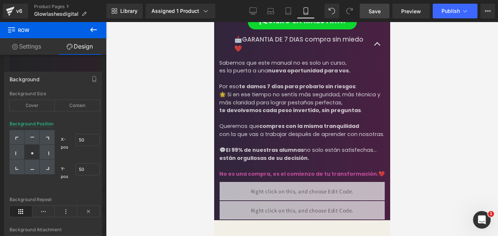
click at [188, 176] on div at bounding box center [302, 129] width 392 height 214
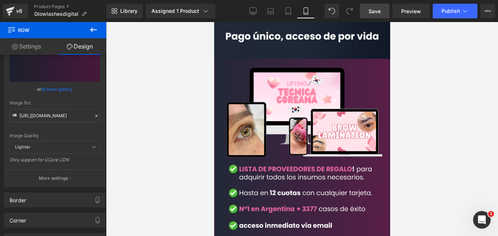
scroll to position [1466, 0]
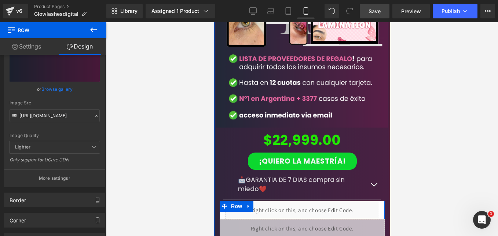
click at [237, 200] on span "Row" at bounding box center [236, 205] width 15 height 11
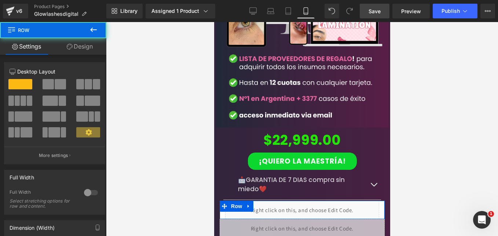
click at [83, 52] on link "Design" at bounding box center [79, 46] width 53 height 17
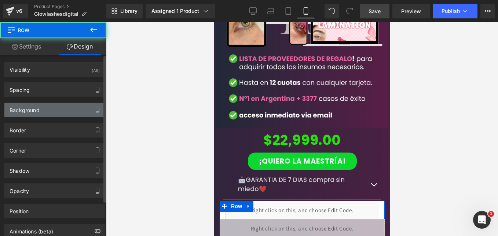
click at [38, 109] on div "Background" at bounding box center [25, 108] width 30 height 10
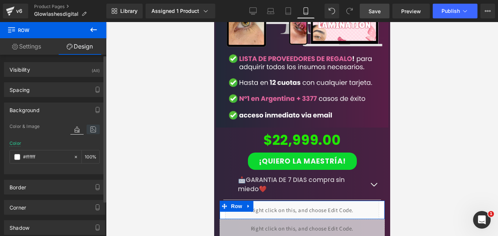
click at [92, 128] on icon at bounding box center [93, 129] width 13 height 10
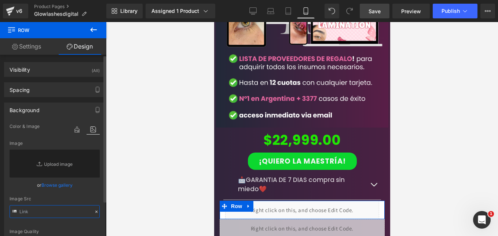
click at [37, 213] on input "text" at bounding box center [55, 211] width 90 height 13
paste input "[URL][DOMAIN_NAME]"
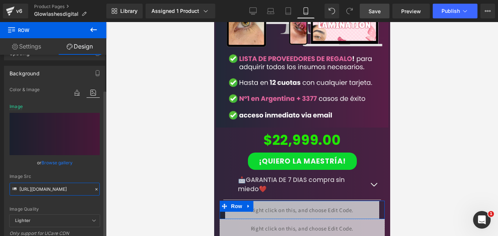
scroll to position [184, 0]
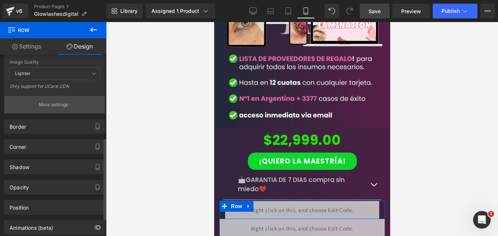
click at [42, 109] on button "More settings" at bounding box center [54, 104] width 101 height 17
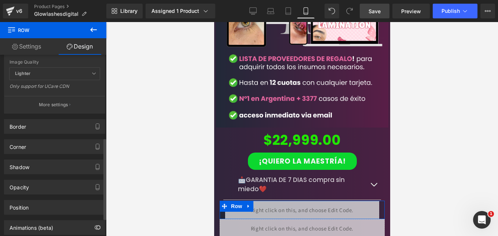
scroll to position [0, 0]
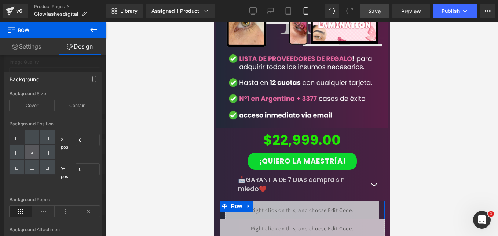
click at [30, 150] on div at bounding box center [32, 152] width 15 height 15
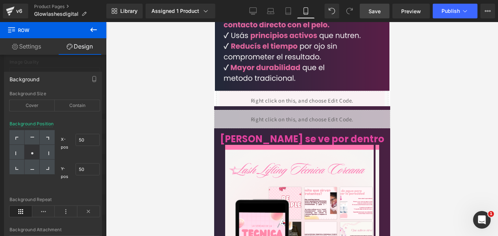
scroll to position [732, 0]
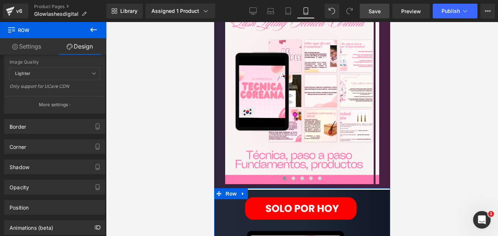
click at [214, 22] on div at bounding box center [214, 22] width 0 height 0
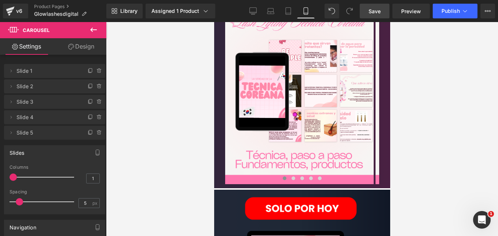
click at [228, 151] on img at bounding box center [299, 91] width 149 height 186
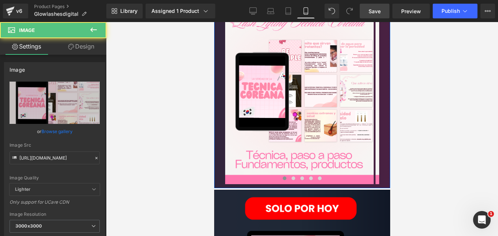
click at [217, 152] on div "Liquid Mira como se ve por dentro Heading Image Image Image Image Image ‹ › Car…" at bounding box center [302, 75] width 176 height 225
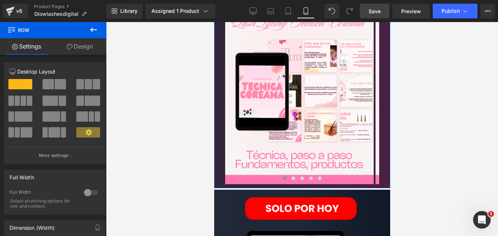
click at [78, 43] on link "Design" at bounding box center [79, 46] width 53 height 17
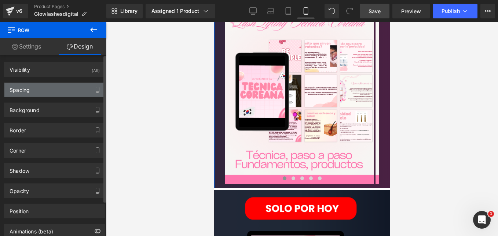
click at [50, 94] on div "Spacing" at bounding box center [54, 90] width 101 height 14
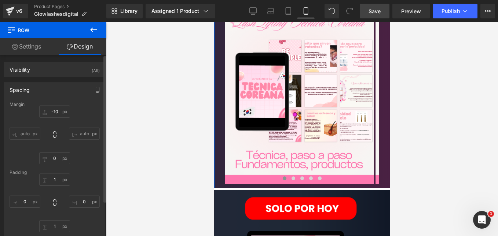
scroll to position [37, 0]
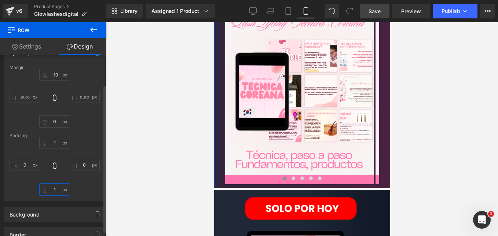
click at [61, 190] on input "1" at bounding box center [54, 189] width 31 height 12
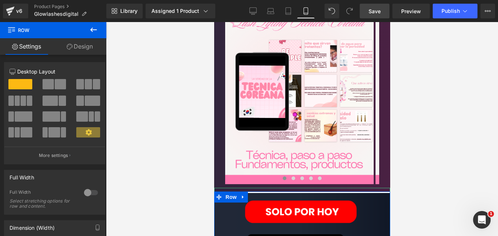
click at [262, 191] on div at bounding box center [302, 192] width 176 height 2
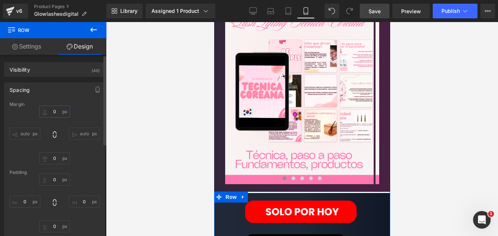
click at [54, 112] on input "0" at bounding box center [54, 111] width 31 height 12
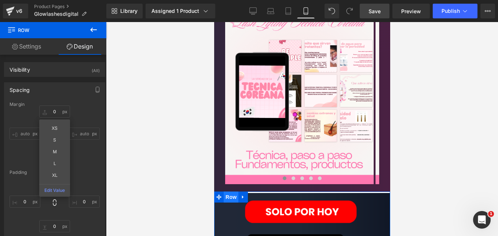
click at [226, 191] on span "Row" at bounding box center [231, 196] width 15 height 11
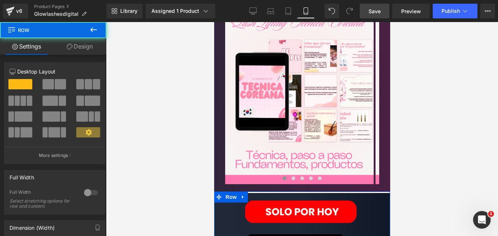
click at [82, 43] on link "Design" at bounding box center [79, 46] width 53 height 17
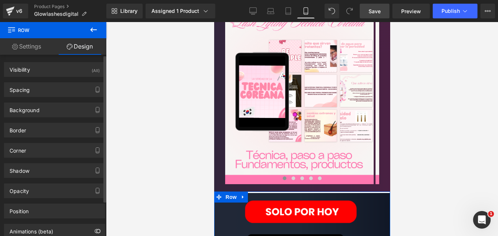
click at [54, 91] on div "Spacing" at bounding box center [54, 90] width 101 height 14
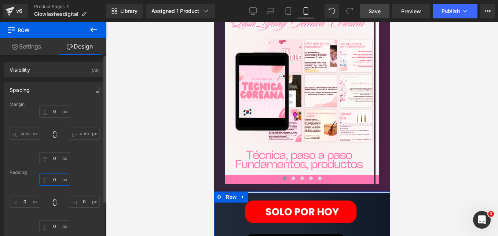
click at [57, 178] on input "0" at bounding box center [54, 179] width 31 height 12
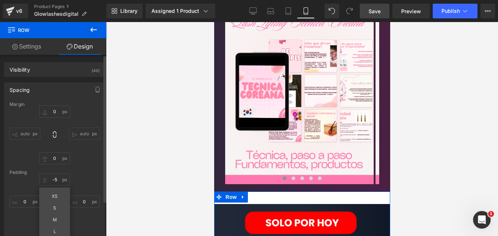
click at [86, 178] on div "-5 -5 XS S M L XL Edit Value 0px 0 0px 0 0px 0" at bounding box center [55, 202] width 90 height 59
click at [53, 179] on input "-5" at bounding box center [54, 179] width 31 height 12
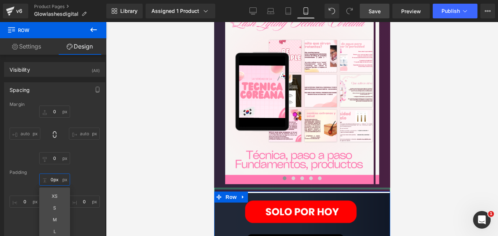
drag, startPoint x: 277, startPoint y: 172, endPoint x: 278, endPoint y: 168, distance: 4.5
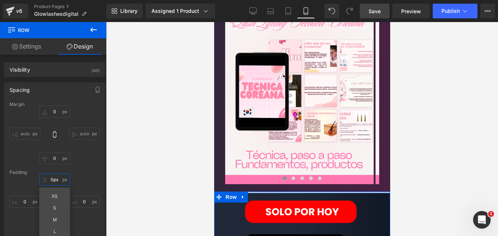
click at [271, 191] on div at bounding box center [302, 192] width 176 height 2
click at [56, 178] on input "0px" at bounding box center [54, 179] width 31 height 12
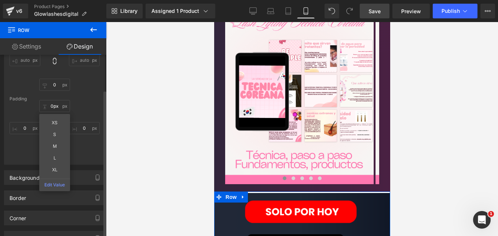
click at [87, 112] on div "0px 0px XS S M L XL Edit Value 0px 0 0px 0 0px 0" at bounding box center [55, 129] width 90 height 59
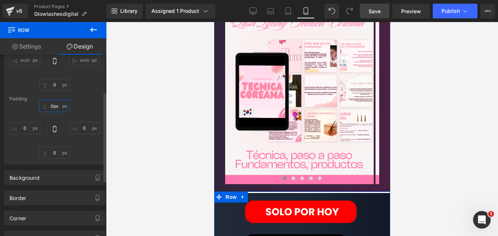
click at [58, 105] on input "0px" at bounding box center [54, 106] width 31 height 12
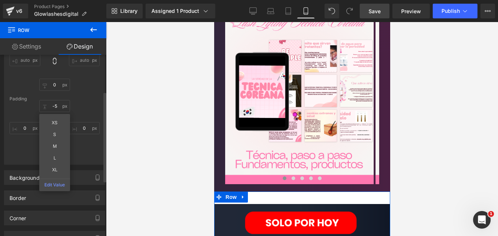
click at [92, 86] on div "0px 0 auto auto 0px 0 auto auto" at bounding box center [55, 61] width 90 height 59
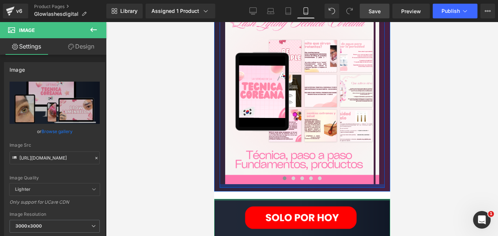
drag, startPoint x: 264, startPoint y: 180, endPoint x: 269, endPoint y: 166, distance: 15.0
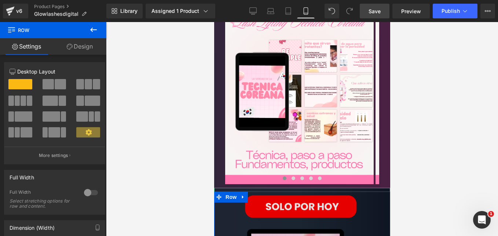
drag, startPoint x: 263, startPoint y: 171, endPoint x: 251, endPoint y: 183, distance: 16.6
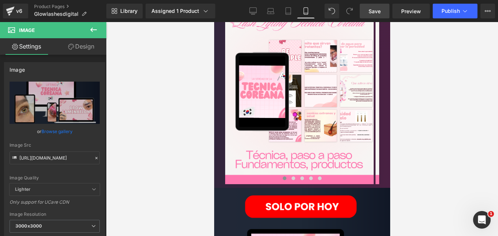
click at [184, 164] on div at bounding box center [302, 129] width 392 height 214
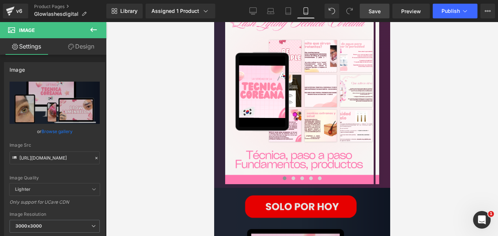
scroll to position [806, 0]
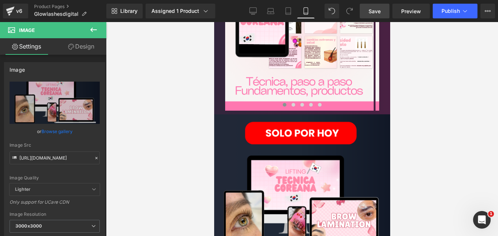
click at [374, 14] on span "Save" at bounding box center [375, 11] width 12 height 8
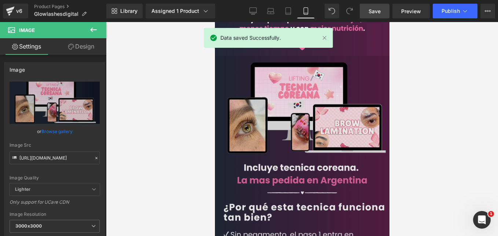
scroll to position [475, 0]
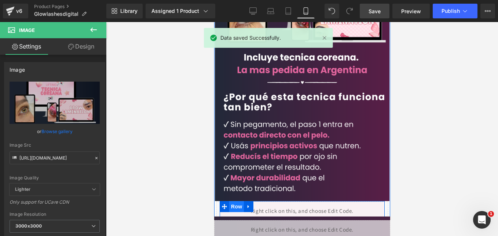
click at [231, 201] on span "Row" at bounding box center [236, 206] width 15 height 11
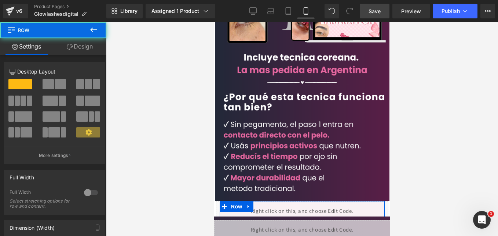
click at [88, 42] on link "Design" at bounding box center [79, 46] width 53 height 17
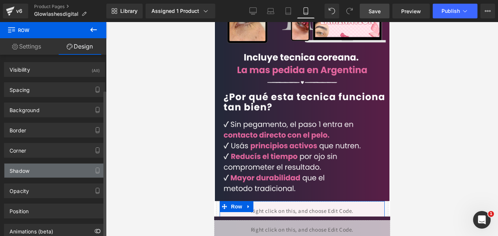
scroll to position [43, 0]
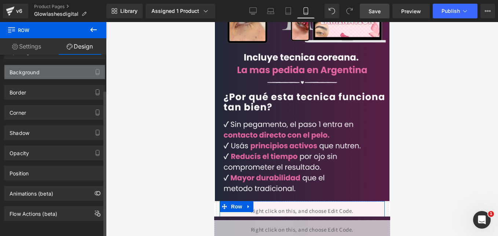
click at [41, 68] on div "Background" at bounding box center [54, 72] width 101 height 14
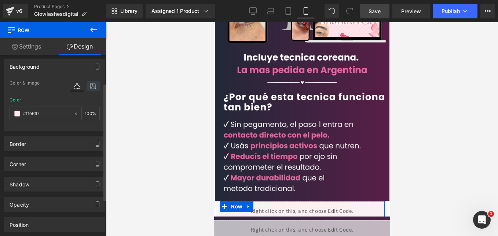
click at [91, 86] on icon at bounding box center [93, 86] width 13 height 10
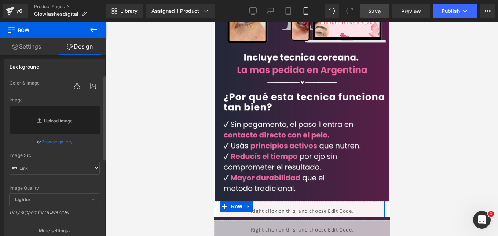
click at [34, 176] on div "Image Quality Lighter Lightest Lighter Lighter Lightest Only support for UCare …" at bounding box center [55, 136] width 90 height 115
click at [41, 167] on input "text" at bounding box center [55, 167] width 90 height 13
paste input "[URL][DOMAIN_NAME]"
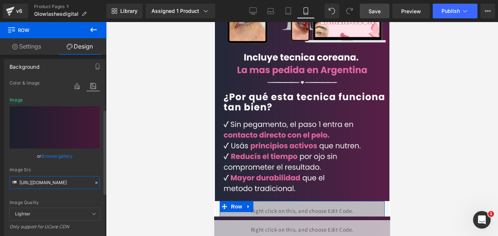
scroll to position [117, 0]
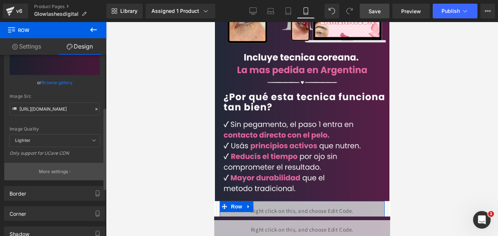
click at [49, 170] on p "More settings" at bounding box center [53, 171] width 29 height 7
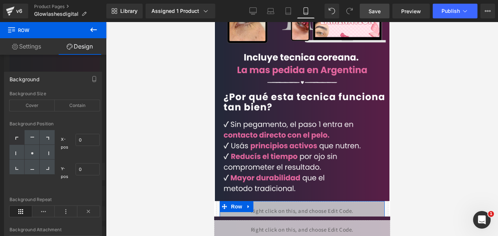
scroll to position [0, 0]
click at [34, 155] on div at bounding box center [32, 152] width 15 height 15
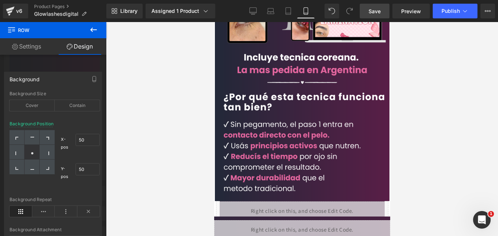
click at [366, 10] on link "Save" at bounding box center [375, 11] width 30 height 15
drag, startPoint x: 407, startPoint y: 11, endPoint x: 390, endPoint y: 1, distance: 19.2
click at [407, 11] on span "Preview" at bounding box center [412, 11] width 20 height 8
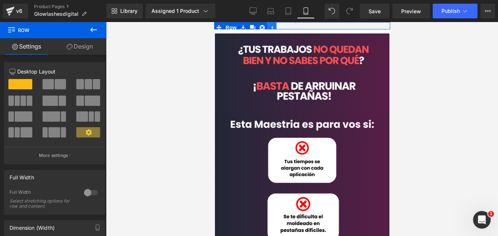
drag, startPoint x: 266, startPoint y: 31, endPoint x: 267, endPoint y: 25, distance: 5.6
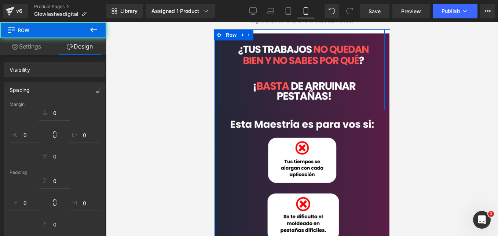
click at [265, 32] on div "Image Row" at bounding box center [301, 69] width 165 height 81
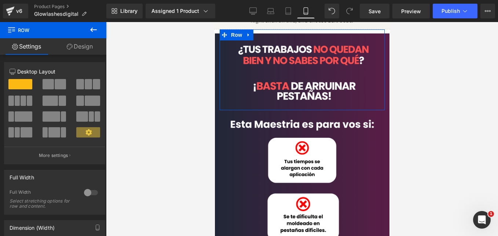
click at [80, 48] on link "Design" at bounding box center [79, 46] width 53 height 17
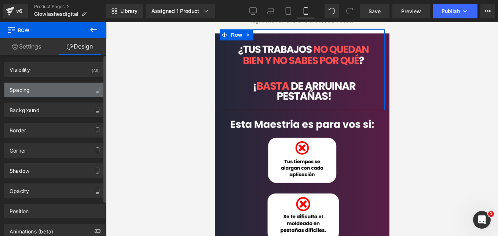
click at [51, 90] on div "Spacing" at bounding box center [54, 90] width 101 height 14
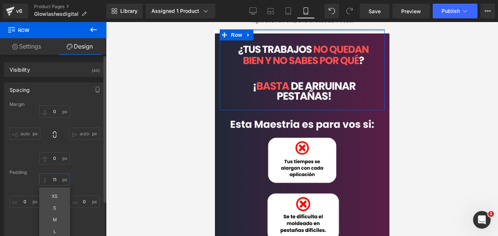
click at [54, 179] on input "11" at bounding box center [54, 179] width 31 height 12
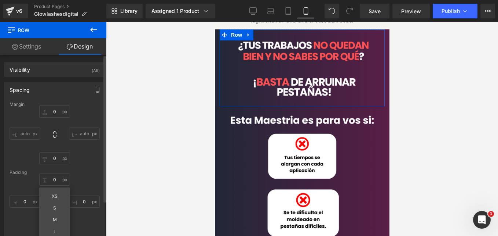
click at [84, 116] on div "0px 0 auto auto 0px 0 auto auto" at bounding box center [55, 134] width 90 height 59
click at [28, 203] on input "0" at bounding box center [25, 201] width 31 height 12
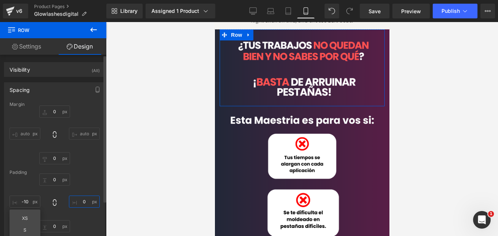
click at [82, 201] on input "0" at bounding box center [84, 201] width 31 height 12
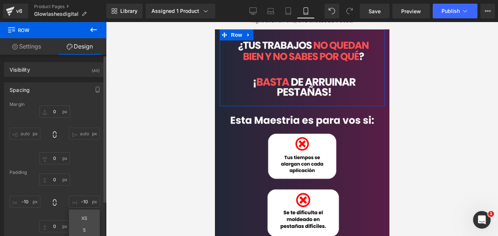
click at [99, 185] on div "Margin 0px 0 auto auto 0px 0 auto auto Padding 0 0 -10 -10 XS S M L XL Edit Val…" at bounding box center [54, 170] width 101 height 136
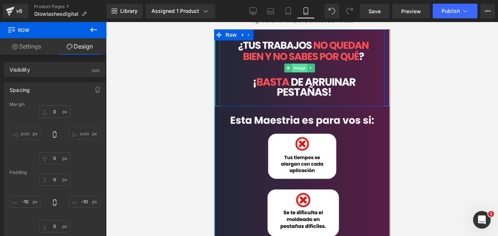
click at [299, 66] on span "Image" at bounding box center [299, 67] width 15 height 9
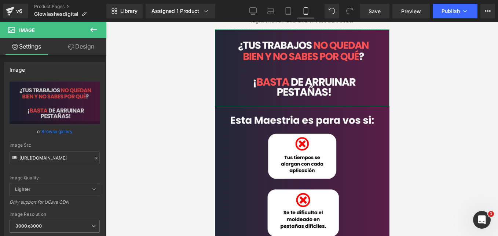
click at [84, 46] on link "Design" at bounding box center [81, 46] width 53 height 17
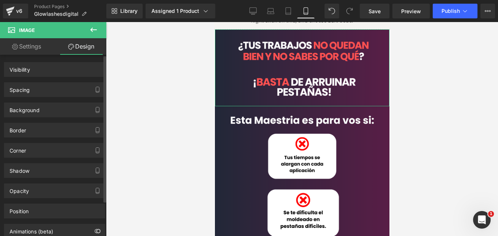
click at [76, 100] on div "Background" at bounding box center [55, 107] width 110 height 20
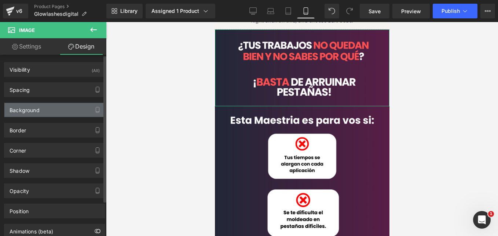
click at [68, 107] on div "Background" at bounding box center [54, 110] width 101 height 14
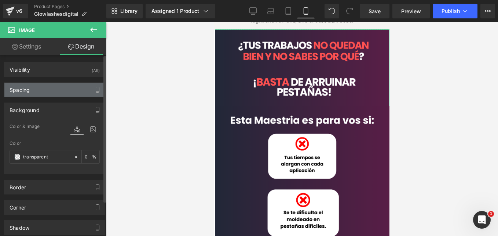
click at [56, 88] on div "Spacing" at bounding box center [54, 90] width 101 height 14
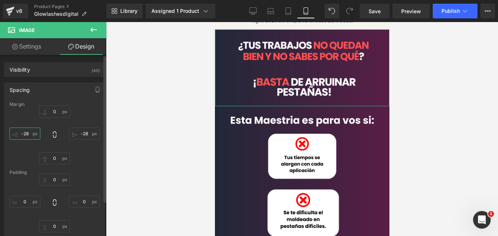
click at [28, 133] on input "-28" at bounding box center [25, 133] width 31 height 12
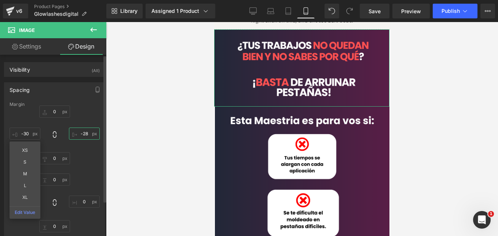
click at [87, 131] on input "-28" at bounding box center [84, 133] width 31 height 12
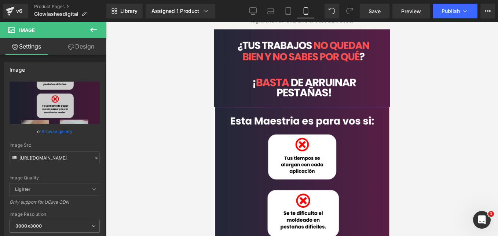
click at [92, 46] on link "Design" at bounding box center [81, 46] width 53 height 17
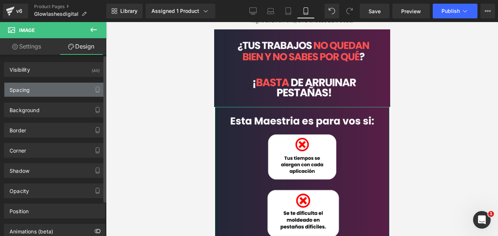
click at [58, 92] on div "Spacing" at bounding box center [54, 90] width 101 height 14
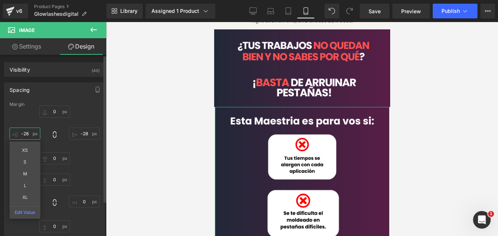
click at [31, 133] on input "-28" at bounding box center [25, 133] width 31 height 12
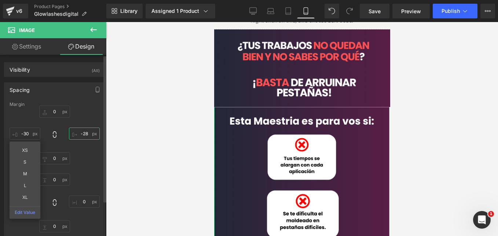
click at [88, 131] on input "-28" at bounding box center [84, 133] width 31 height 12
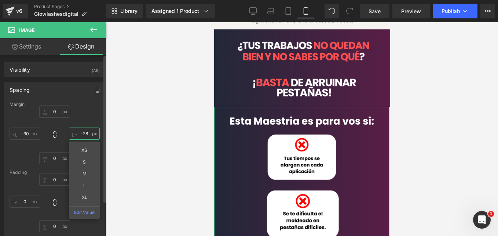
click at [87, 133] on input "-28" at bounding box center [84, 133] width 31 height 12
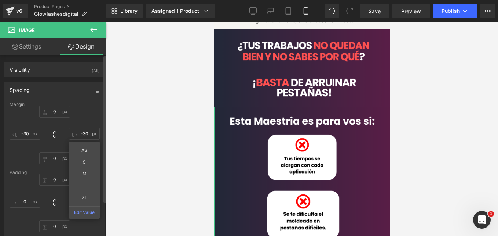
click at [89, 116] on div "0px 0 -30 -30 XS S M L XL Edit Value 0px 0 -30 -30" at bounding box center [55, 134] width 90 height 59
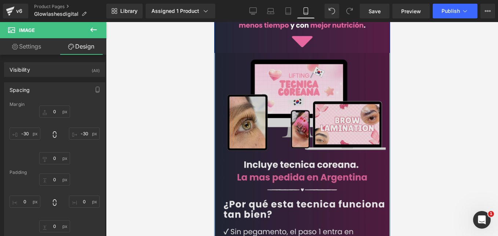
scroll to position [330, 0]
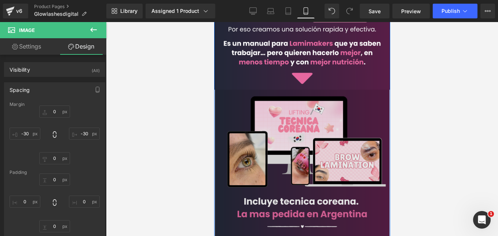
click at [238, 104] on img at bounding box center [302, 217] width 175 height 255
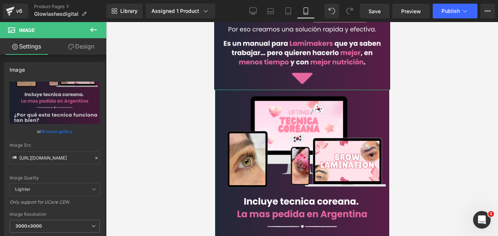
click at [87, 52] on link "Design" at bounding box center [81, 46] width 53 height 17
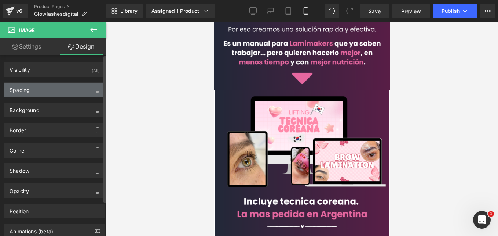
click at [57, 92] on div "Spacing" at bounding box center [54, 90] width 101 height 14
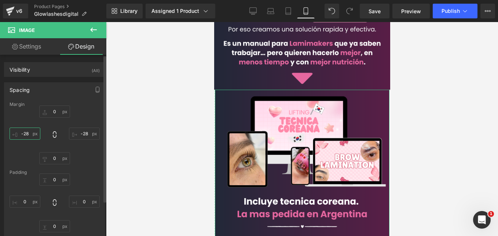
click at [33, 135] on input "-28" at bounding box center [25, 133] width 31 height 12
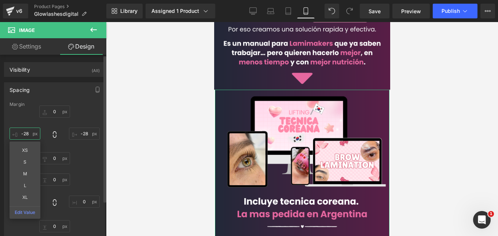
click at [33, 134] on input "-28" at bounding box center [25, 133] width 31 height 12
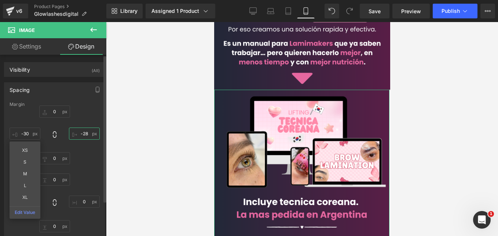
click at [83, 138] on input "-28" at bounding box center [84, 133] width 31 height 12
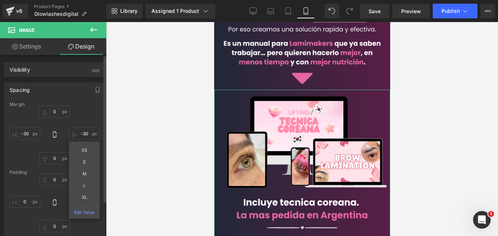
click at [88, 117] on div "0px 0 -30 -30 XS S M L XL Edit Value 0px 0 -30 -30" at bounding box center [55, 134] width 90 height 59
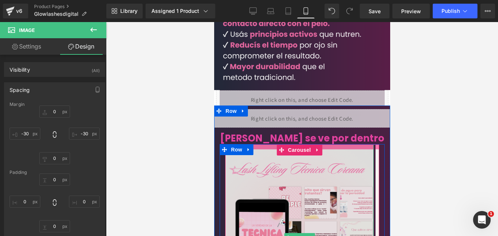
scroll to position [624, 0]
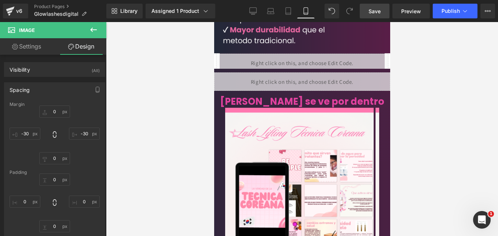
click at [377, 9] on span "Save" at bounding box center [375, 11] width 12 height 8
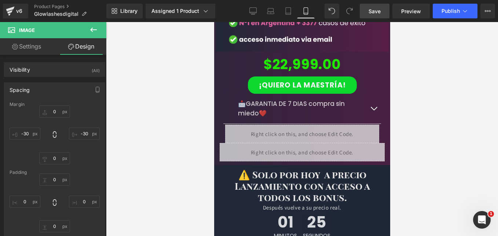
scroll to position [1505, 0]
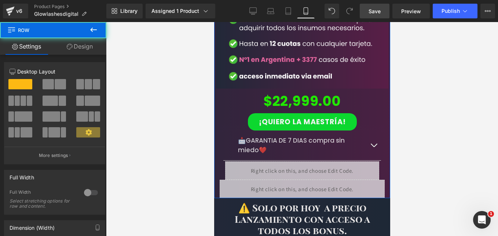
drag, startPoint x: 259, startPoint y: 159, endPoint x: 260, endPoint y: 155, distance: 3.7
click at [260, 155] on div "Image $22,999.00 (P) Price ¡Quiero la Maestría! (P) Cart Button 📩GARANTIA DE 7 …" at bounding box center [302, 54] width 176 height 288
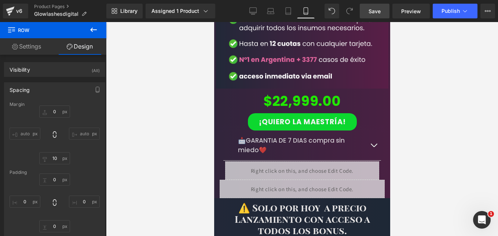
drag, startPoint x: 385, startPoint y: 14, endPoint x: 377, endPoint y: 15, distance: 8.8
click at [385, 14] on link "Save" at bounding box center [375, 11] width 30 height 15
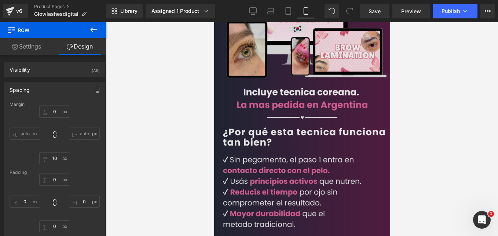
scroll to position [477, 0]
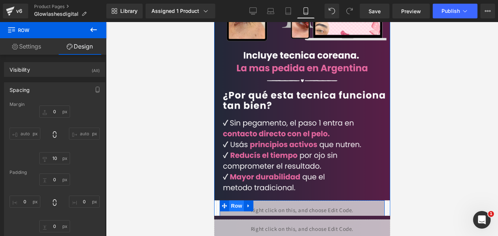
click at [230, 200] on span "Row" at bounding box center [236, 205] width 15 height 11
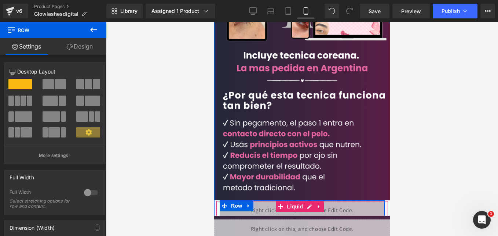
click at [312, 200] on div "Liquid" at bounding box center [302, 209] width 172 height 18
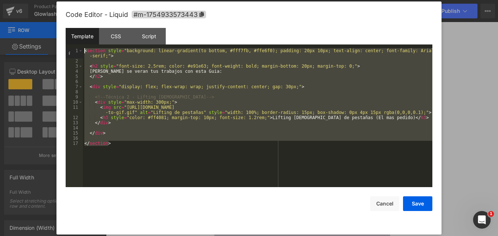
drag, startPoint x: 140, startPoint y: 160, endPoint x: 68, endPoint y: 29, distance: 149.5
click at [68, 29] on div "Template CSS Script Data 1 2 3 4 5 6 7 8 9 10 11 12 13 14 15 16 17 < section st…" at bounding box center [249, 107] width 367 height 159
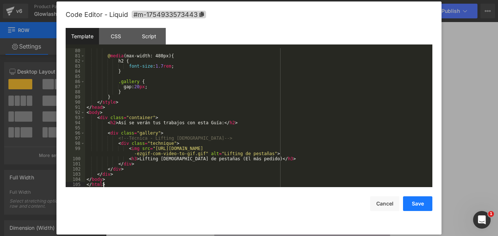
click at [413, 203] on button "Save" at bounding box center [417, 203] width 29 height 15
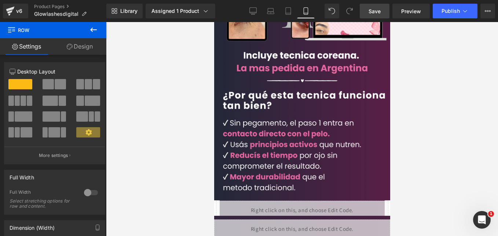
click at [370, 9] on span "Save" at bounding box center [375, 11] width 12 height 8
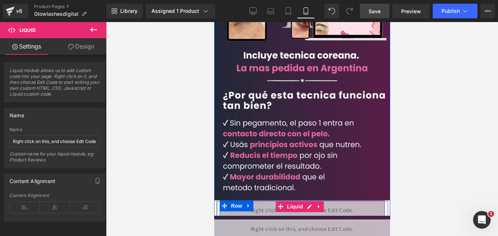
drag, startPoint x: 218, startPoint y: 188, endPoint x: 216, endPoint y: 192, distance: 4.4
click at [216, 201] on div at bounding box center [217, 210] width 2 height 18
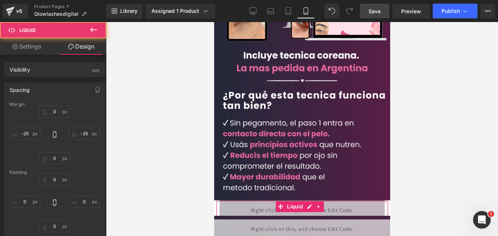
click at [88, 48] on link "Design" at bounding box center [81, 46] width 53 height 17
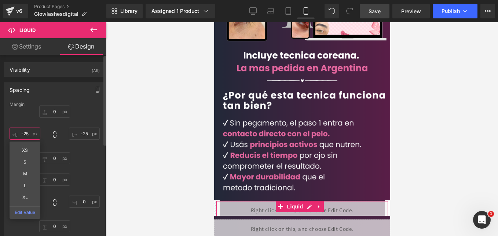
drag, startPoint x: 28, startPoint y: 135, endPoint x: 48, endPoint y: 127, distance: 21.4
click at [28, 135] on input "-25" at bounding box center [25, 133] width 31 height 12
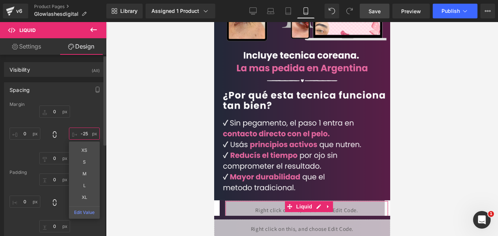
click at [86, 132] on input "-25" at bounding box center [84, 133] width 31 height 12
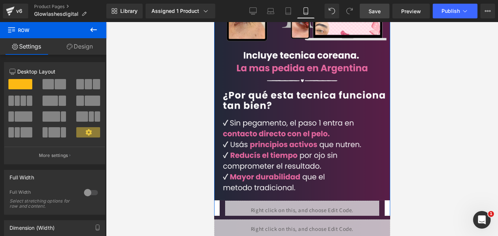
click at [86, 47] on link "Design" at bounding box center [79, 46] width 53 height 17
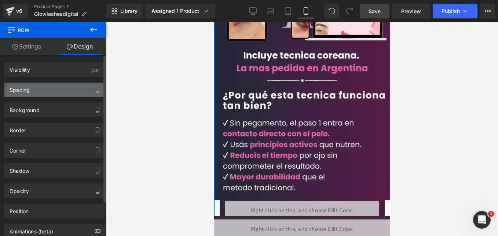
click at [46, 90] on div "Spacing" at bounding box center [54, 90] width 101 height 14
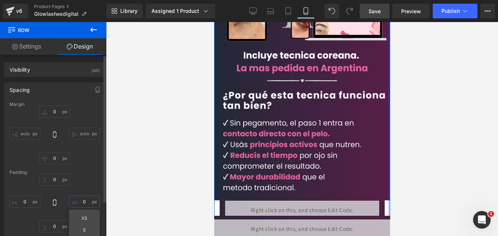
click at [79, 202] on input "0" at bounding box center [84, 201] width 31 height 12
click at [86, 184] on div "0px 0 XS S M L XL Edit Value 0px 0 0px 0" at bounding box center [55, 202] width 90 height 59
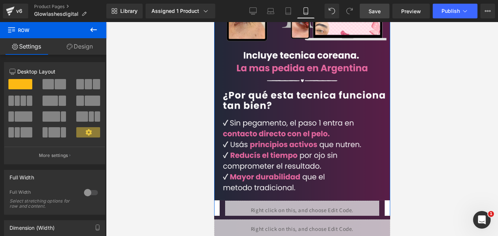
click at [85, 45] on link "Design" at bounding box center [79, 46] width 53 height 17
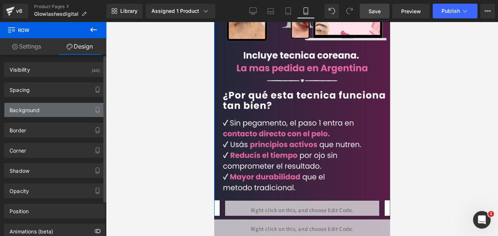
click at [52, 110] on div "Background" at bounding box center [54, 110] width 101 height 14
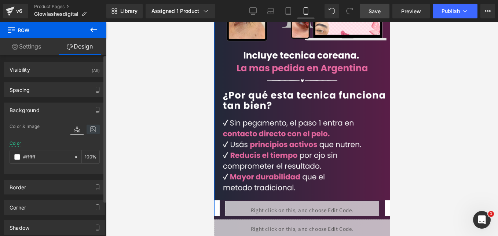
click at [94, 130] on icon at bounding box center [93, 129] width 13 height 10
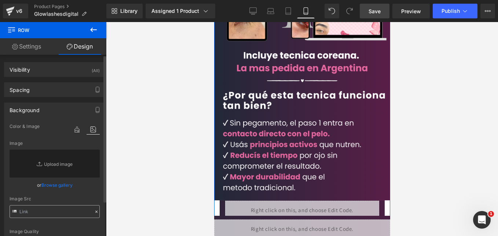
scroll to position [37, 0]
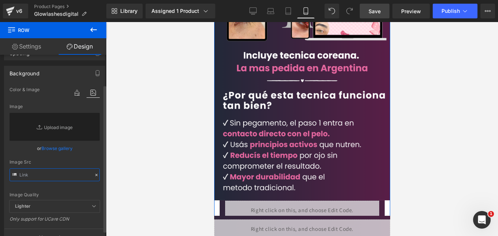
click at [48, 176] on input "text" at bounding box center [55, 174] width 90 height 13
paste input "<!DOCTYPE html> <html lang="es"> <head> <meta charset="UTF-8"> <meta name="view…"
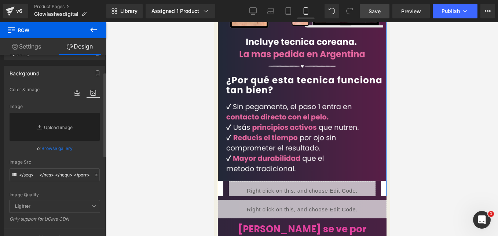
click at [94, 177] on icon at bounding box center [96, 174] width 5 height 5
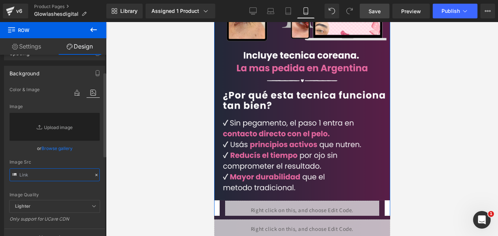
click at [44, 174] on input "text" at bounding box center [55, 174] width 90 height 13
paste input "[URL][DOMAIN_NAME]"
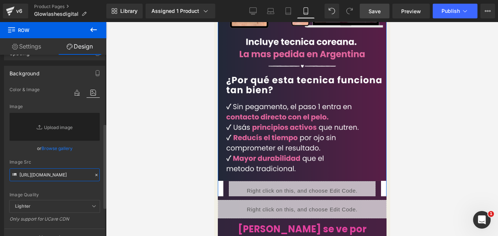
scroll to position [198, 0]
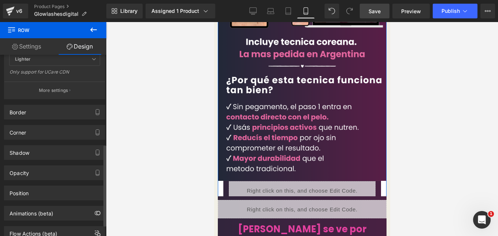
click at [59, 85] on button "More settings" at bounding box center [54, 89] width 101 height 17
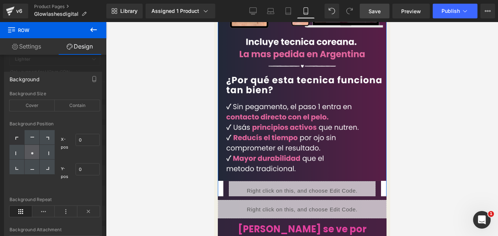
click at [34, 153] on icon at bounding box center [32, 153] width 4 height 4
click at [85, 122] on div "Background Position X-pos 50% 50 Y-pos 50% 50" at bounding box center [55, 159] width 90 height 76
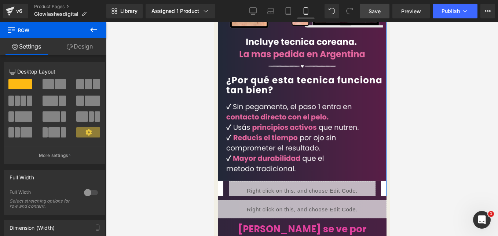
click at [87, 48] on link "Design" at bounding box center [79, 46] width 53 height 17
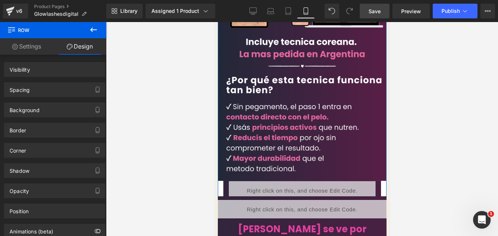
click at [50, 114] on div "Background" at bounding box center [54, 110] width 101 height 14
click at [57, 104] on div "Background" at bounding box center [54, 110] width 101 height 14
click at [63, 107] on div "Background" at bounding box center [54, 110] width 101 height 14
click at [63, 112] on div "Background" at bounding box center [54, 110] width 101 height 14
click at [65, 110] on div "Background" at bounding box center [54, 110] width 101 height 14
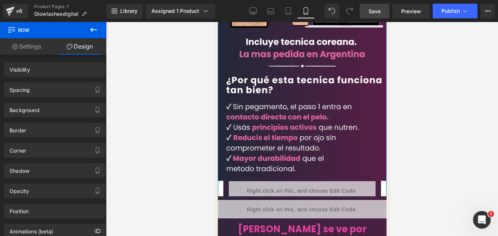
click at [78, 49] on link "Design" at bounding box center [79, 46] width 53 height 17
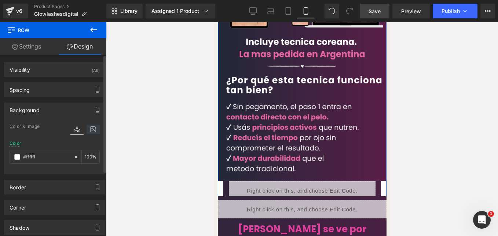
click at [91, 128] on icon at bounding box center [93, 129] width 13 height 10
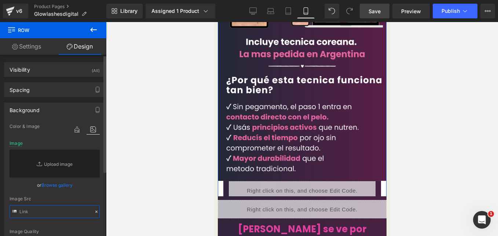
click at [63, 209] on input "text" at bounding box center [55, 211] width 90 height 13
paste input "[URL][DOMAIN_NAME]"
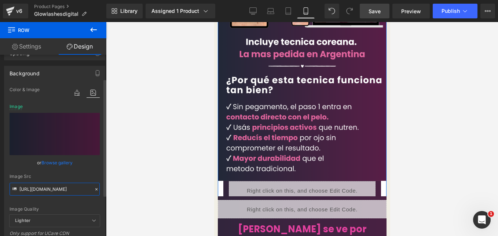
scroll to position [73, 0]
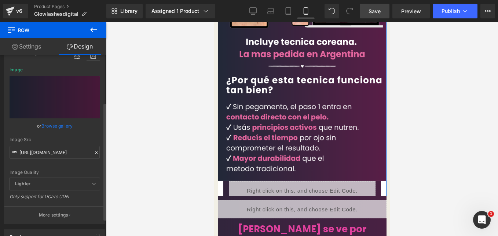
click at [65, 166] on div "Image Quality Lighter Lightest Lighter Lighter Lightest Only support for UCare …" at bounding box center [55, 112] width 90 height 129
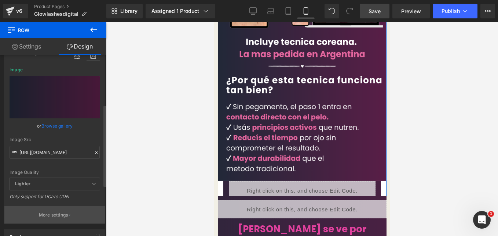
scroll to position [110, 0]
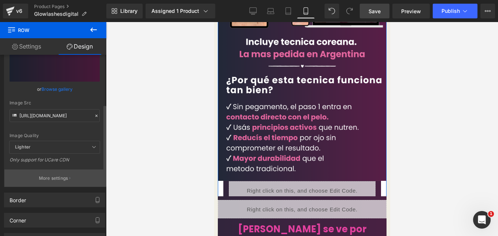
click at [63, 177] on p "More settings" at bounding box center [53, 178] width 29 height 7
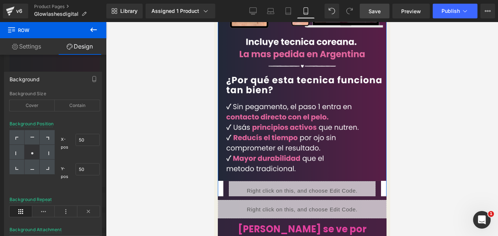
click at [34, 151] on div at bounding box center [32, 152] width 15 height 15
click at [83, 123] on div "Background Position X-pos 50% 50 Y-pos 50% 50" at bounding box center [55, 159] width 90 height 76
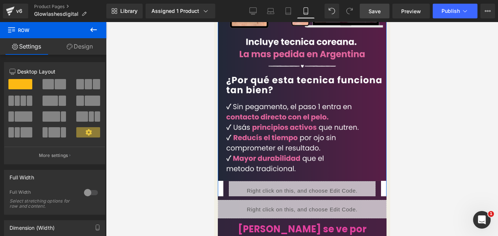
drag, startPoint x: 88, startPoint y: 54, endPoint x: 389, endPoint y: 1, distance: 305.8
click at [88, 54] on link "Design" at bounding box center [79, 46] width 53 height 17
click at [0, 0] on div "Background" at bounding box center [0, 0] width 0 height 0
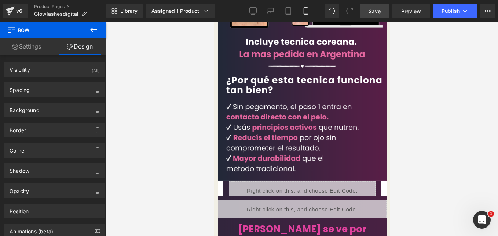
scroll to position [514, 0]
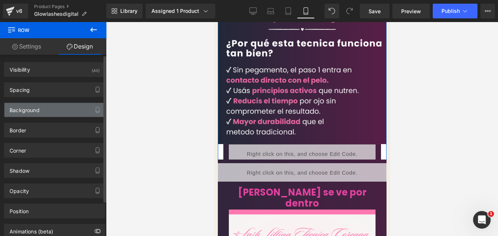
click at [69, 106] on div "Background" at bounding box center [54, 110] width 101 height 14
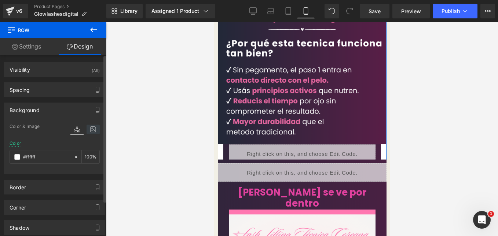
click at [89, 132] on icon at bounding box center [93, 129] width 13 height 10
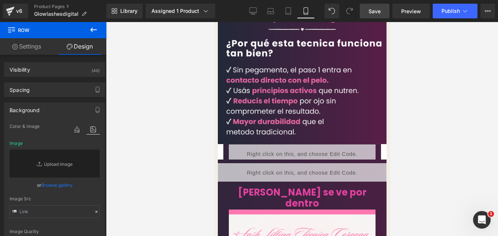
click at [390, 12] on link "Save" at bounding box center [375, 11] width 30 height 15
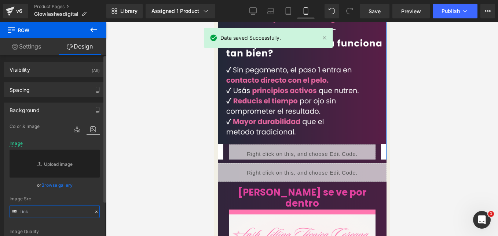
click at [51, 208] on input "text" at bounding box center [55, 211] width 90 height 13
paste input "[URL][DOMAIN_NAME]"
type input "[URL][DOMAIN_NAME]"
click at [93, 177] on link "Replace Image" at bounding box center [55, 163] width 90 height 28
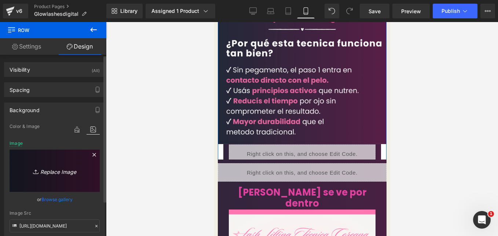
scroll to position [0, 0]
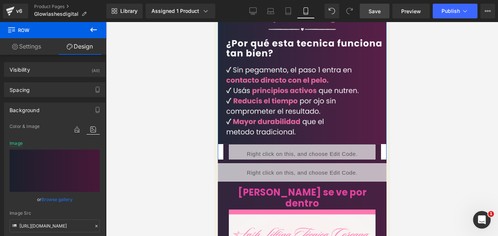
click at [376, 14] on span "Save" at bounding box center [375, 11] width 12 height 8
click at [94, 226] on icon at bounding box center [96, 225] width 5 height 5
click at [95, 225] on div "Image Quality Lighter Lightest Lighter Lighter Lightest Only support for UCare …" at bounding box center [55, 186] width 90 height 129
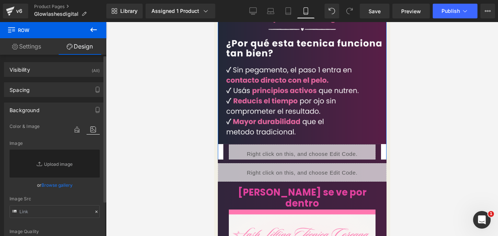
click at [94, 226] on div "Image Quality Lighter Lightest Lighter Lighter Lightest Only support for UCare …" at bounding box center [55, 179] width 90 height 115
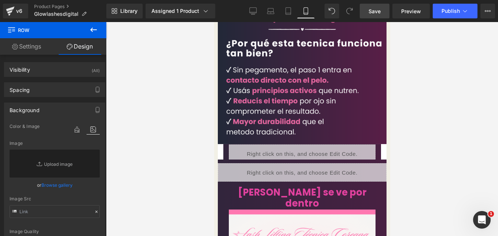
click at [378, 13] on span "Save" at bounding box center [375, 11] width 12 height 8
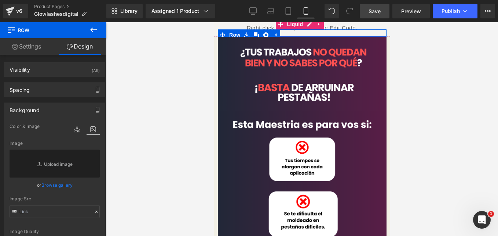
click at [259, 26] on div "Liquid" at bounding box center [302, 27] width 180 height 18
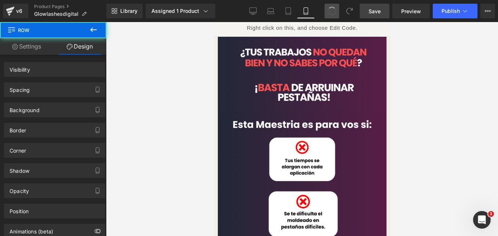
click at [333, 14] on span at bounding box center [332, 11] width 10 height 10
click at [333, 14] on span at bounding box center [332, 11] width 12 height 12
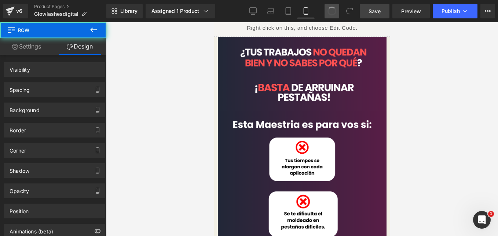
click at [333, 14] on span at bounding box center [332, 11] width 12 height 12
click at [333, 14] on span at bounding box center [332, 11] width 9 height 9
click at [333, 9] on span at bounding box center [332, 11] width 12 height 12
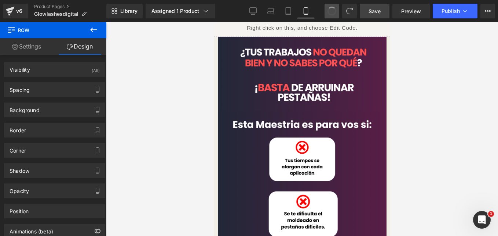
scroll to position [538, 0]
